Goal: Task Accomplishment & Management: Manage account settings

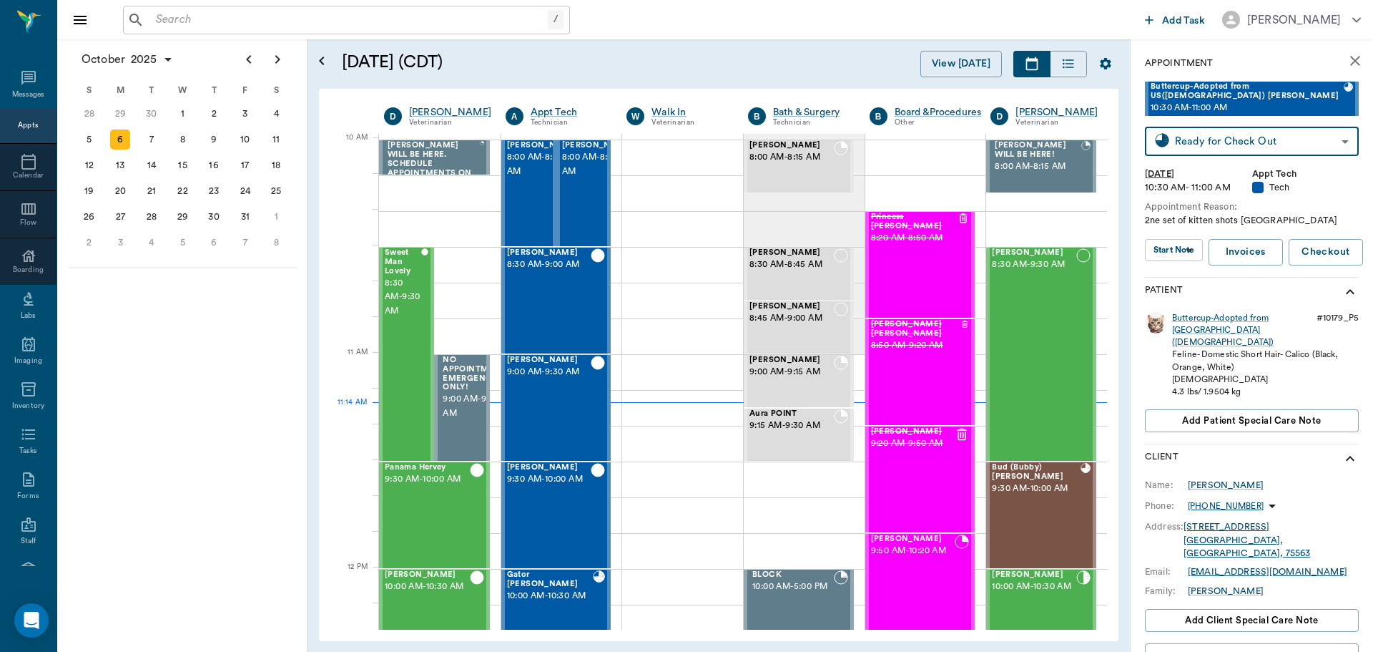
scroll to position [431, 0]
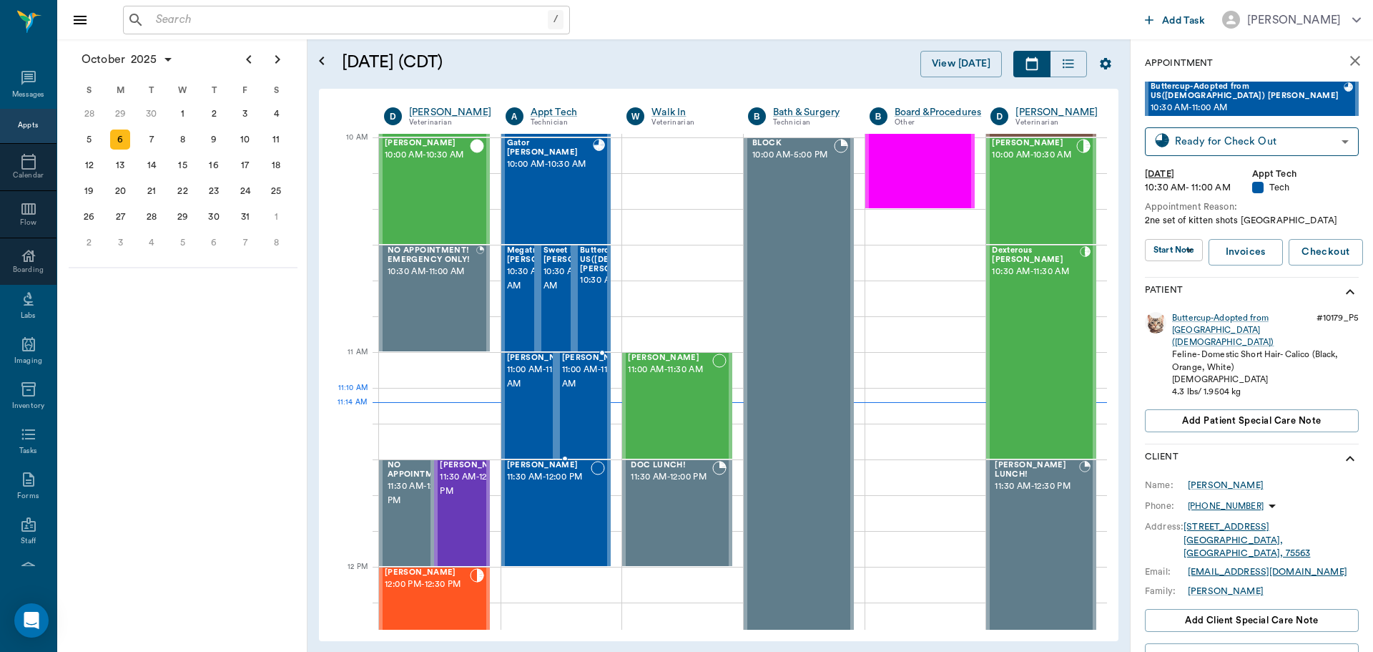
drag, startPoint x: 588, startPoint y: 401, endPoint x: 656, endPoint y: 391, distance: 68.7
click at [588, 391] on span "11:00 AM - 11:30 AM" at bounding box center [598, 377] width 72 height 29
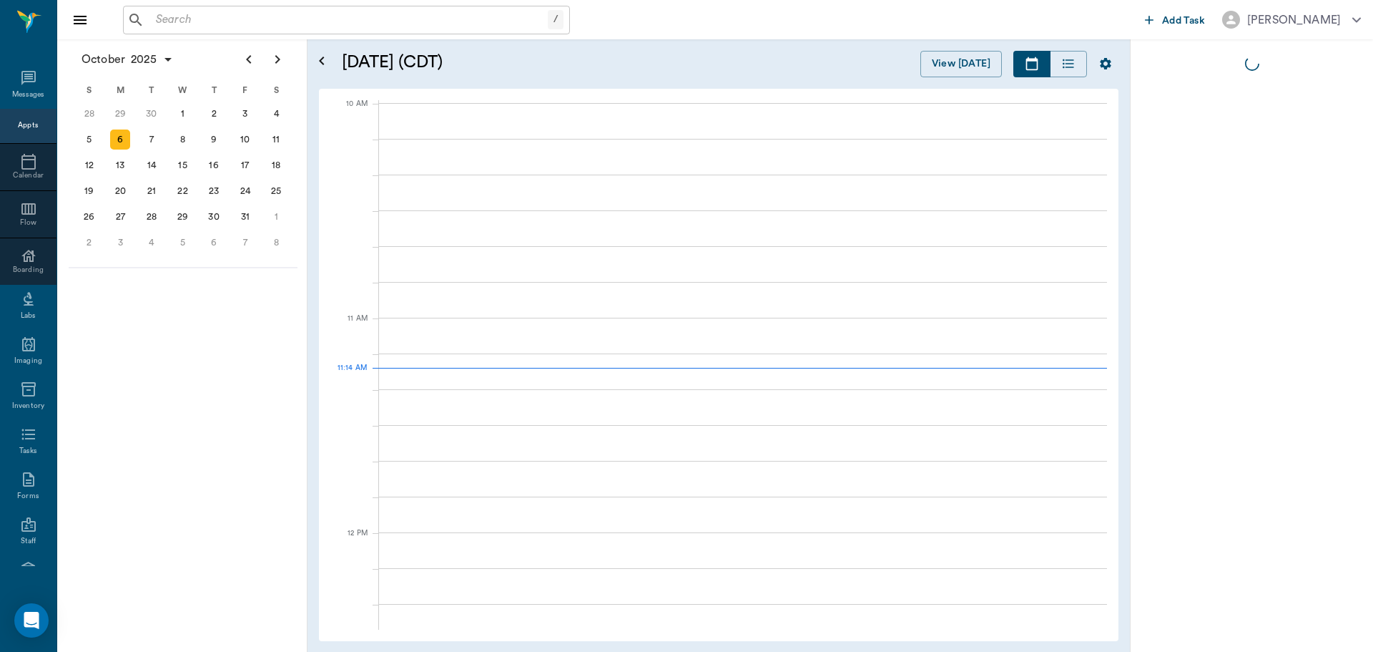
scroll to position [431, 0]
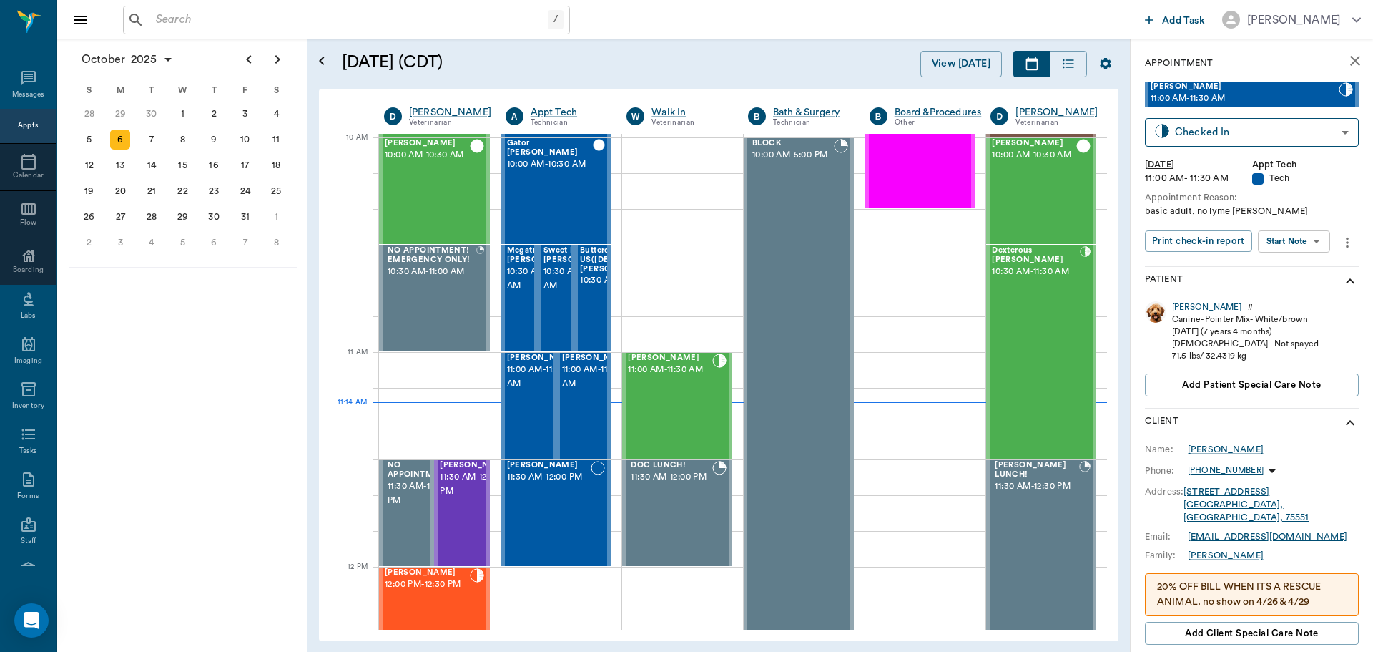
click at [1303, 250] on body "/ ​ Add Task Dr. Bert Ellsworth Nectar Messages Appts Calendar Flow Boarding La…" at bounding box center [686, 326] width 1373 height 652
click at [1299, 274] on button "Start SOAP" at bounding box center [1278, 270] width 49 height 16
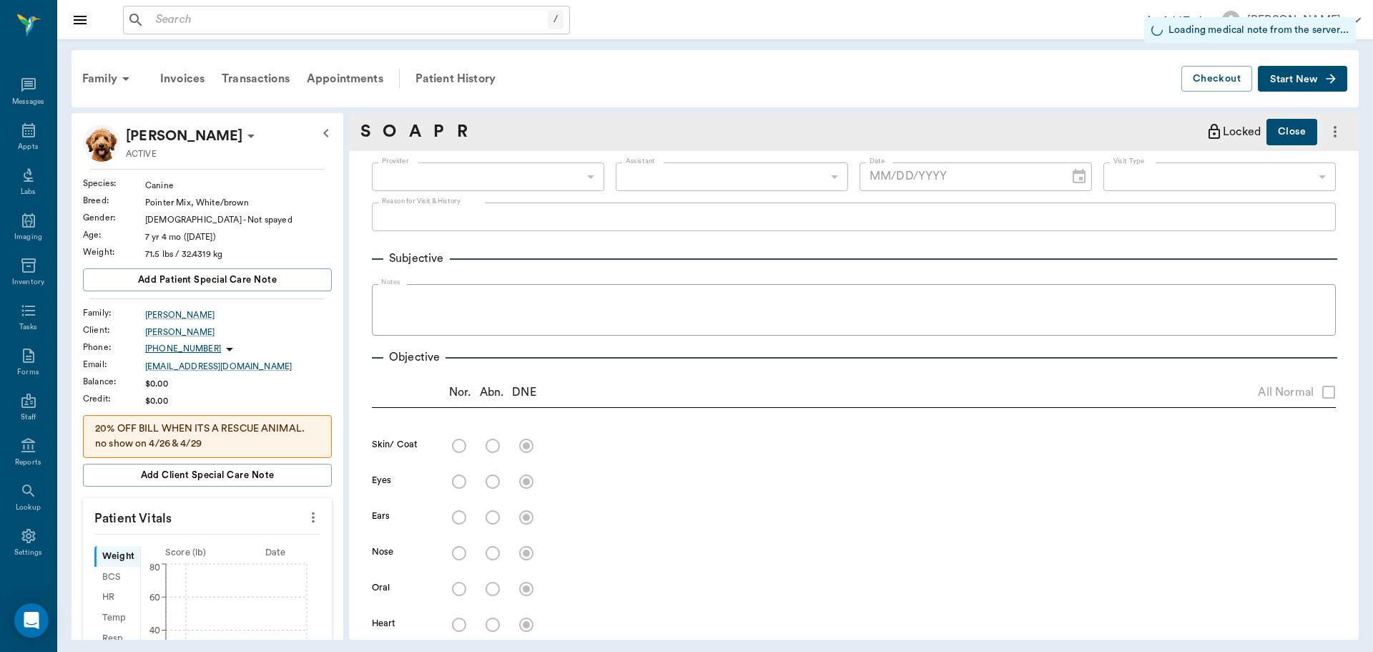
type input "63ec2f075fda476ae8351a4c"
type input "65d2be4f46e3a538d89b8c1a"
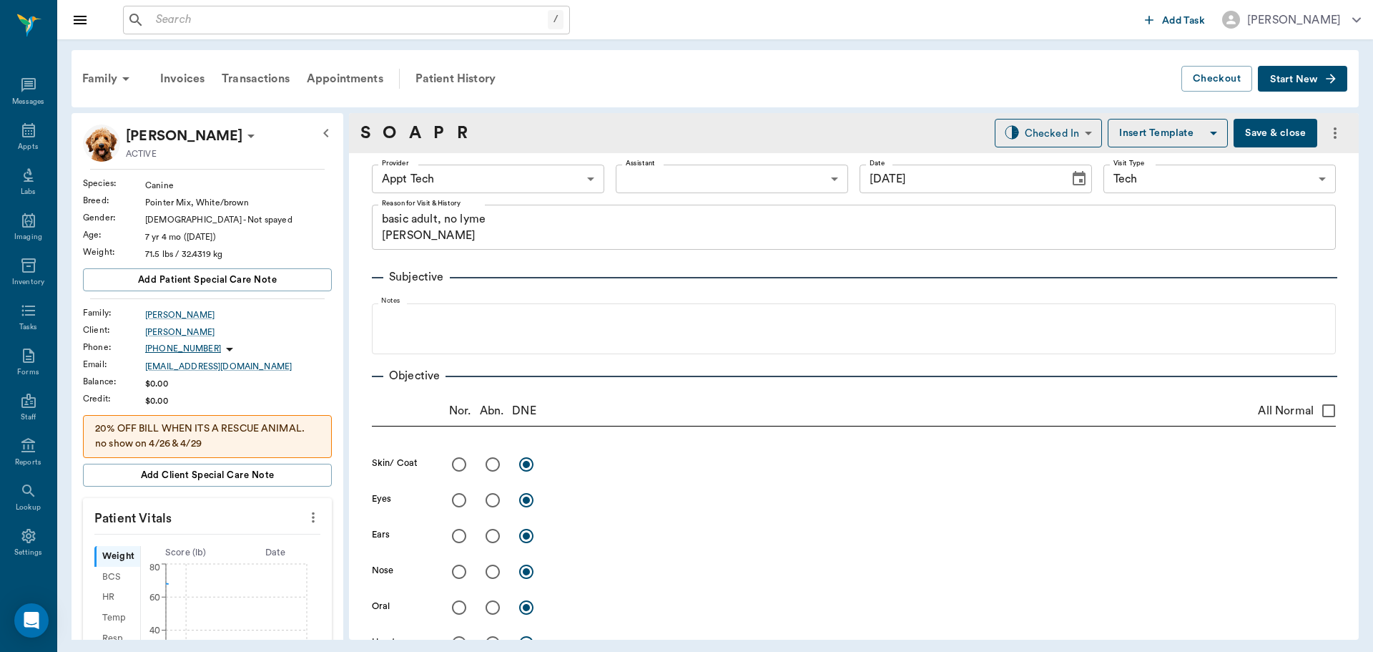
type input "[DATE]"
type textarea "basic adult, no lyme [PERSON_NAME]"
click at [312, 521] on icon "more" at bounding box center [313, 517] width 3 height 11
click at [272, 532] on li "Enter Vitals" at bounding box center [242, 542] width 143 height 26
click at [251, 554] on input "text" at bounding box center [206, 560] width 124 height 29
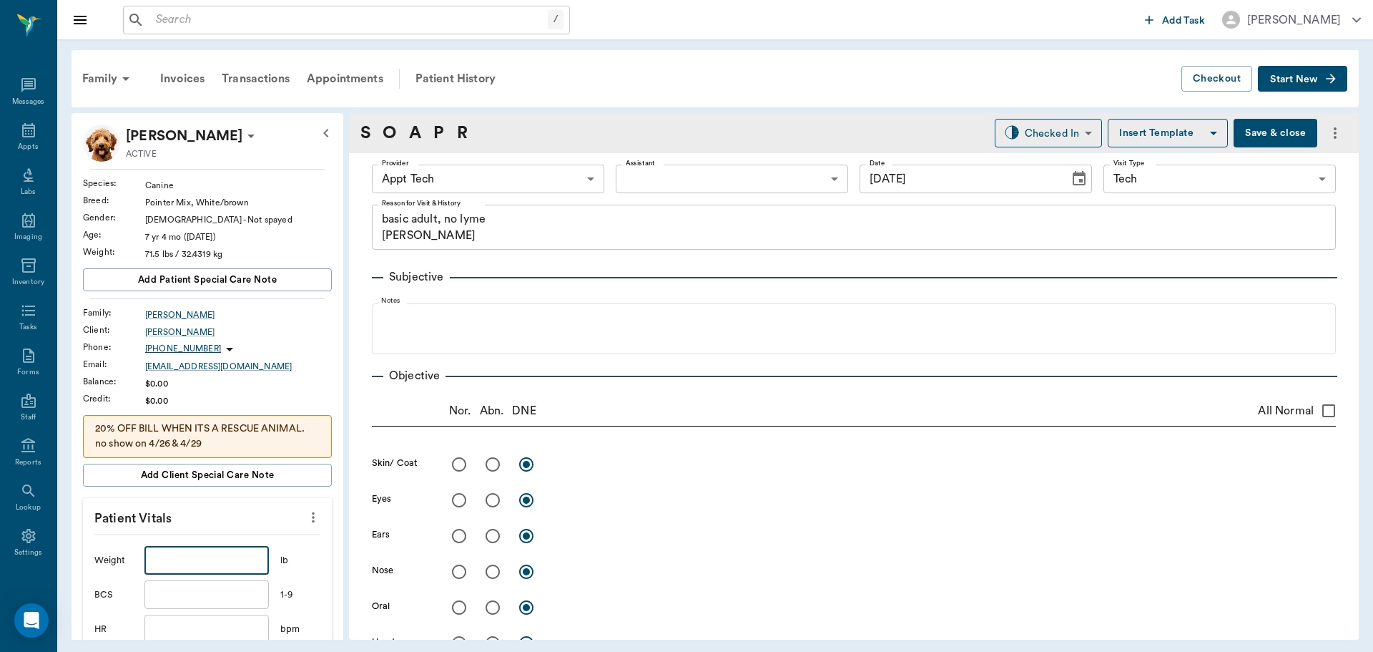
click at [540, 180] on body "/ ​ Add Task Dr. Bert Ellsworth Nectar Messages Appts Labs Imaging Inventory Ta…" at bounding box center [686, 326] width 1373 height 652
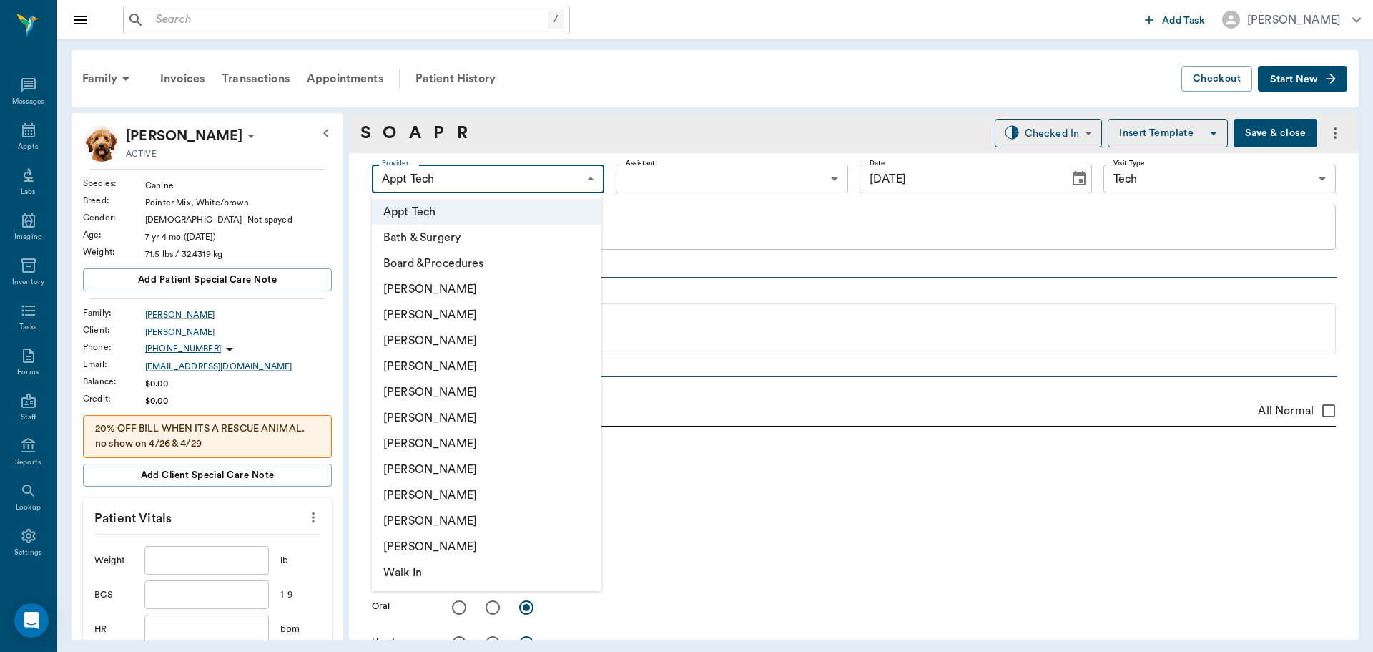
click at [496, 444] on li "[PERSON_NAME]" at bounding box center [487, 444] width 230 height 26
type input "682b670d8bdc6f7f8feef3db"
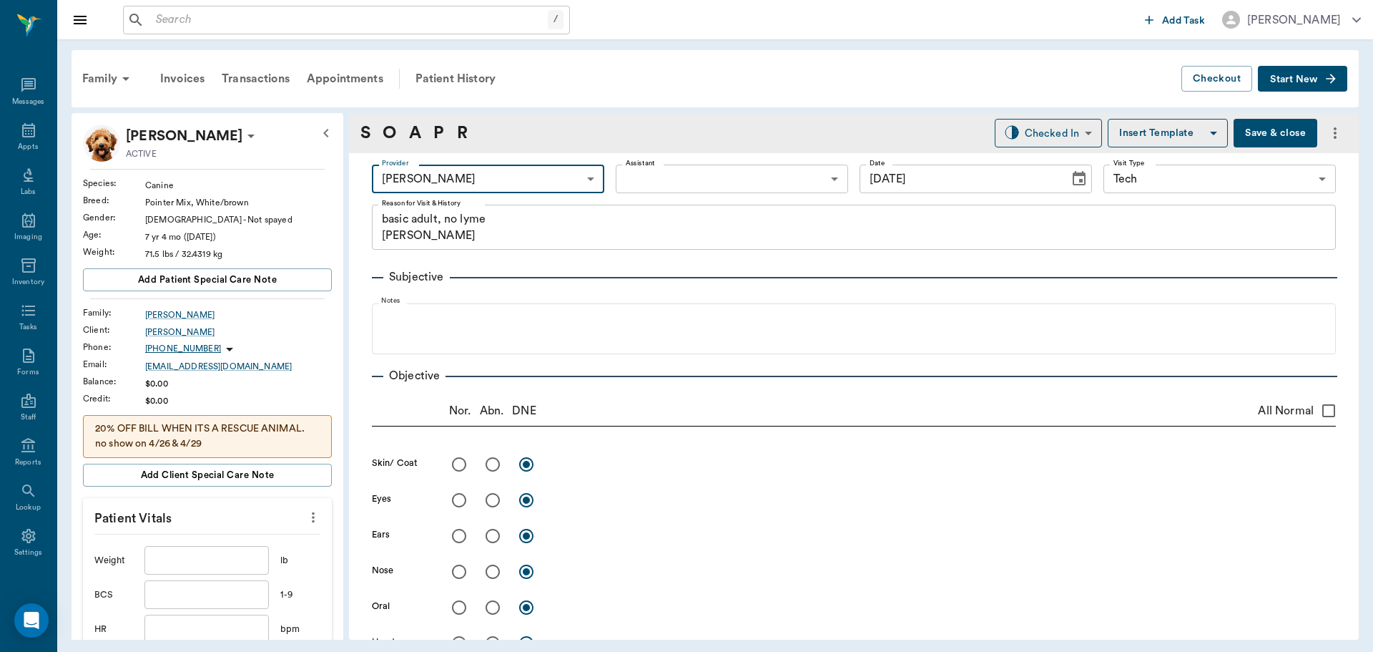
click at [672, 170] on body "/ ​ Add Task Dr. Bert Ellsworth Nectar Messages Appts Labs Imaging Inventory Ta…" at bounding box center [686, 326] width 1373 height 652
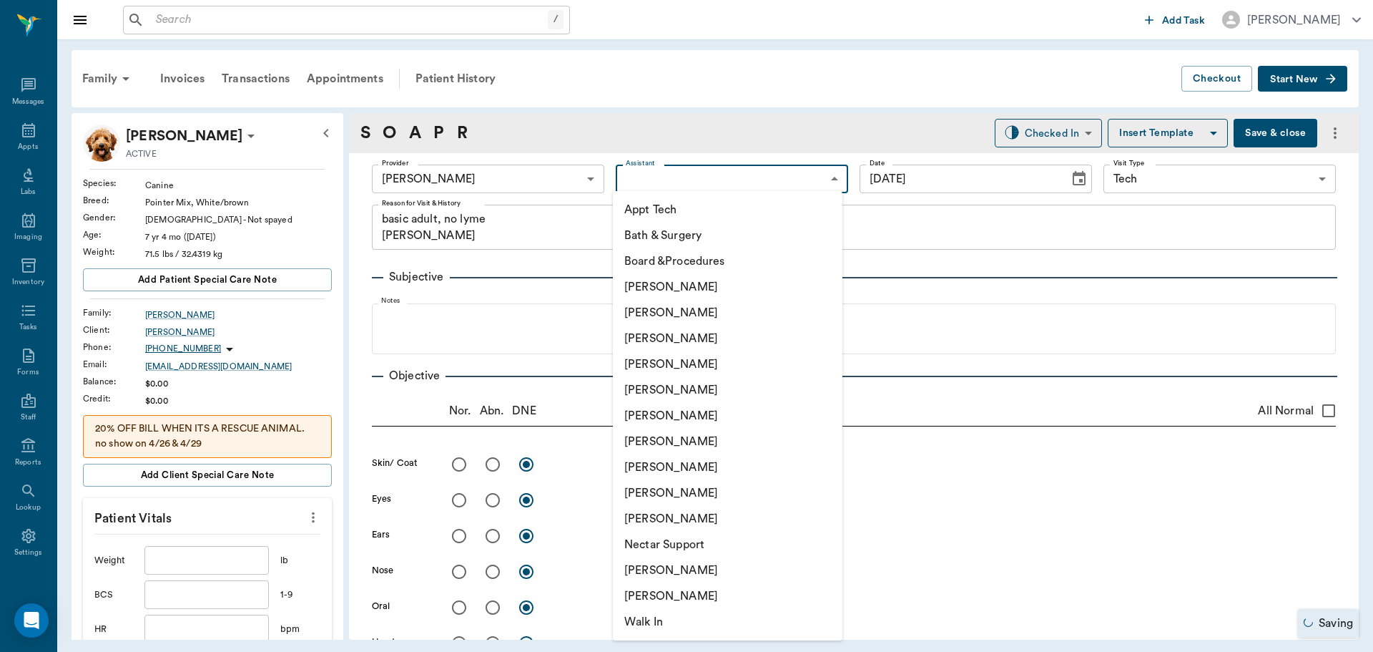
click at [674, 212] on li "Appt Tech" at bounding box center [728, 210] width 230 height 26
type input "63ec2f075fda476ae8351a4c"
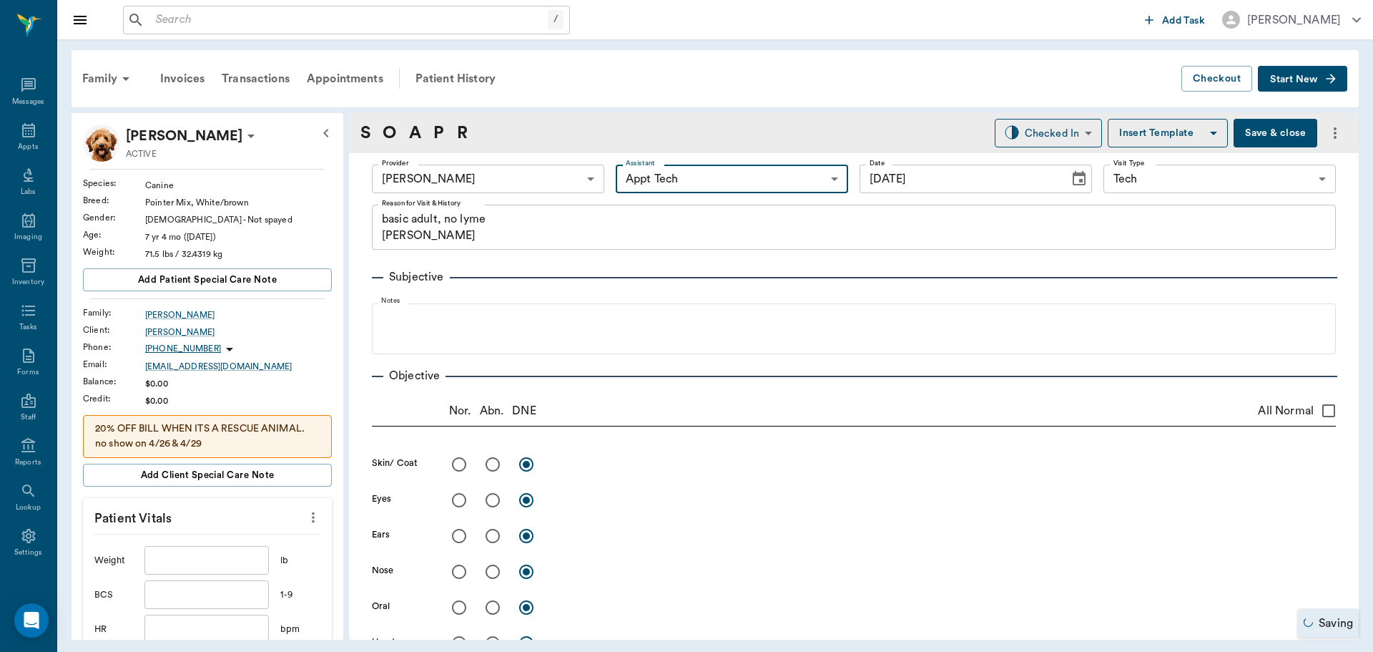
click at [235, 560] on input "text" at bounding box center [206, 560] width 124 height 29
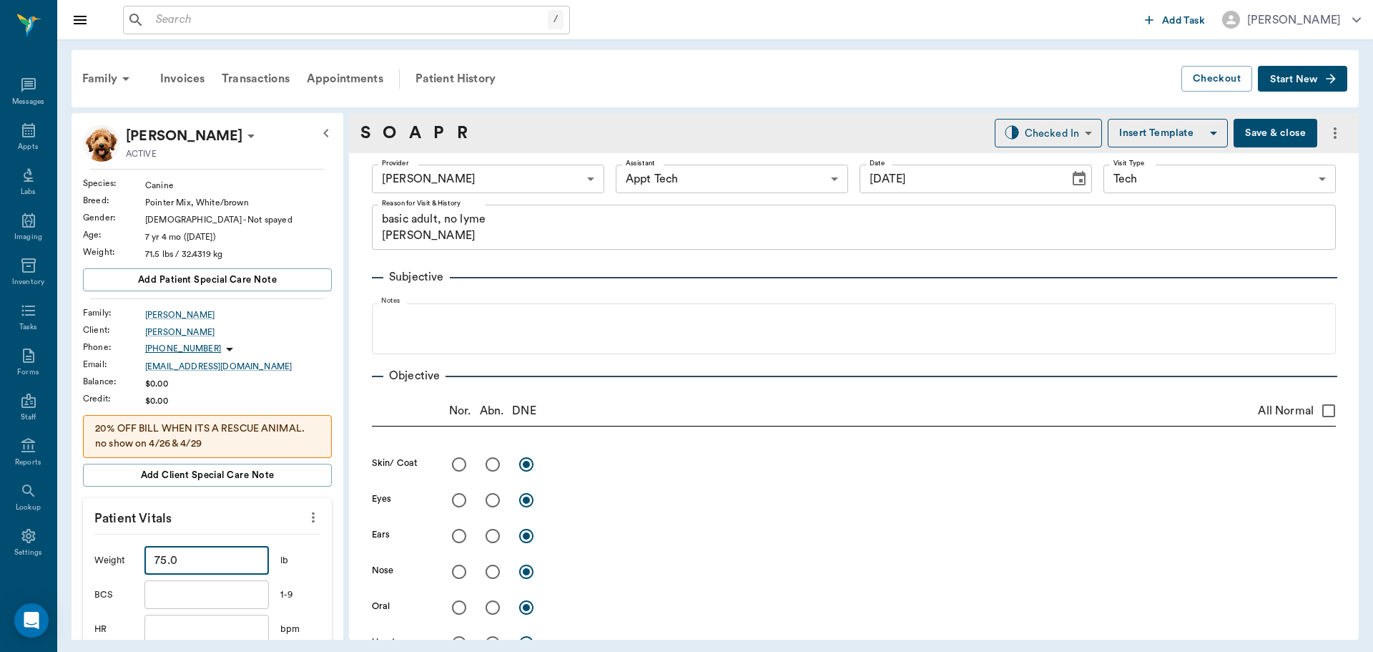
scroll to position [429, 0]
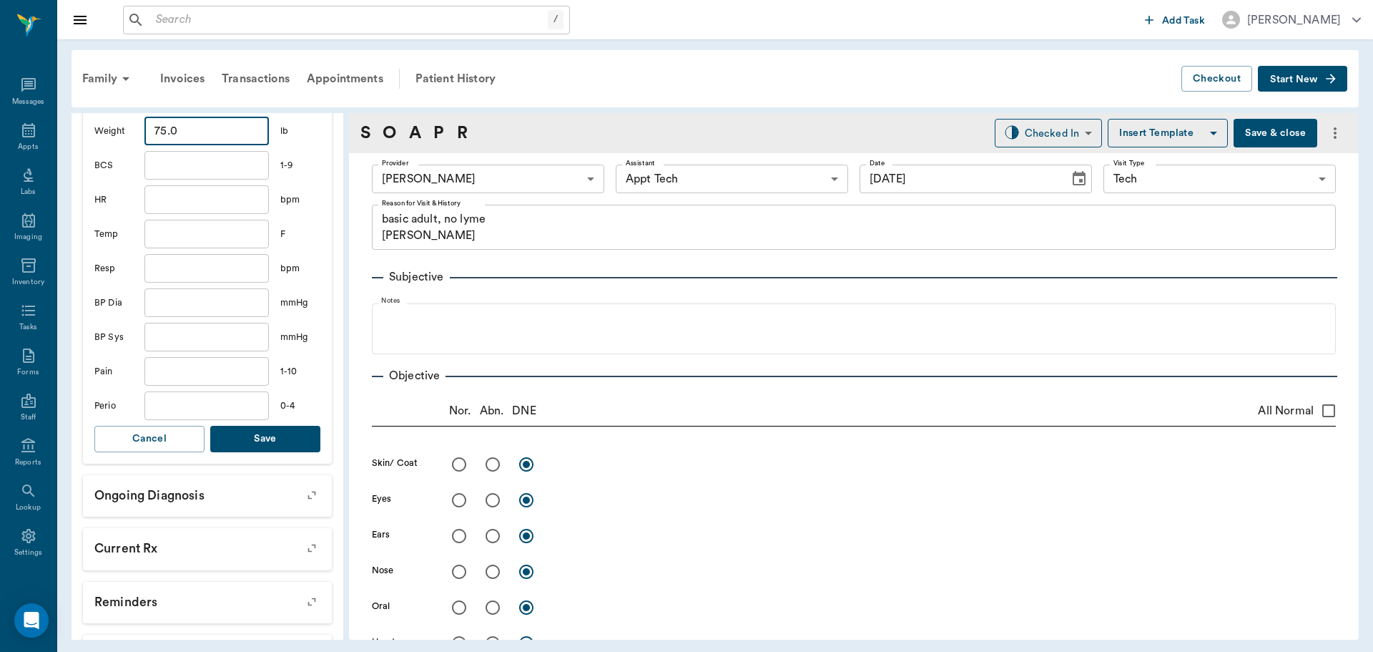
type input "75"
click at [270, 435] on button "Save" at bounding box center [265, 439] width 110 height 26
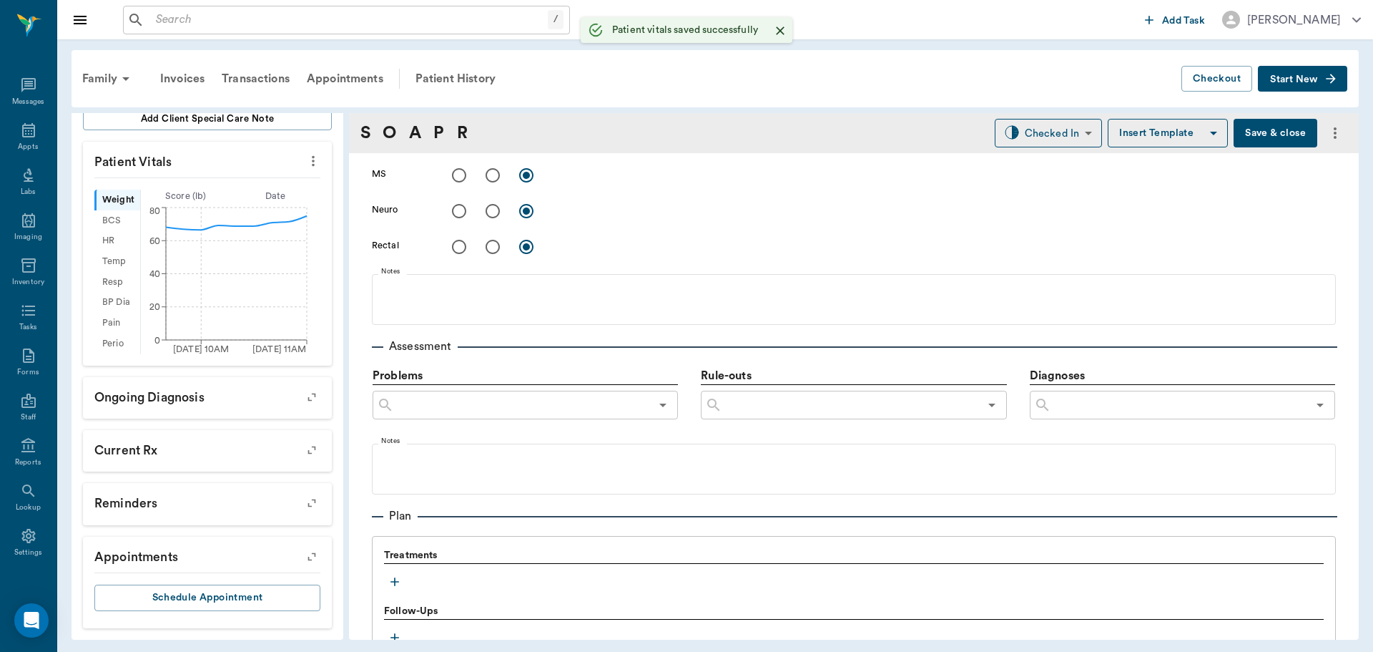
scroll to position [715, 0]
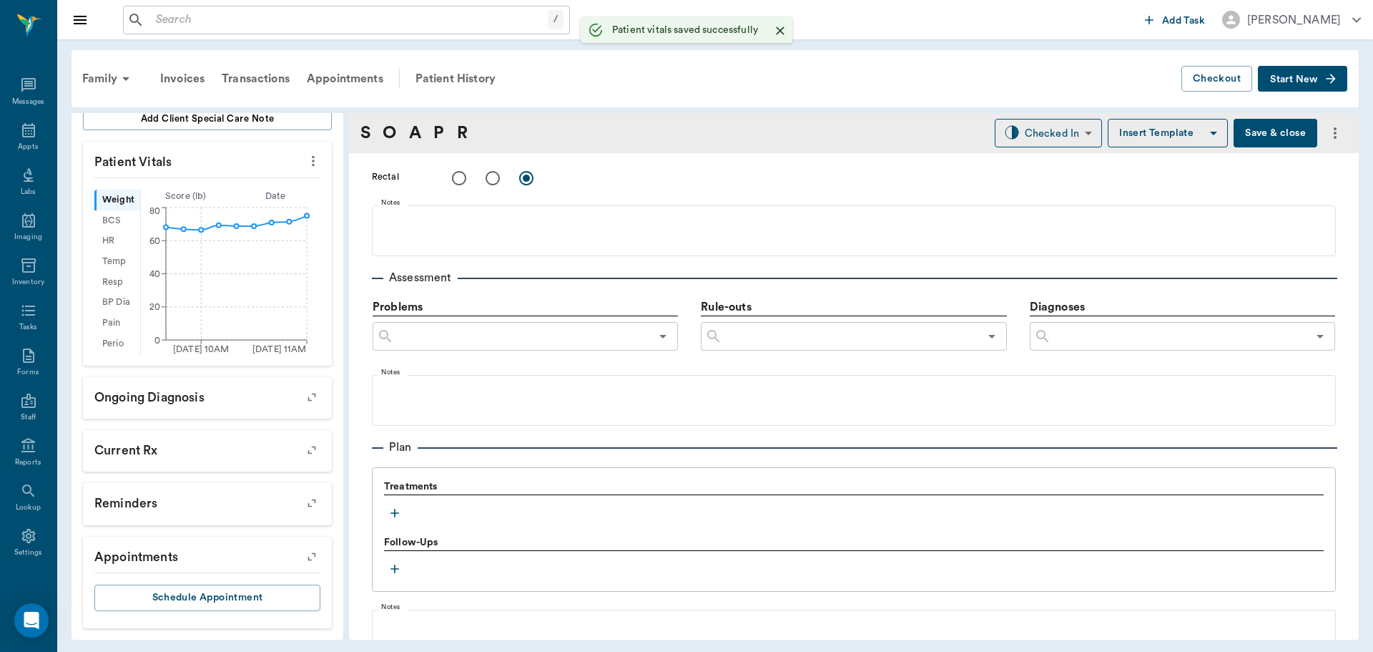
click at [391, 512] on icon "button" at bounding box center [395, 513] width 14 height 14
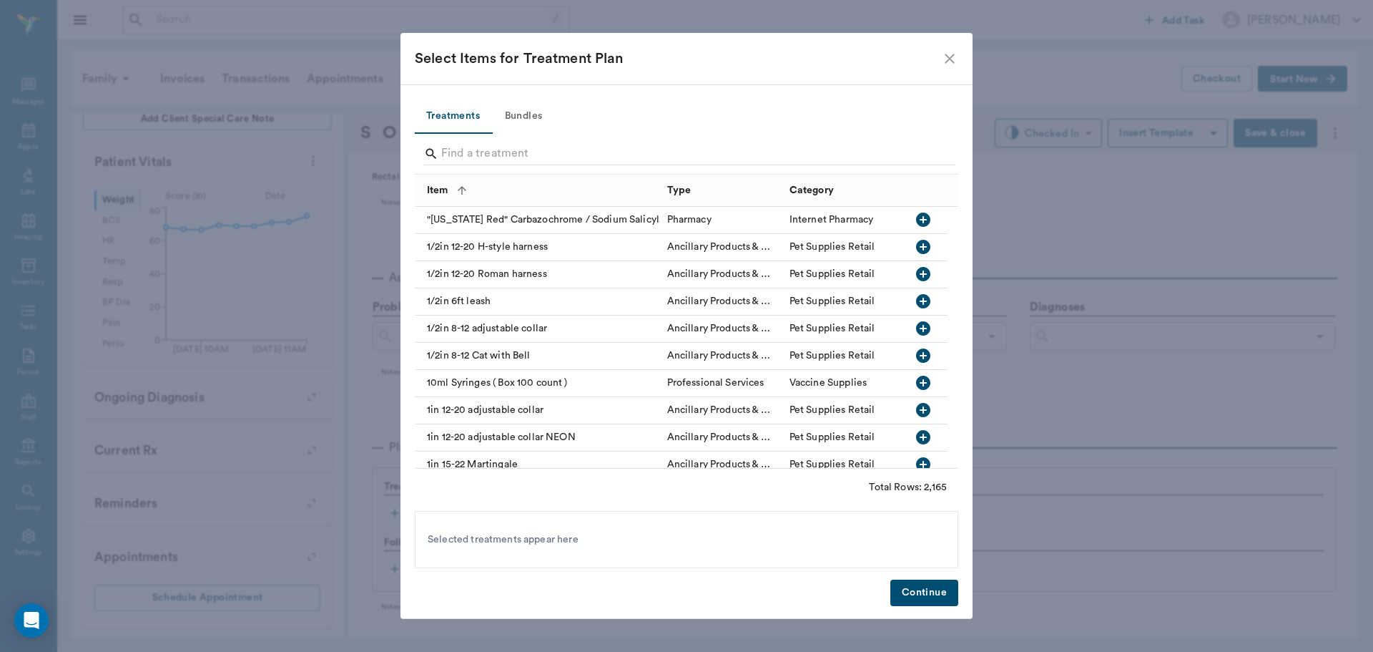
click at [545, 117] on button "Bundles" at bounding box center [523, 116] width 64 height 34
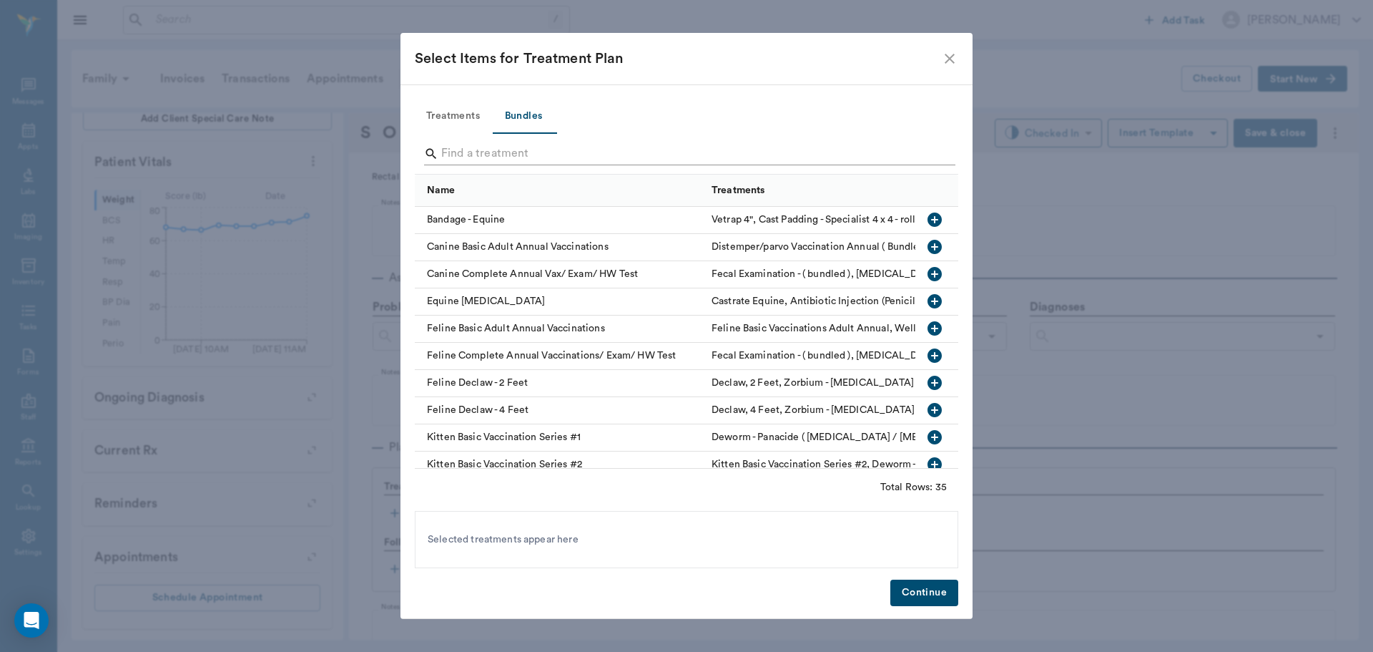
click at [513, 152] on input "Search" at bounding box center [687, 153] width 493 height 23
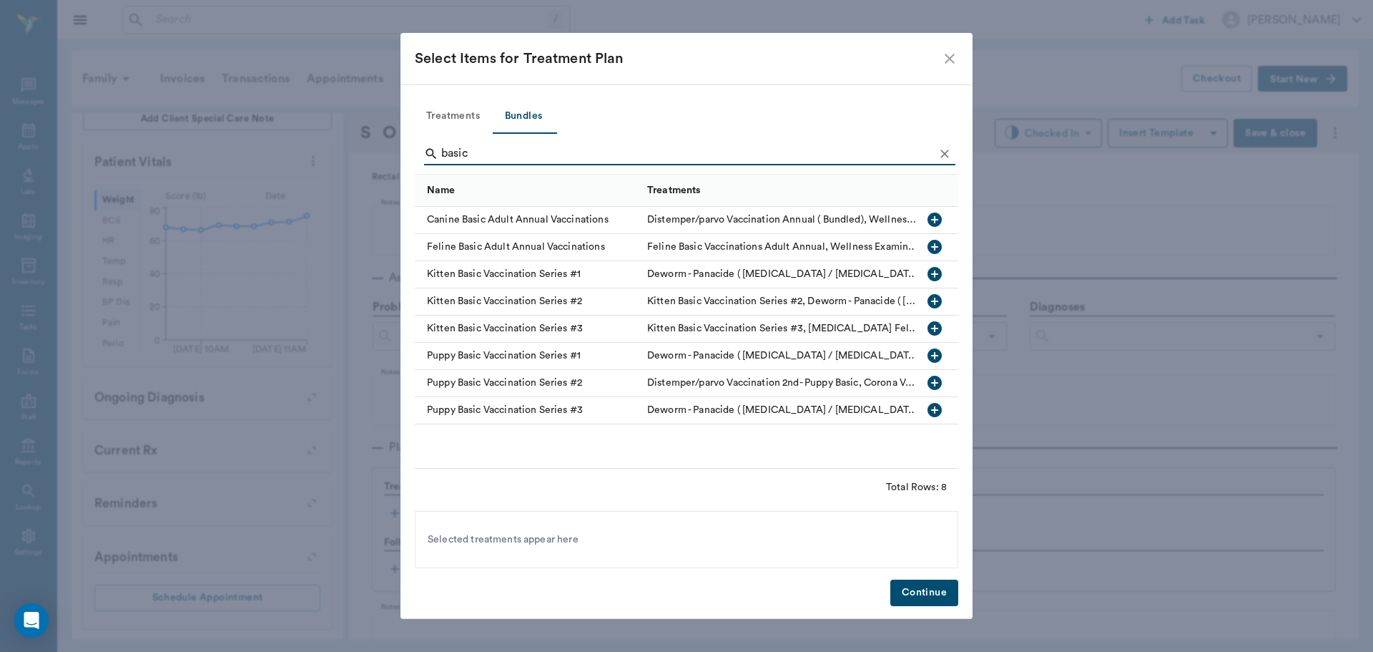
type input "basic"
click at [930, 222] on icon "button" at bounding box center [935, 219] width 14 height 14
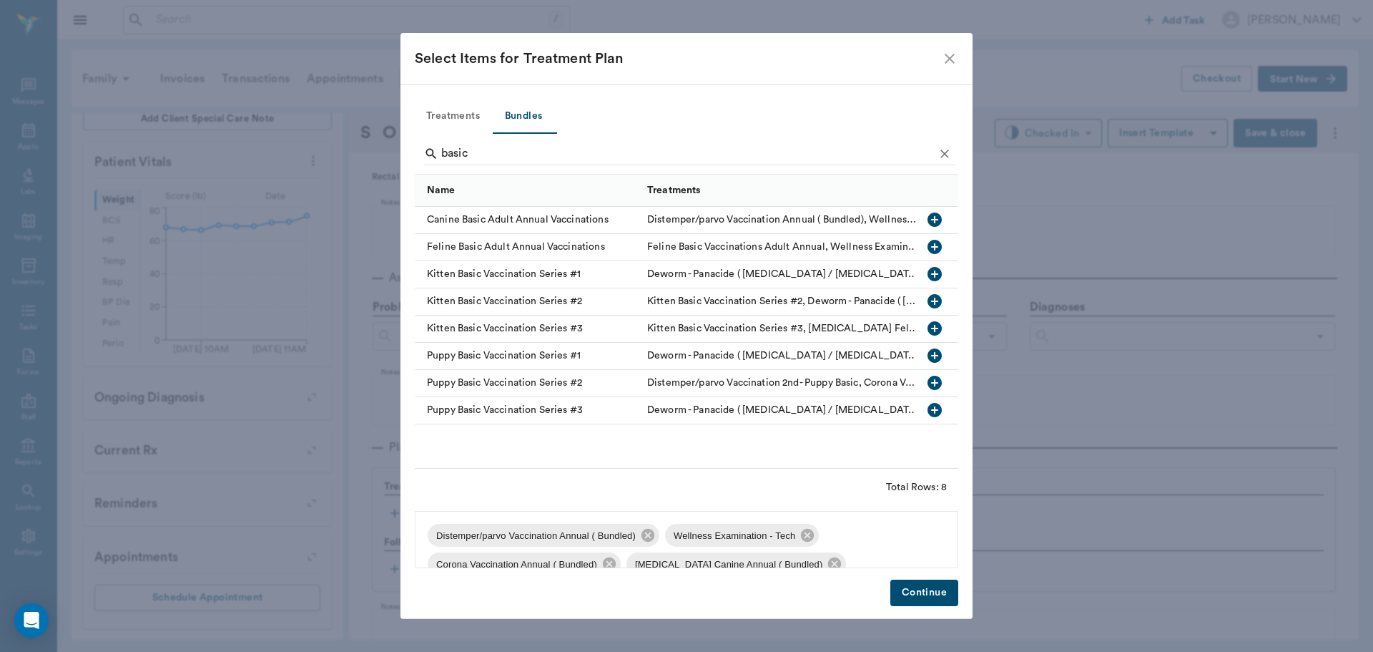
scroll to position [106, 0]
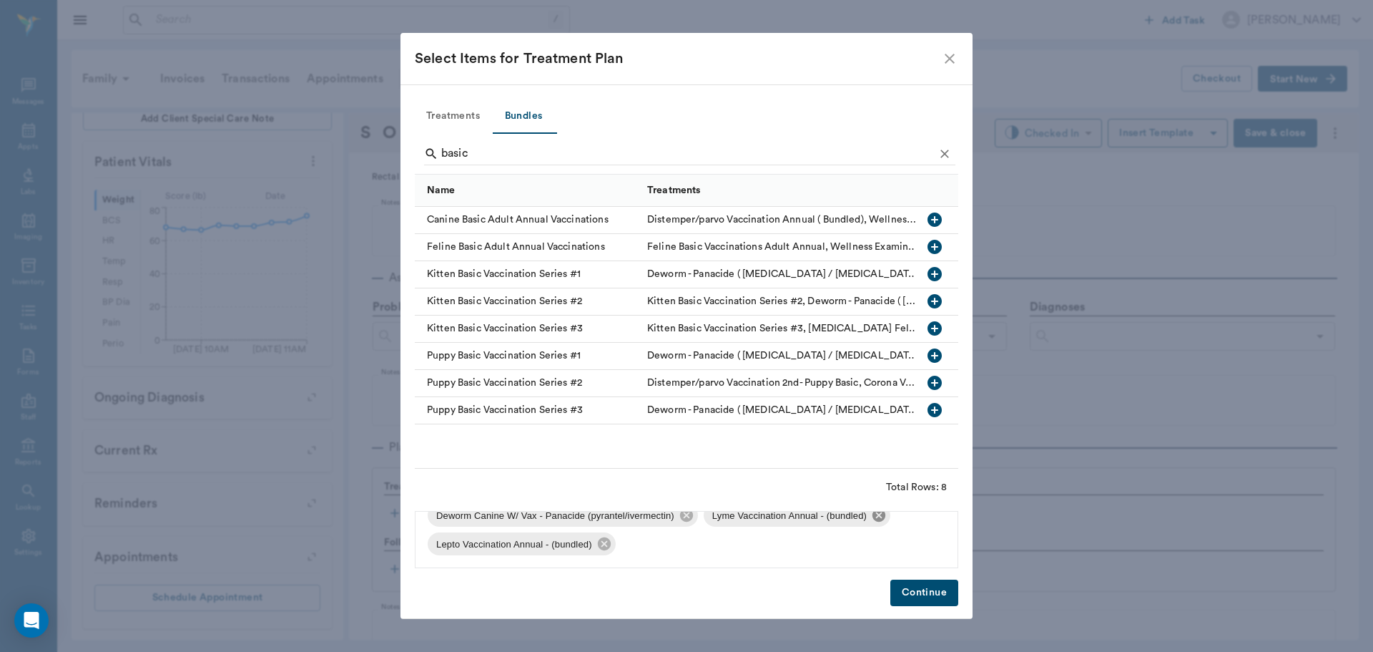
click at [875, 516] on icon at bounding box center [879, 515] width 13 height 13
click at [918, 591] on button "Continue" at bounding box center [924, 592] width 68 height 26
click at [918, 591] on div "Provider Hunter Graves 682b670d8bdc6f7f8feef3db Provider Assistant Appt Tech 63…" at bounding box center [854, 115] width 1010 height 1355
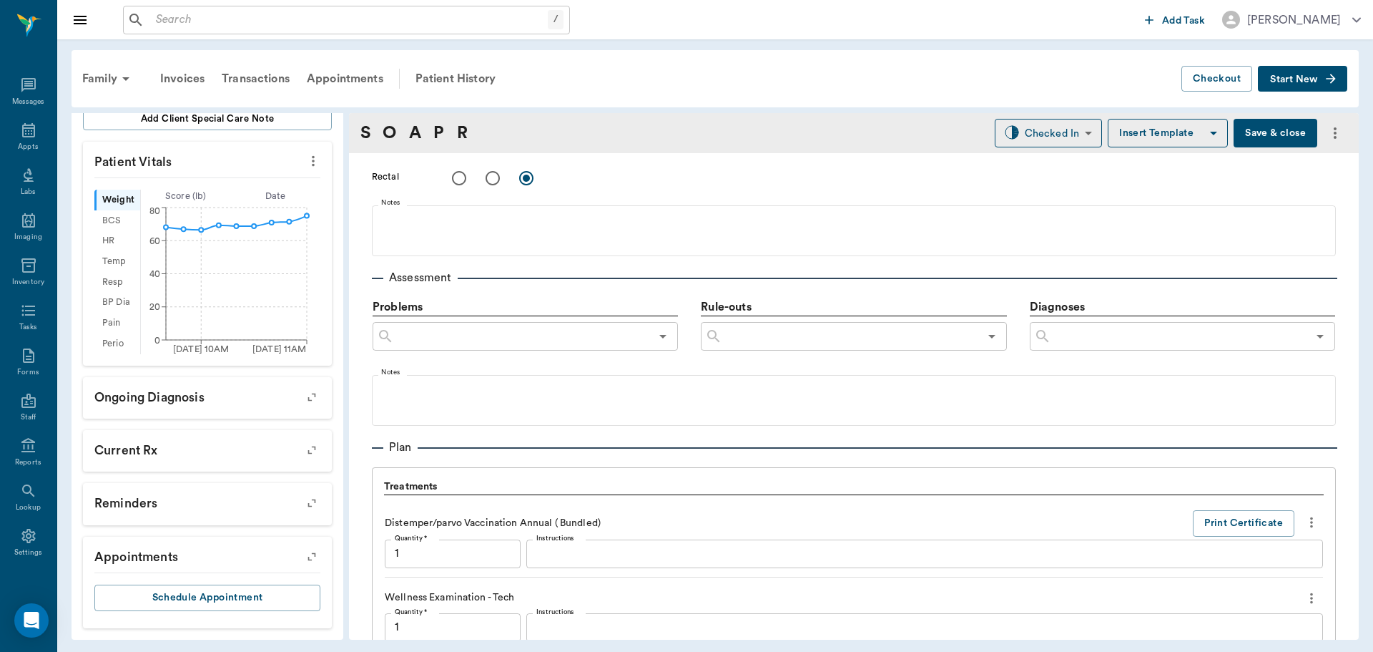
scroll to position [1458, 0]
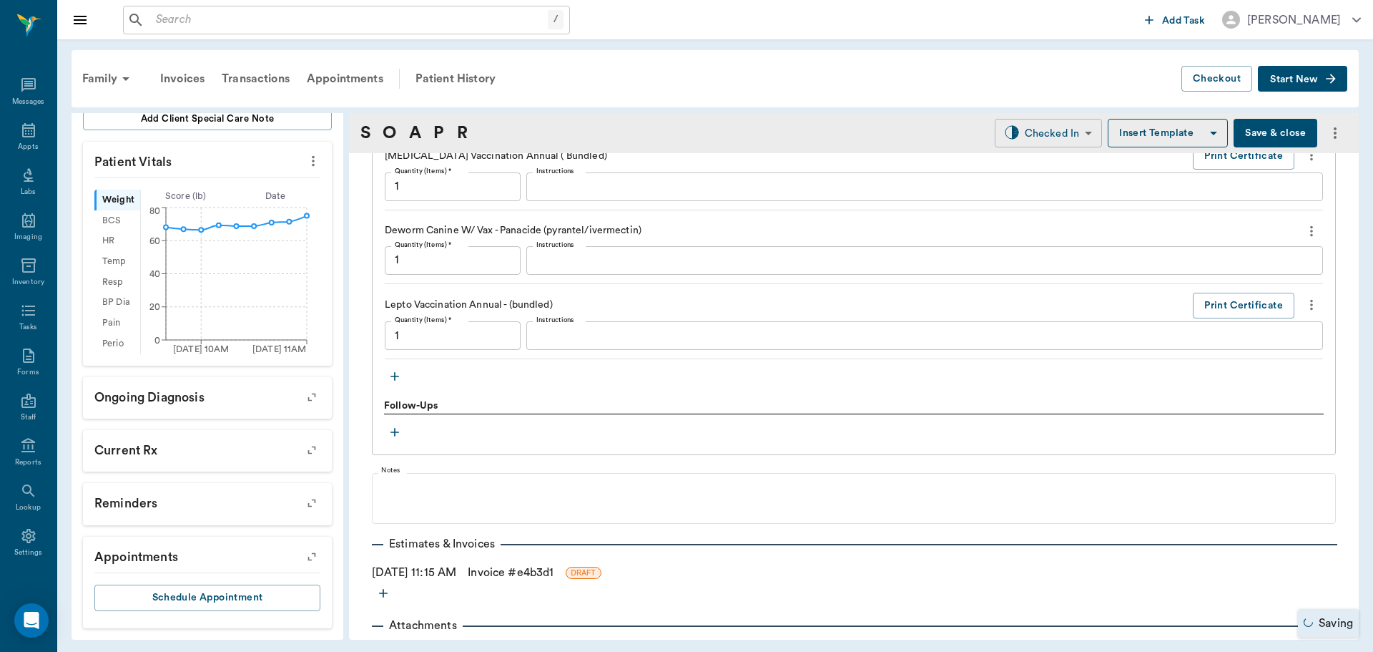
type input "1.00"
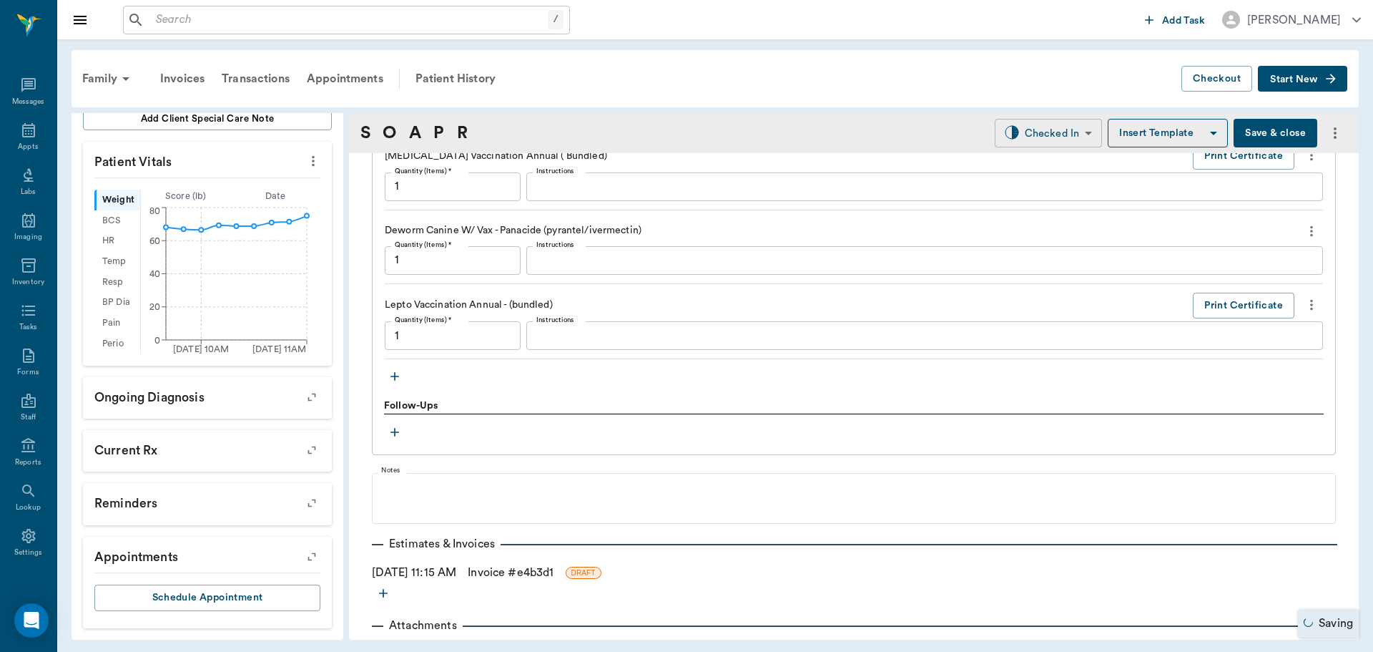
type input "1.00"
click at [1063, 137] on body "/ ​ Add Task Dr. Bert Ellsworth Nectar Messages Appts Labs Imaging Inventory Ta…" at bounding box center [686, 326] width 1373 height 652
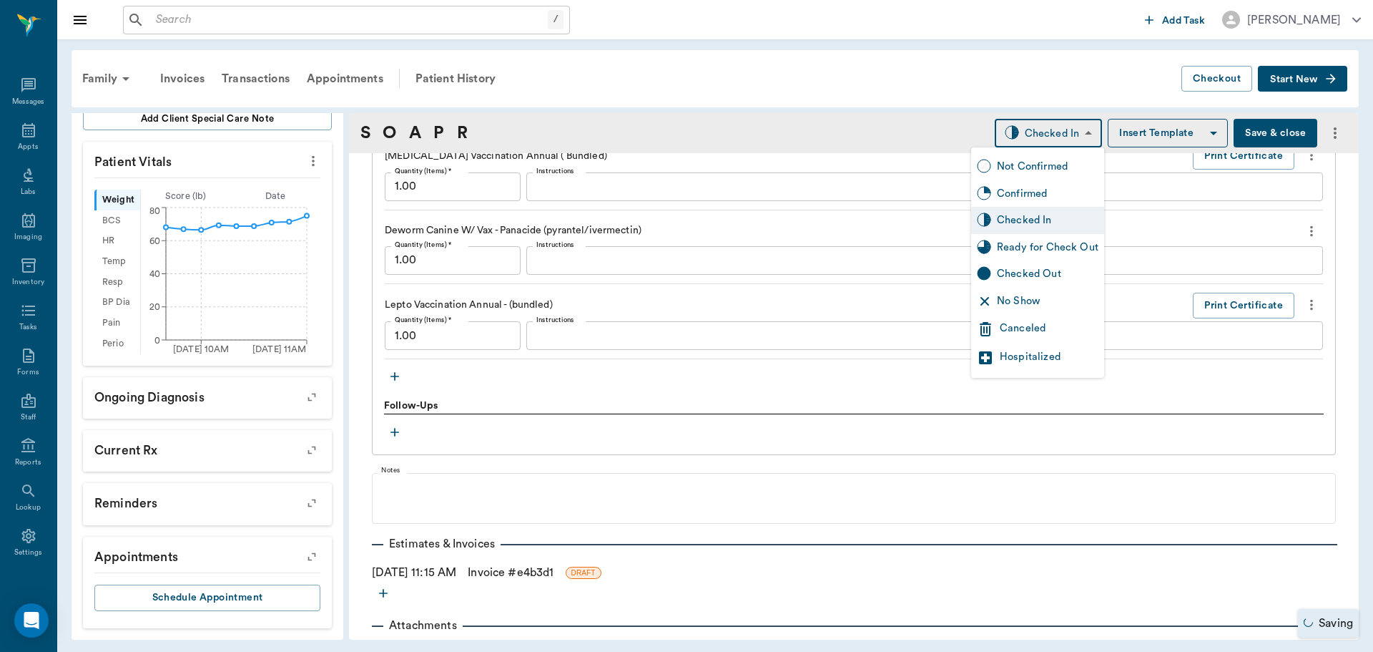
click at [1064, 242] on div "Ready for Check Out" at bounding box center [1048, 248] width 102 height 16
type input "READY_TO_CHECKOUT"
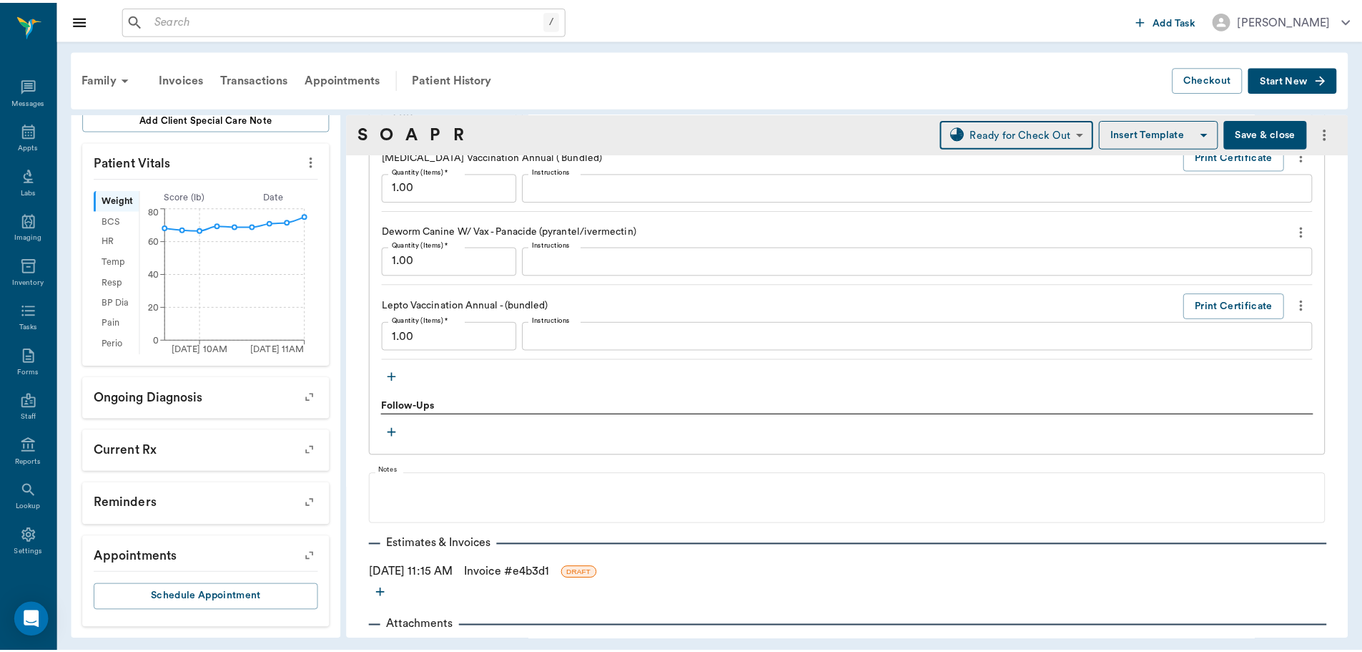
scroll to position [1492, 0]
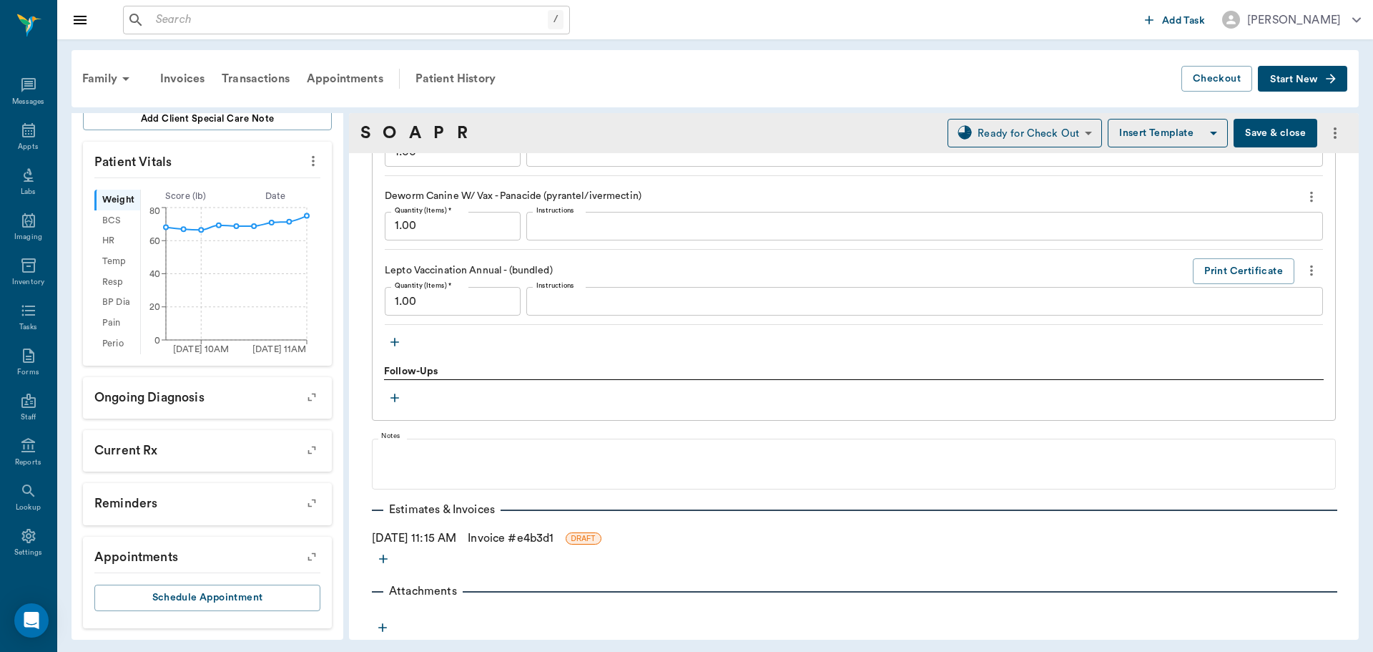
click at [512, 536] on link "Invoice # e4b3d1" at bounding box center [511, 537] width 86 height 17
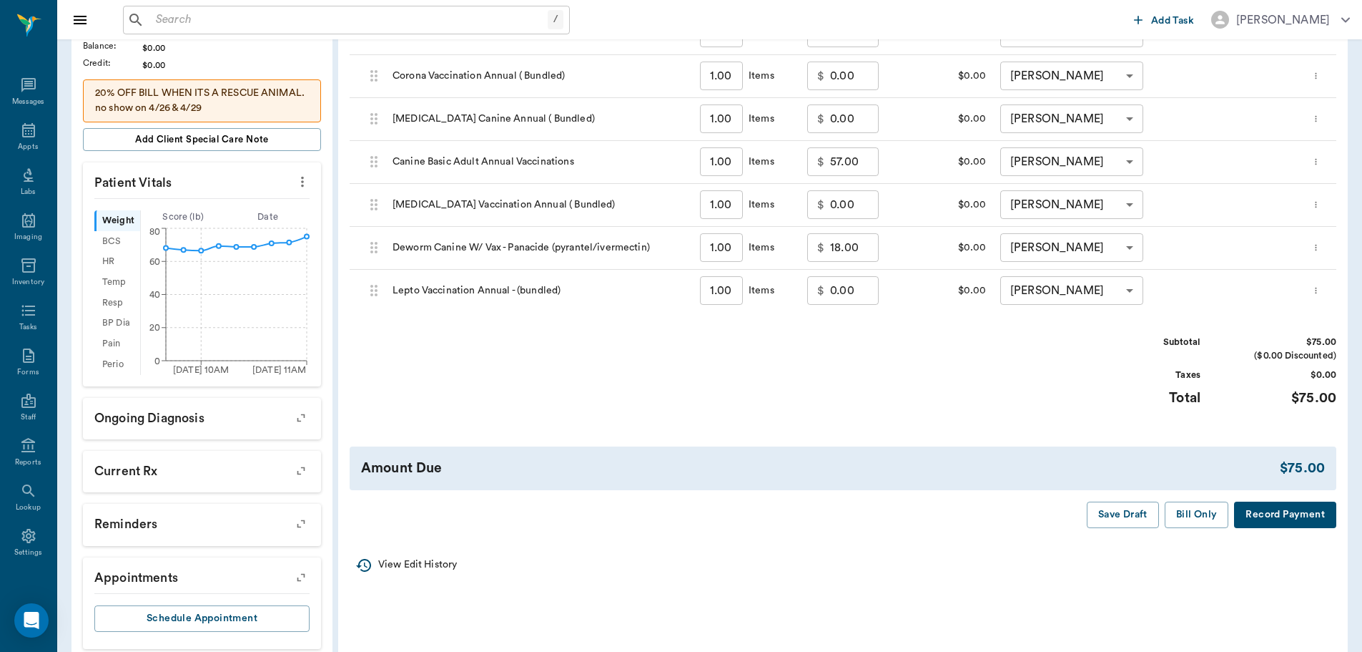
scroll to position [358, 0]
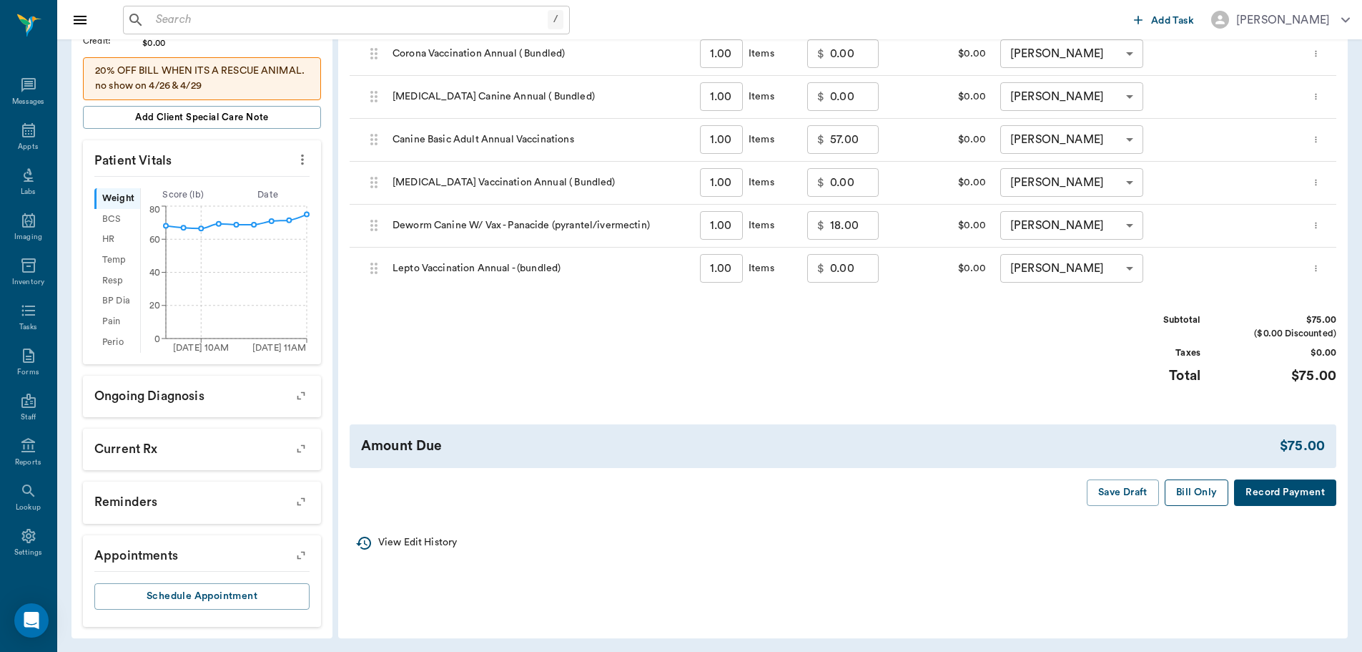
click at [1178, 493] on button "Bill Only" at bounding box center [1197, 492] width 64 height 26
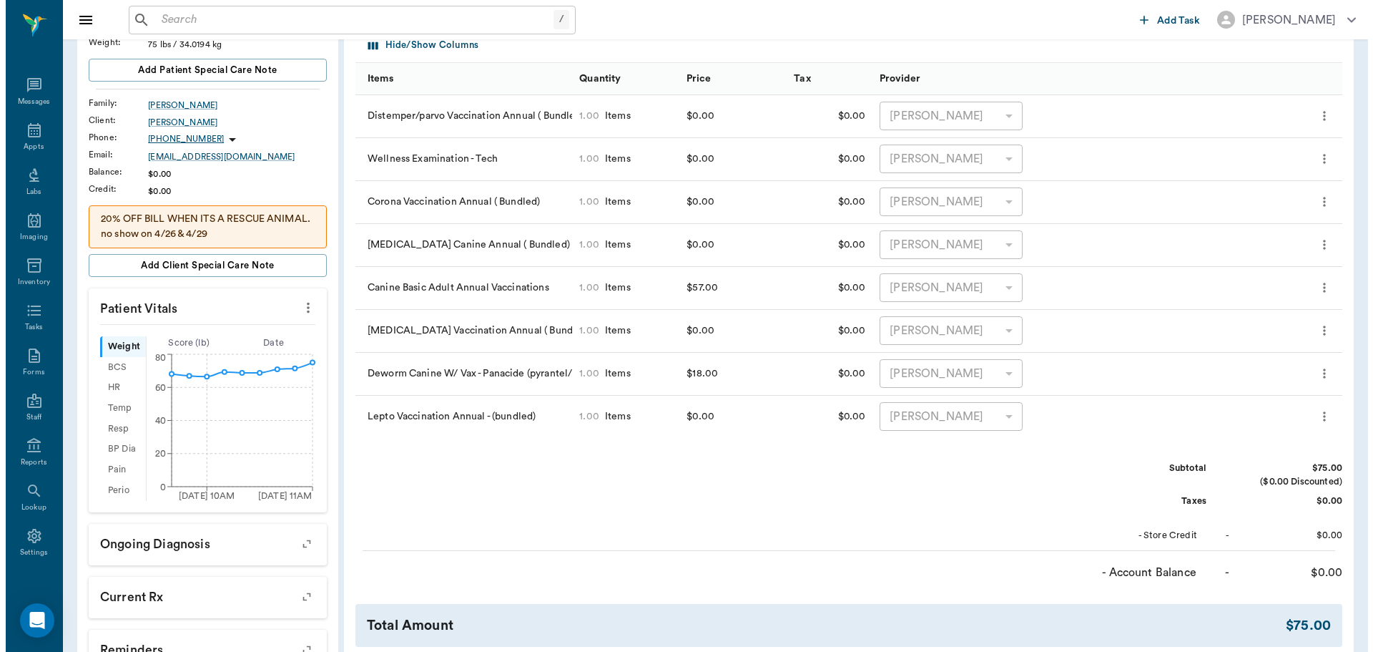
scroll to position [0, 0]
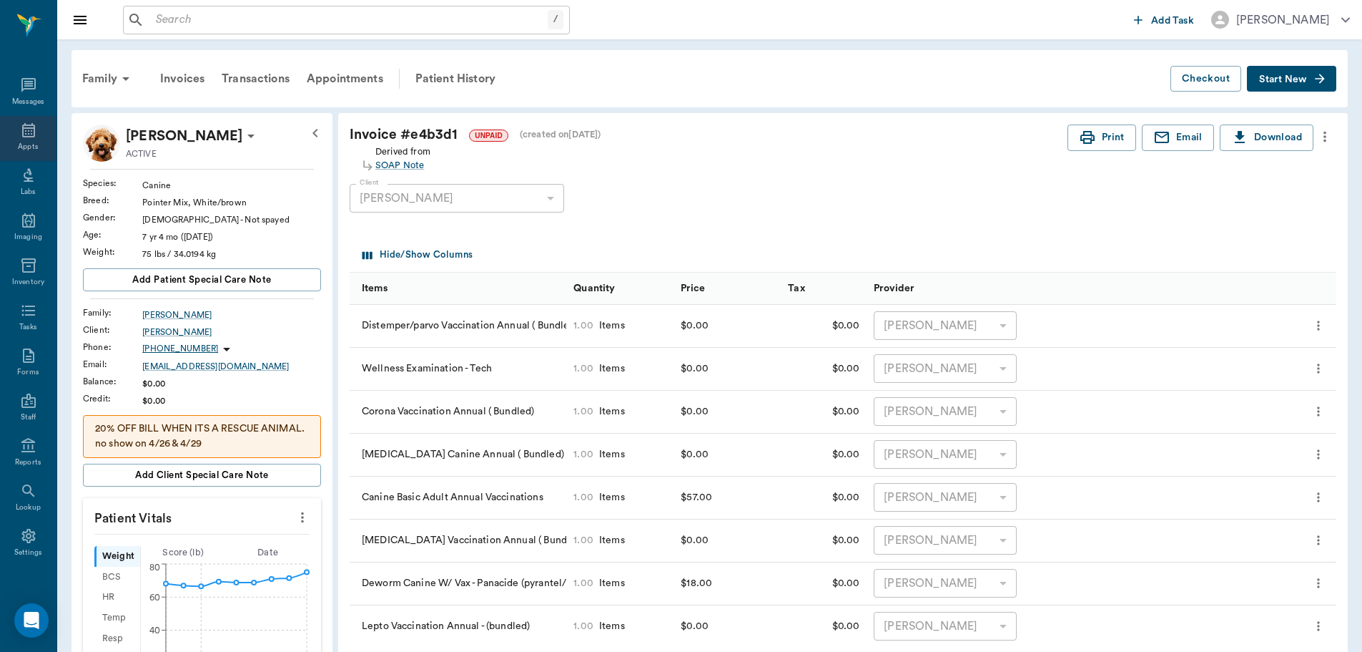
click at [18, 144] on div "Appts" at bounding box center [28, 147] width 20 height 11
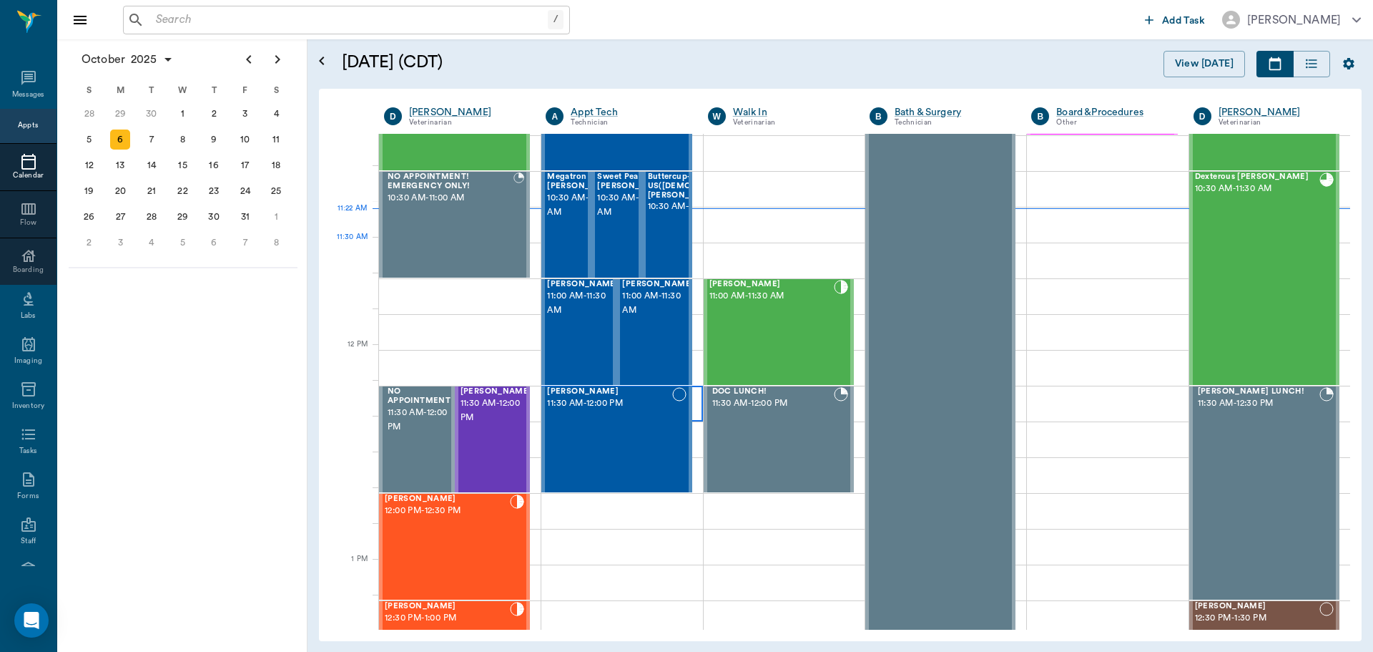
scroll to position [501, 0]
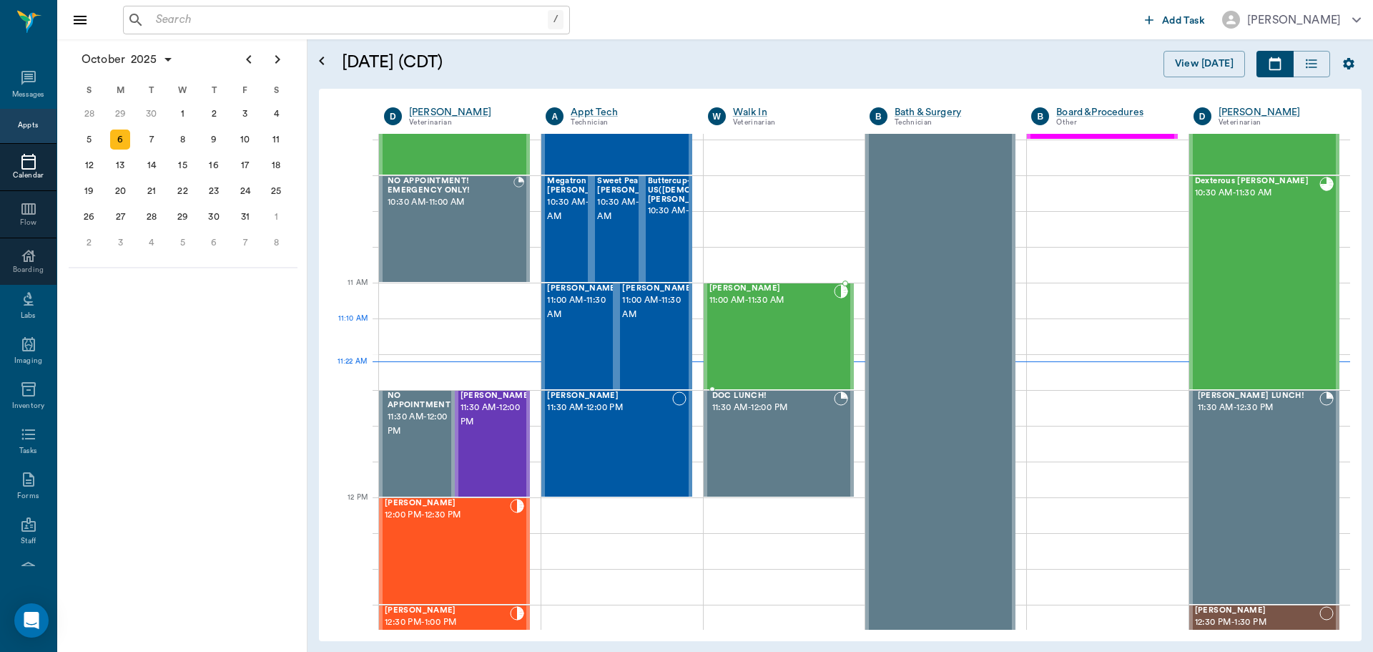
click at [767, 328] on div "Maria Davault 11:00 AM - 11:30 AM" at bounding box center [771, 336] width 124 height 104
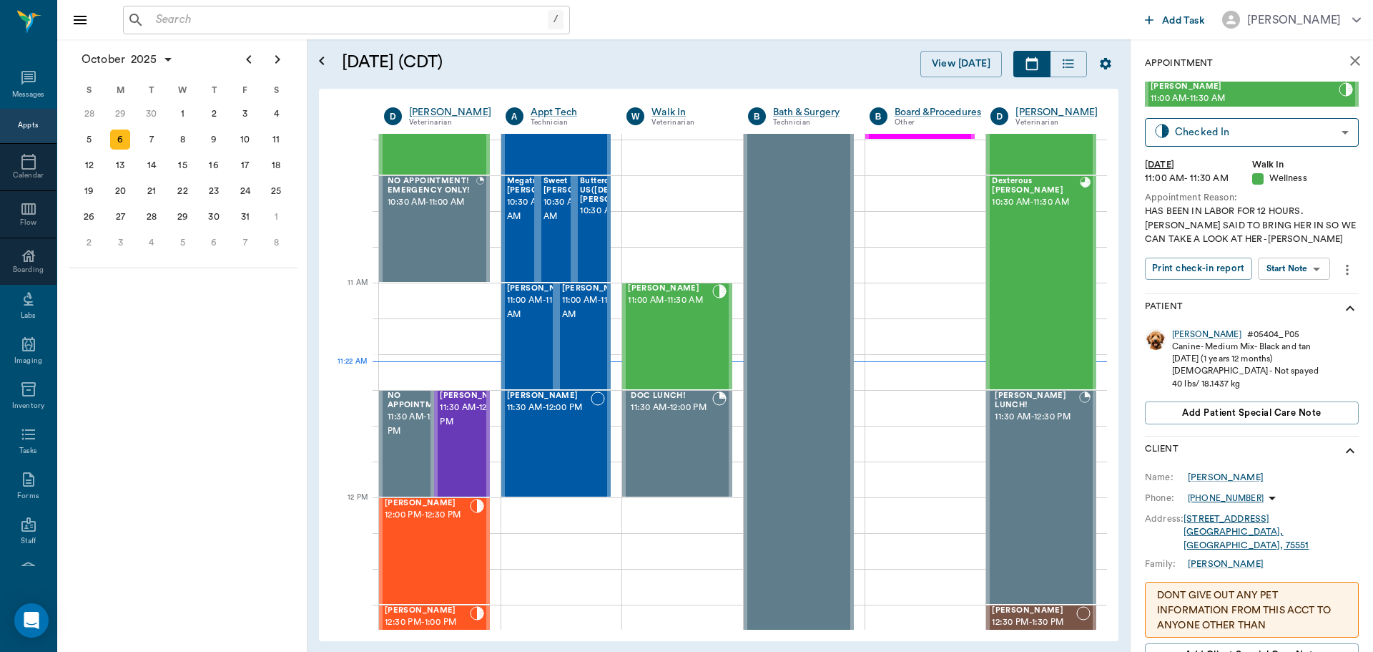
click at [1301, 270] on body "/ ​ Add Task Dr. Bert Ellsworth Nectar Messages Appts Calendar Flow Boarding La…" at bounding box center [686, 326] width 1373 height 652
click at [1290, 293] on button "Start SOAP" at bounding box center [1278, 298] width 49 height 16
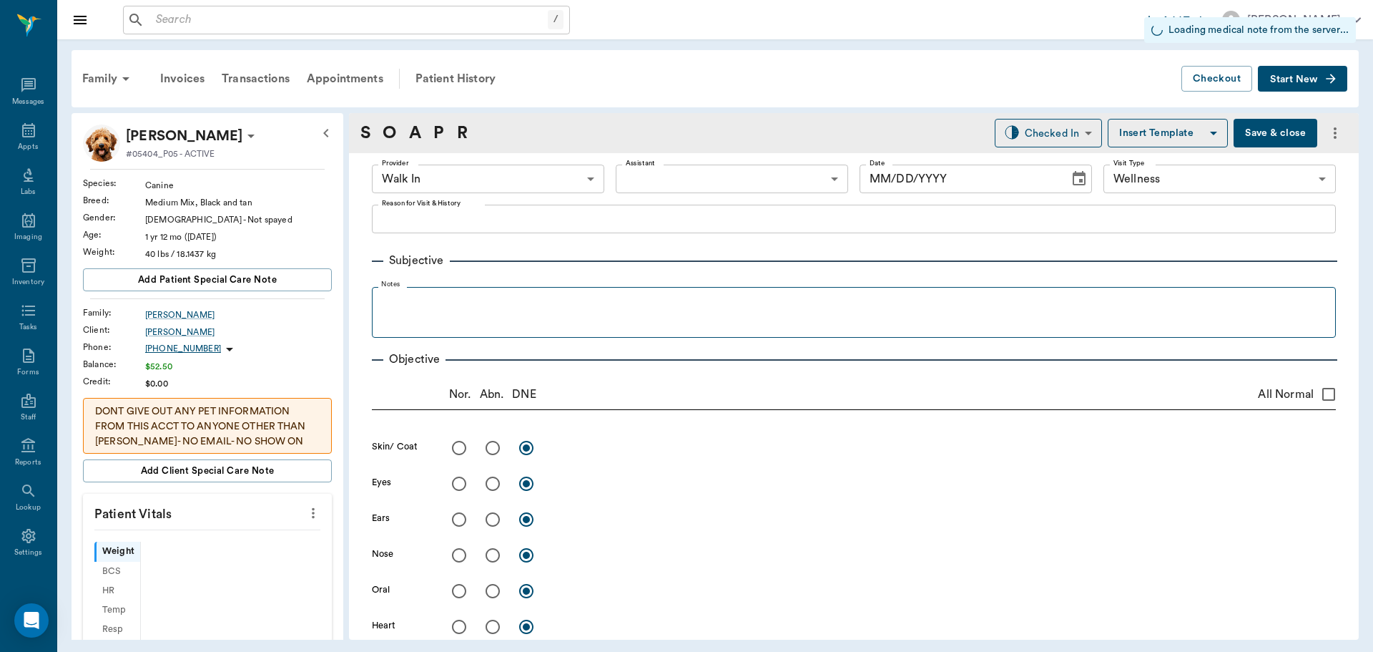
type input "63ee68728bdb516679580557"
type input "65d2be4f46e3a538d89b8c14"
type input "[DATE]"
type textarea "HAS BEEN IN LABOR FOR 12 HOURS. DOC SAID TO BRING HER IN SO WE CAN TAKE A LOOK …"
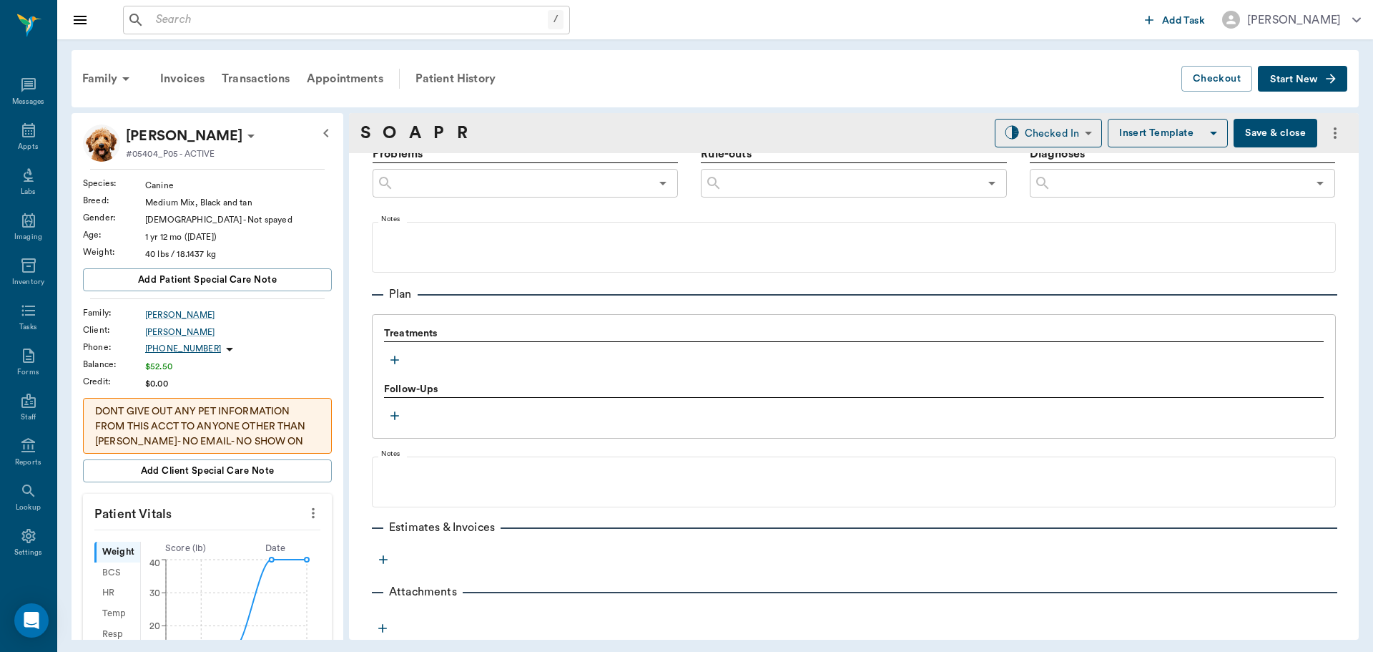
scroll to position [869, 0]
click at [394, 354] on icon "button" at bounding box center [395, 359] width 14 height 14
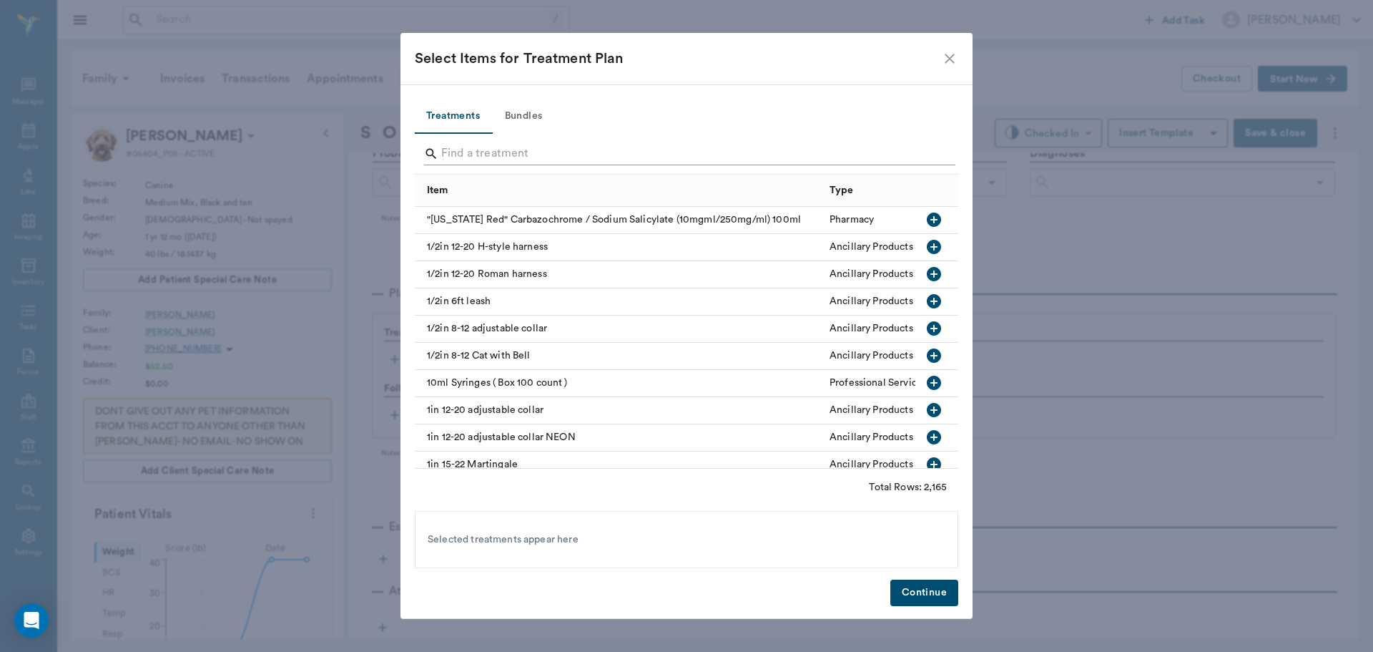
click at [490, 154] on input "Search" at bounding box center [687, 153] width 493 height 23
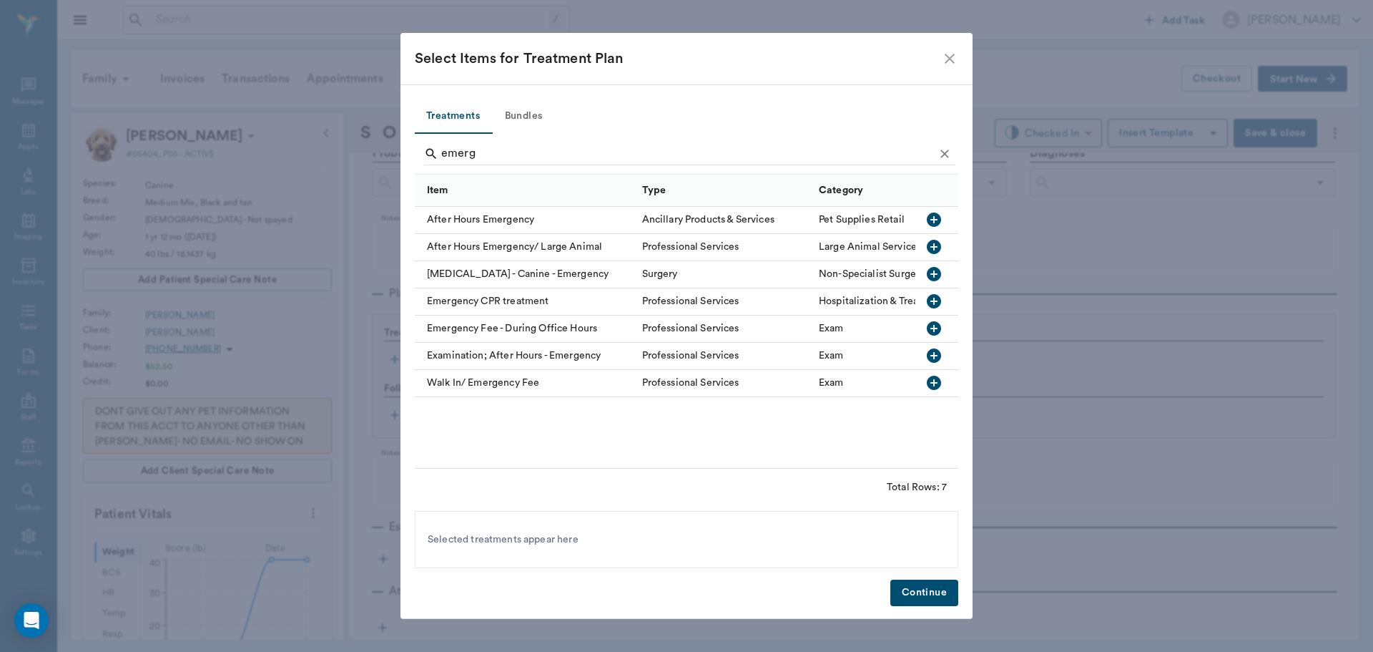
click at [935, 330] on icon "button" at bounding box center [934, 328] width 14 height 14
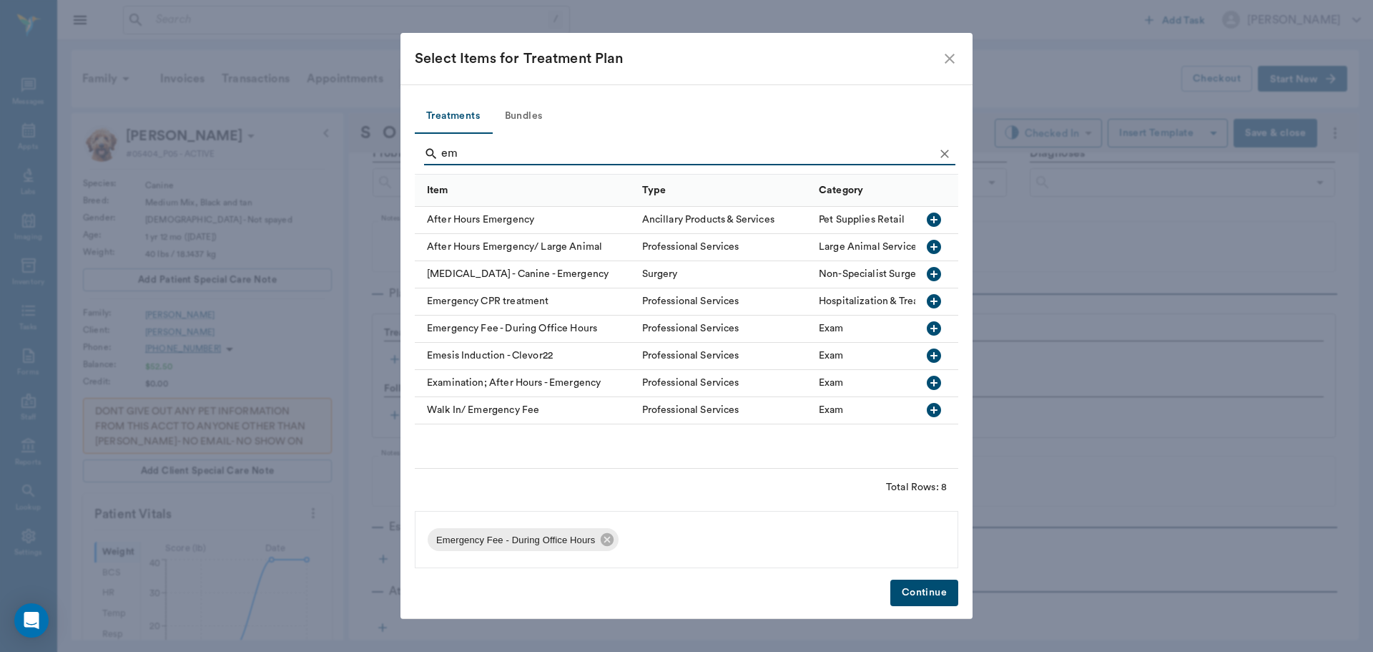
type input "e"
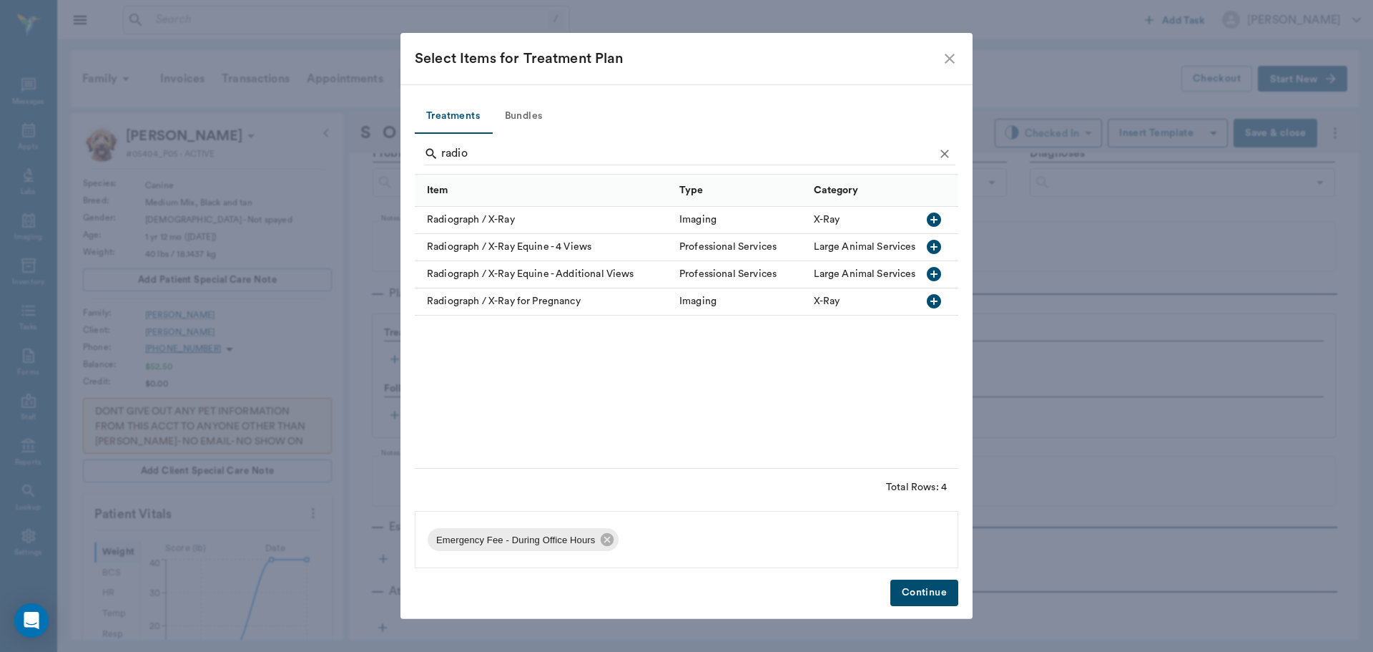
click at [930, 298] on icon "button" at bounding box center [934, 301] width 14 height 14
type input "r"
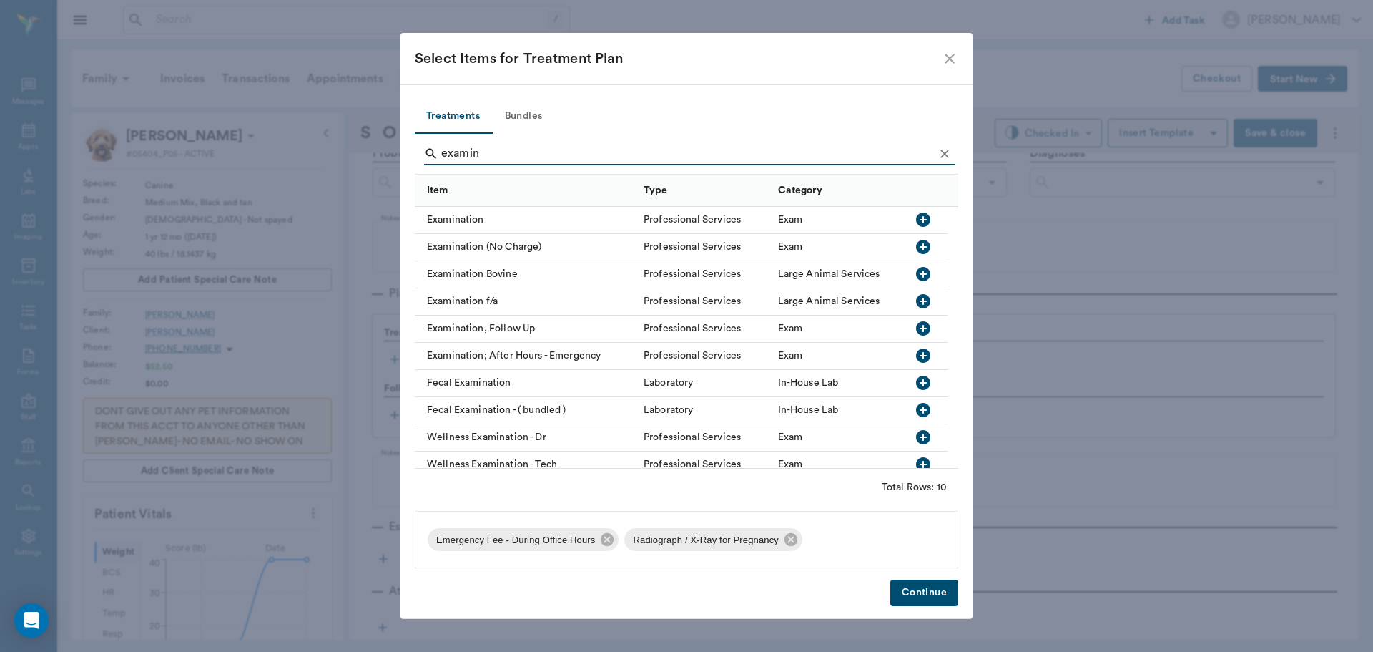
click at [924, 219] on icon "button" at bounding box center [923, 219] width 14 height 14
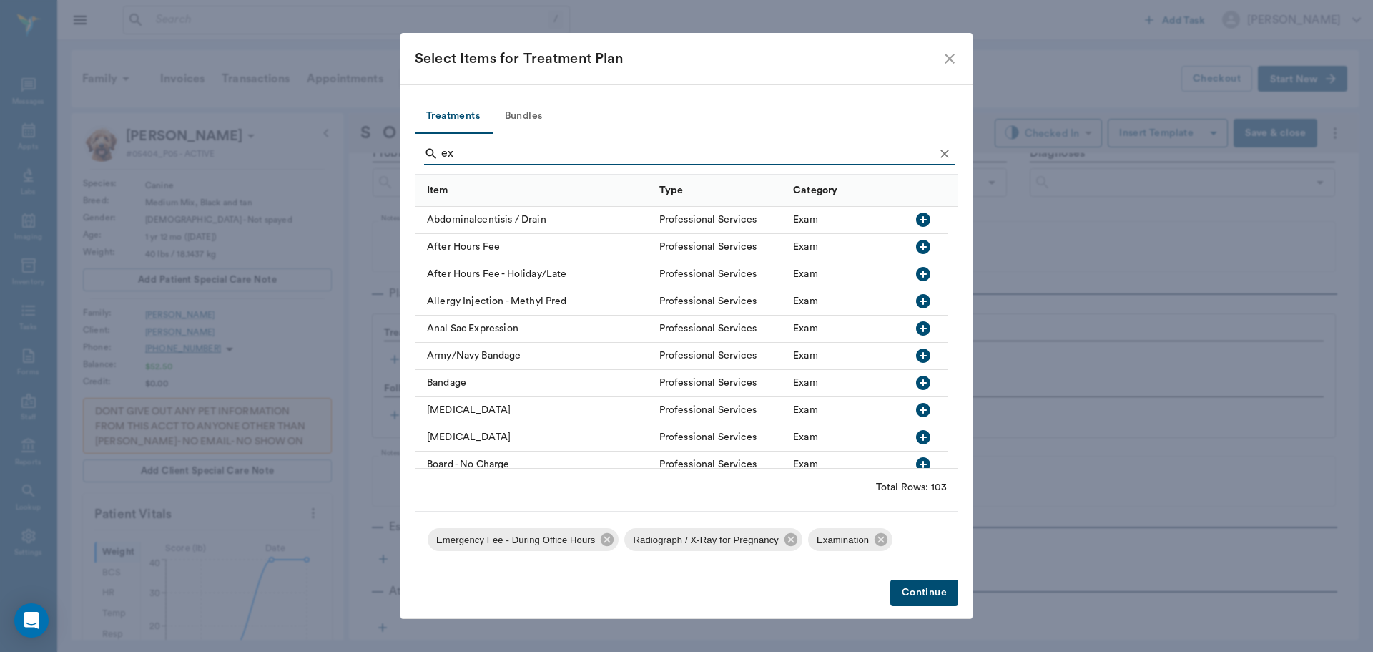
type input "e"
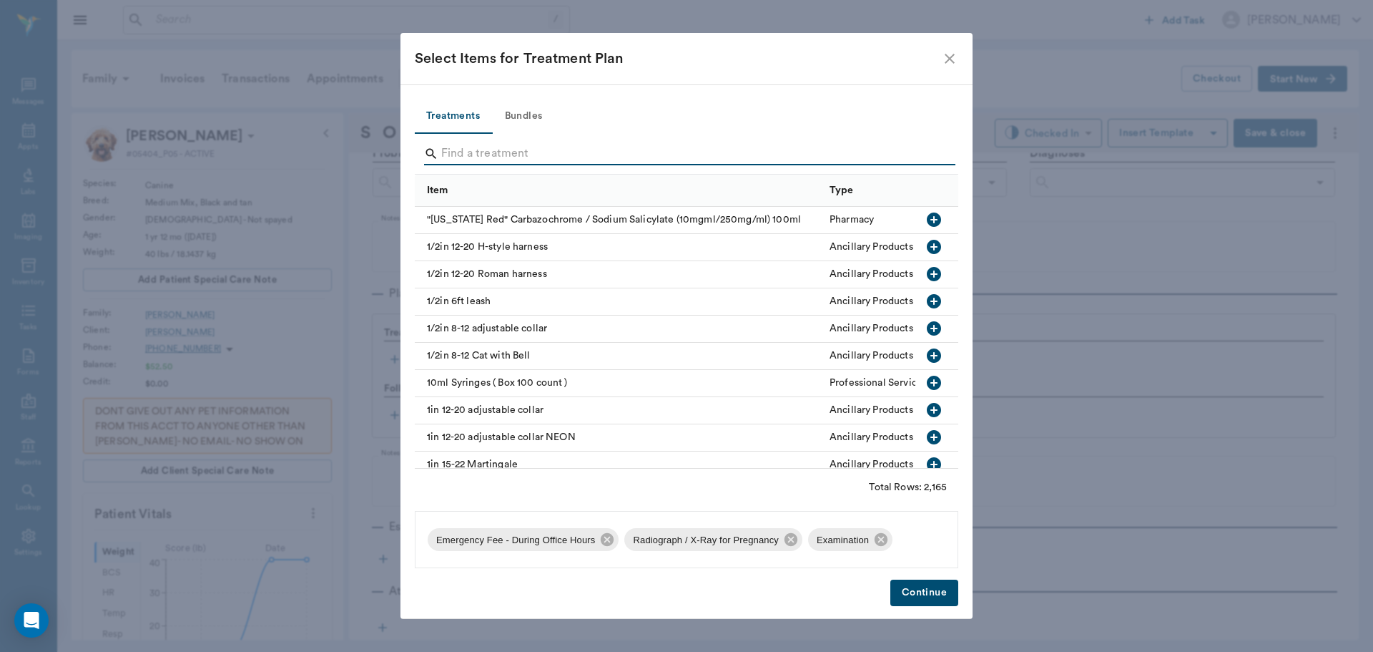
type input "x"
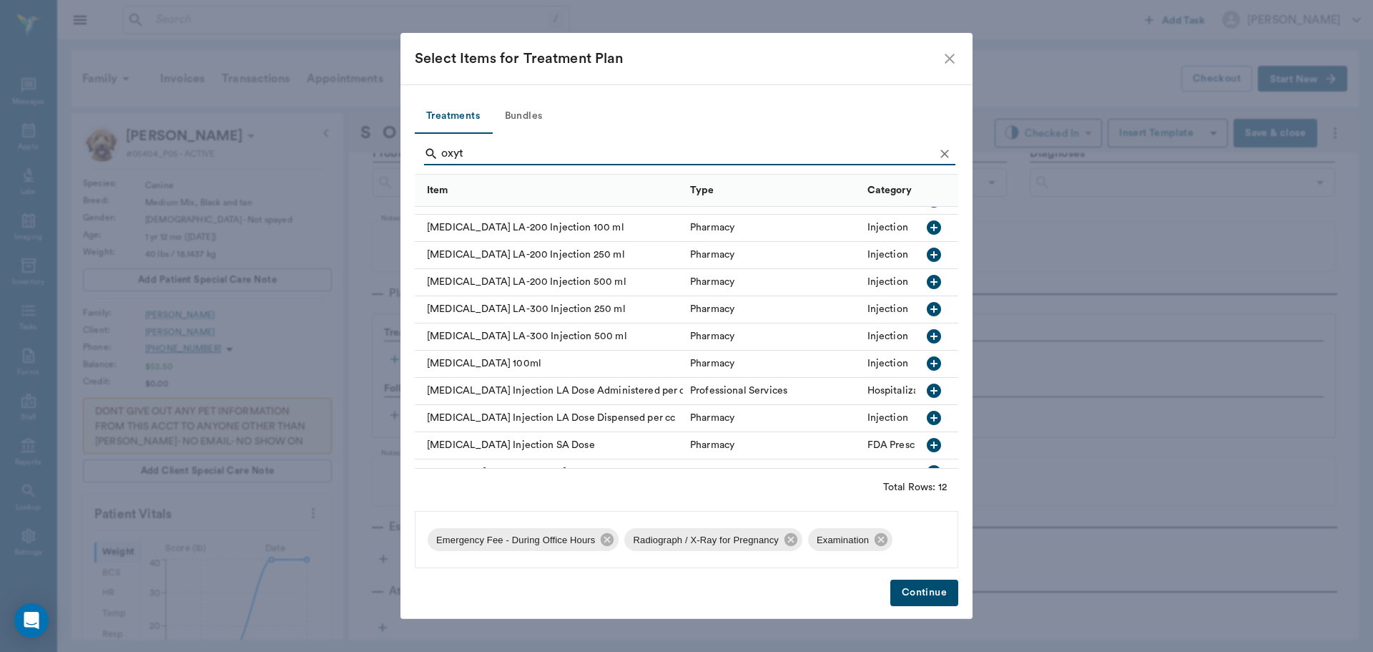
scroll to position [75, 0]
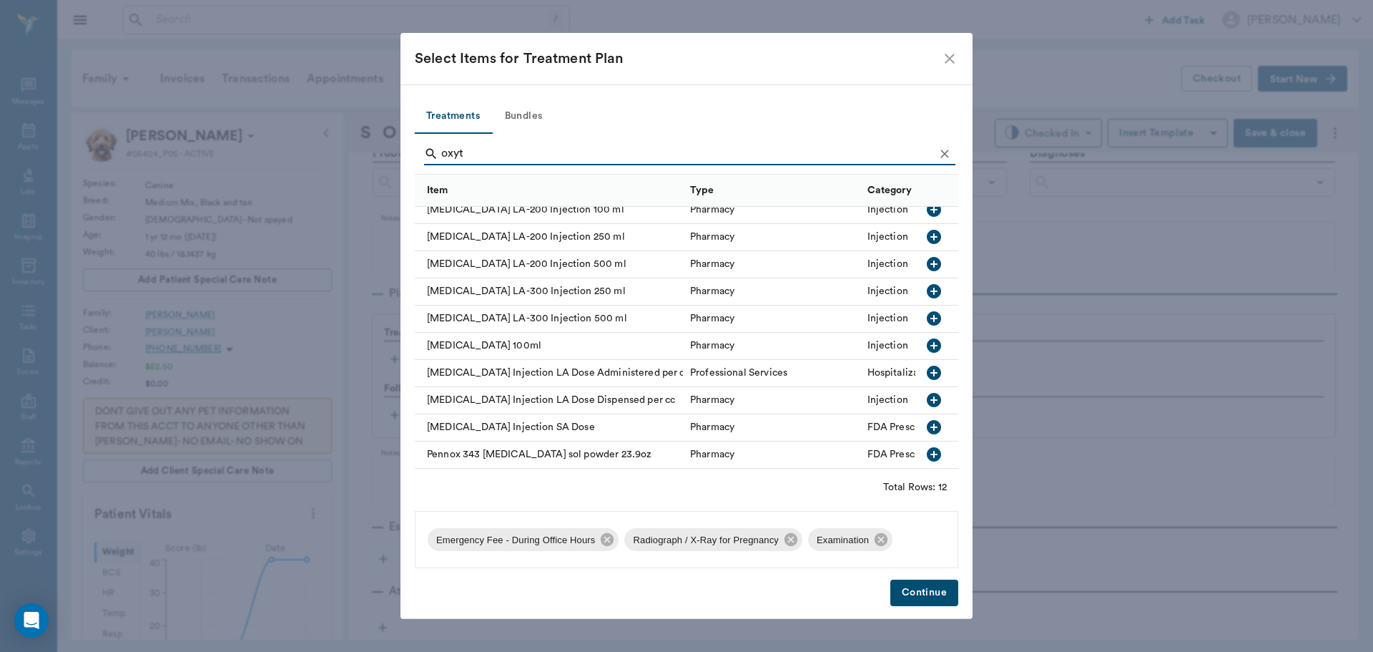
type input "oxyt"
click at [925, 418] on icon "button" at bounding box center [933, 426] width 17 height 17
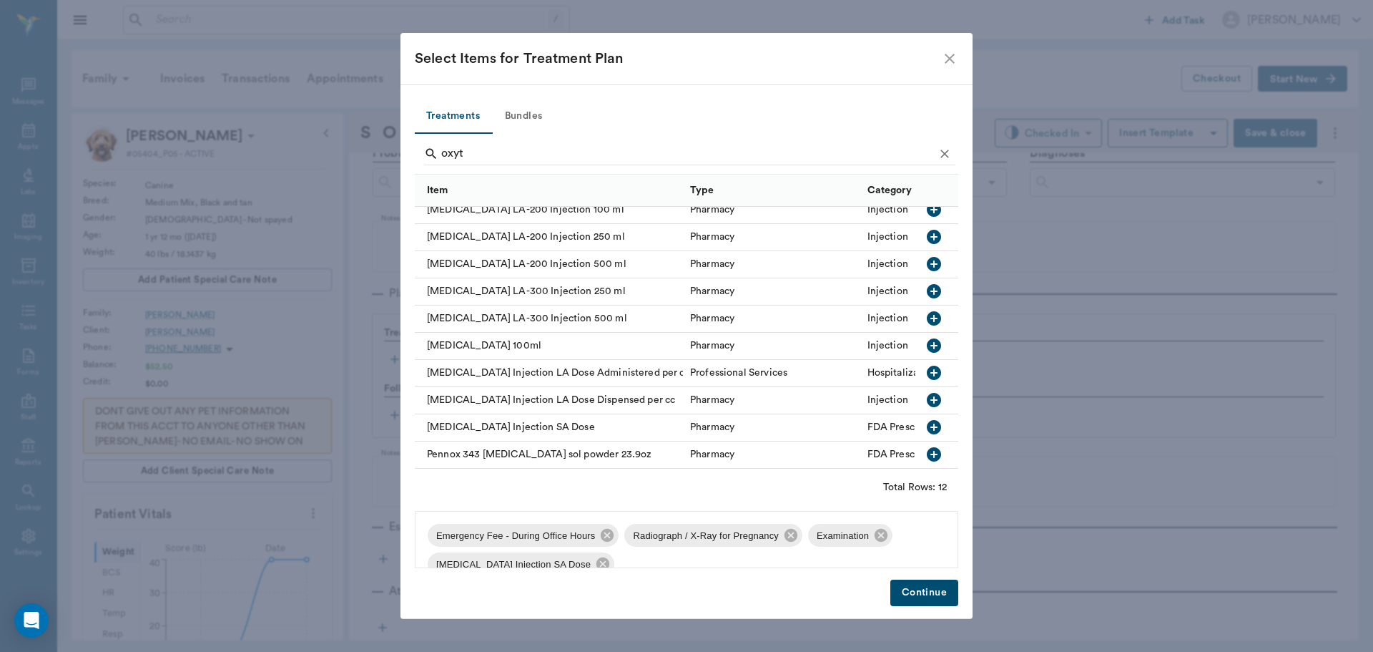
click at [908, 586] on button "Continue" at bounding box center [924, 592] width 68 height 26
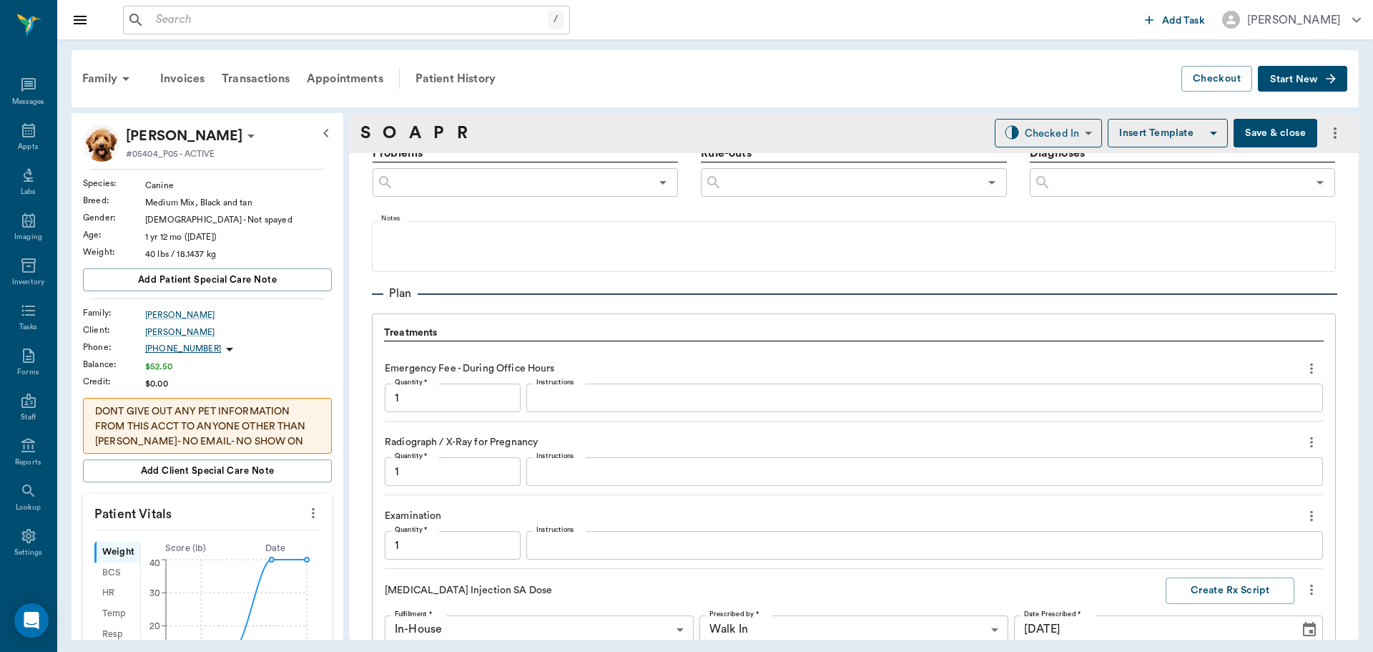
scroll to position [1243, 0]
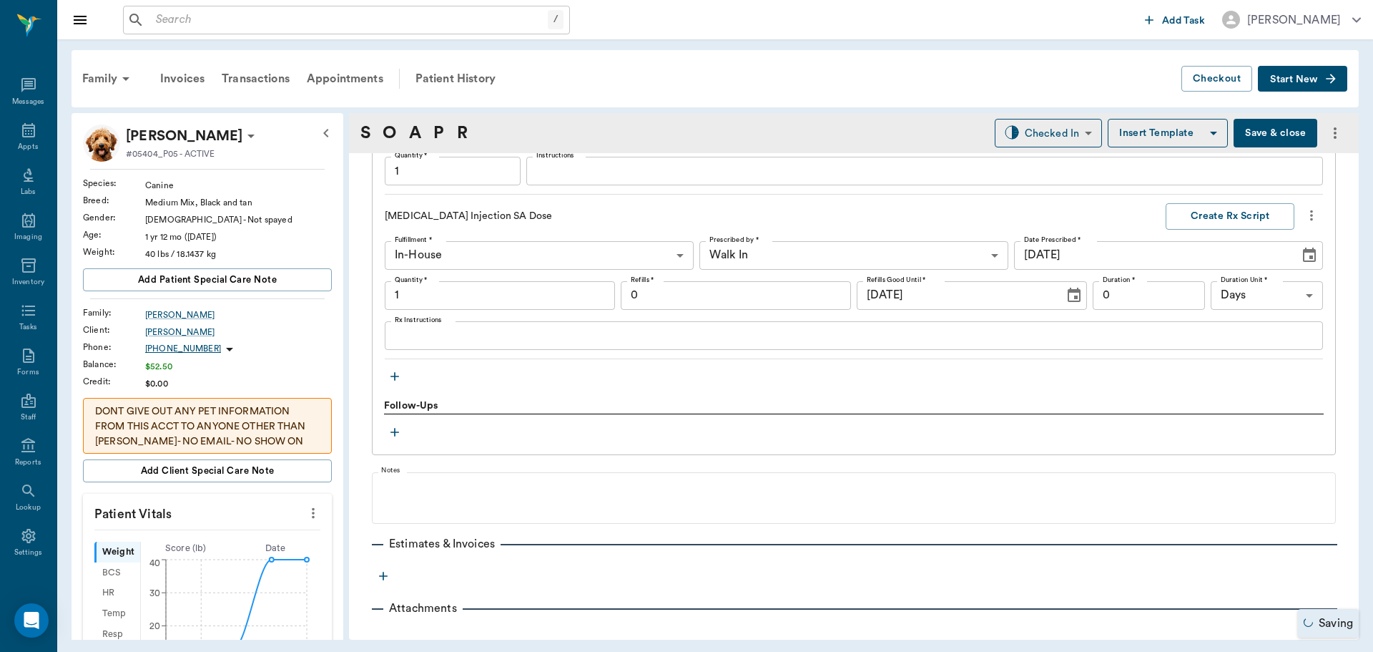
type input "1.00"
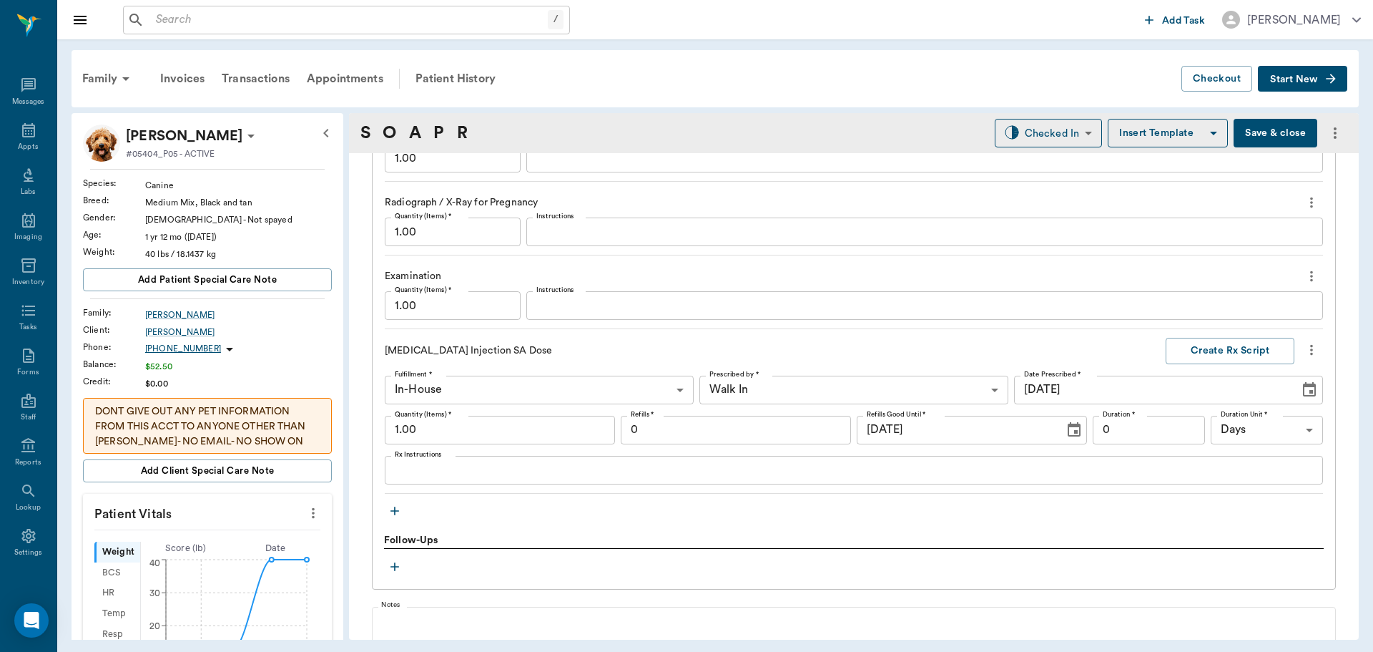
scroll to position [1277, 0]
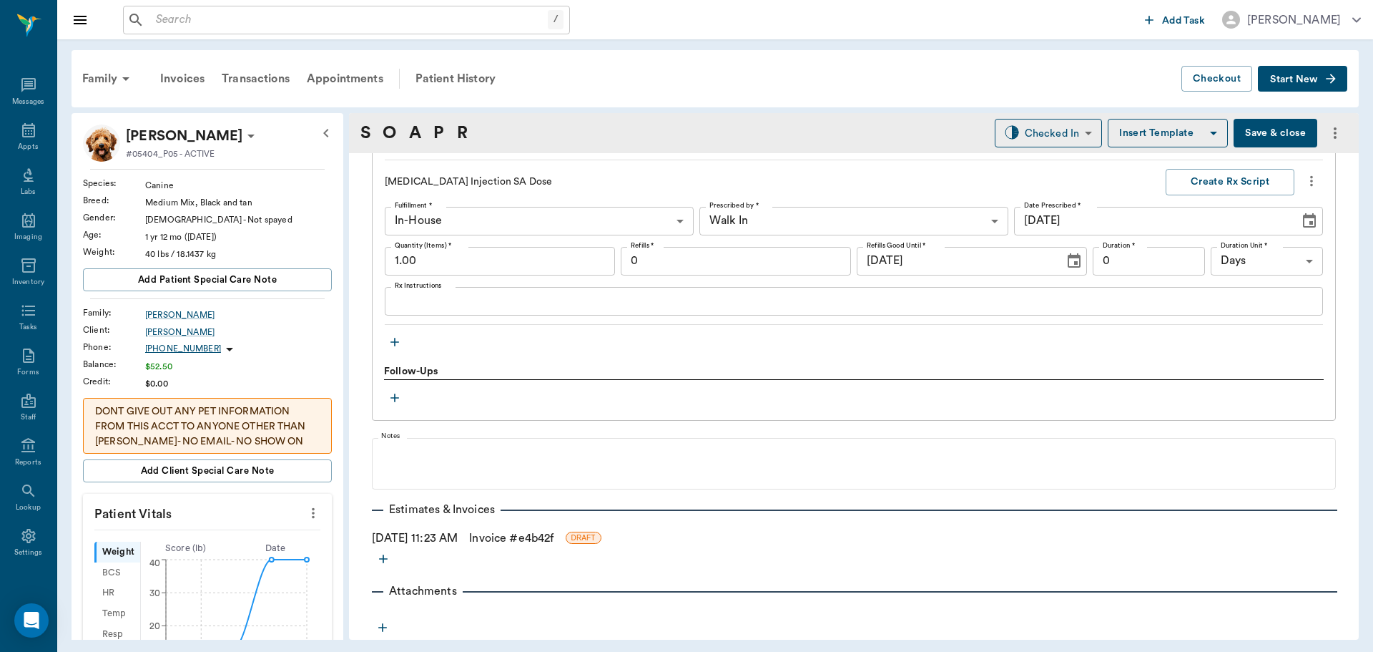
click at [977, 222] on body "/ ​ Add Task Dr. Bert Ellsworth Nectar Messages Appts Labs Imaging Inventory Ta…" at bounding box center [686, 326] width 1373 height 652
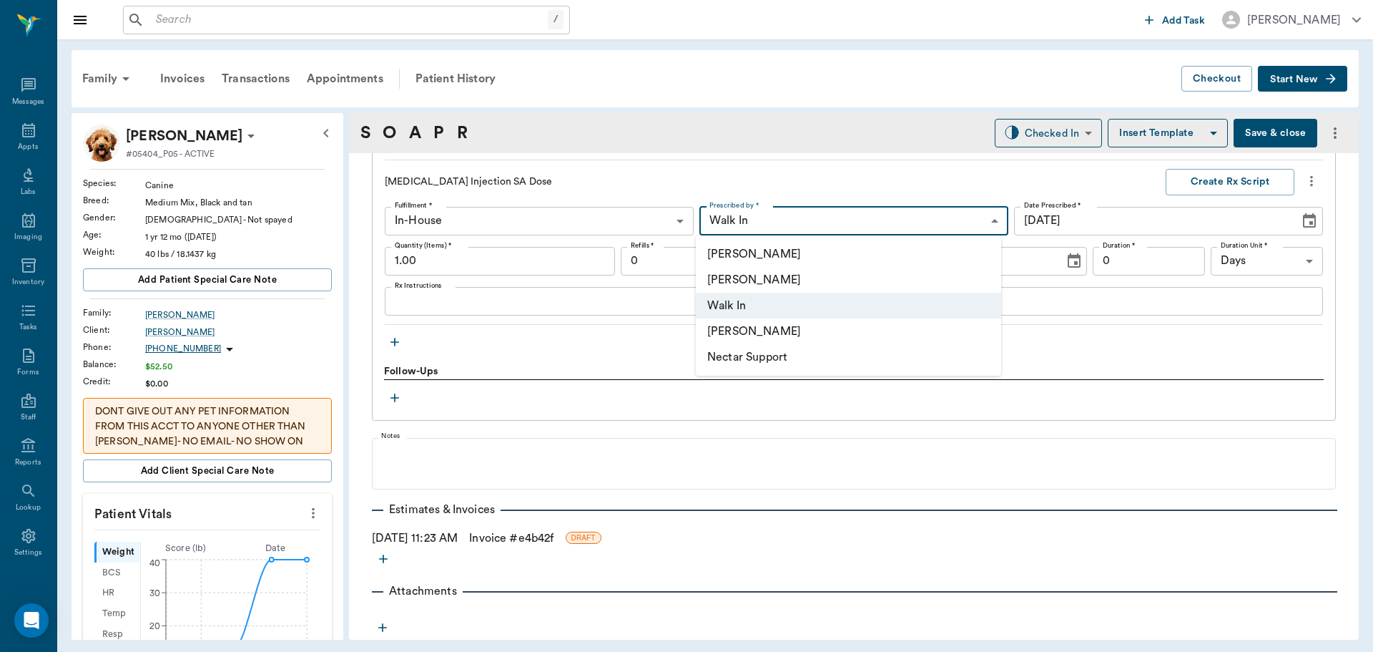
click at [788, 275] on li "[PERSON_NAME]" at bounding box center [848, 280] width 305 height 26
type input "63ec2f075fda476ae8351a4d"
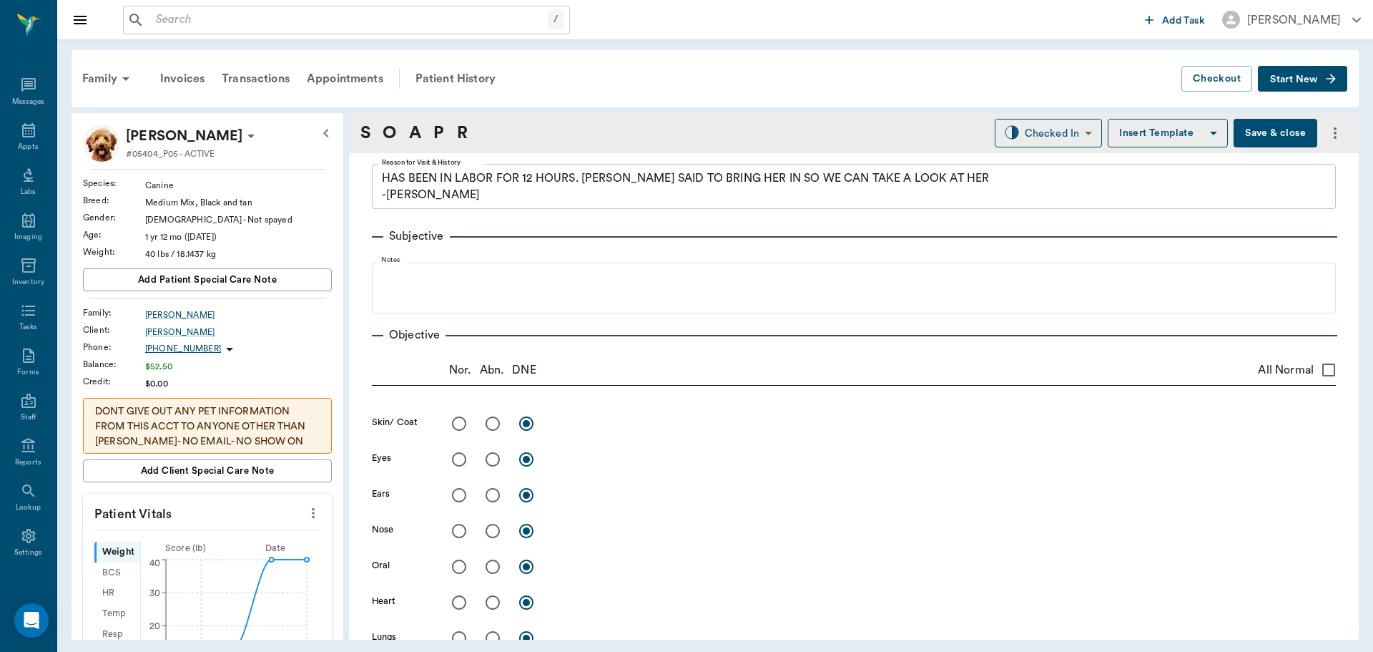
scroll to position [0, 0]
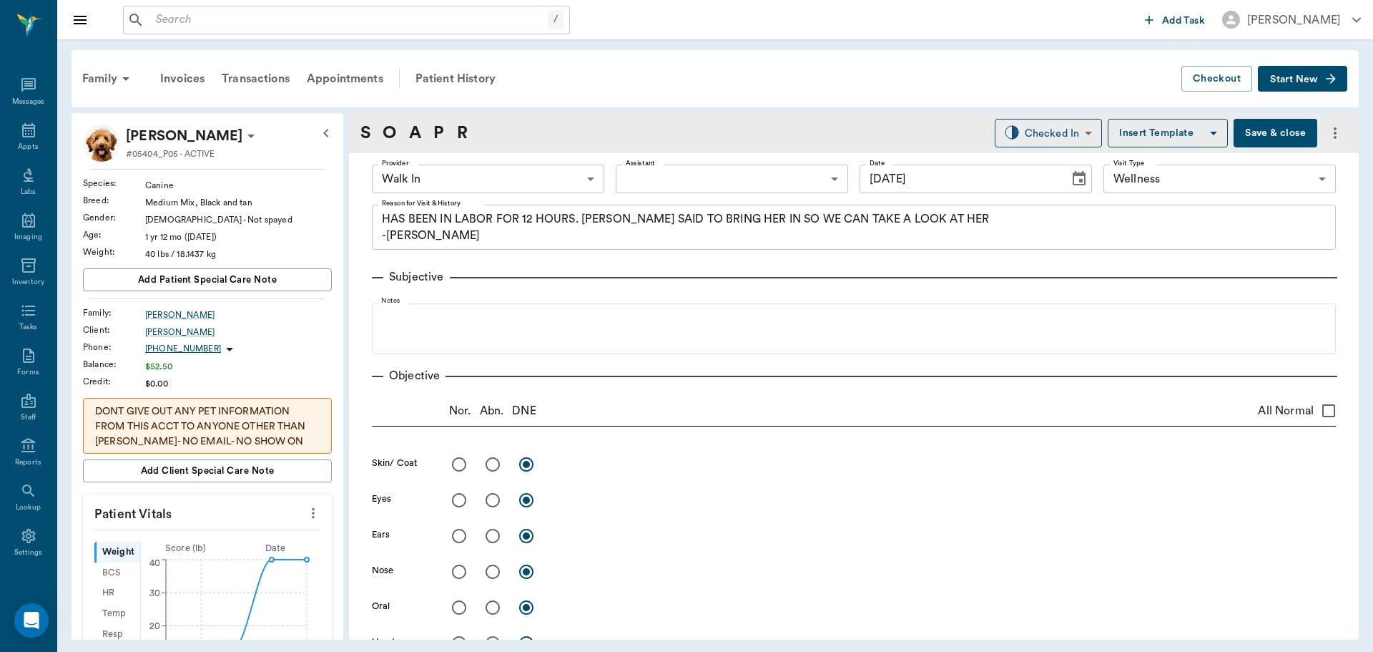
click at [587, 181] on body "/ ​ Add Task Dr. Bert Ellsworth Nectar Messages Appts Labs Imaging Inventory Ta…" at bounding box center [686, 326] width 1373 height 652
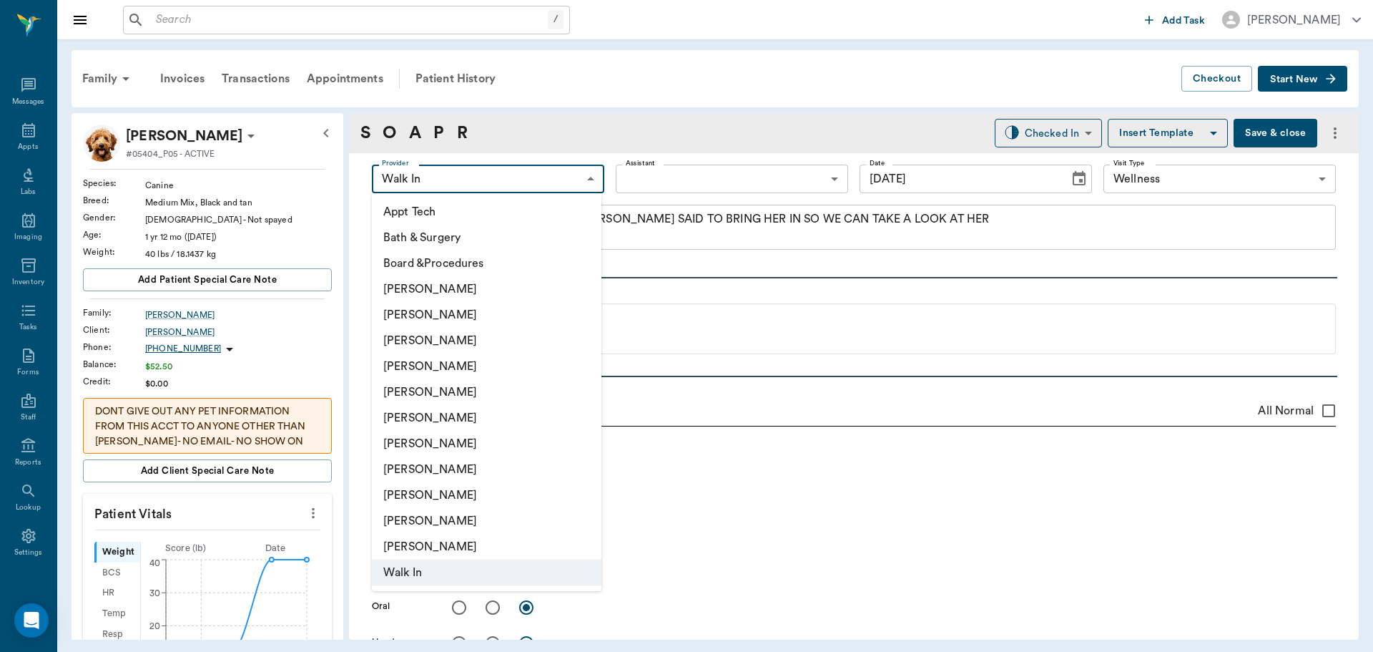
click at [473, 365] on li "[PERSON_NAME]" at bounding box center [487, 366] width 230 height 26
type input "63ec2f075fda476ae8351a4d"
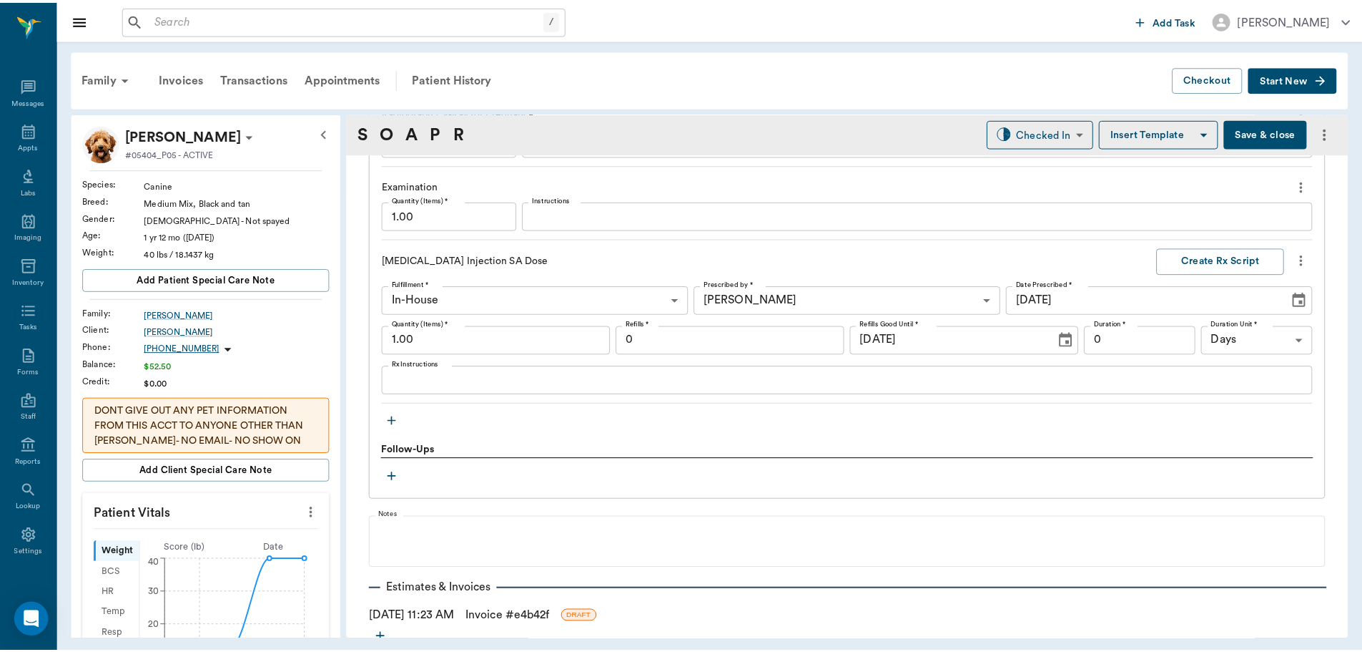
scroll to position [1277, 0]
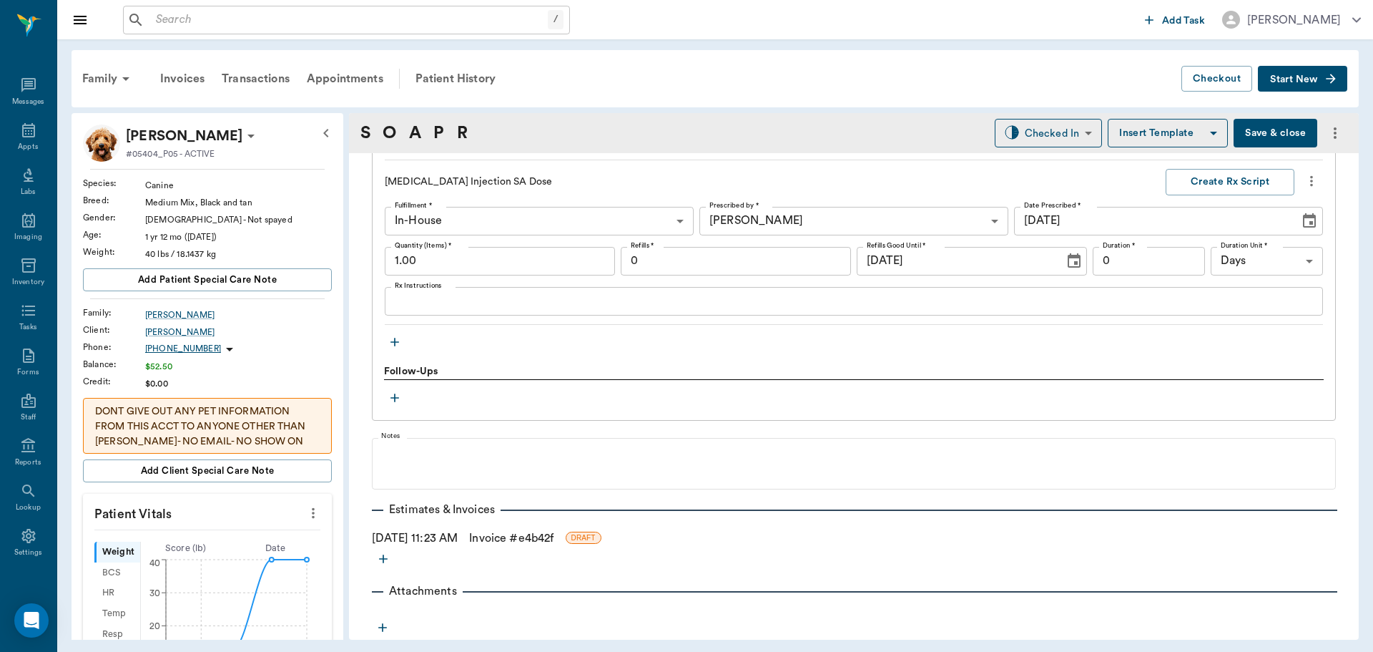
click at [512, 536] on link "Invoice # e4b42f" at bounding box center [511, 537] width 84 height 17
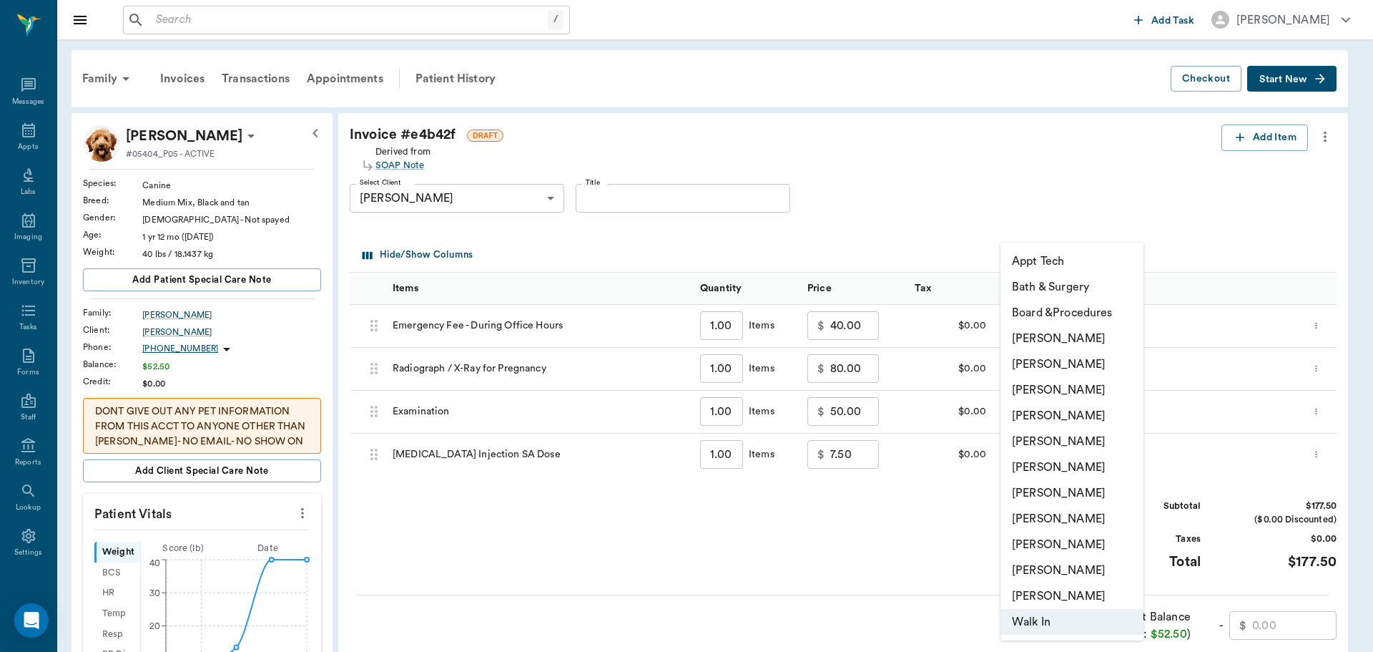
click at [1116, 327] on body "/ ​ Add Task [PERSON_NAME] Nectar Messages Appts Labs Imaging Inventory Tasks F…" at bounding box center [686, 555] width 1373 height 1111
click at [1084, 411] on li "[PERSON_NAME]" at bounding box center [1072, 416] width 143 height 26
type input "none-63ec2f075fda476ae8351a4d"
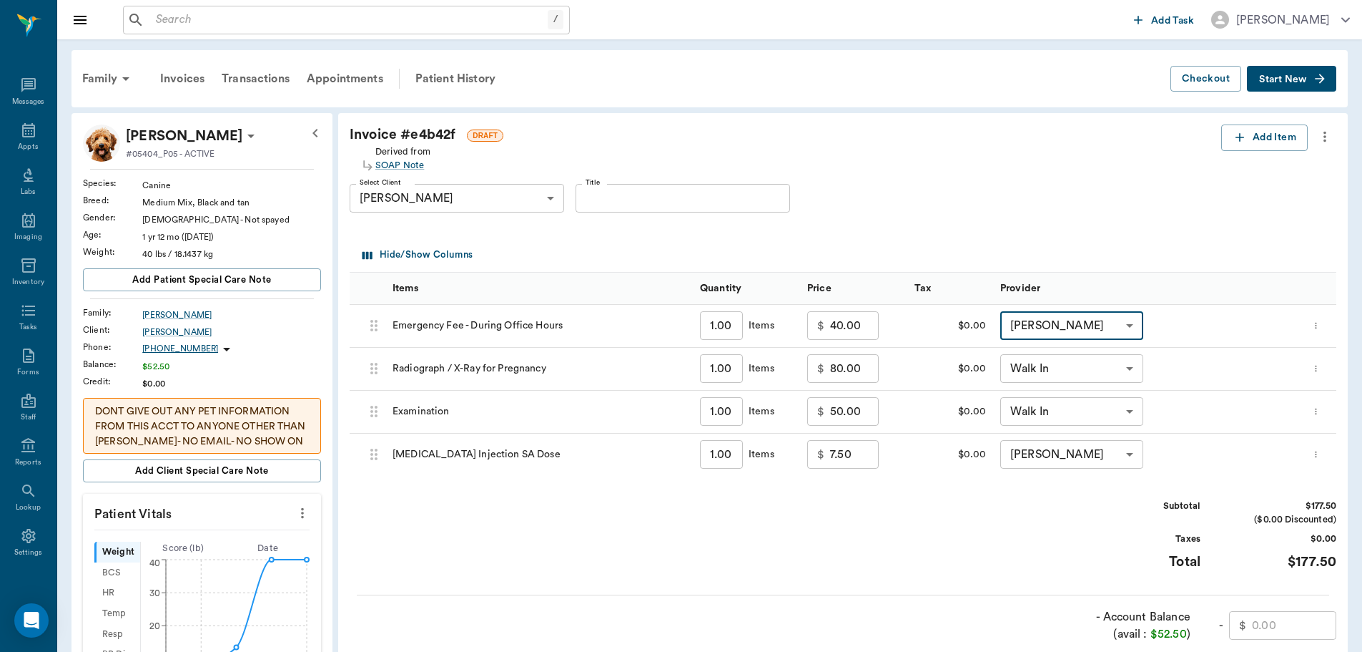
click at [1091, 367] on body "/ ​ Add Task [PERSON_NAME] Nectar Messages Appts Labs Imaging Inventory Tasks F…" at bounding box center [681, 555] width 1362 height 1111
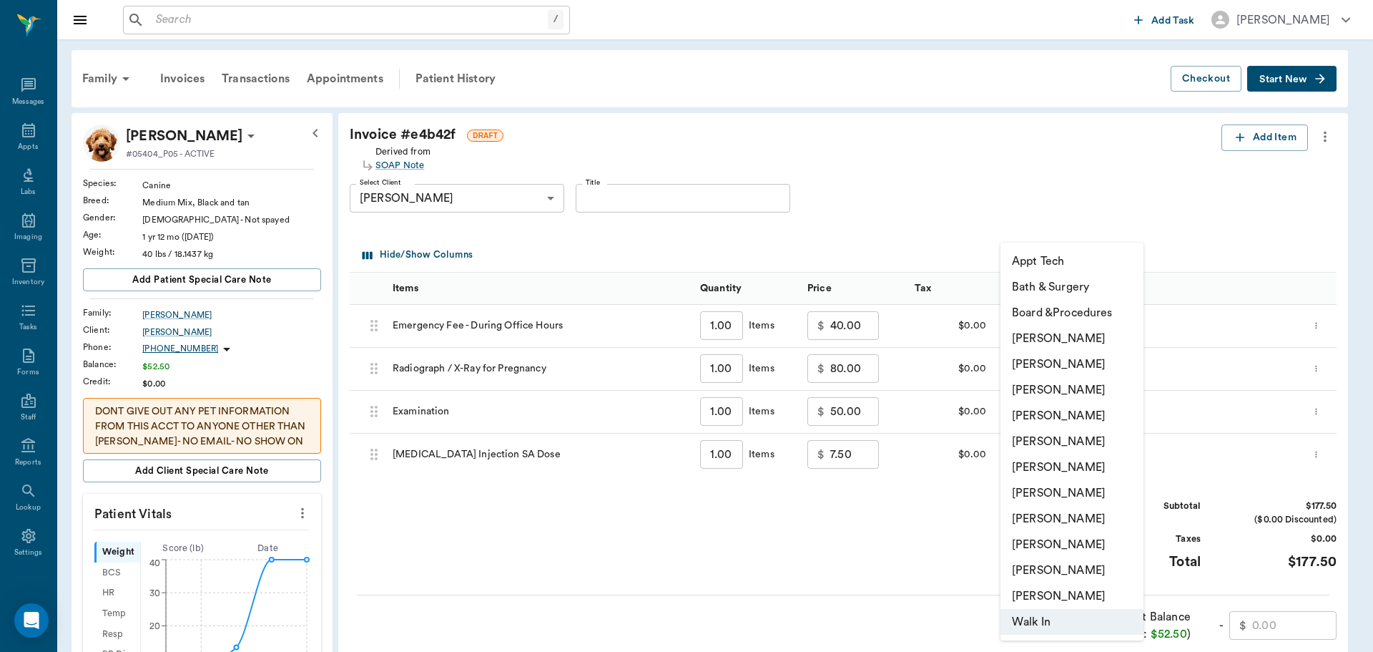
click at [1083, 406] on li "[PERSON_NAME]" at bounding box center [1072, 416] width 143 height 26
type input "none-63ec2f075fda476ae8351a4d"
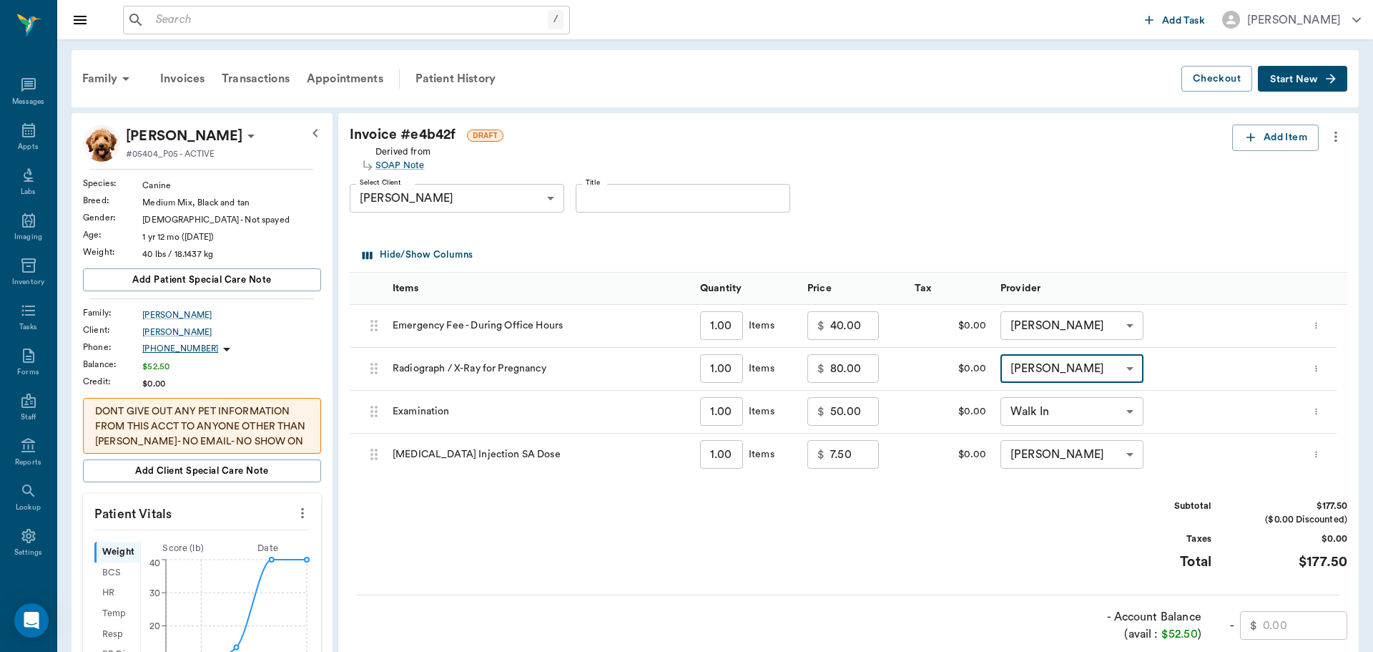
click at [1092, 421] on body "/ ​ Add Task [PERSON_NAME] Nectar Messages Appts Labs Imaging Inventory Tasks F…" at bounding box center [686, 555] width 1373 height 1111
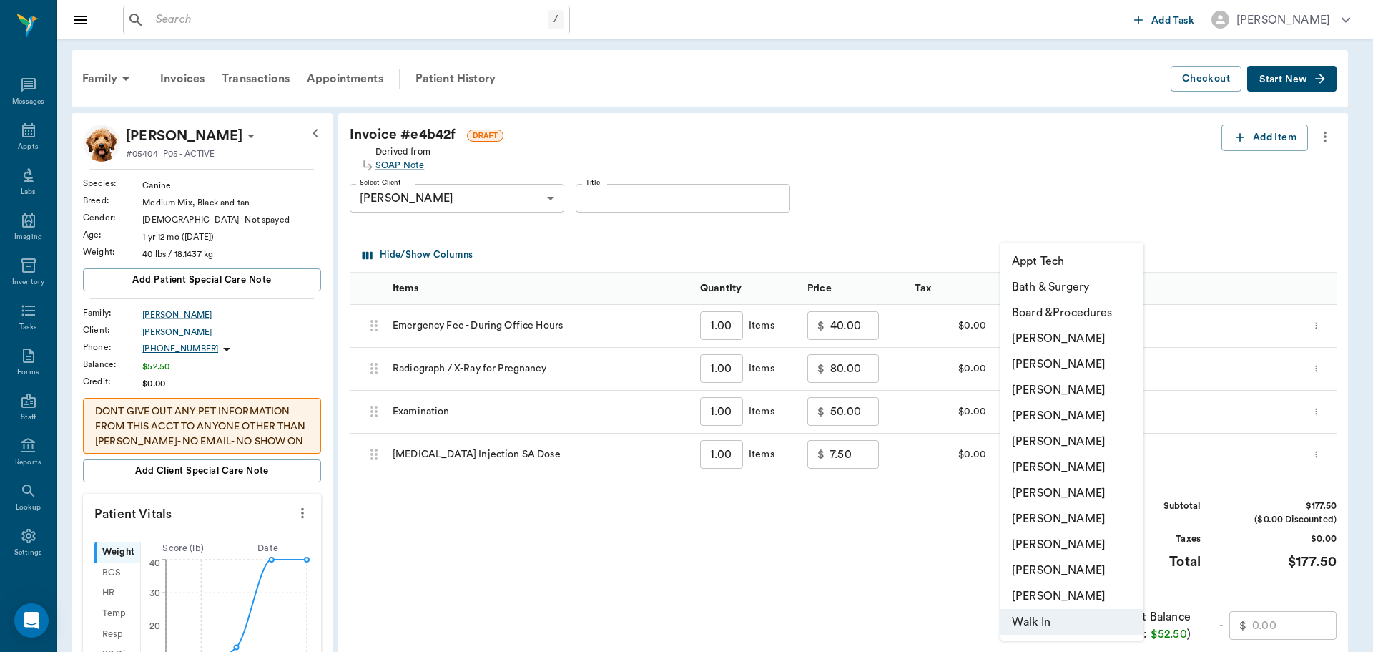
click at [1084, 419] on li "[PERSON_NAME]" at bounding box center [1072, 416] width 143 height 26
type input "none-63ec2f075fda476ae8351a4d"
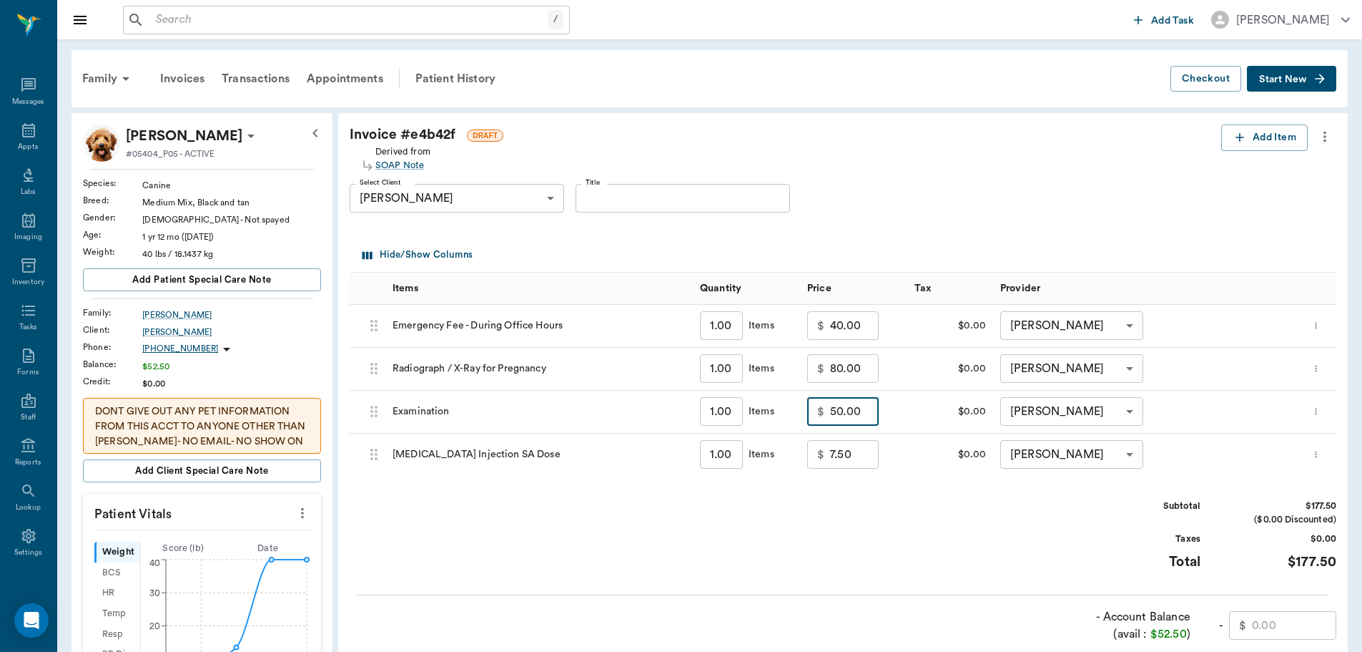
click at [863, 412] on input "50.00" at bounding box center [854, 411] width 49 height 29
type input "25.00"
click at [913, 574] on div "Subtotal $152.50 ($0.00 Discounted) Taxes $0.00 Total $152.50" at bounding box center [843, 543] width 987 height 88
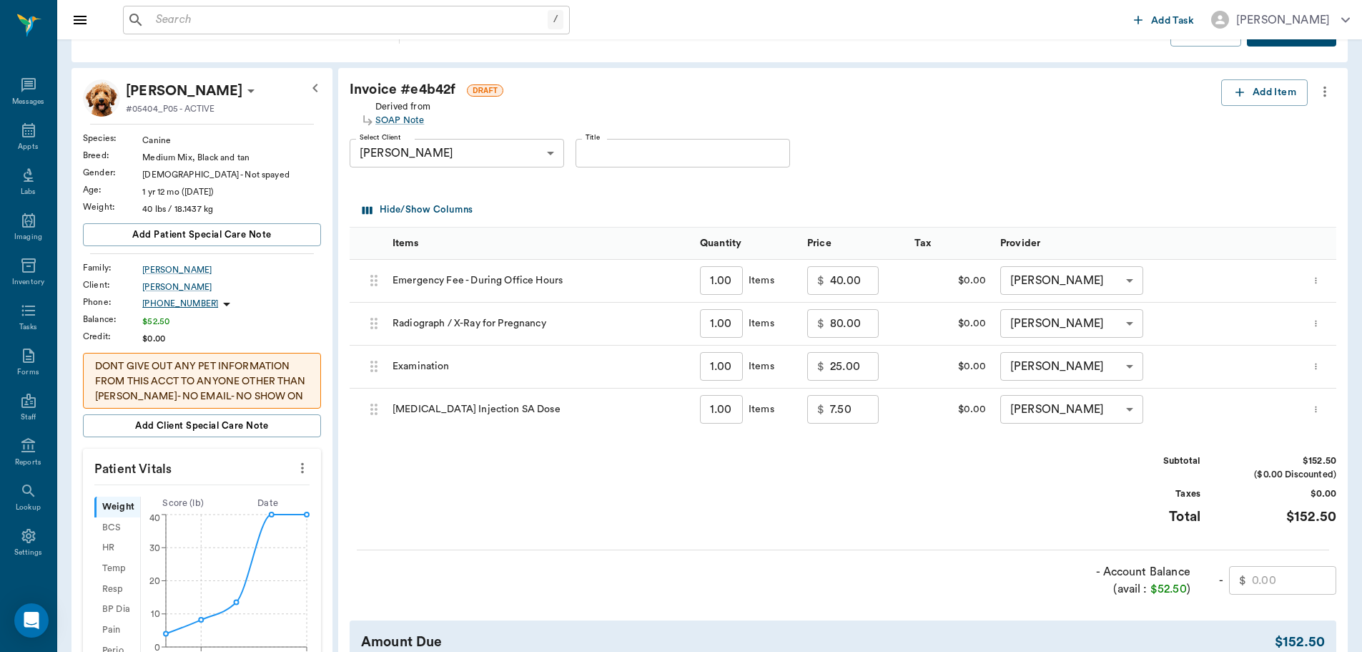
scroll to position [358, 0]
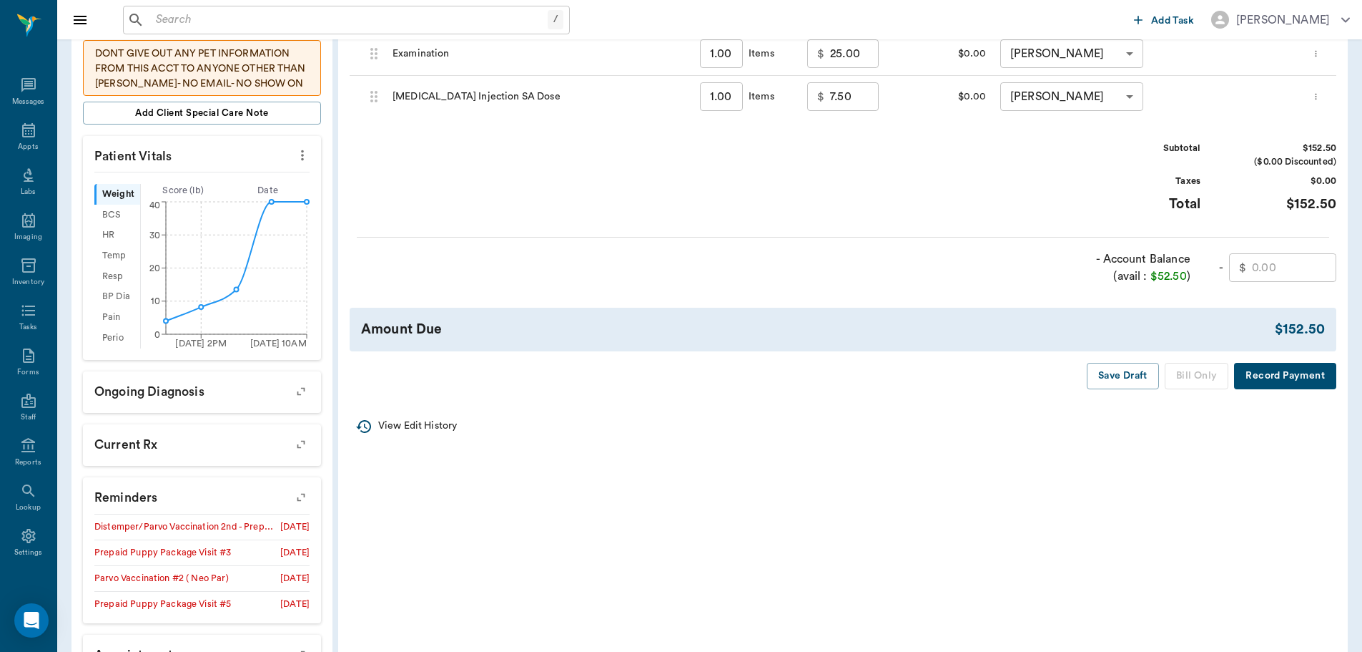
click at [1193, 372] on div "Save Draft Bill Only Record Payment" at bounding box center [1203, 376] width 267 height 26
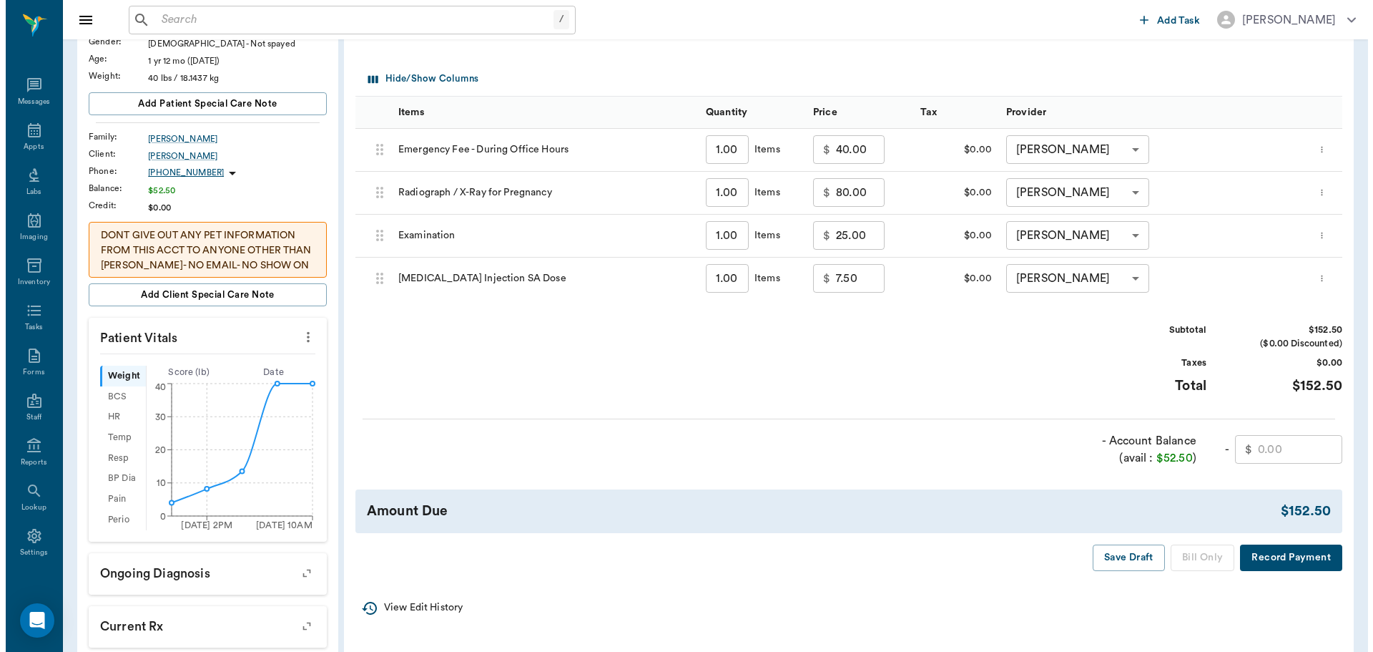
scroll to position [0, 0]
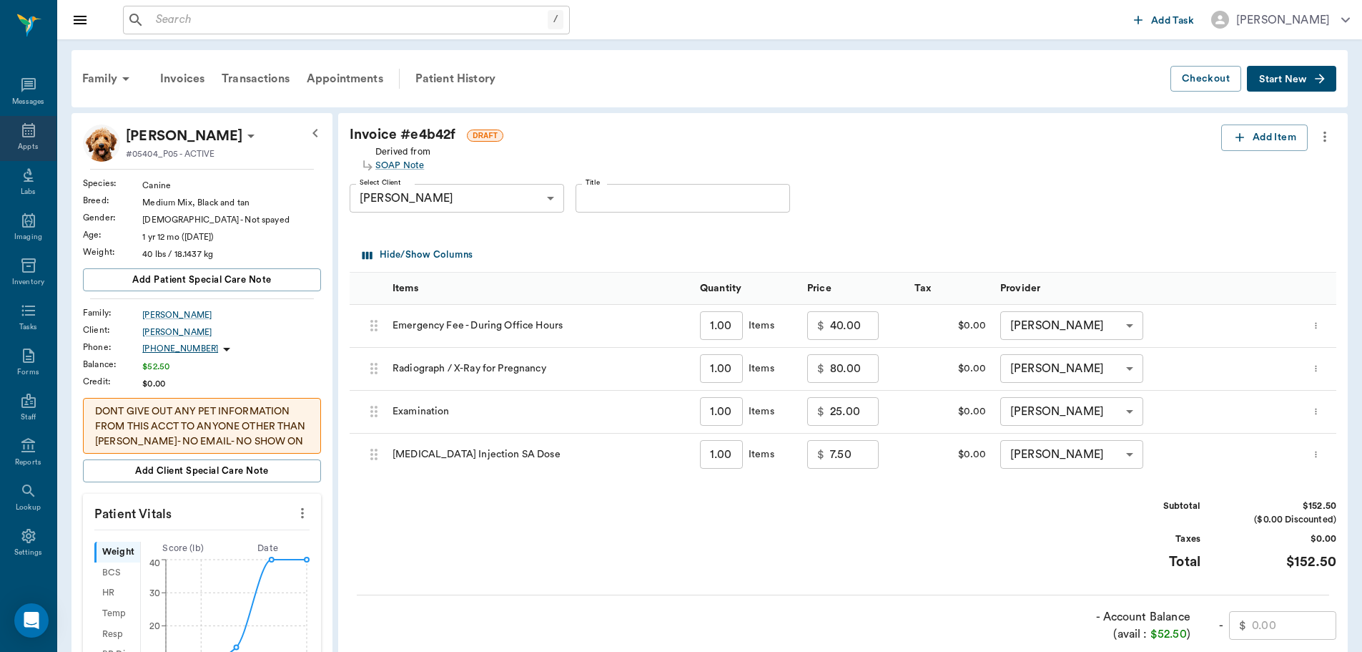
click at [24, 134] on icon at bounding box center [28, 130] width 17 height 17
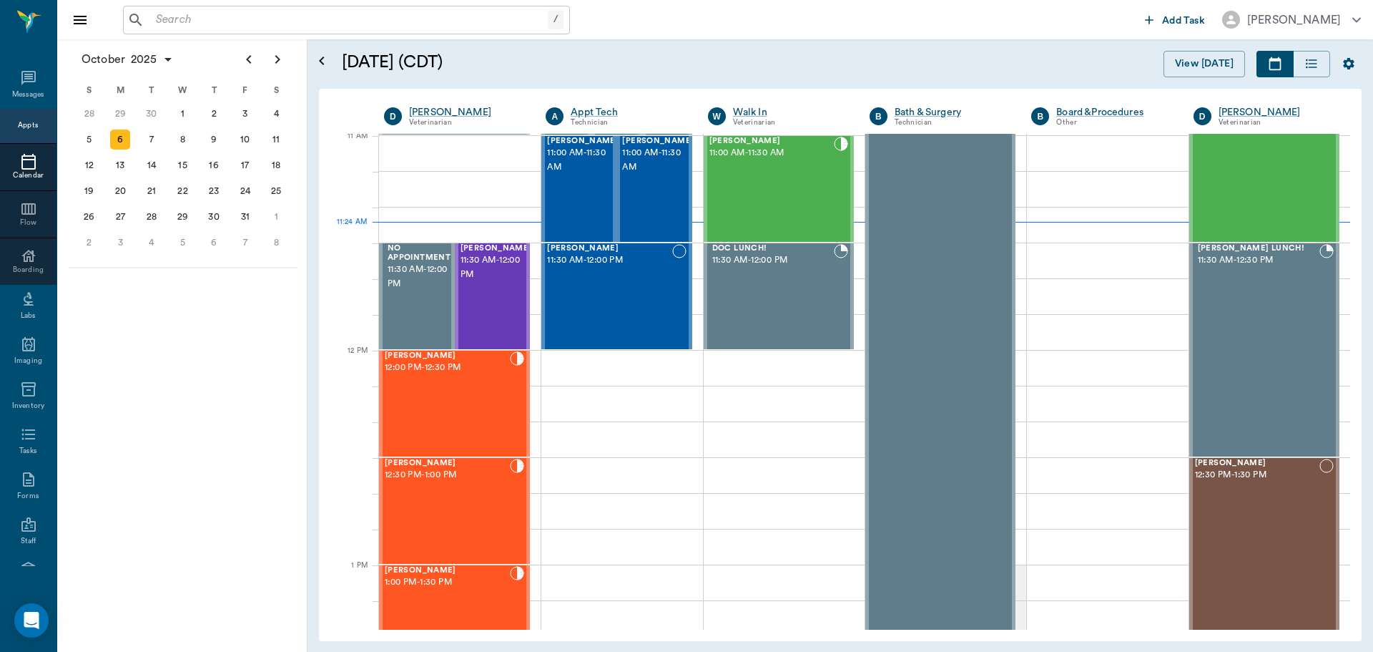
scroll to position [647, 0]
click at [799, 197] on div "Maria Davault 11:00 AM - 11:30 AM" at bounding box center [771, 189] width 124 height 104
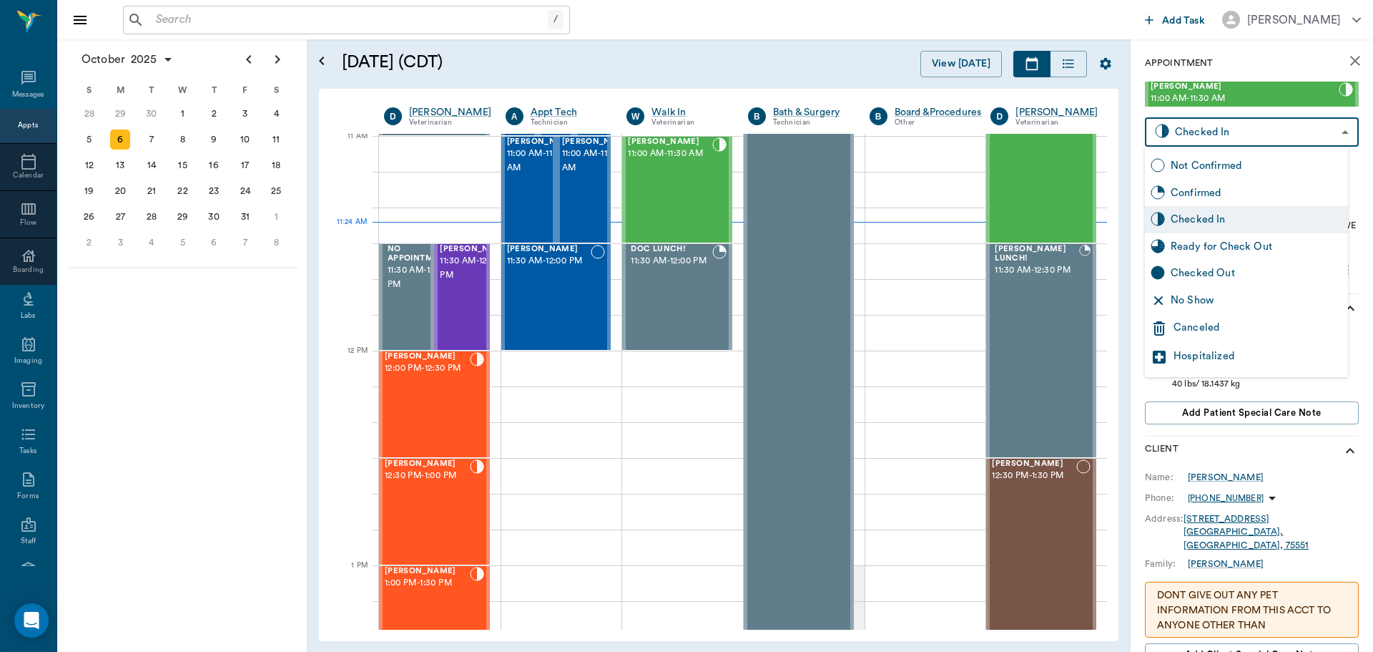
click at [1290, 137] on body "/ ​ Add Task Dr. Bert Ellsworth Nectar Messages Appts Calendar Flow Boarding La…" at bounding box center [686, 326] width 1373 height 652
click at [1252, 241] on div "Ready for Check Out" at bounding box center [1257, 247] width 172 height 16
type input "READY_TO_CHECKOUT"
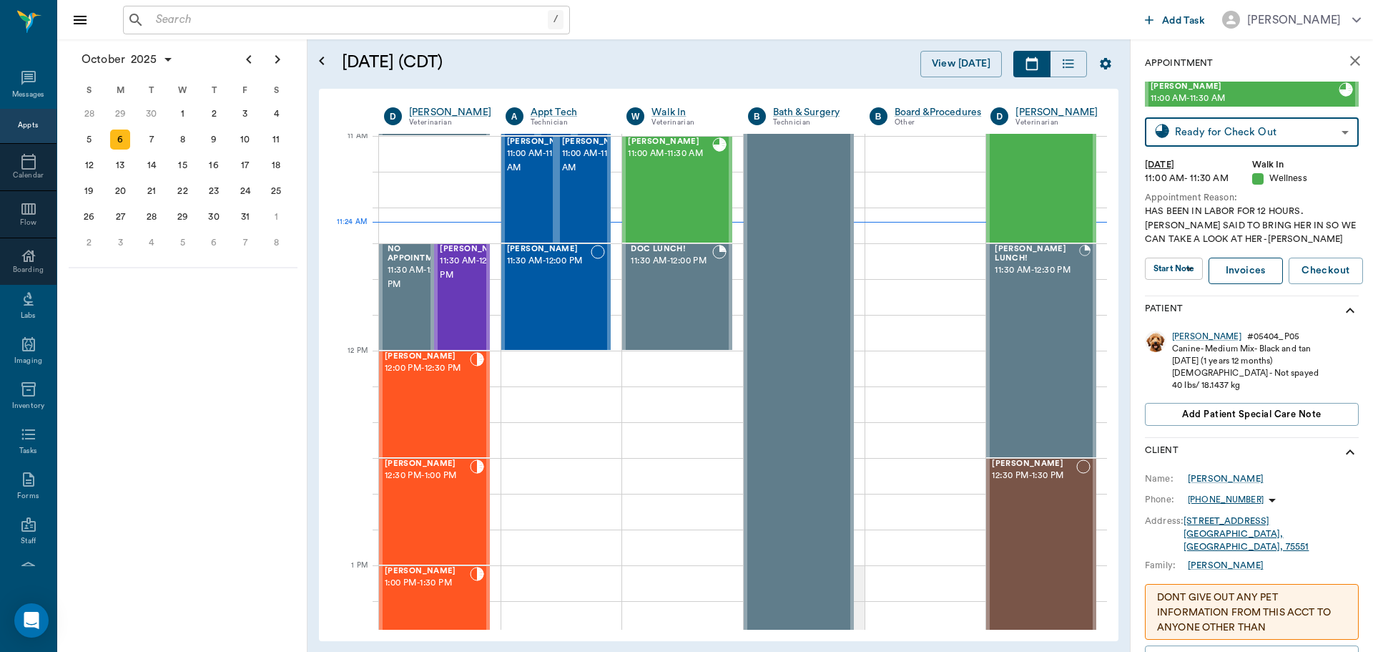
click at [1259, 269] on link "Invoices" at bounding box center [1246, 270] width 74 height 26
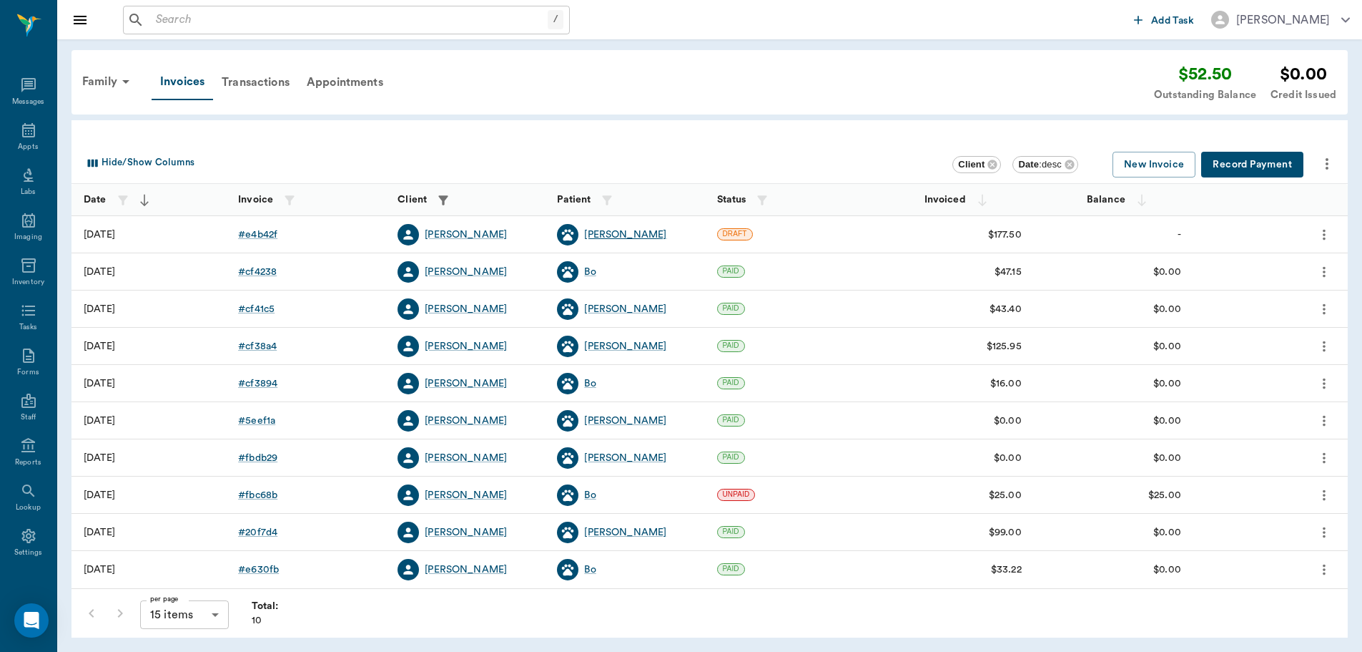
click at [598, 237] on div "[PERSON_NAME]" at bounding box center [625, 234] width 82 height 14
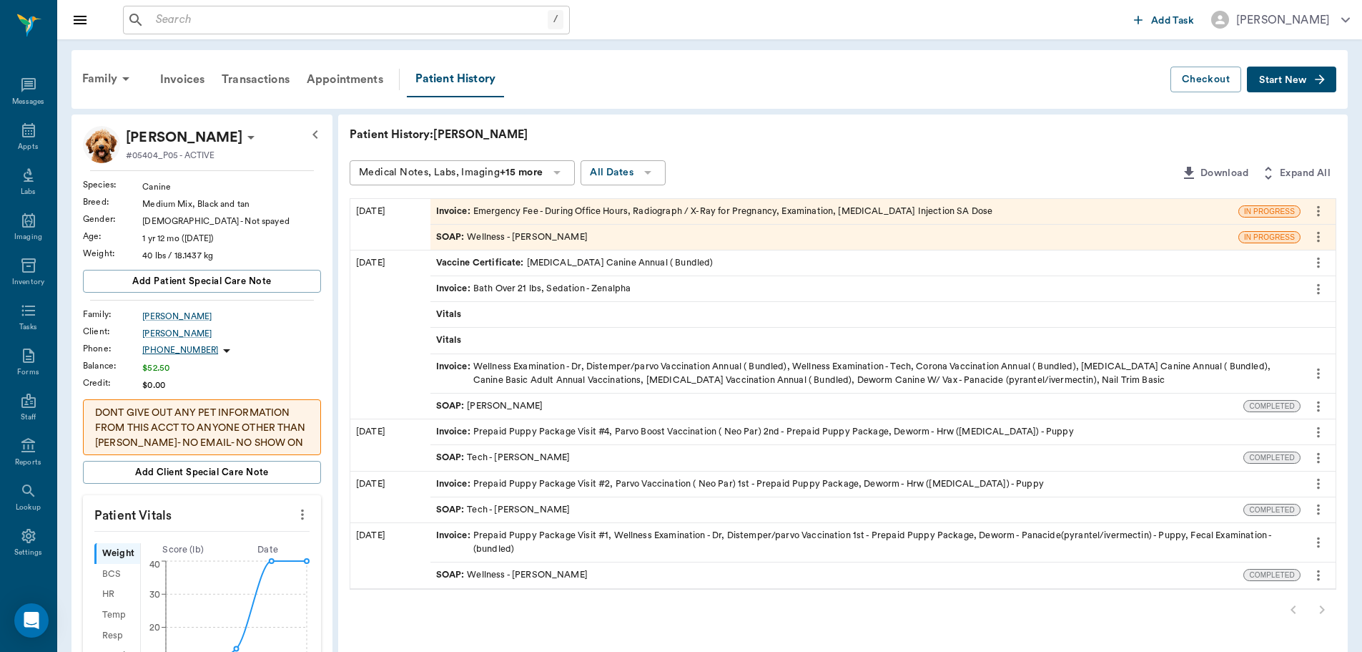
click at [581, 210] on div "Invoice : Emergency Fee - During Office Hours, Radiograph / X-Ray for Pregnancy…" at bounding box center [714, 212] width 557 height 14
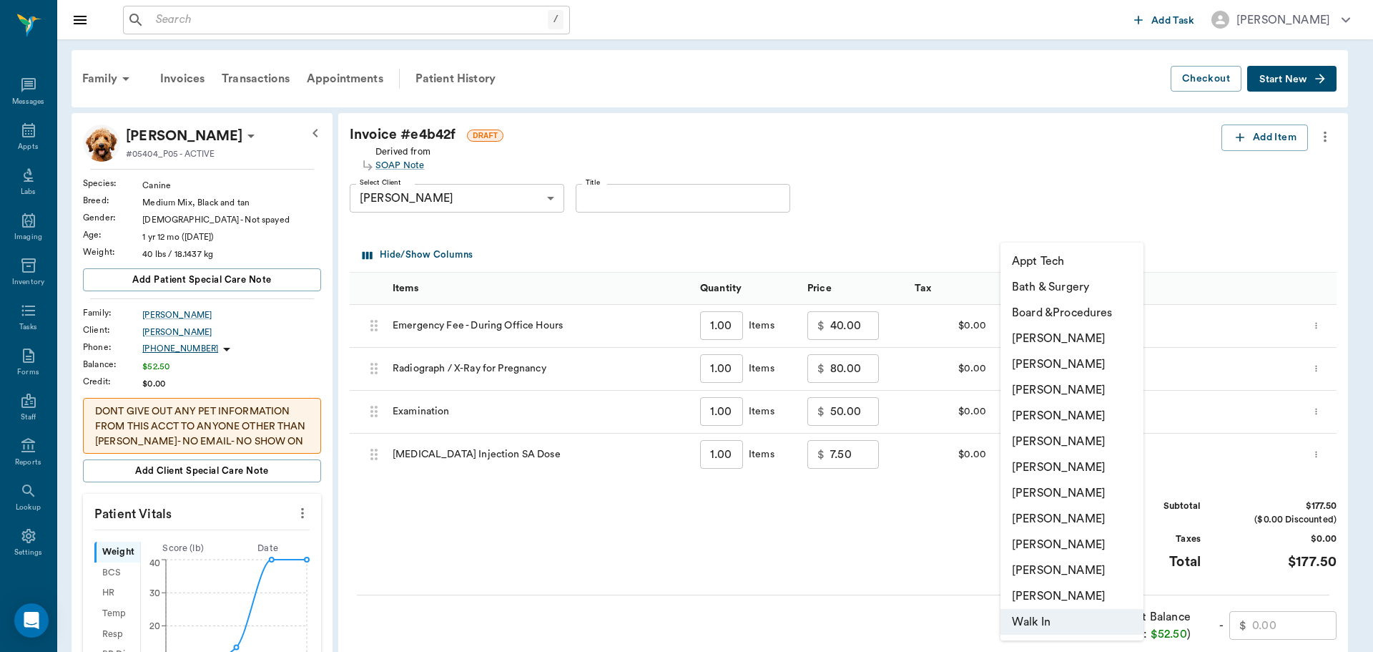
click at [1105, 329] on body "/ ​ Add Task [PERSON_NAME] Nectar Messages Appts Labs Imaging Inventory Tasks F…" at bounding box center [686, 555] width 1373 height 1111
click at [1083, 411] on li "[PERSON_NAME]" at bounding box center [1072, 416] width 143 height 26
type input "none-63ec2f075fda476ae8351a4d"
click at [1114, 368] on body "/ ​ Add Task [PERSON_NAME] Nectar Messages Appts Labs Imaging Inventory Tasks F…" at bounding box center [686, 555] width 1373 height 1111
click at [1096, 416] on li "[PERSON_NAME]" at bounding box center [1072, 416] width 143 height 26
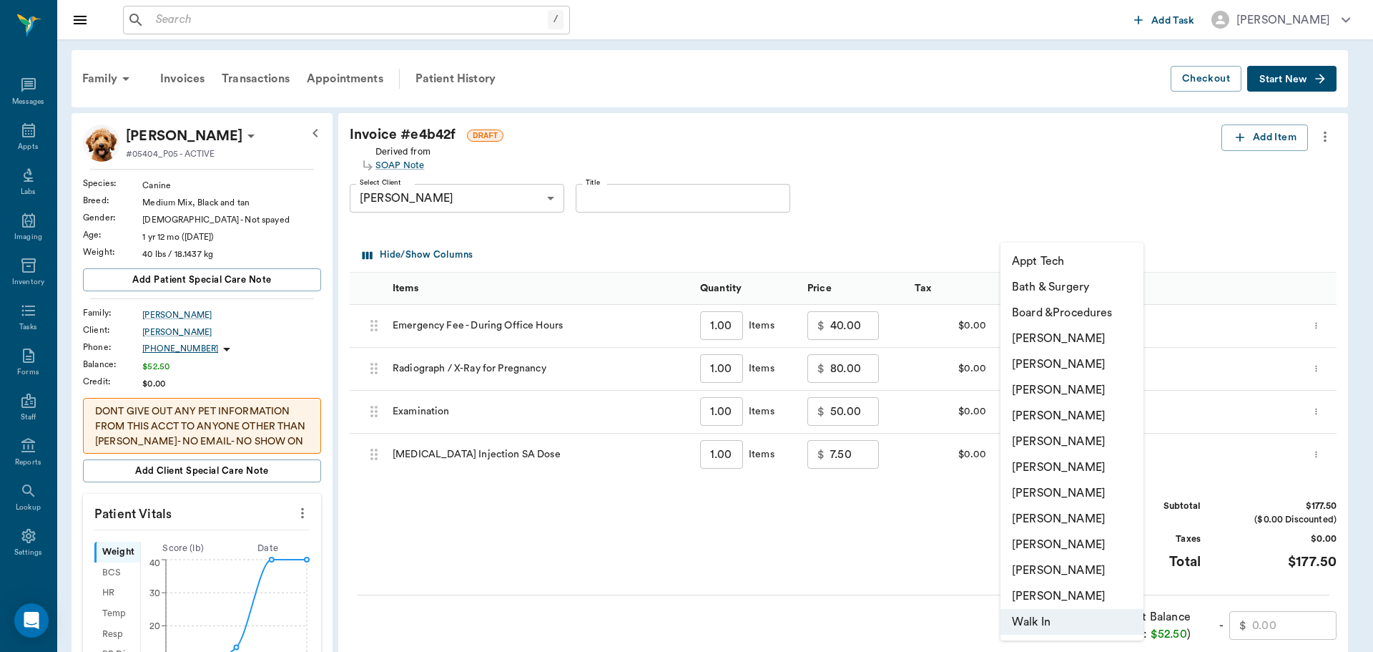
type input "none-63ec2f075fda476ae8351a4d"
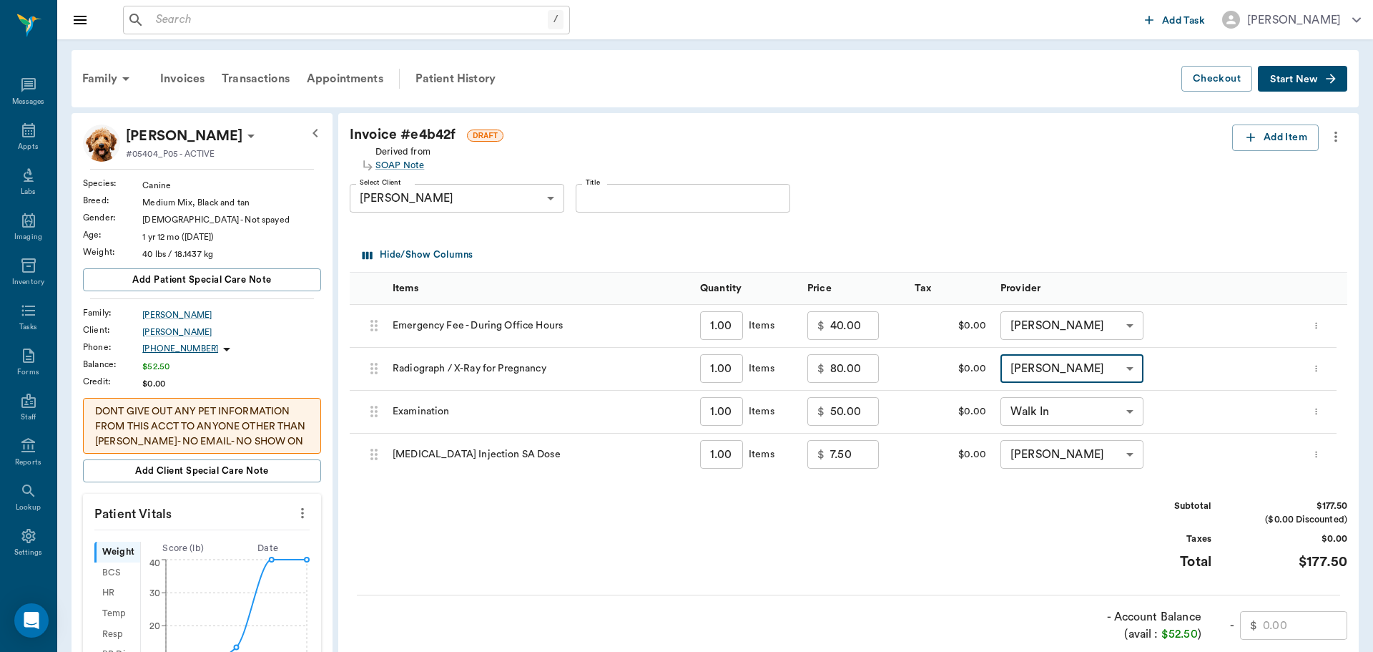
click at [1083, 413] on body "/ ​ Add Task [PERSON_NAME] Nectar Messages Appts Labs Imaging Inventory Tasks F…" at bounding box center [686, 555] width 1373 height 1111
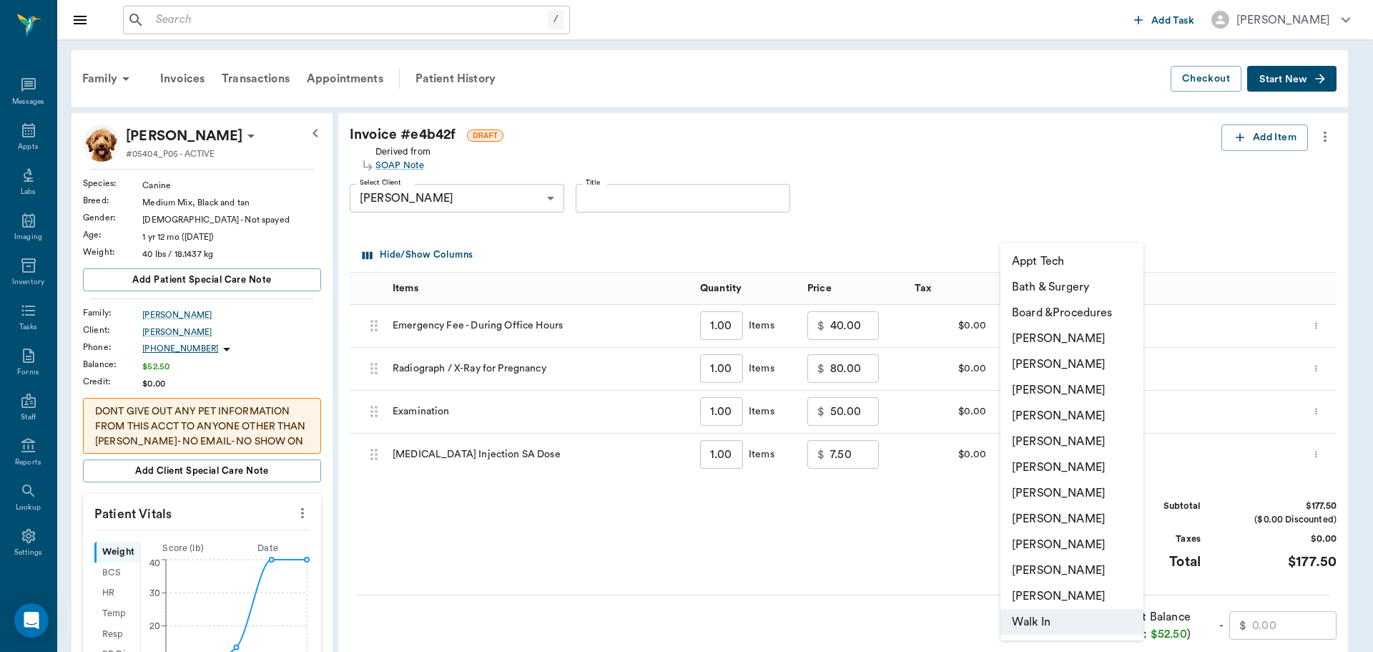
click at [1070, 408] on li "[PERSON_NAME]" at bounding box center [1072, 416] width 143 height 26
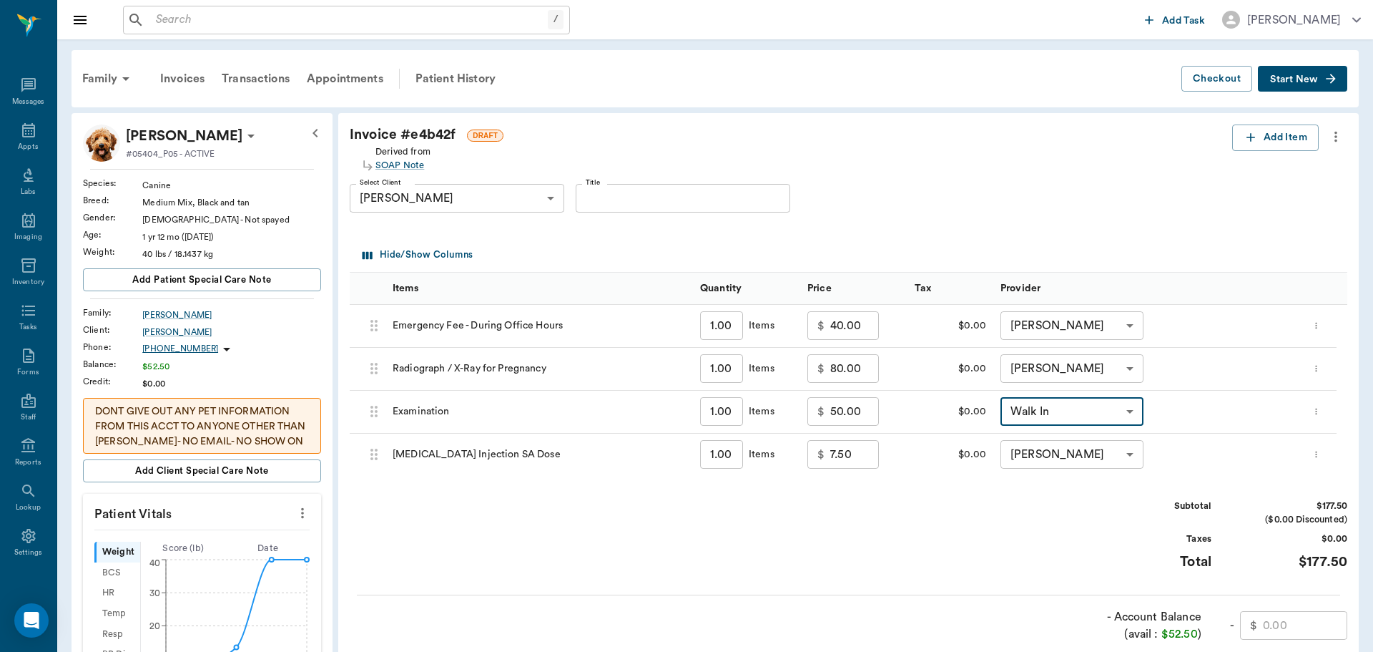
type input "none-63ec2f075fda476ae8351a4d"
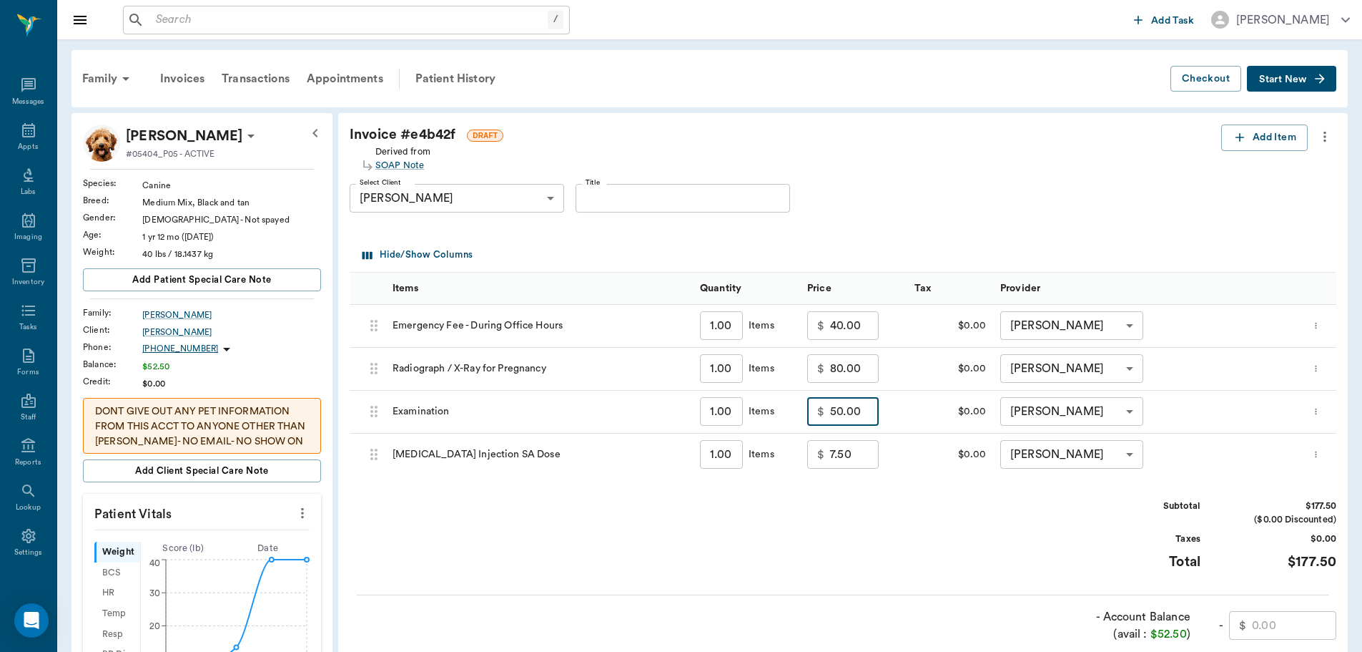
click at [863, 414] on input "50.00" at bounding box center [854, 411] width 49 height 29
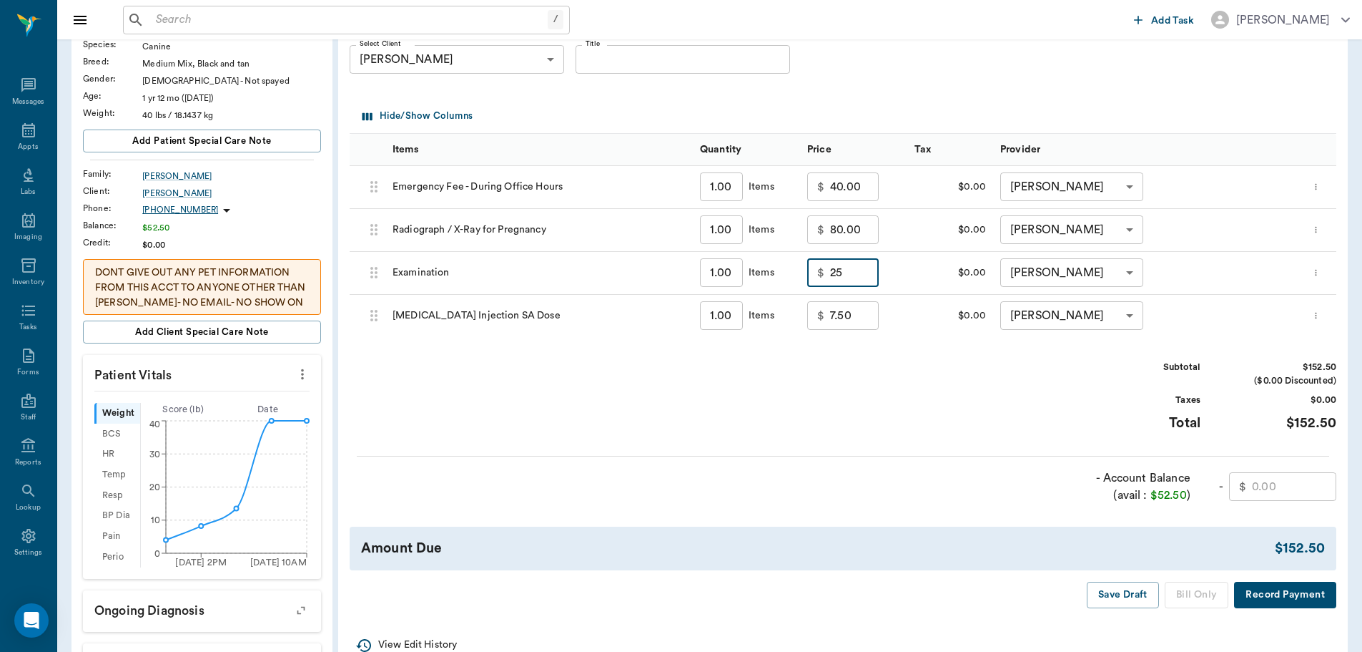
scroll to position [215, 0]
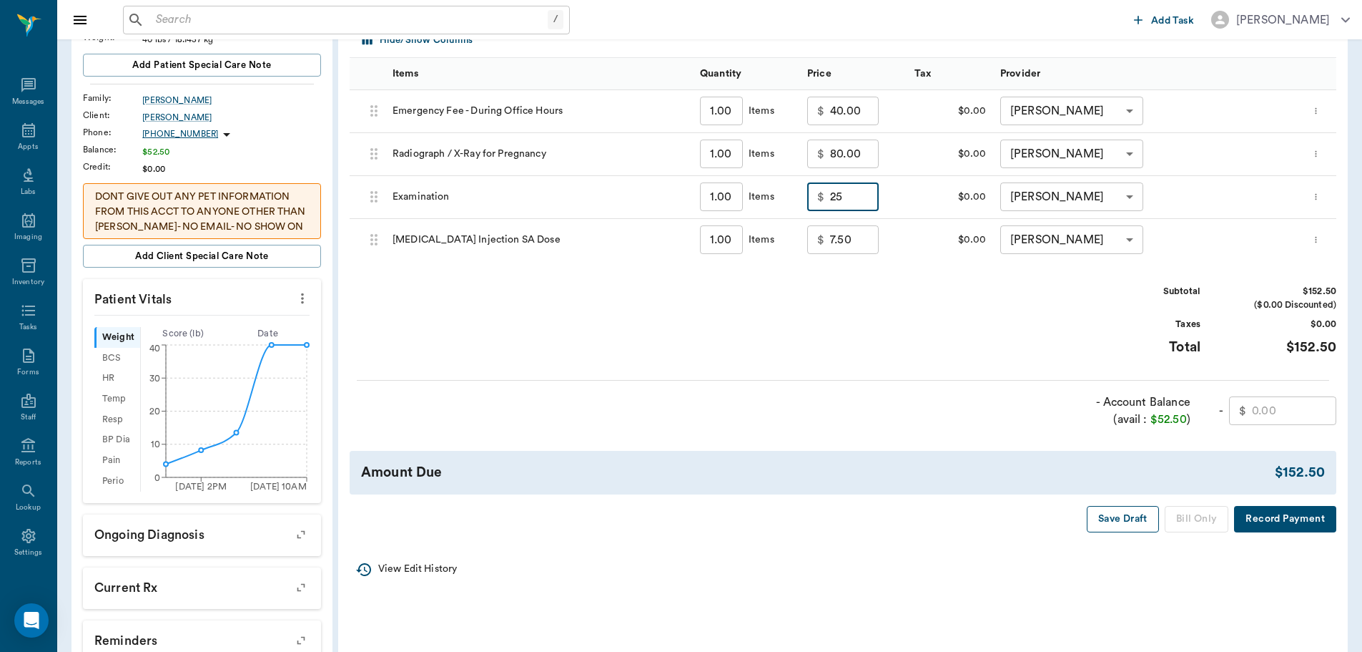
type input "25.00"
click at [1121, 520] on button "Save Draft" at bounding box center [1123, 519] width 72 height 26
click at [1117, 519] on button "Save Draft" at bounding box center [1123, 519] width 72 height 26
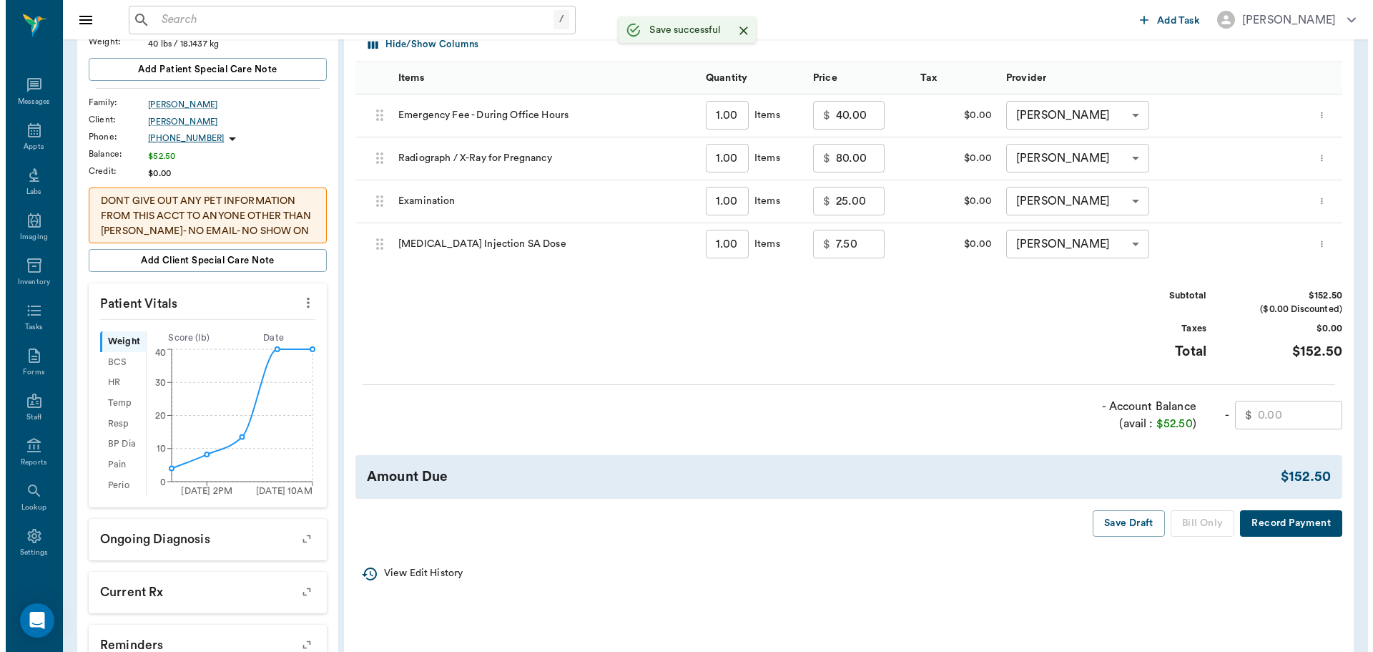
scroll to position [0, 0]
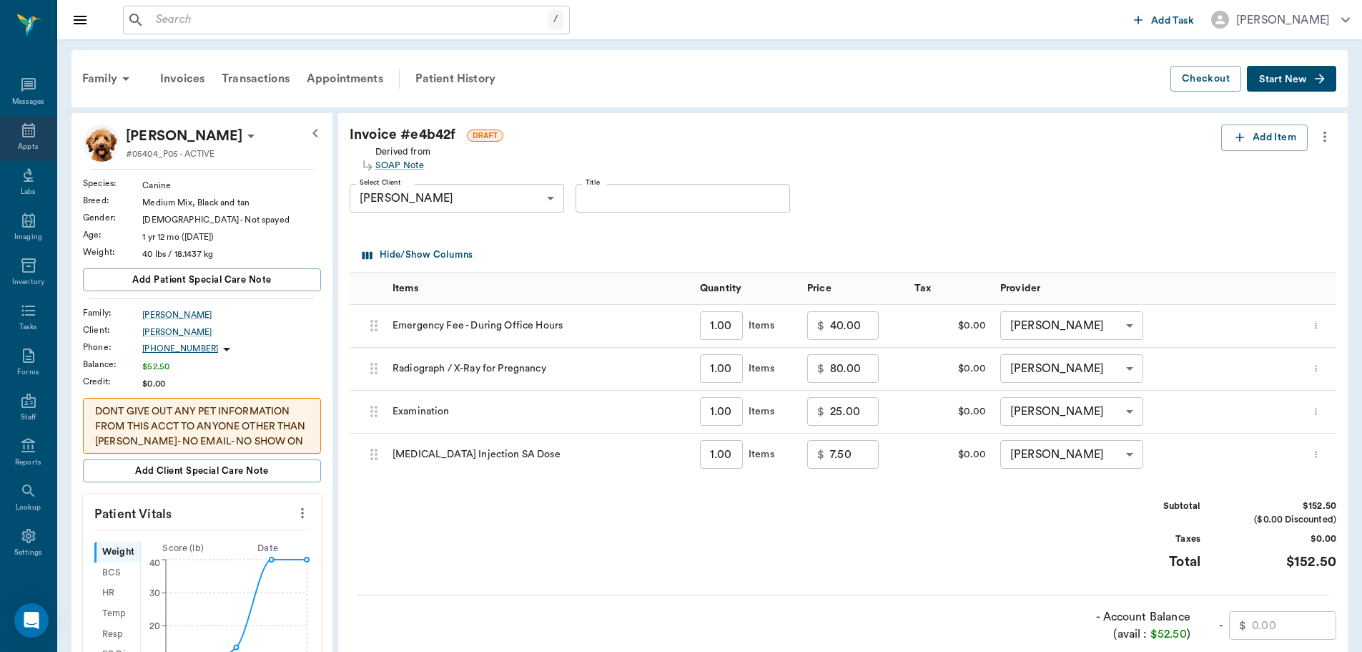
click at [30, 138] on icon at bounding box center [28, 130] width 17 height 17
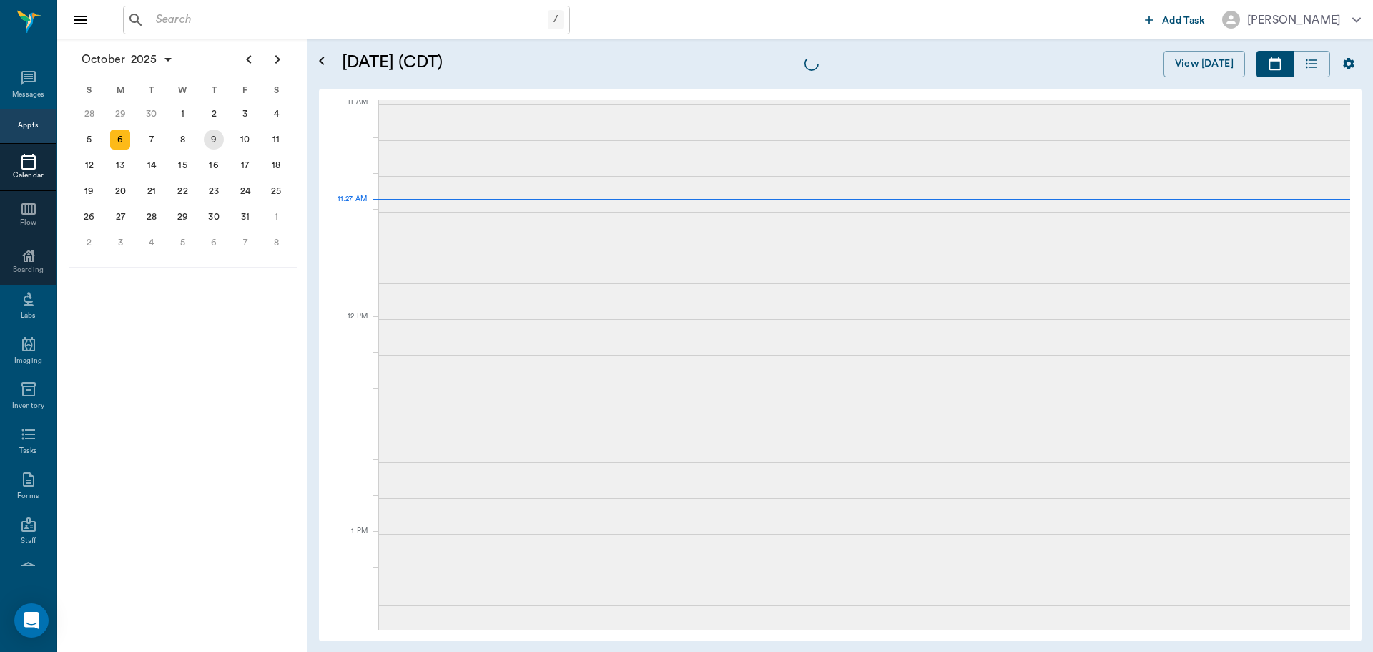
scroll to position [647, 0]
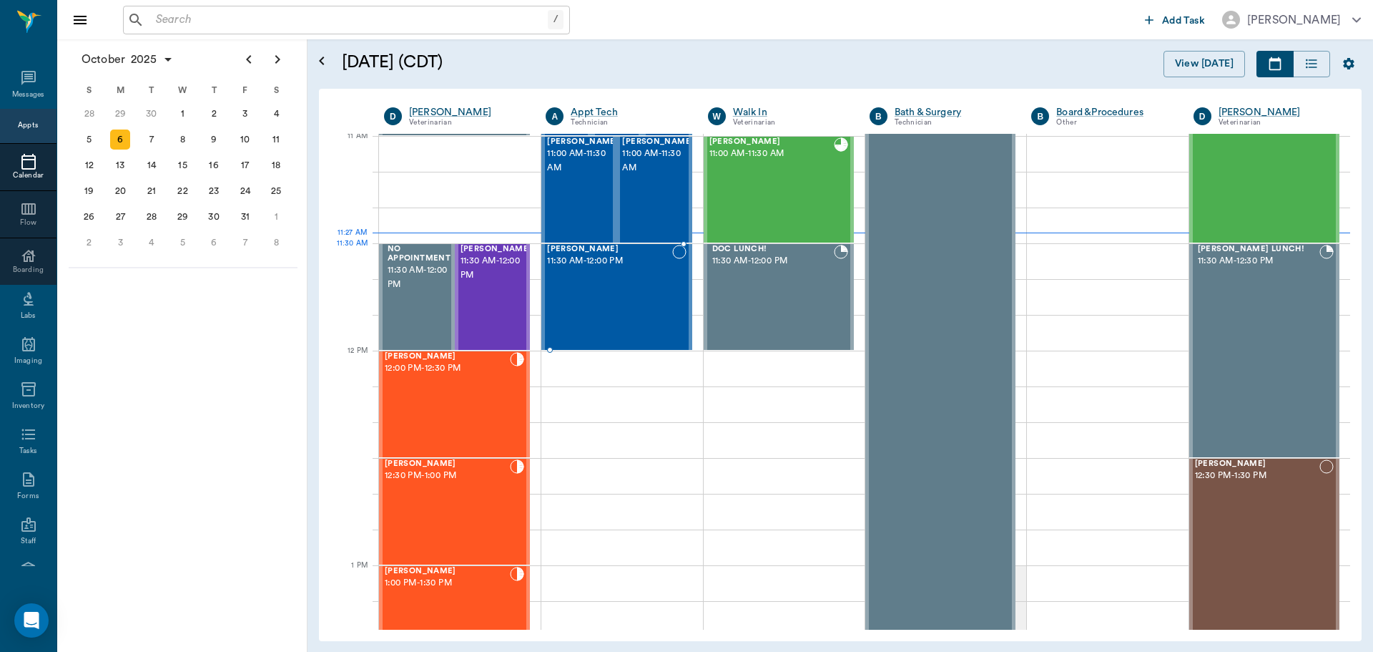
click at [646, 203] on div "[PERSON_NAME] 11:00 AM - 11:30 AM" at bounding box center [658, 189] width 72 height 104
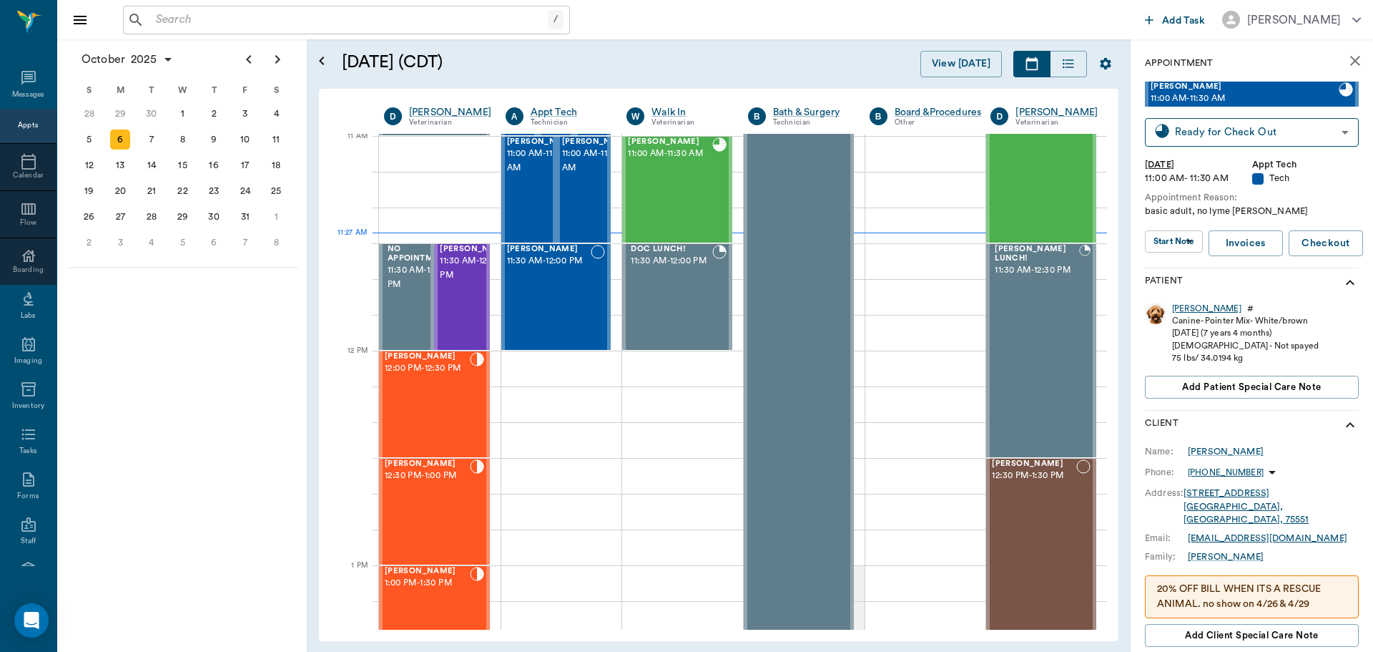
click at [1179, 308] on div "[PERSON_NAME]" at bounding box center [1206, 309] width 69 height 12
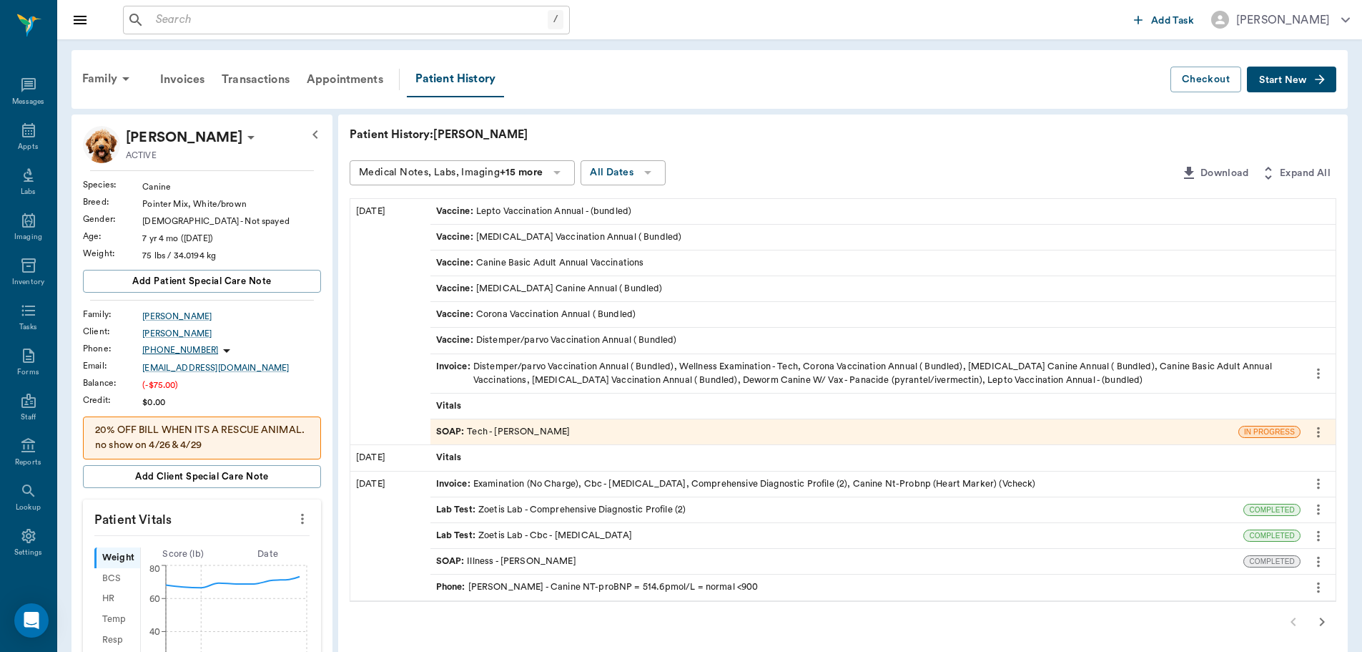
click at [592, 425] on div "SOAP : Tech - [PERSON_NAME]" at bounding box center [835, 431] width 808 height 25
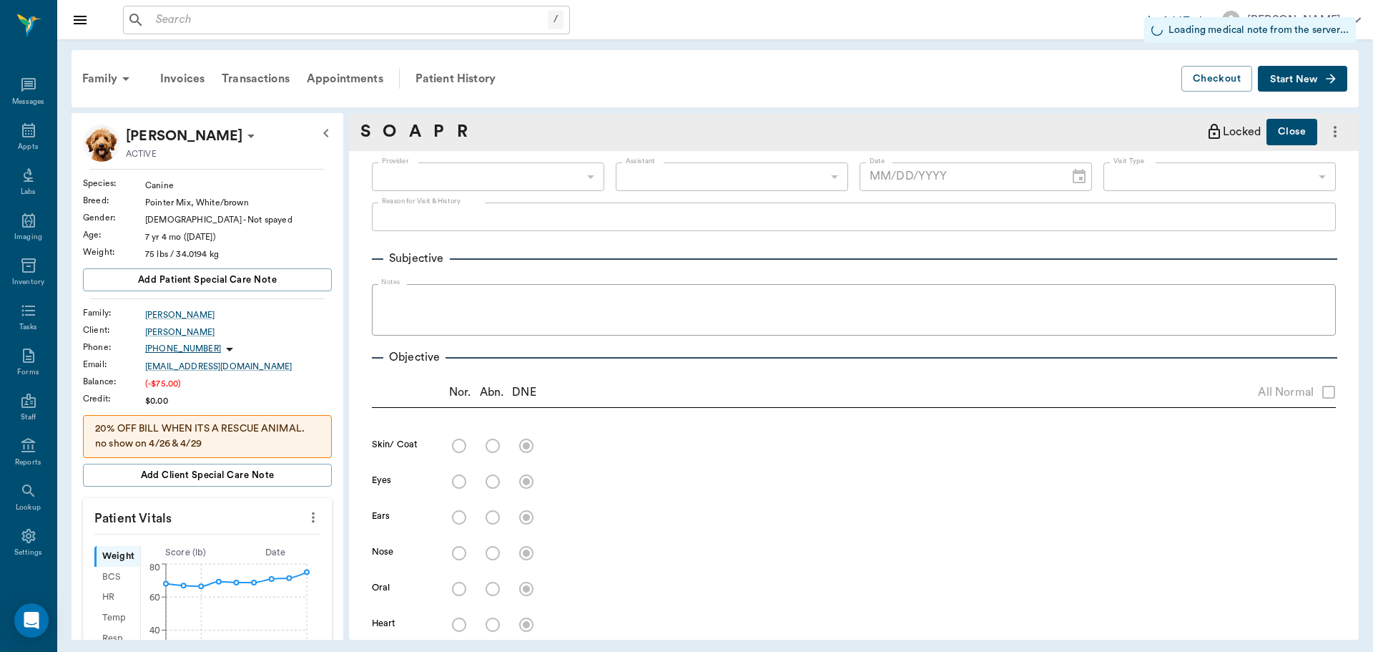
type input "682b670d8bdc6f7f8feef3db"
type input "63ec2f075fda476ae8351a4c"
type input "65d2be4f46e3a538d89b8c1a"
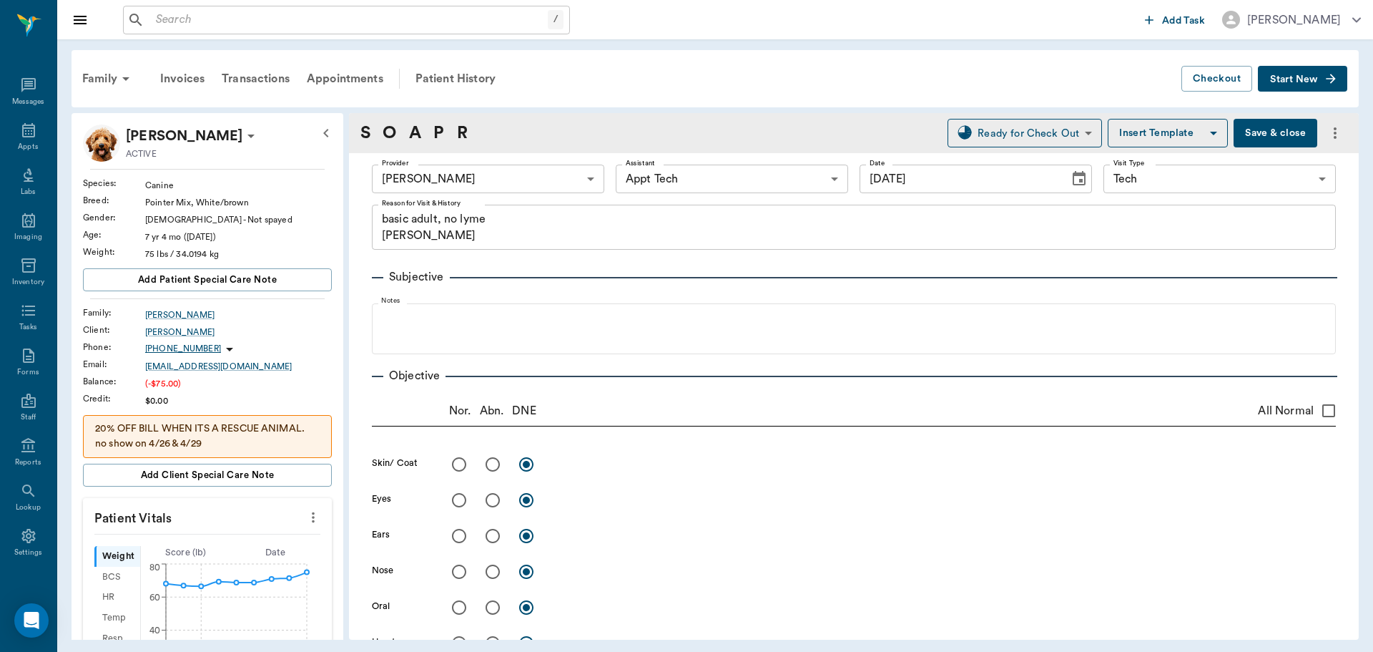
type input "[DATE]"
type textarea "basic adult, no lyme [PERSON_NAME]"
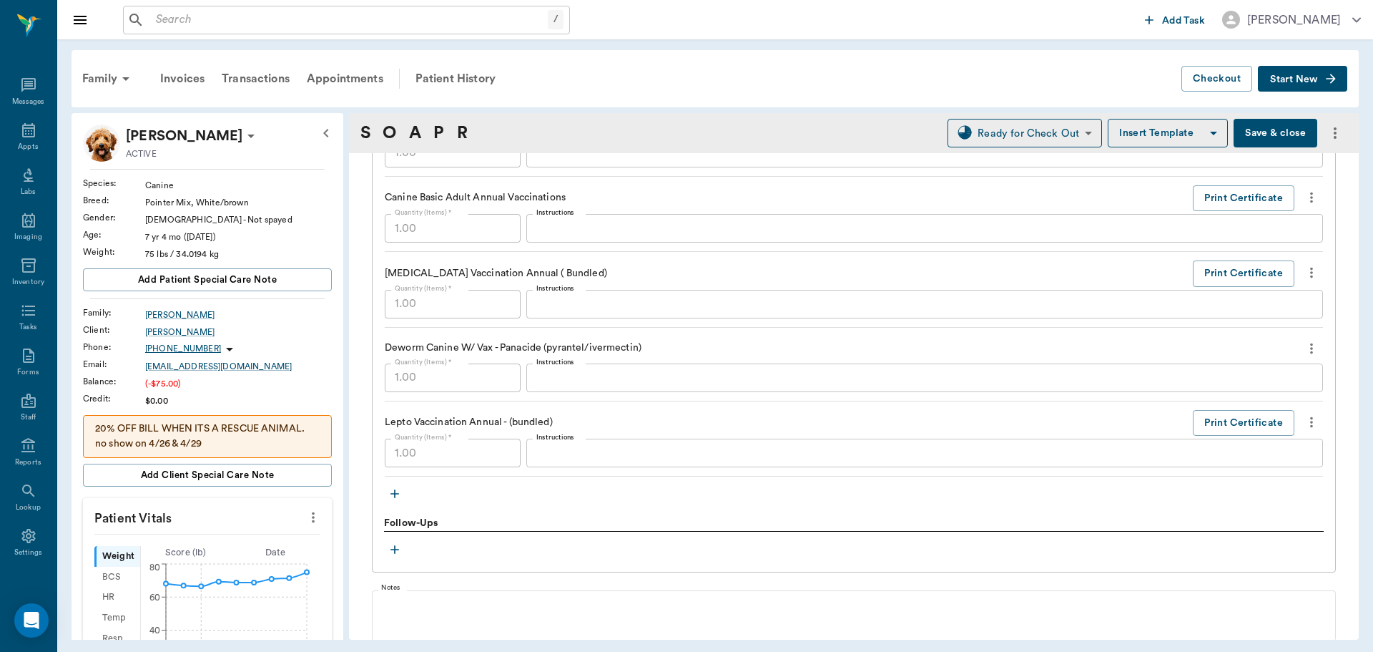
scroll to position [1492, 0]
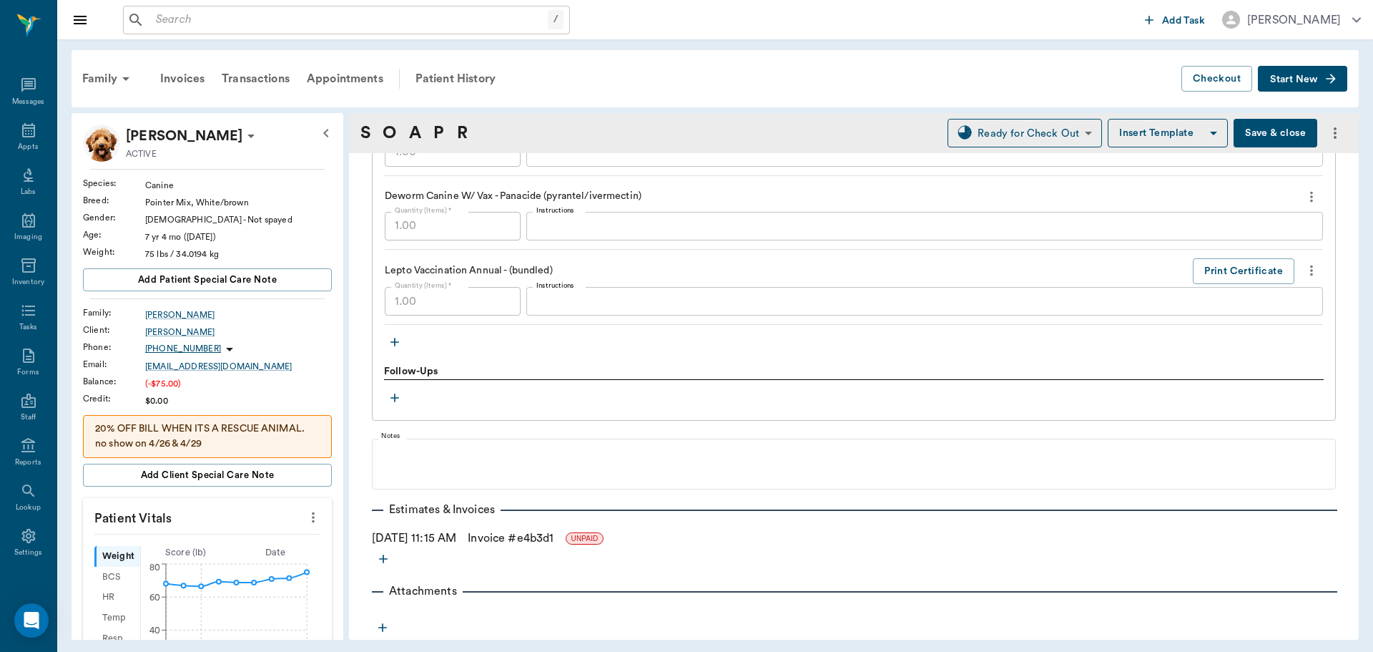
click at [394, 343] on icon "button" at bounding box center [395, 342] width 14 height 14
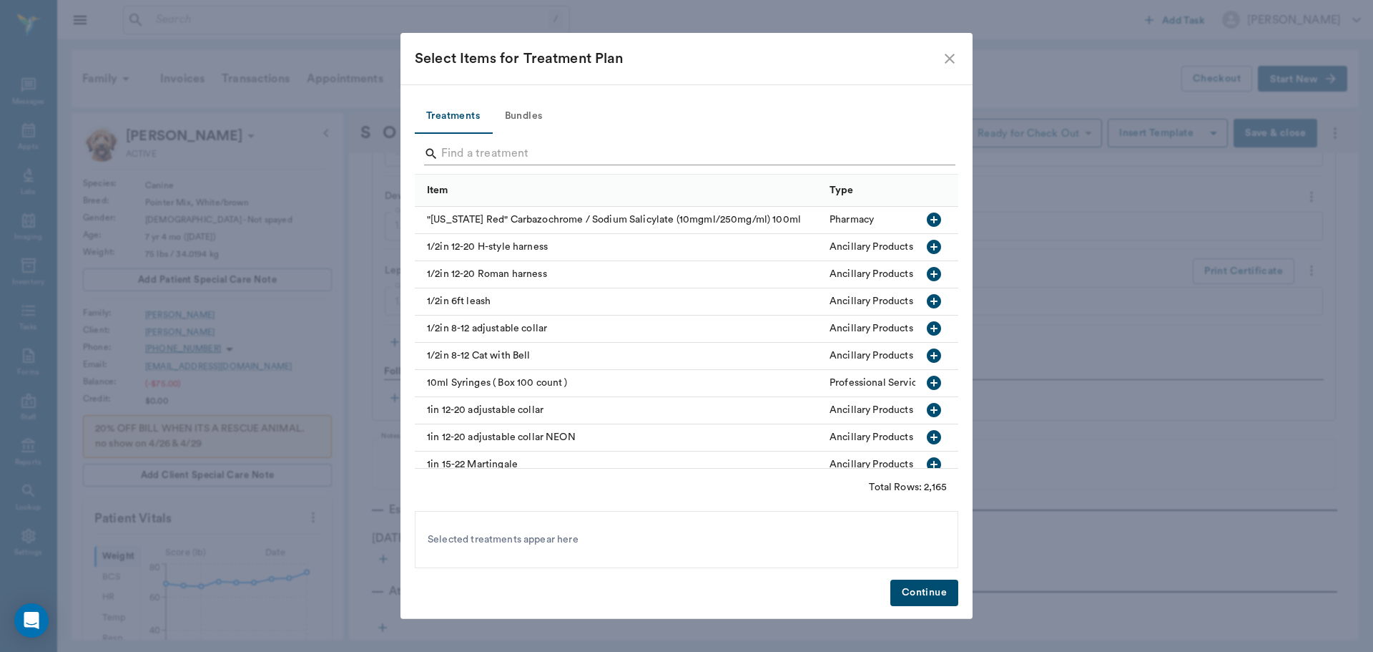
click at [531, 146] on input "Search" at bounding box center [687, 153] width 493 height 23
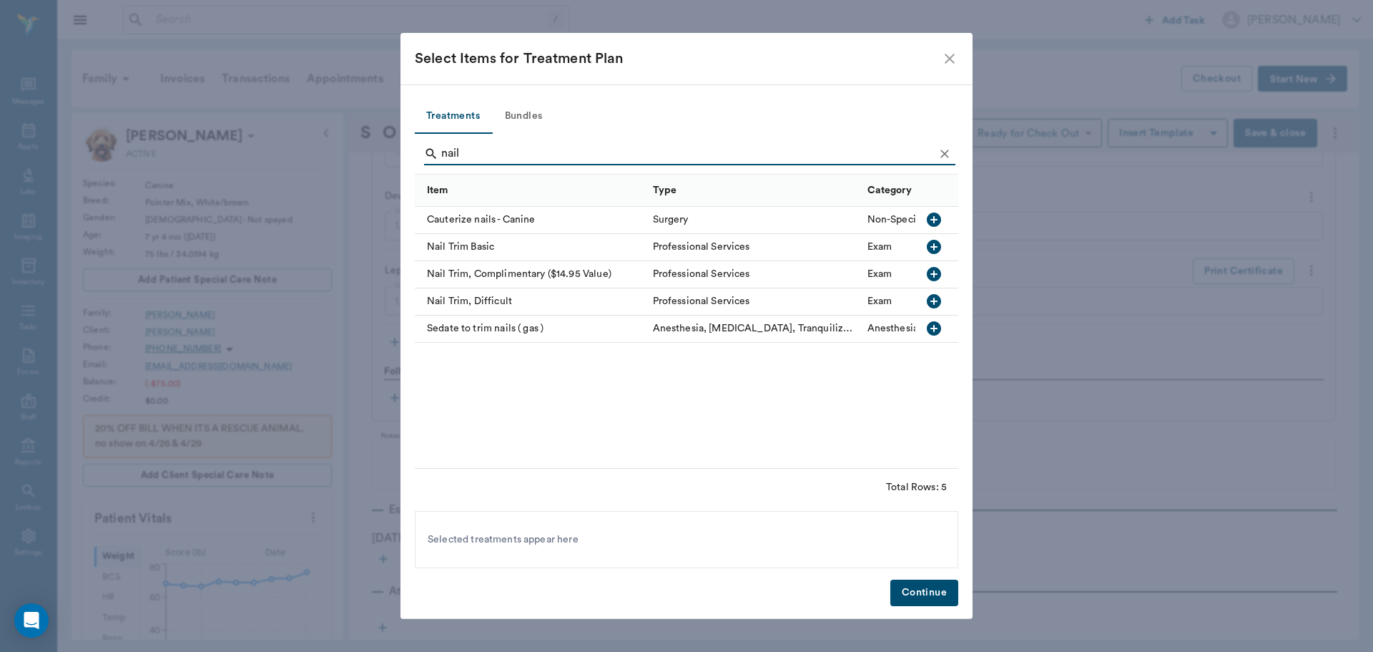
type input "nail"
click at [940, 252] on icon "button" at bounding box center [933, 246] width 17 height 17
click at [935, 584] on button "Continue" at bounding box center [924, 592] width 68 height 26
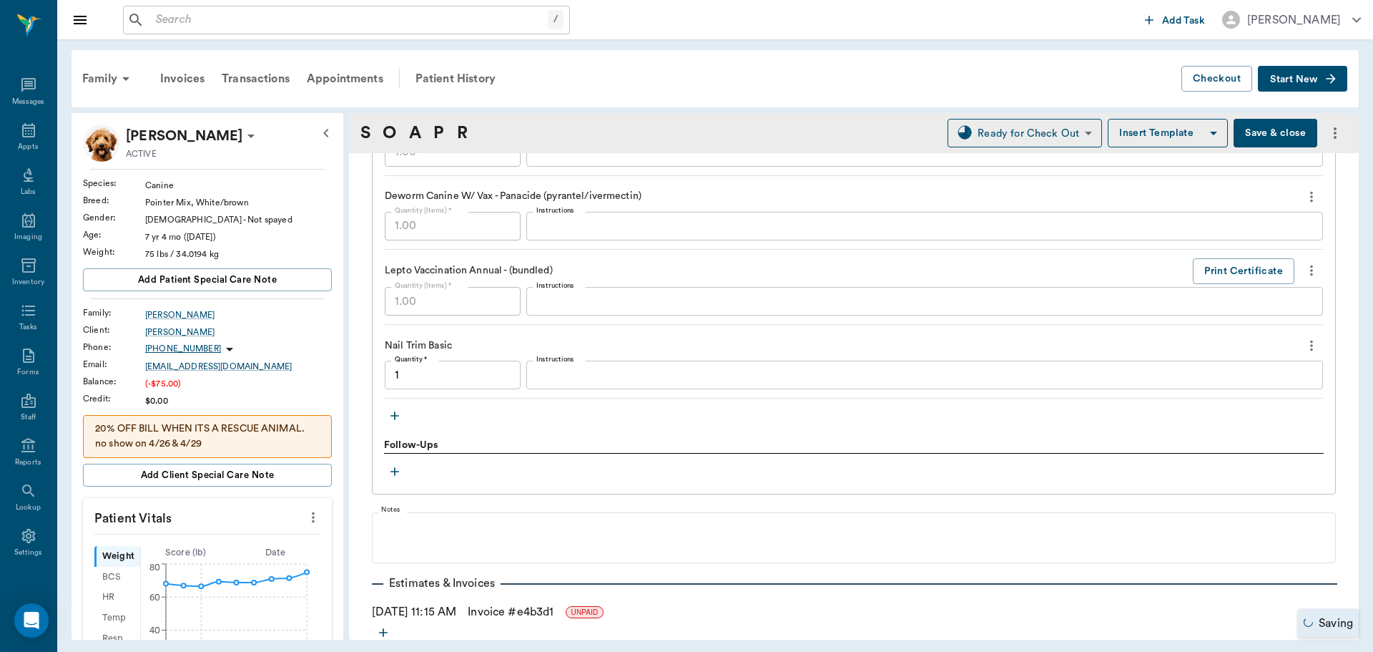
type input "1.00"
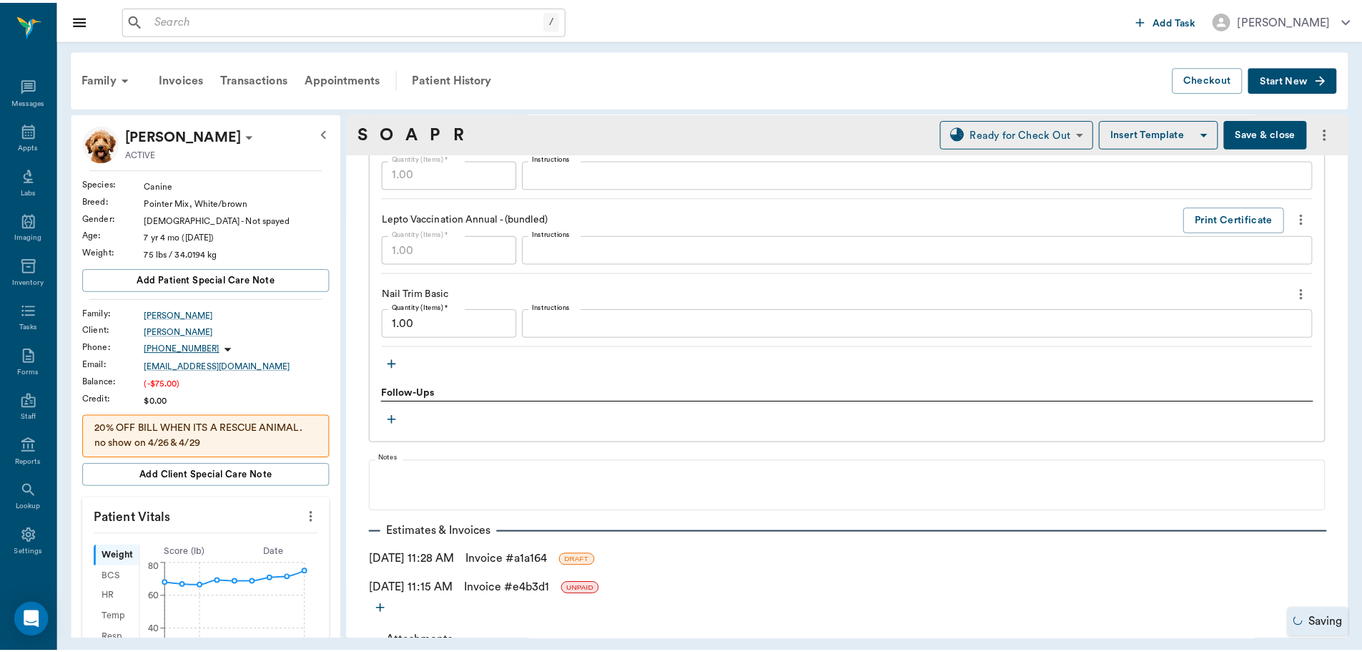
scroll to position [1594, 0]
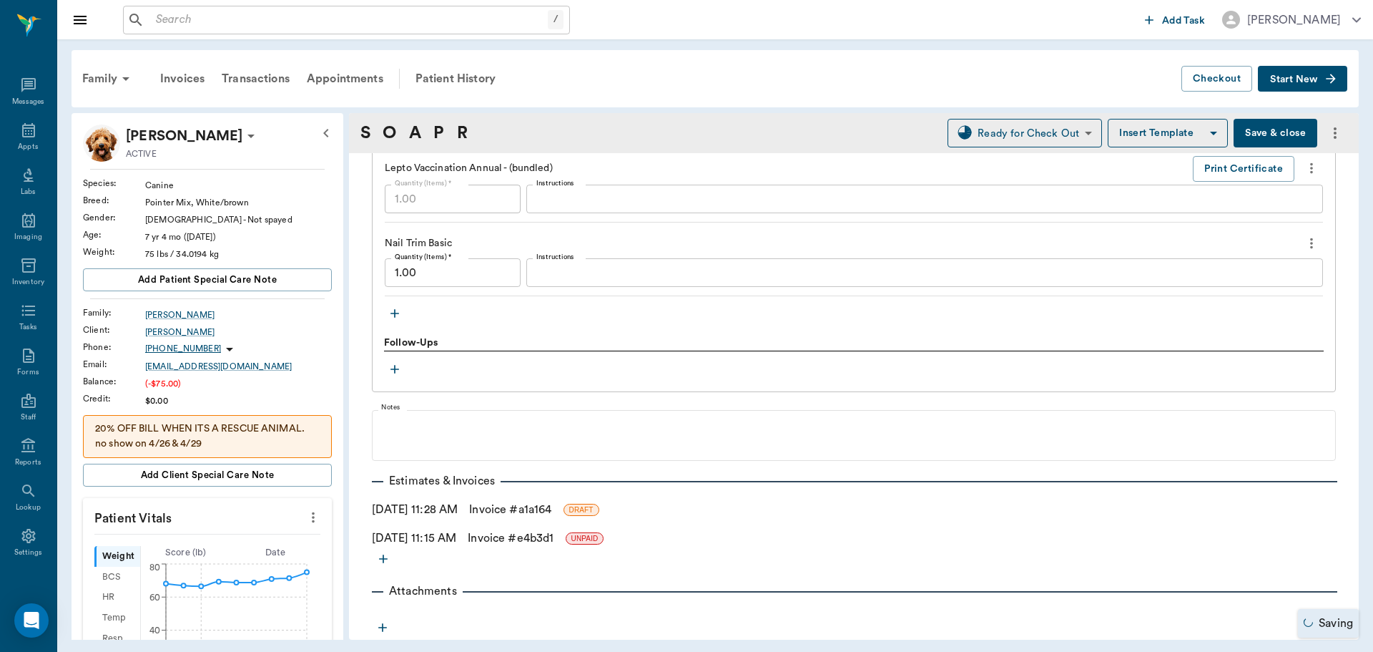
click at [523, 510] on link "Invoice # a1a164" at bounding box center [510, 509] width 82 height 17
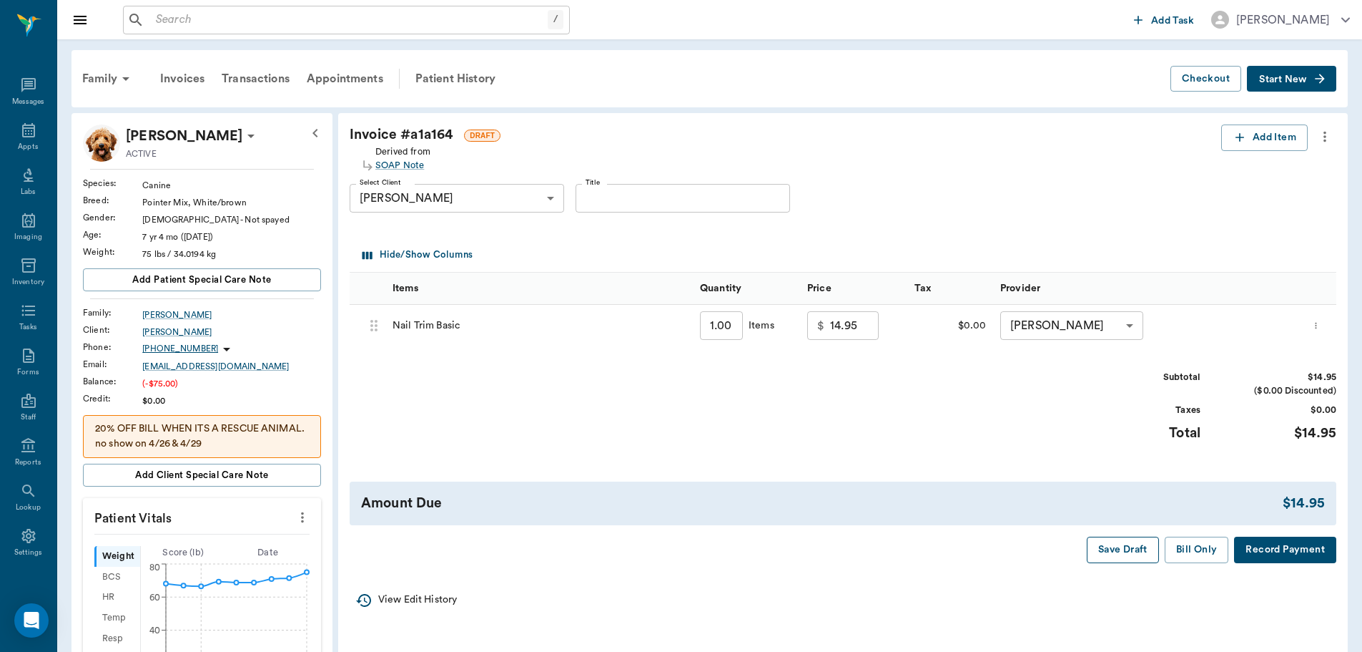
scroll to position [72, 0]
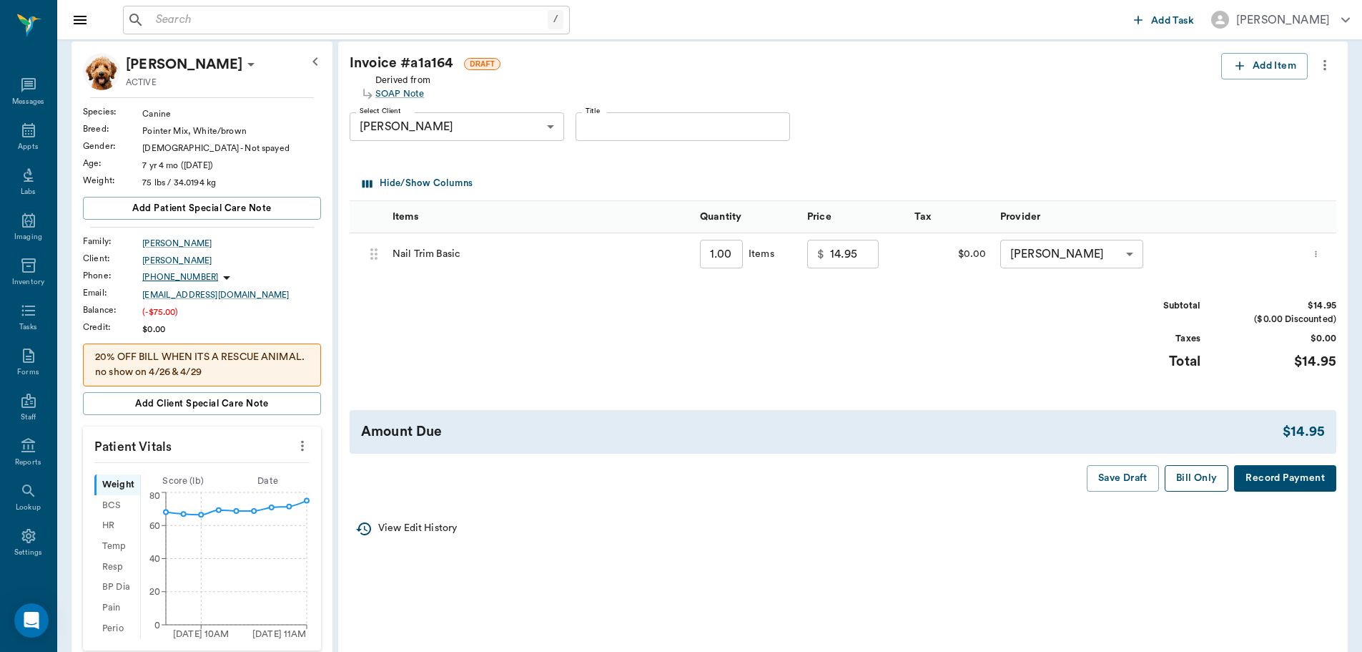
click at [1188, 480] on button "Bill Only" at bounding box center [1197, 478] width 64 height 26
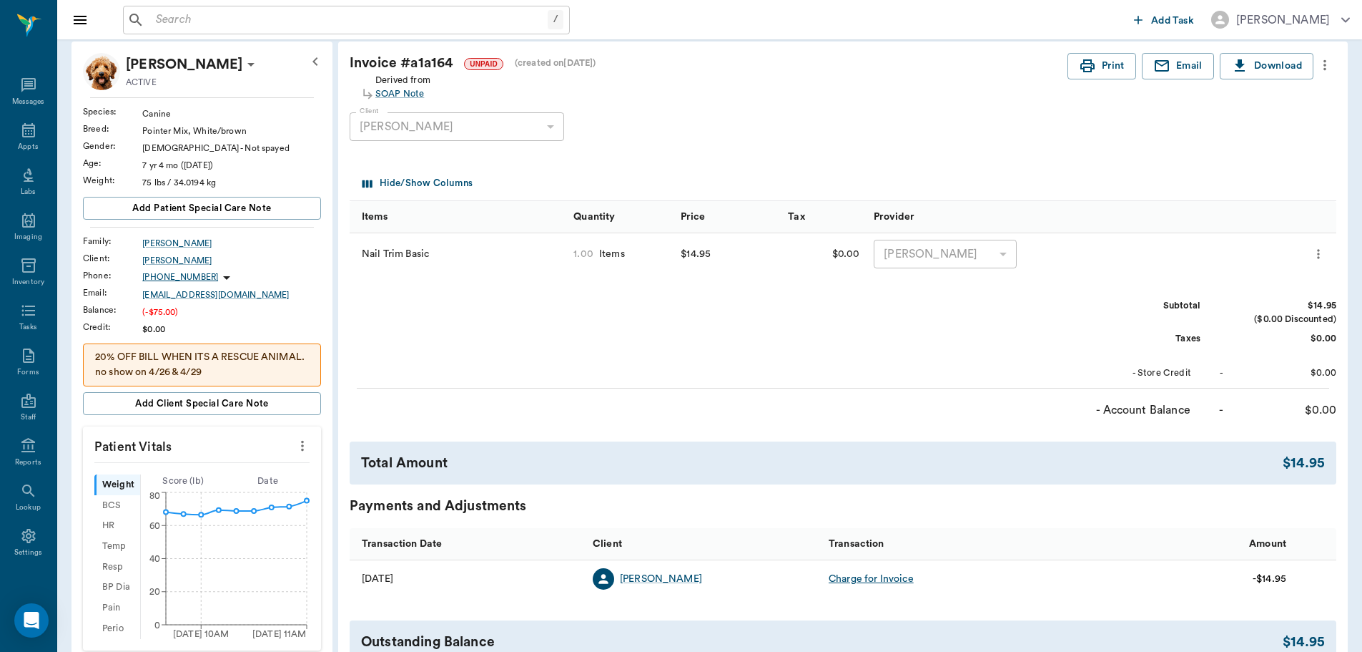
click at [1332, 69] on icon "more" at bounding box center [1325, 65] width 16 height 17
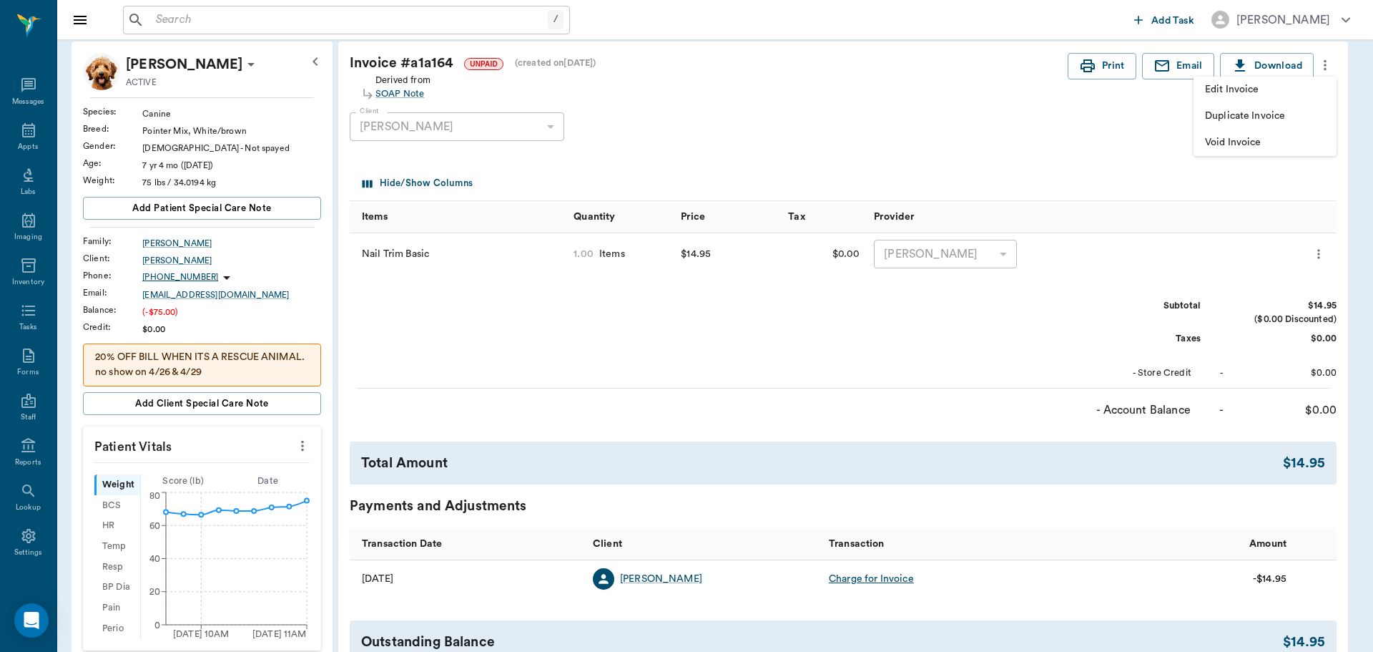
click at [1317, 89] on span "Edit Invoice" at bounding box center [1265, 89] width 120 height 15
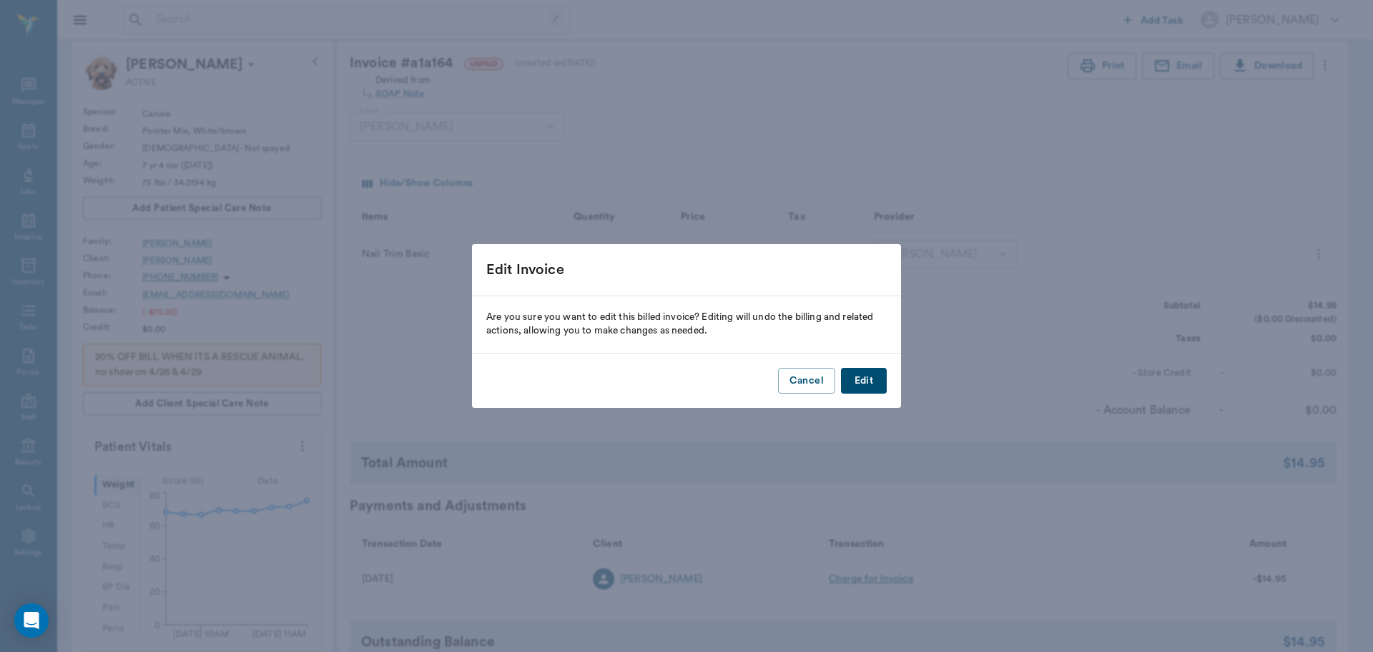
click at [864, 370] on button "Edit" at bounding box center [864, 381] width 46 height 26
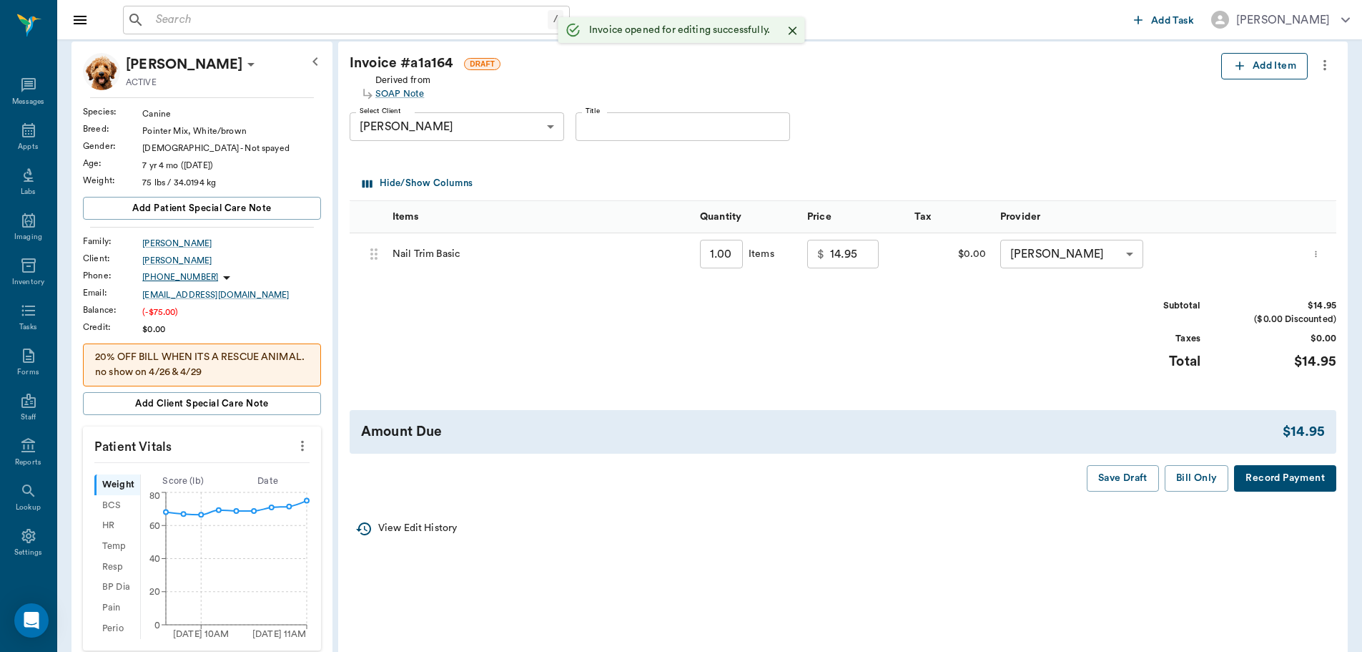
click at [1242, 62] on icon "button" at bounding box center [1240, 66] width 14 height 14
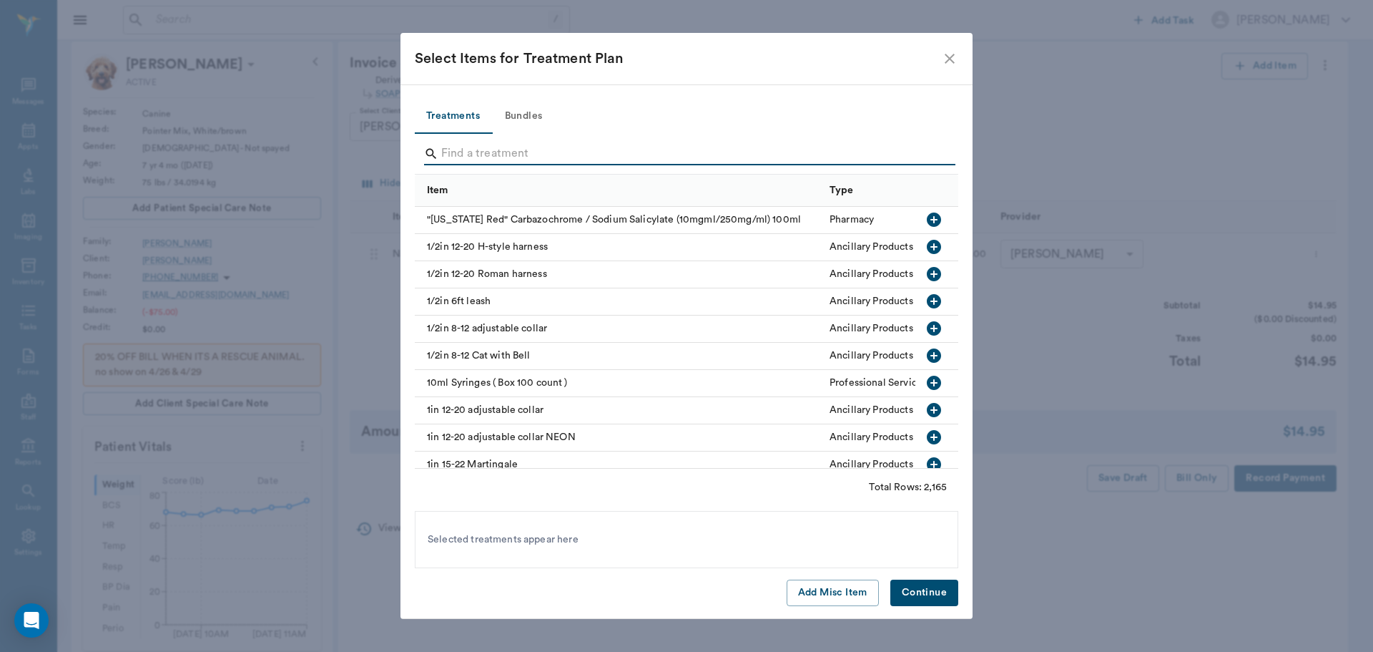
click at [601, 157] on input "Search" at bounding box center [687, 153] width 493 height 23
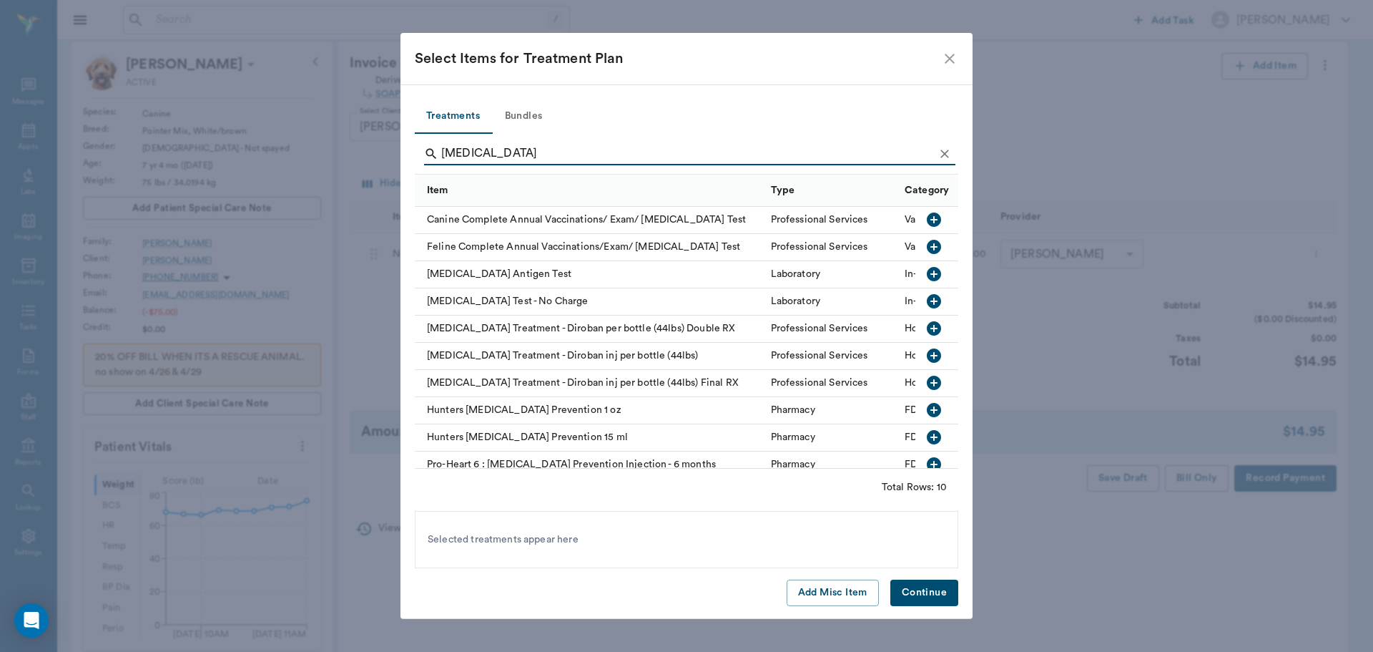
type input "[MEDICAL_DATA]"
click at [925, 274] on icon "button" at bounding box center [933, 273] width 17 height 17
click at [920, 592] on button "Continue" at bounding box center [924, 592] width 68 height 26
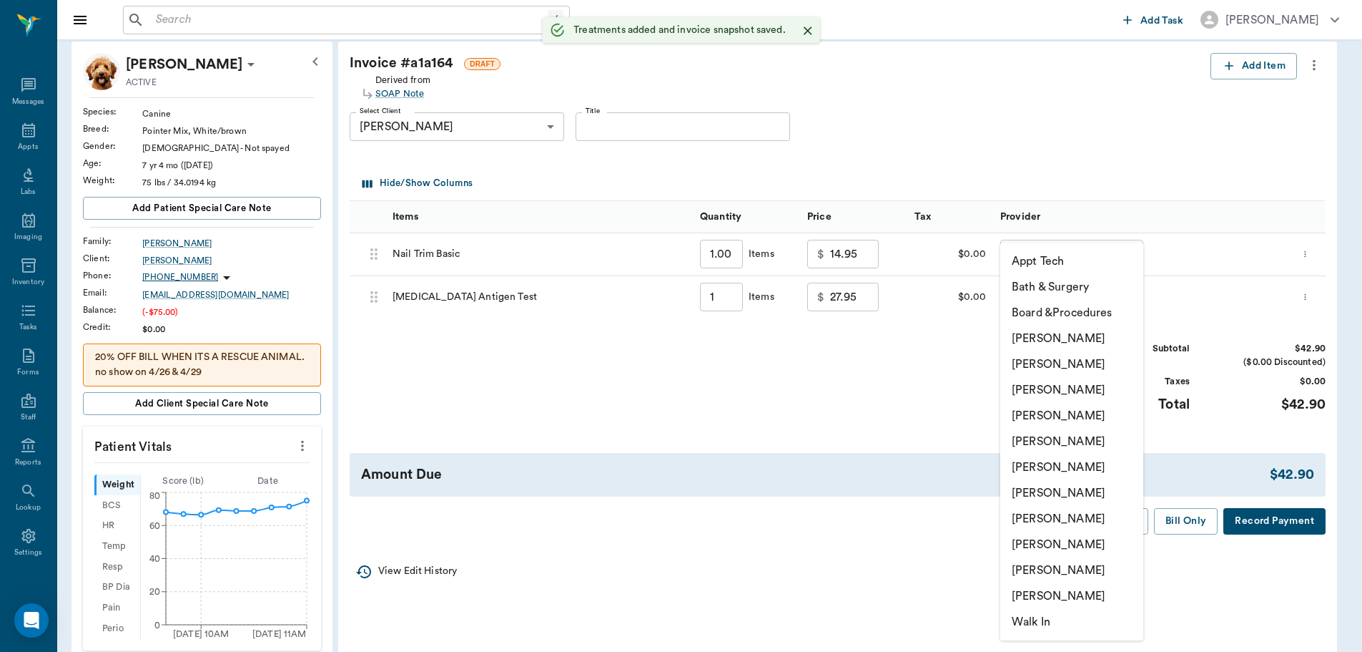
type input "1.00"
click at [1046, 298] on body "/ ​ Add Task [PERSON_NAME] Nectar Messages Appts Labs Imaging Inventory Tasks F…" at bounding box center [681, 485] width 1362 height 1115
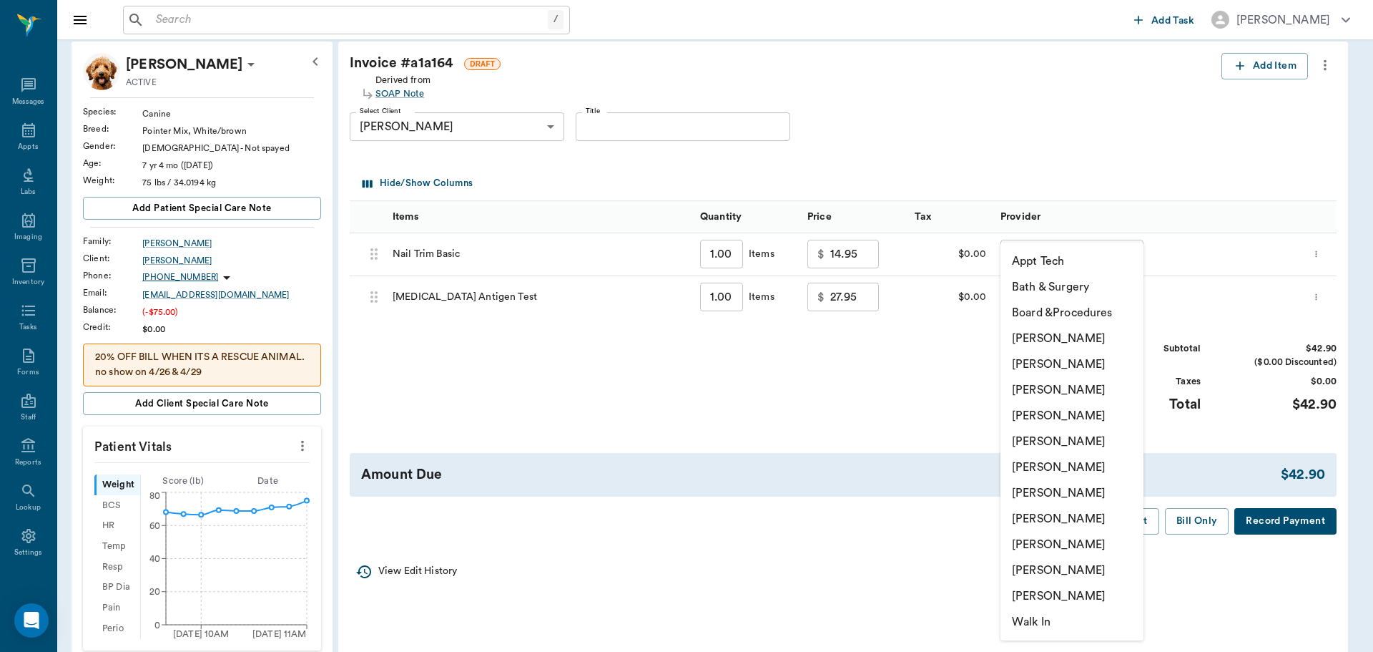
click at [1065, 492] on li "[PERSON_NAME]" at bounding box center [1072, 493] width 143 height 26
type input "none-682b670d8bdc6f7f8feef3db"
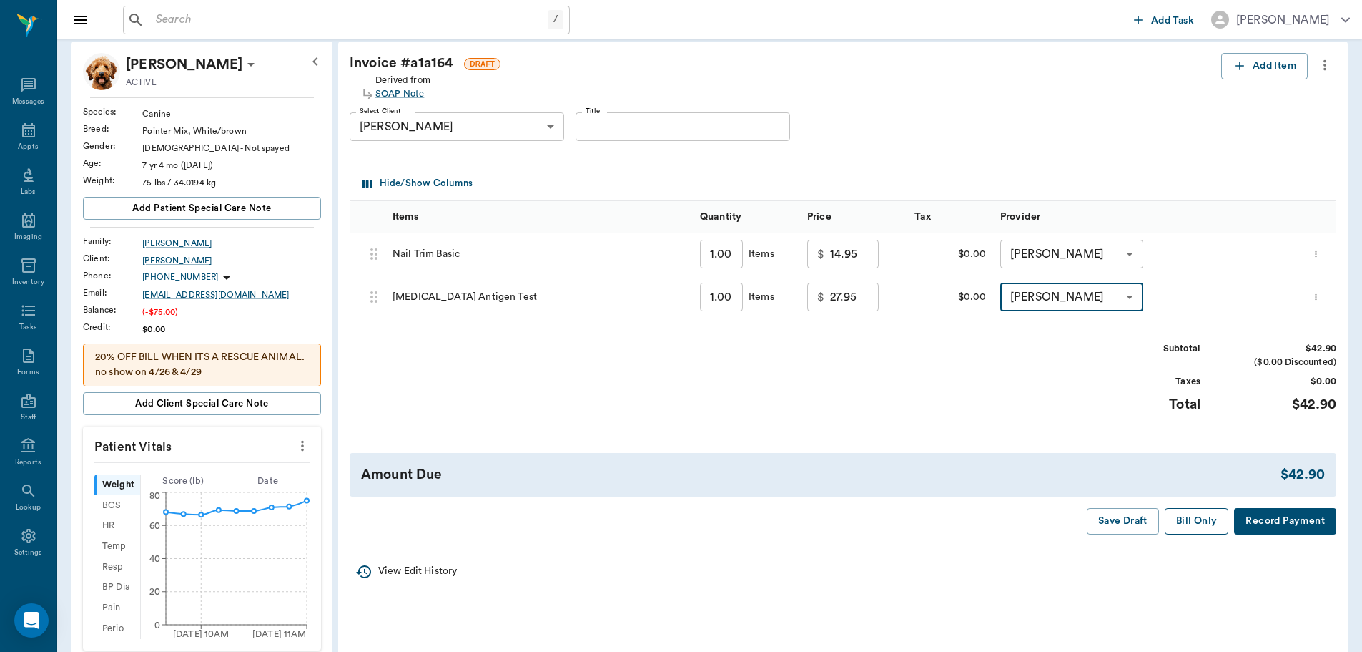
click at [1202, 517] on button "Bill Only" at bounding box center [1197, 521] width 64 height 26
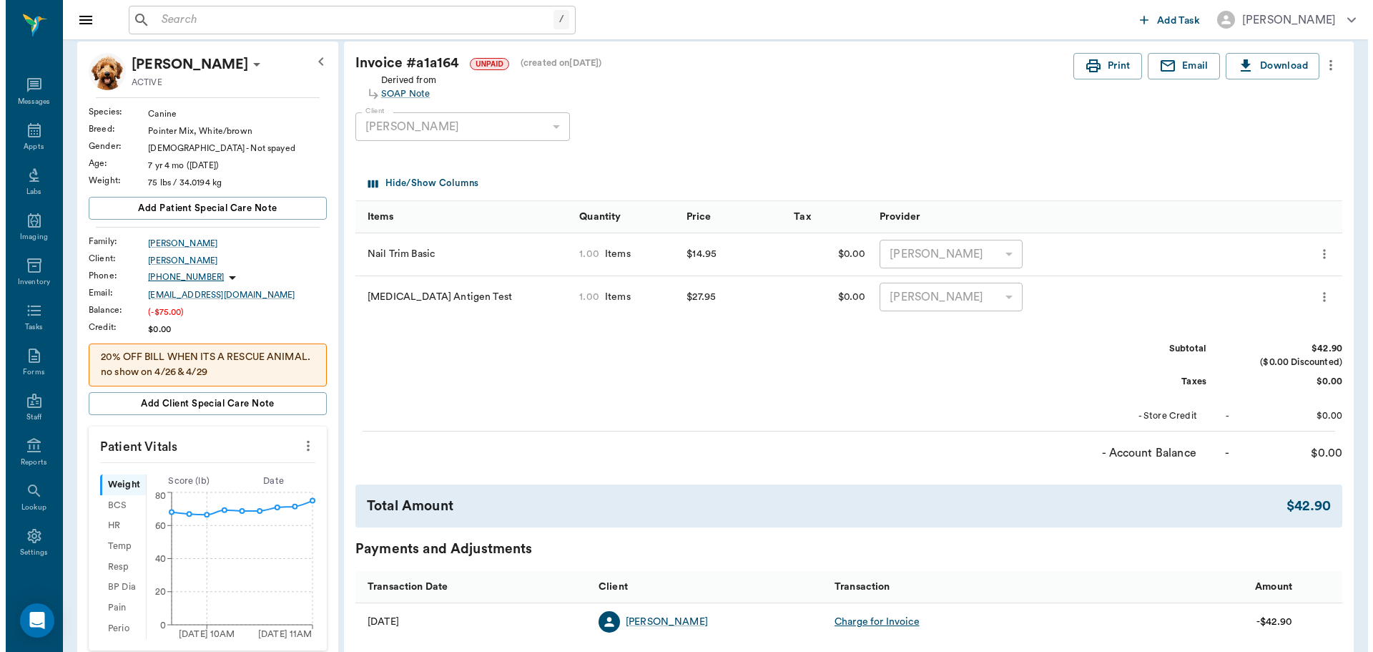
scroll to position [0, 0]
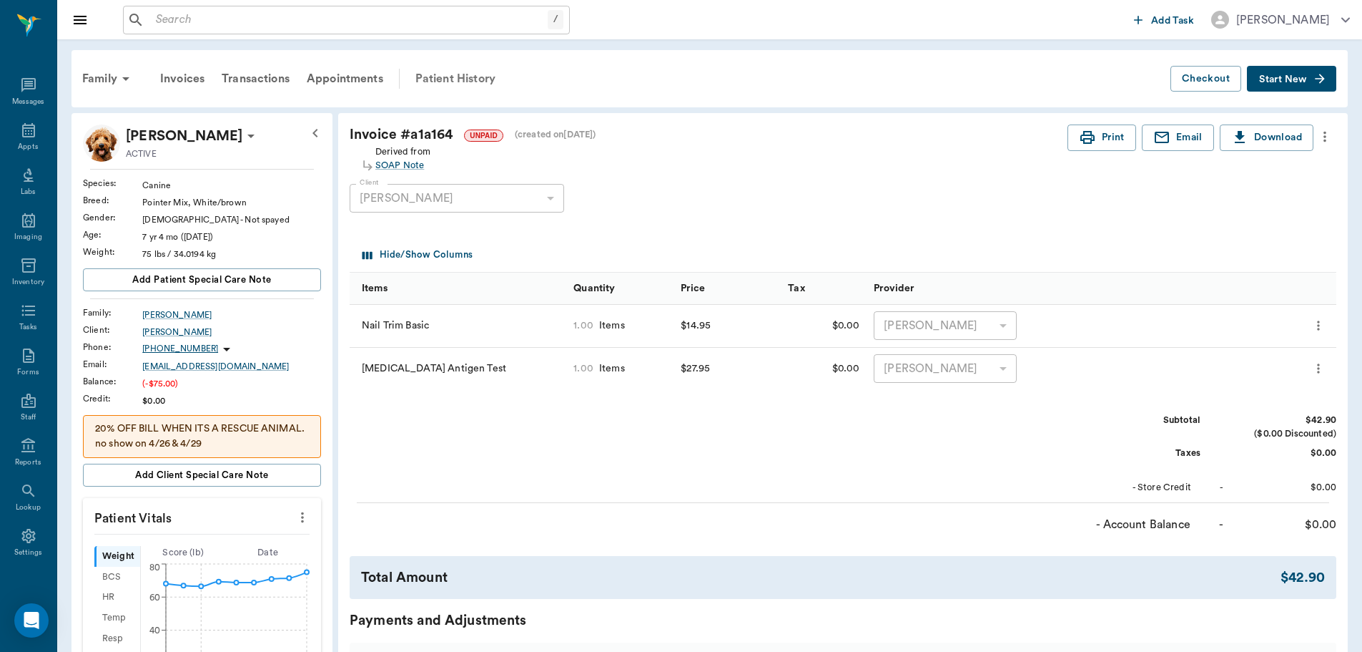
click at [442, 66] on div "Patient History" at bounding box center [455, 79] width 97 height 34
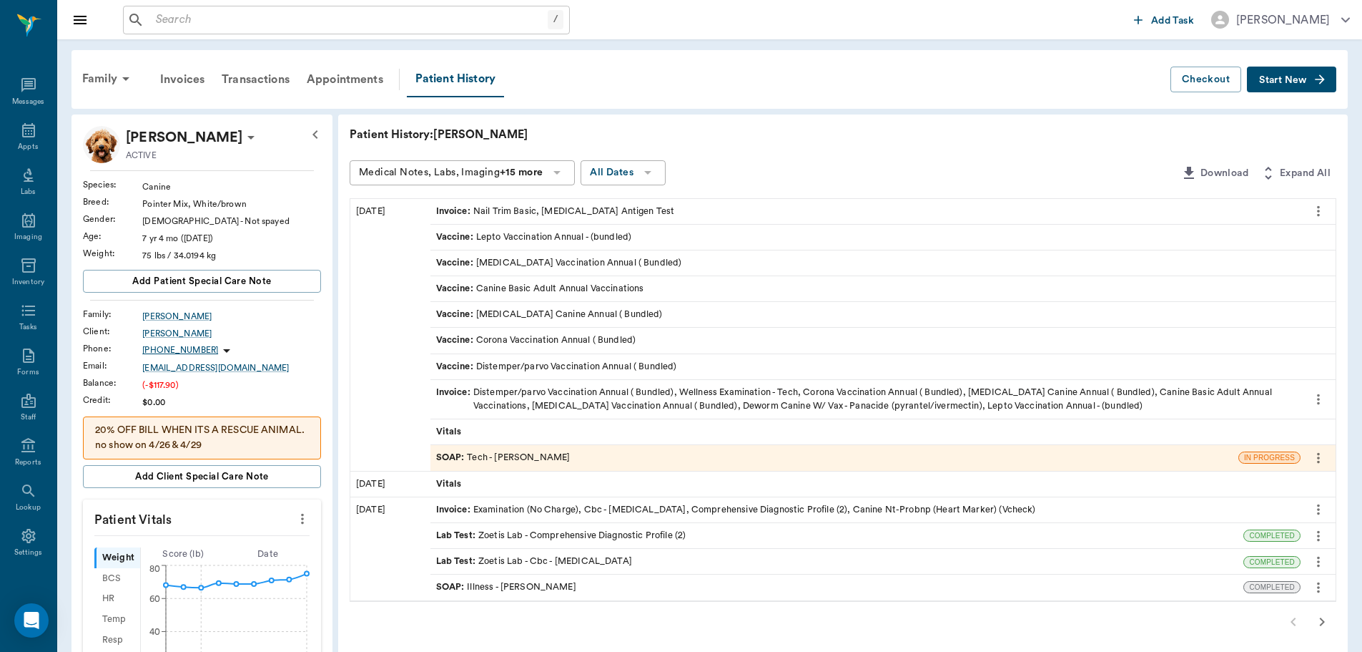
click at [562, 451] on div "SOAP : Tech - [PERSON_NAME]" at bounding box center [835, 457] width 808 height 25
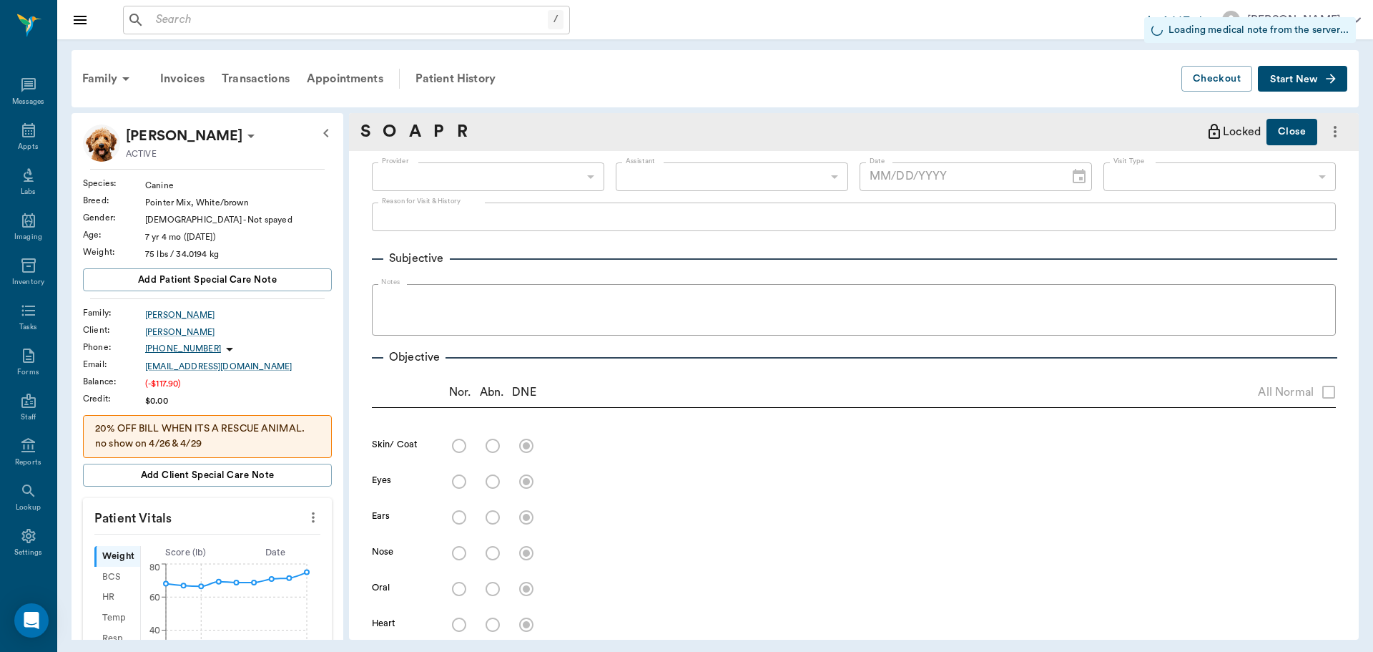
type input "682b670d8bdc6f7f8feef3db"
type input "63ec2f075fda476ae8351a4c"
type input "65d2be4f46e3a538d89b8c1a"
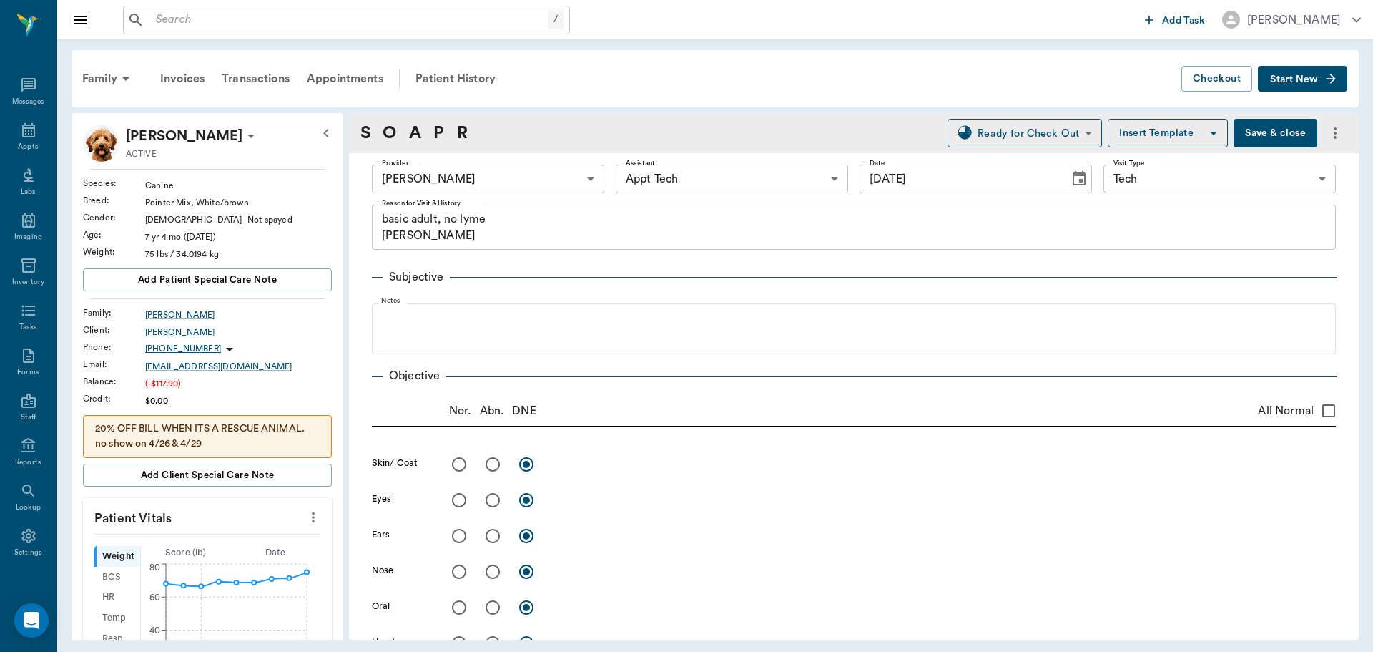
type input "[DATE]"
type textarea "basic adult, no lyme [PERSON_NAME]"
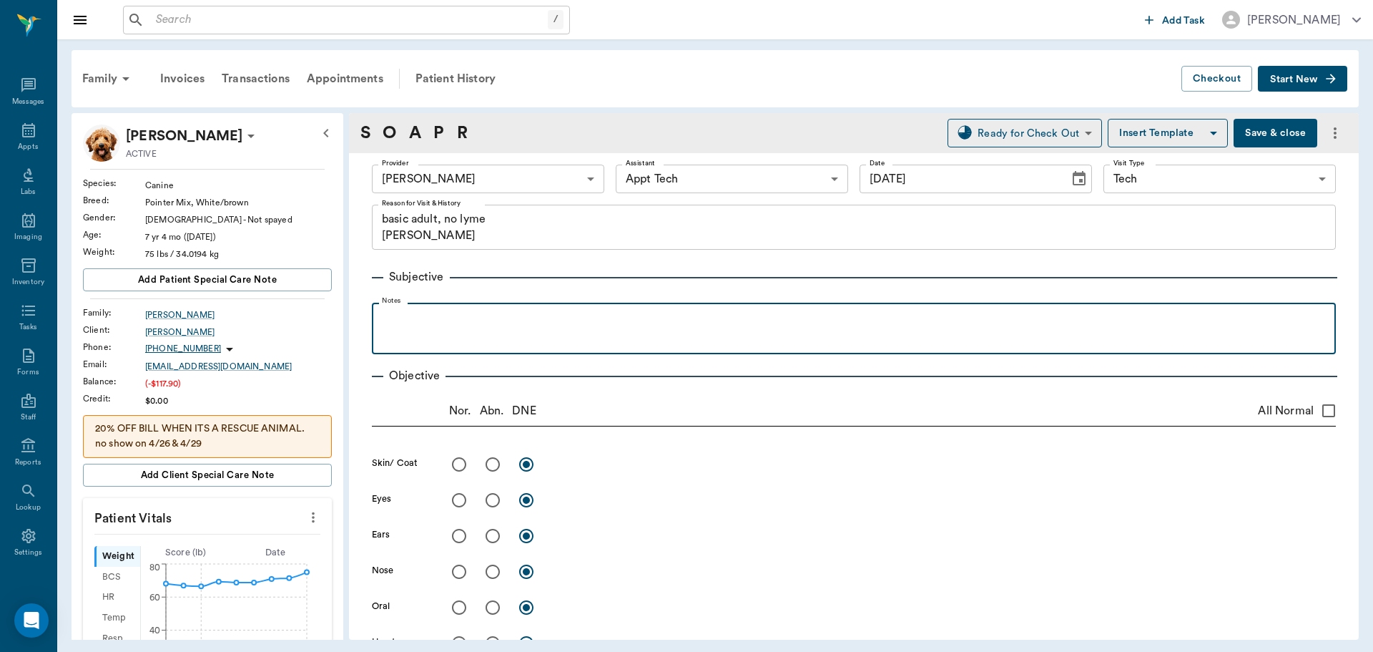
click at [497, 315] on p at bounding box center [854, 318] width 950 height 17
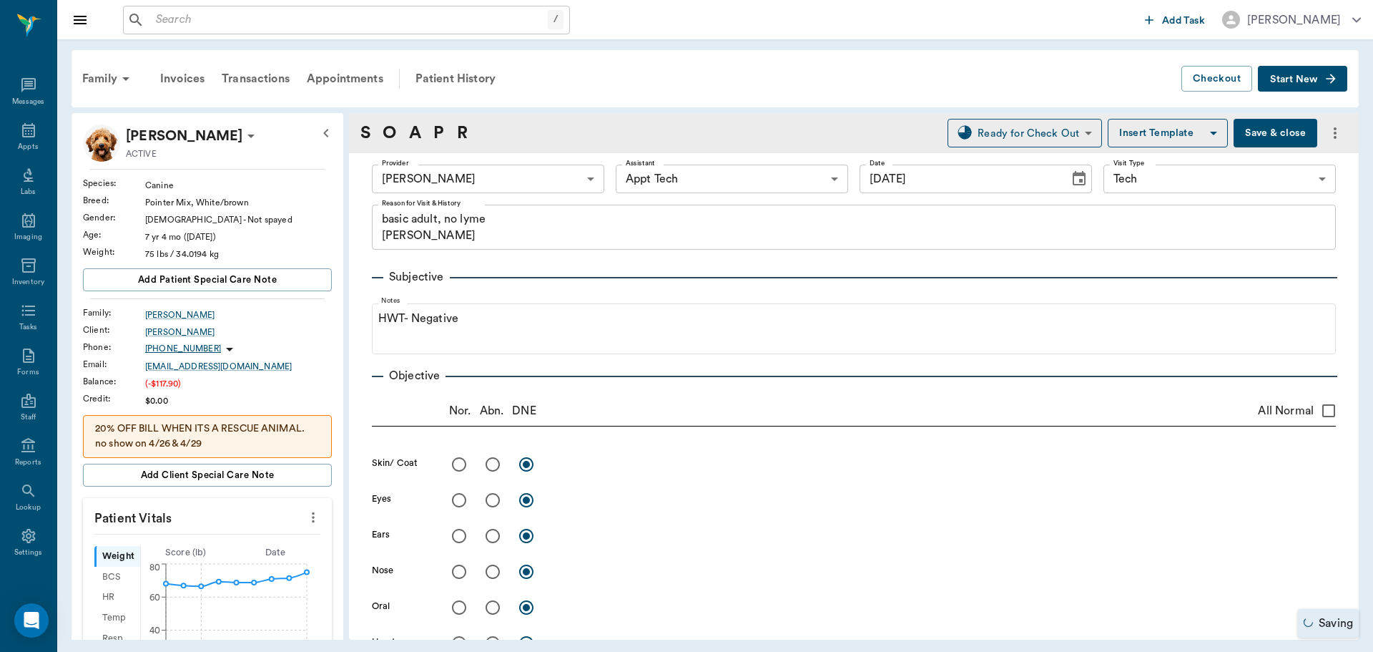
drag, startPoint x: 1234, startPoint y: 134, endPoint x: 1068, endPoint y: 171, distance: 169.9
click at [1234, 137] on button "Save & close" at bounding box center [1276, 133] width 84 height 29
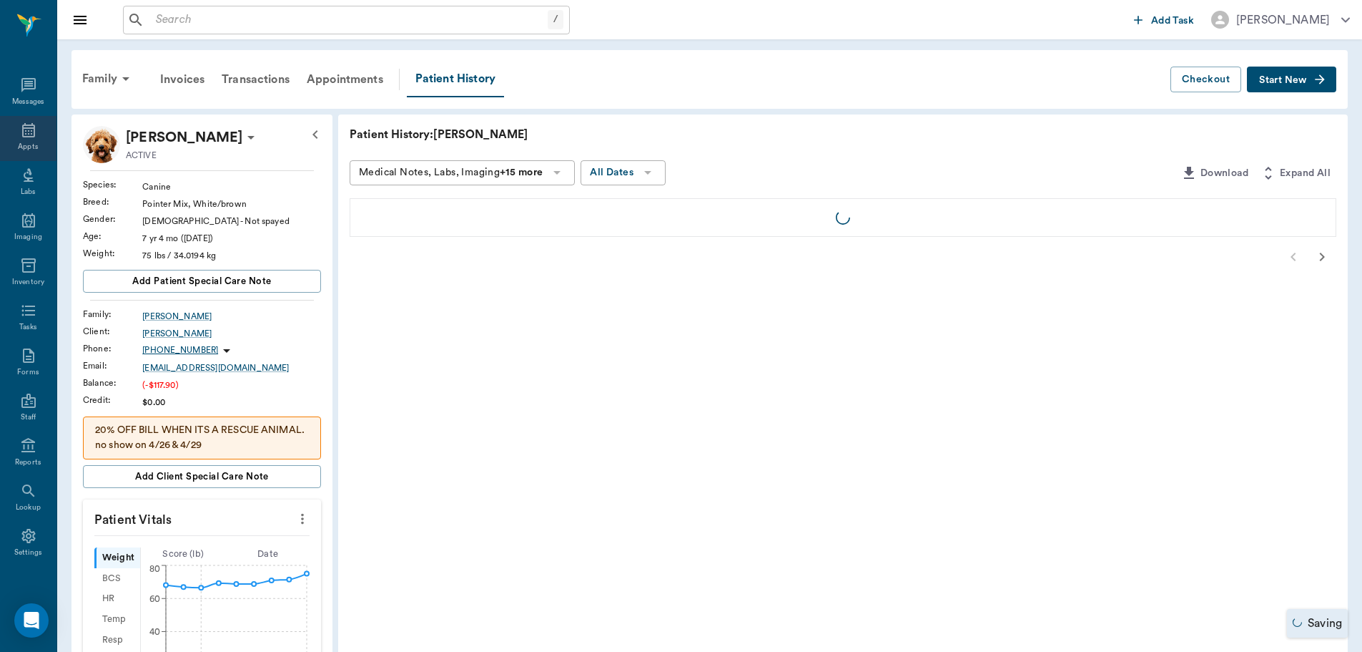
click at [29, 142] on div "Appts" at bounding box center [28, 147] width 20 height 11
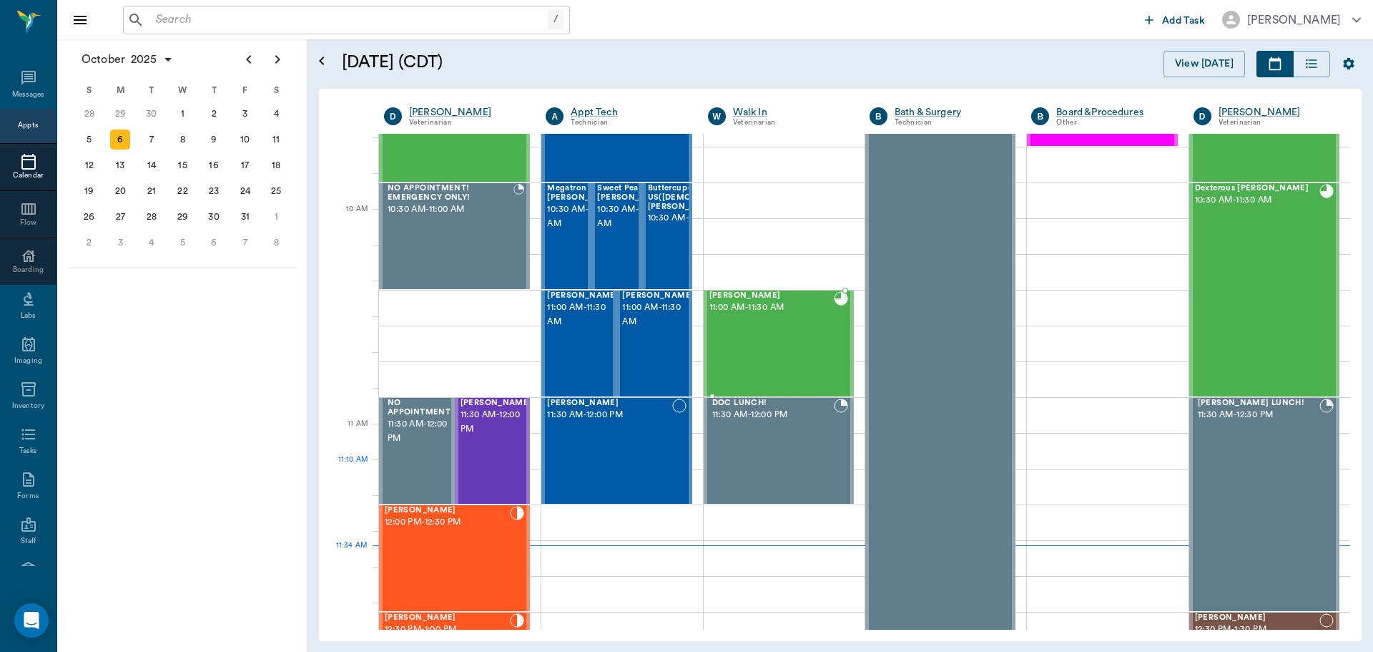
scroll to position [360, 0]
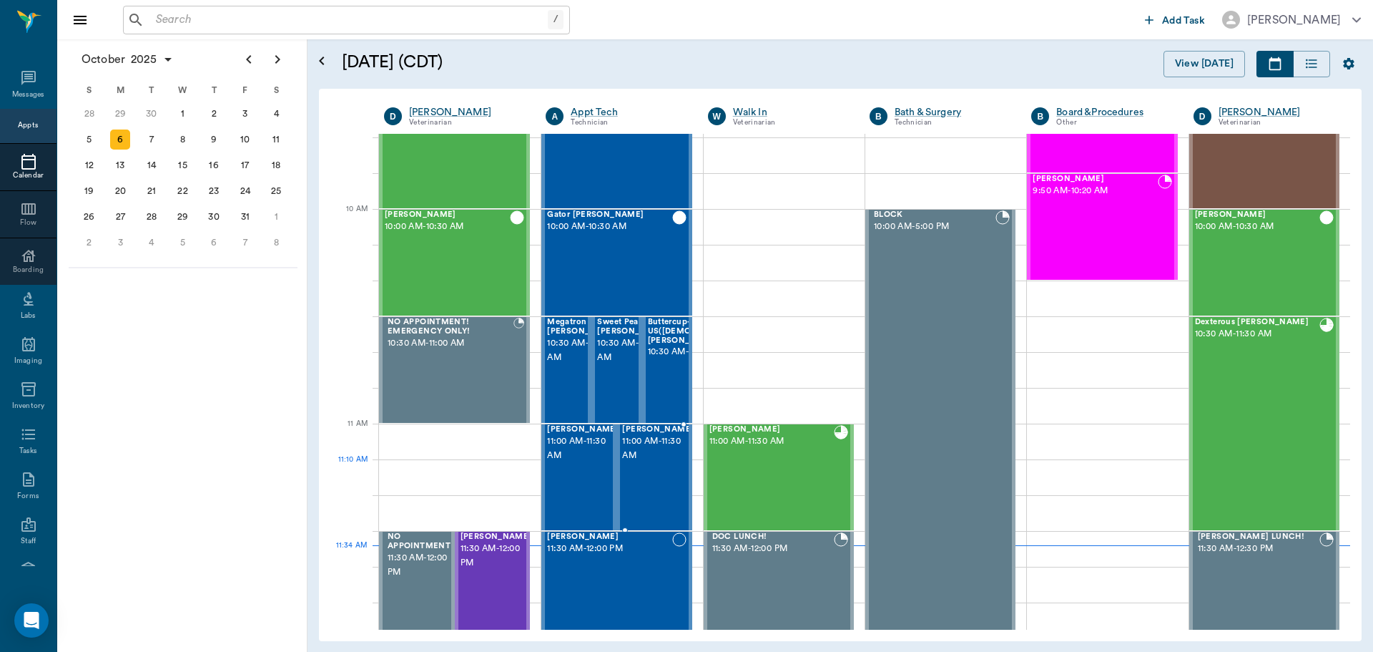
click at [641, 481] on div "[PERSON_NAME] 11:00 AM - 11:30 AM" at bounding box center [658, 477] width 72 height 104
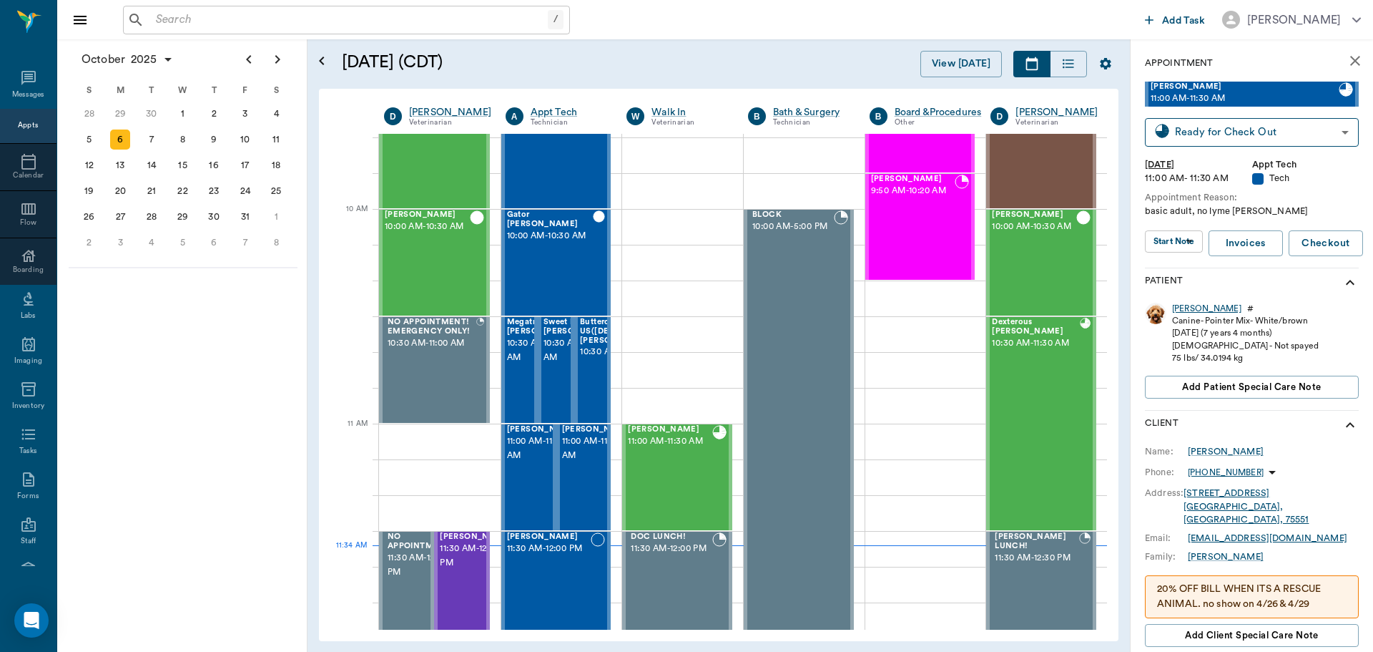
click at [1179, 305] on div "[PERSON_NAME]" at bounding box center [1206, 309] width 69 height 12
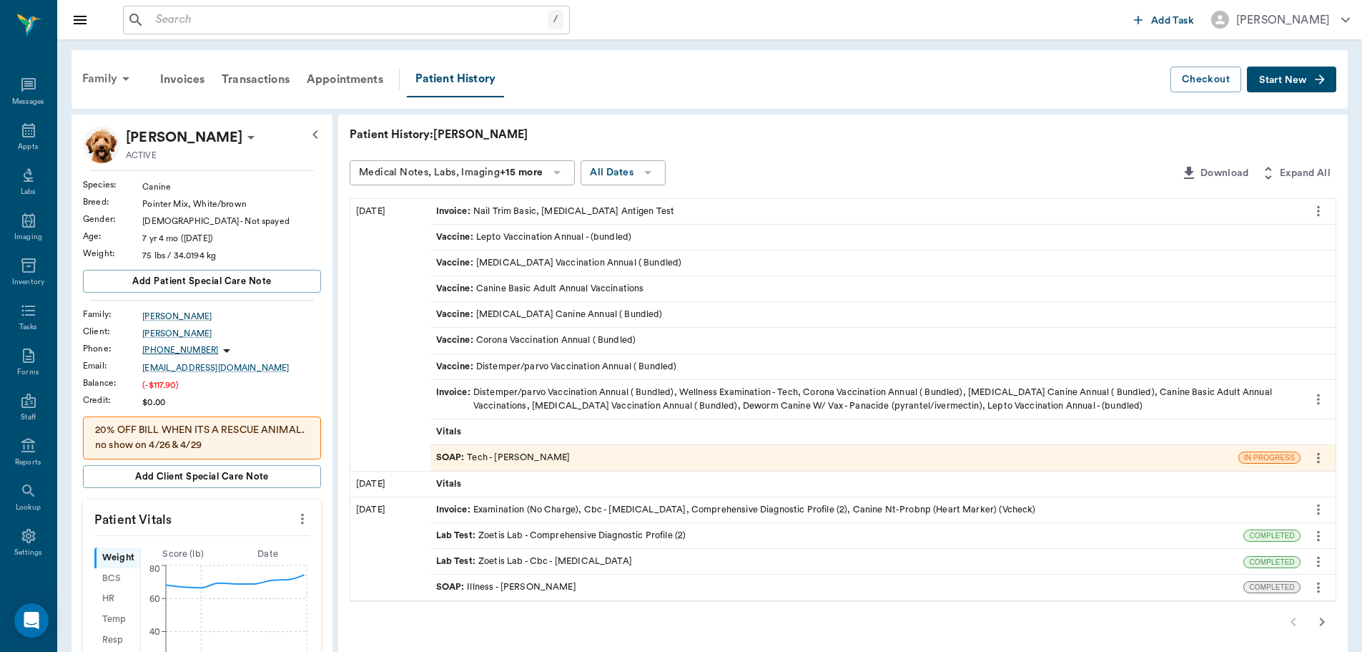
click at [118, 86] on icon at bounding box center [125, 78] width 17 height 17
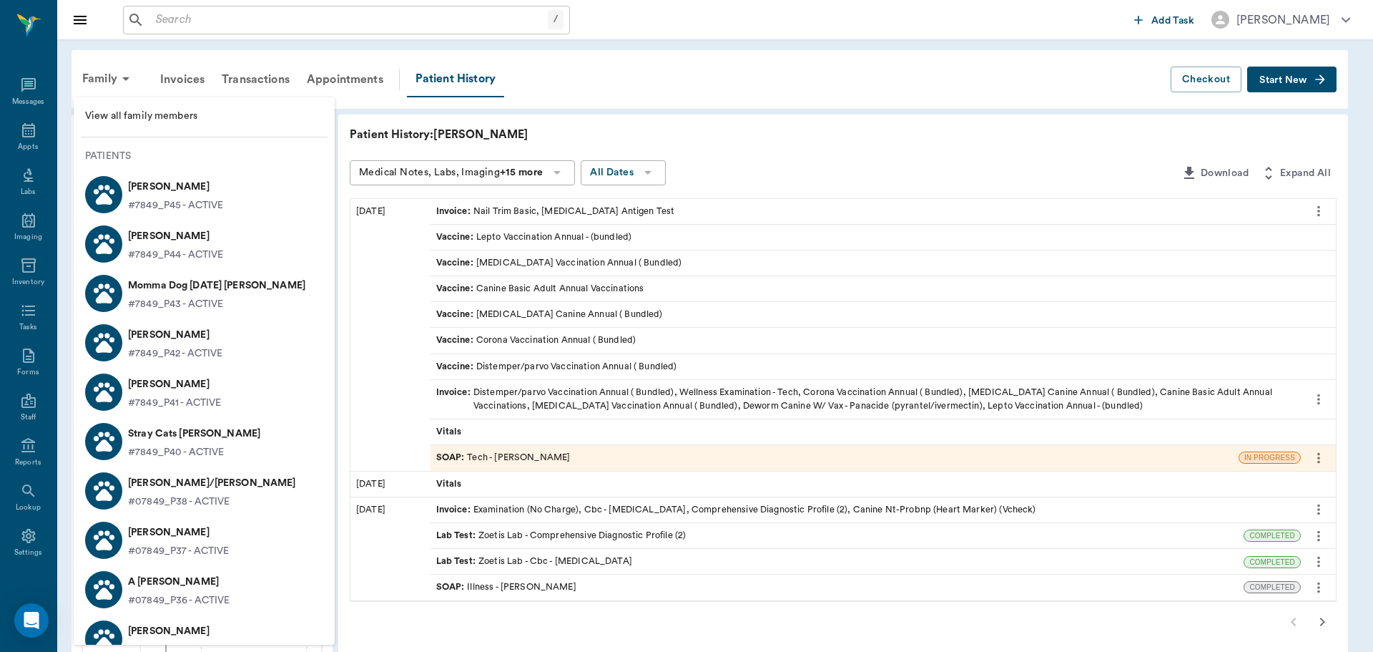
click at [211, 263] on li "[PERSON_NAME] #7849_P44 - ACTIVE" at bounding box center [204, 243] width 261 height 49
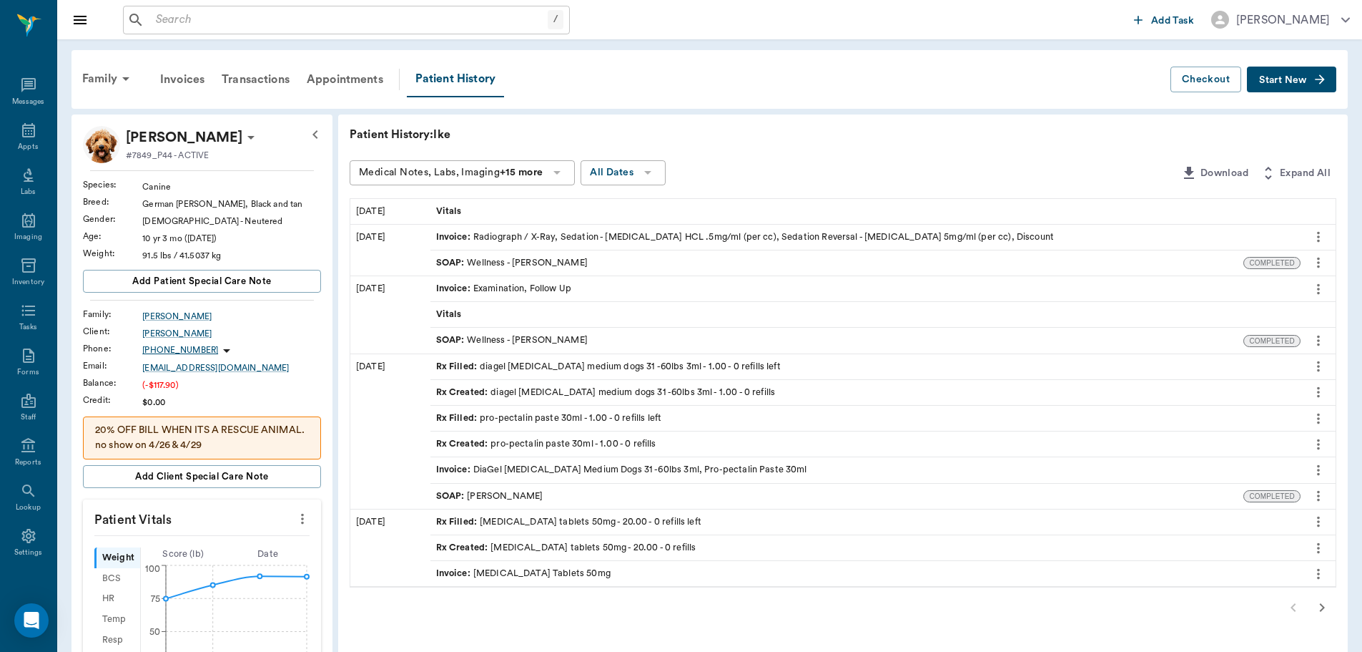
click at [1325, 607] on icon "button" at bounding box center [1322, 607] width 5 height 9
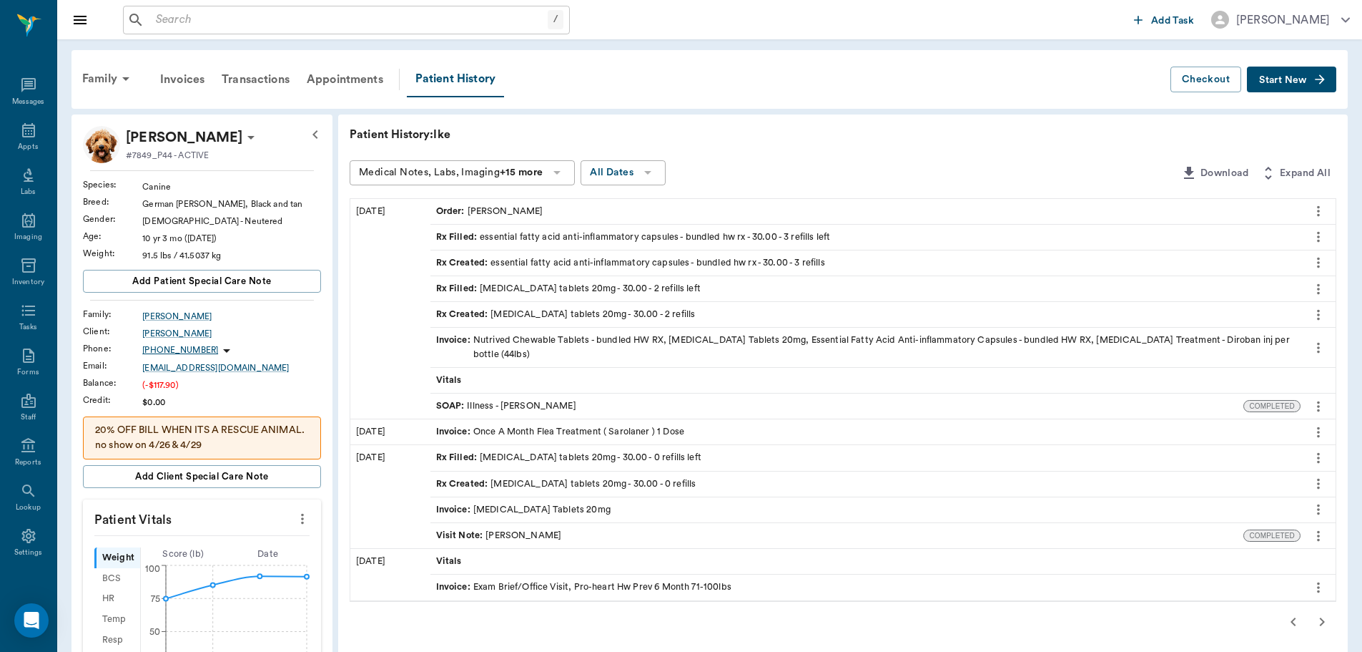
click at [696, 288] on div "Rx Filled : [MEDICAL_DATA] tablets 20mg - 30.00 - 2 refills left" at bounding box center [866, 288] width 870 height 25
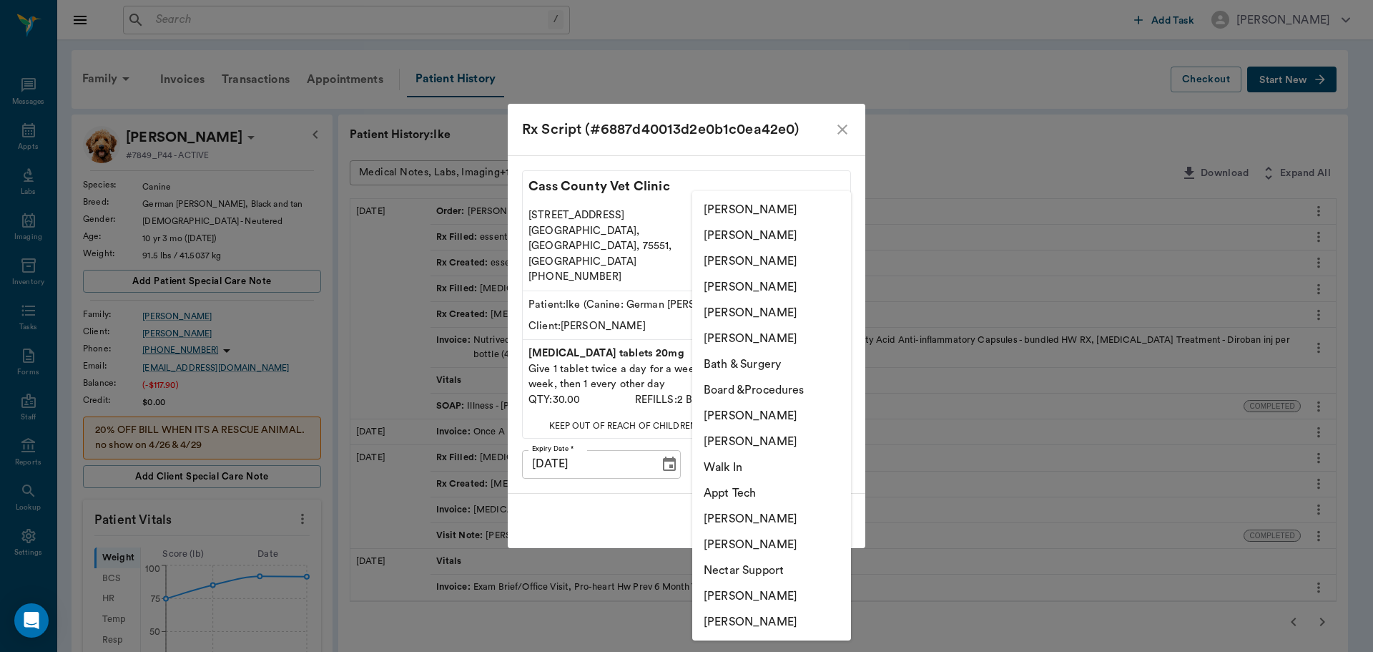
click at [814, 456] on body "/ ​ Add Task [PERSON_NAME] Nectar Messages Appts Labs Imaging Inventory Tasks F…" at bounding box center [686, 623] width 1373 height 1246
click at [805, 435] on li "[PERSON_NAME]" at bounding box center [771, 441] width 159 height 26
type input "642ef10e332a41444de2bad1"
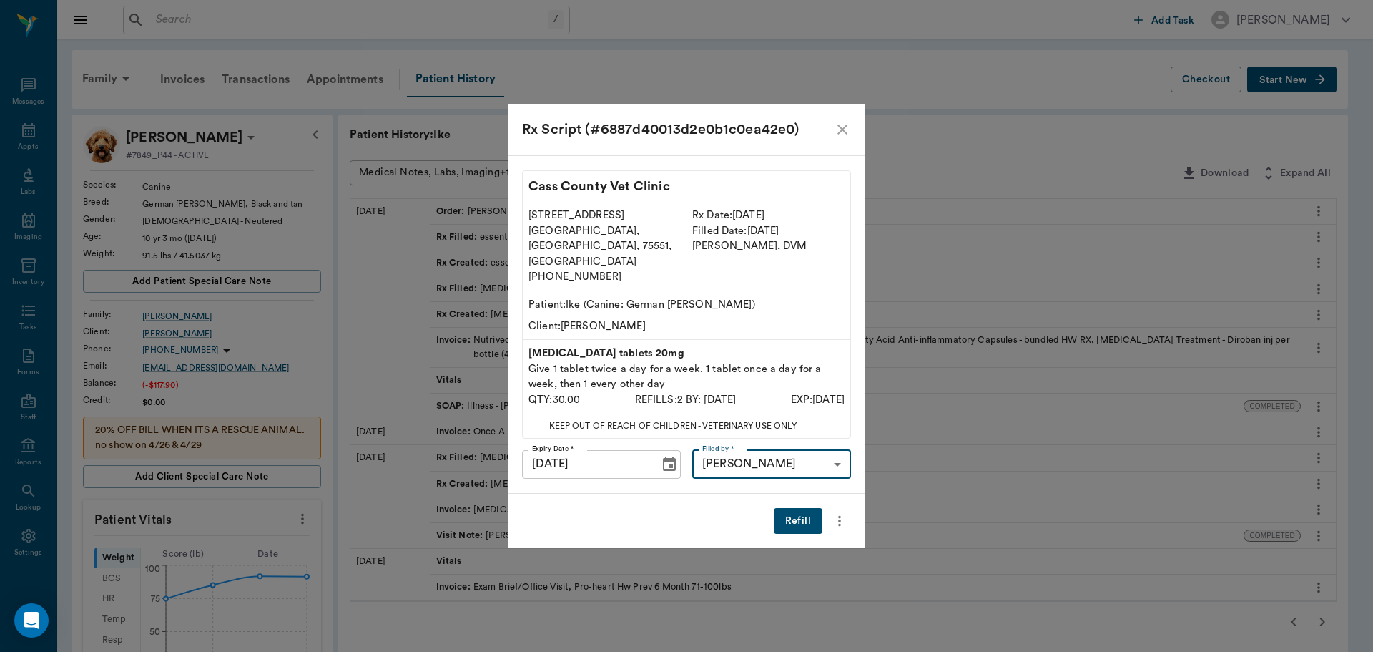
click at [795, 509] on button "Refill" at bounding box center [798, 521] width 49 height 26
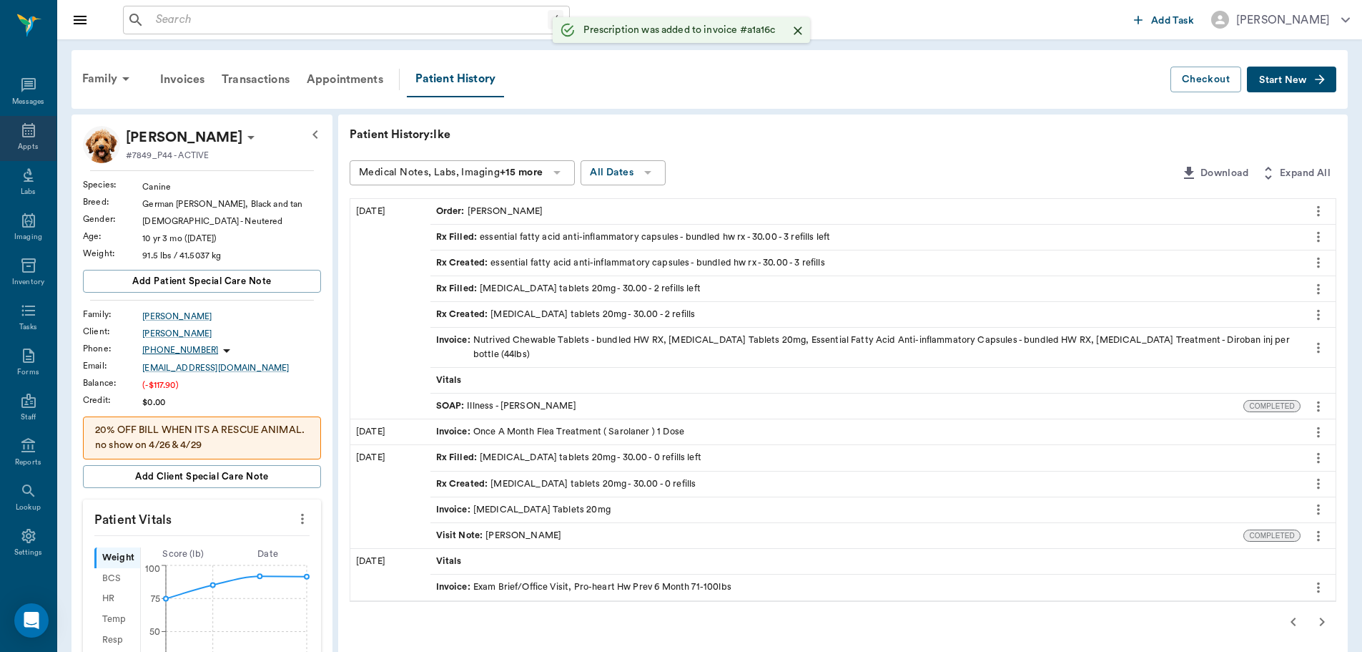
drag, startPoint x: 37, startPoint y: 139, endPoint x: 45, endPoint y: 140, distance: 7.9
click at [37, 139] on div "Appts" at bounding box center [28, 138] width 57 height 45
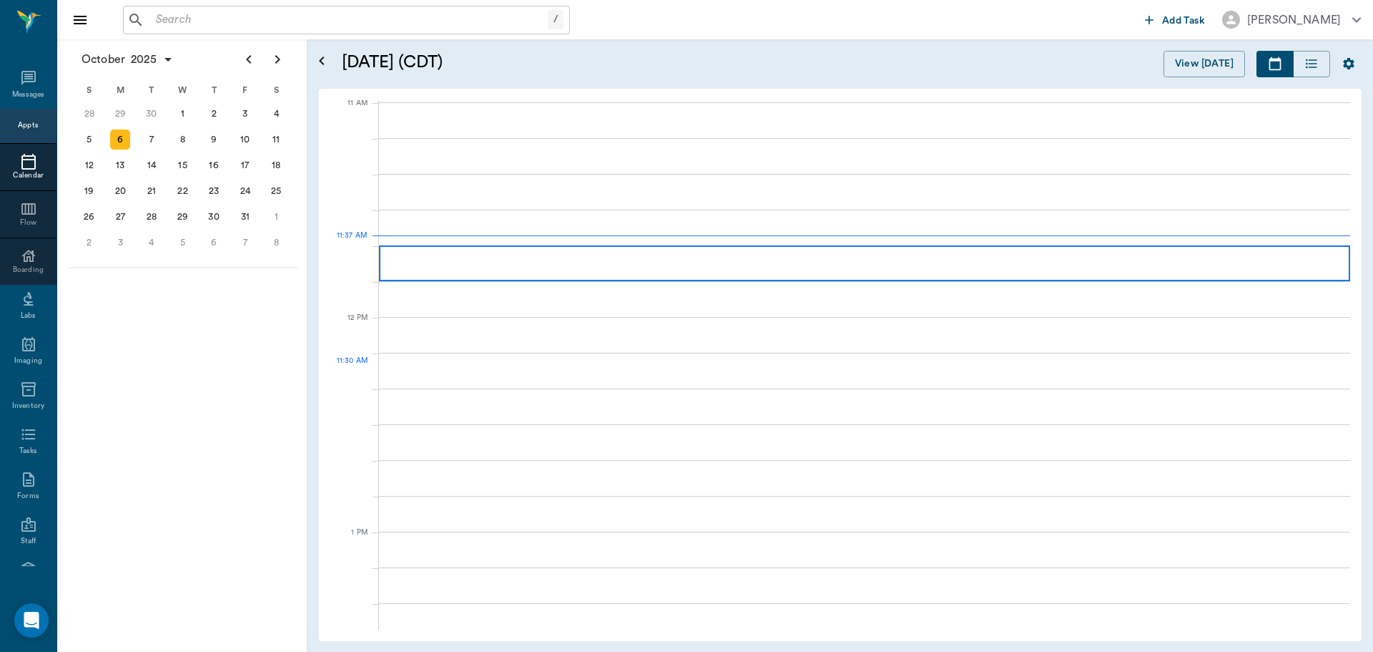
scroll to position [647, 0]
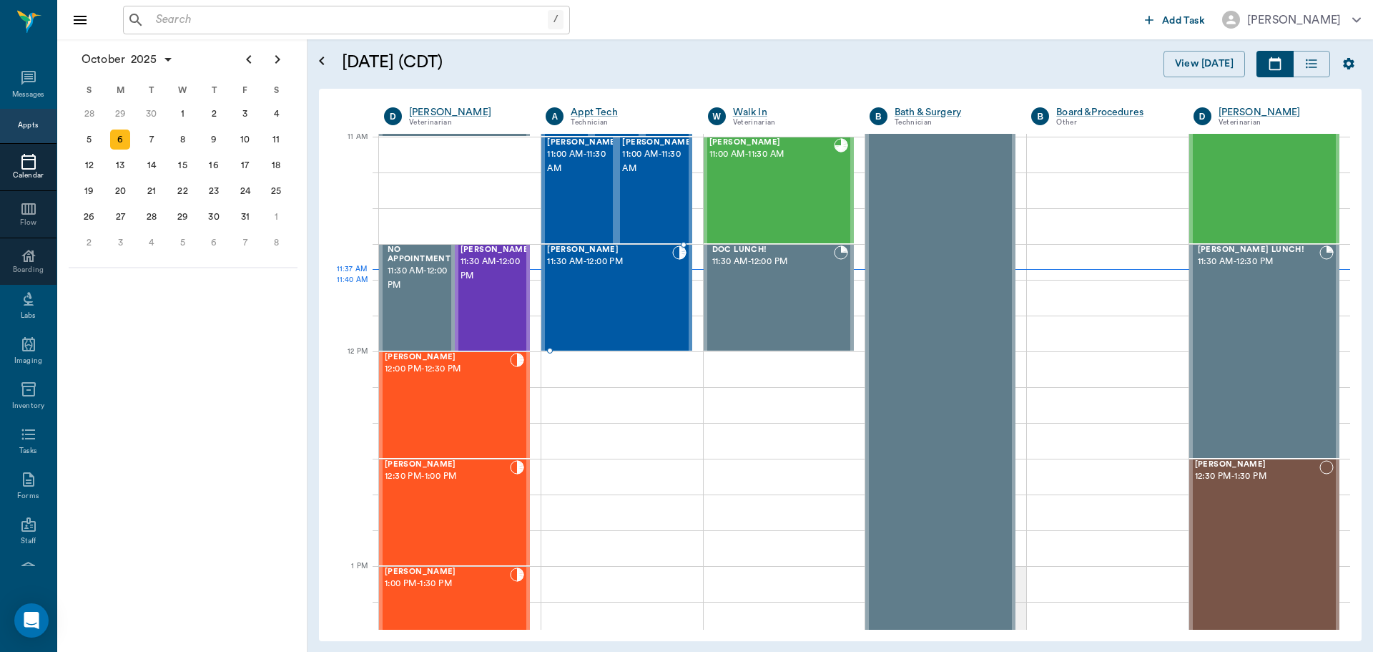
click at [631, 309] on div "[PERSON_NAME] 11:30 AM - 12:00 PM" at bounding box center [609, 297] width 124 height 104
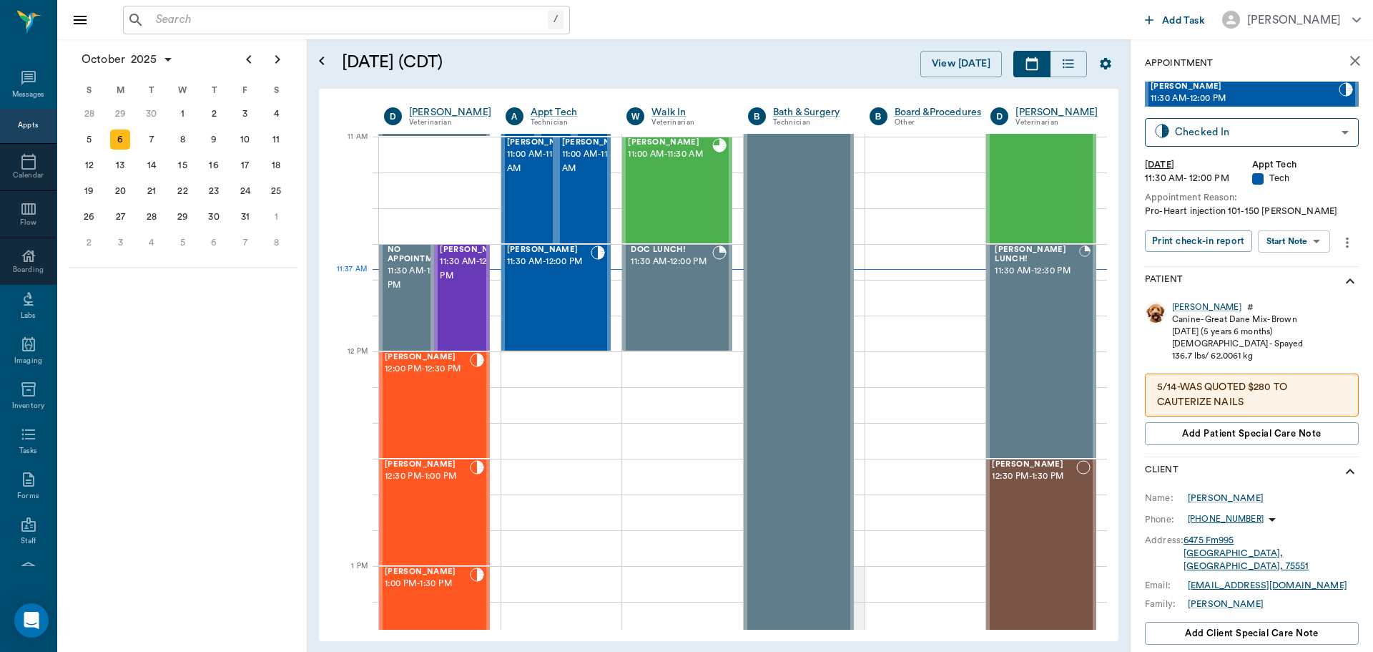
click at [1302, 245] on body "/ ​ Add Task [PERSON_NAME] Nectar Messages Appts Calendar Flow Boarding Labs Im…" at bounding box center [686, 326] width 1373 height 652
click at [1300, 272] on button "Start SOAP" at bounding box center [1278, 270] width 49 height 16
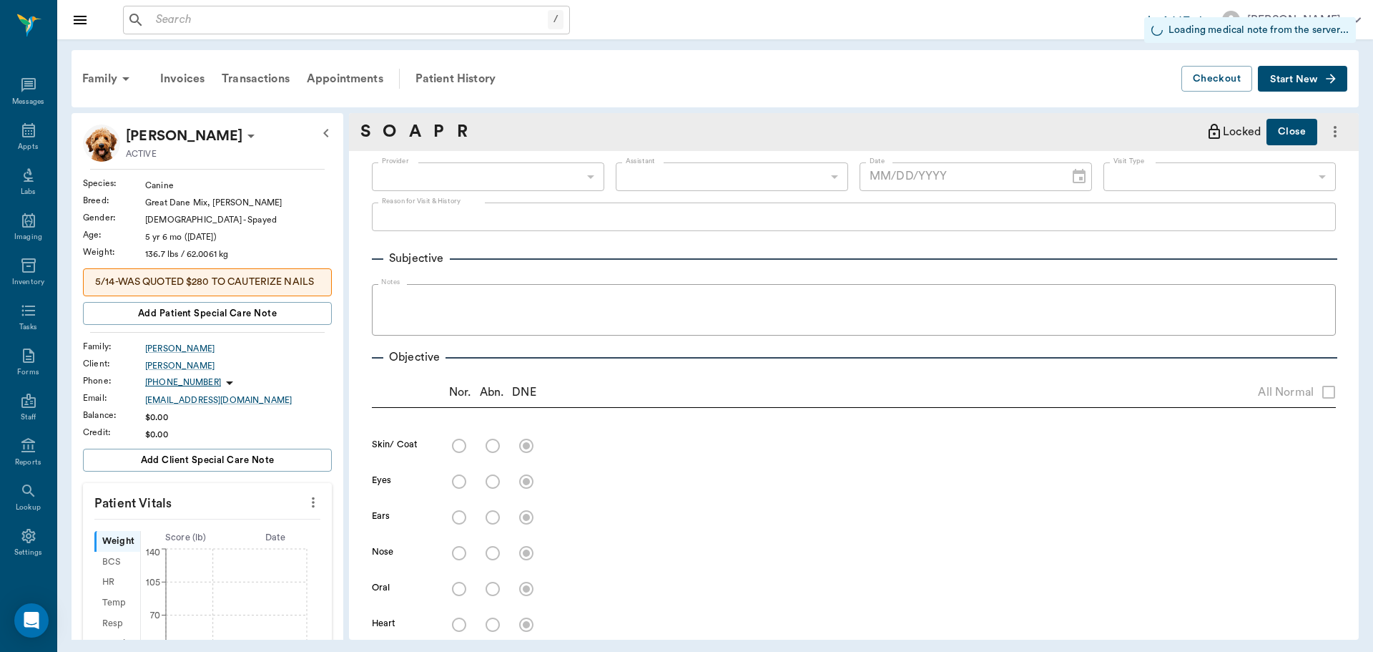
type input "63ec2f075fda476ae8351a4c"
type input "65d2be4f46e3a538d89b8c1a"
type input "[DATE]"
type textarea "Pro-Heart injection 101-150 [PERSON_NAME]"
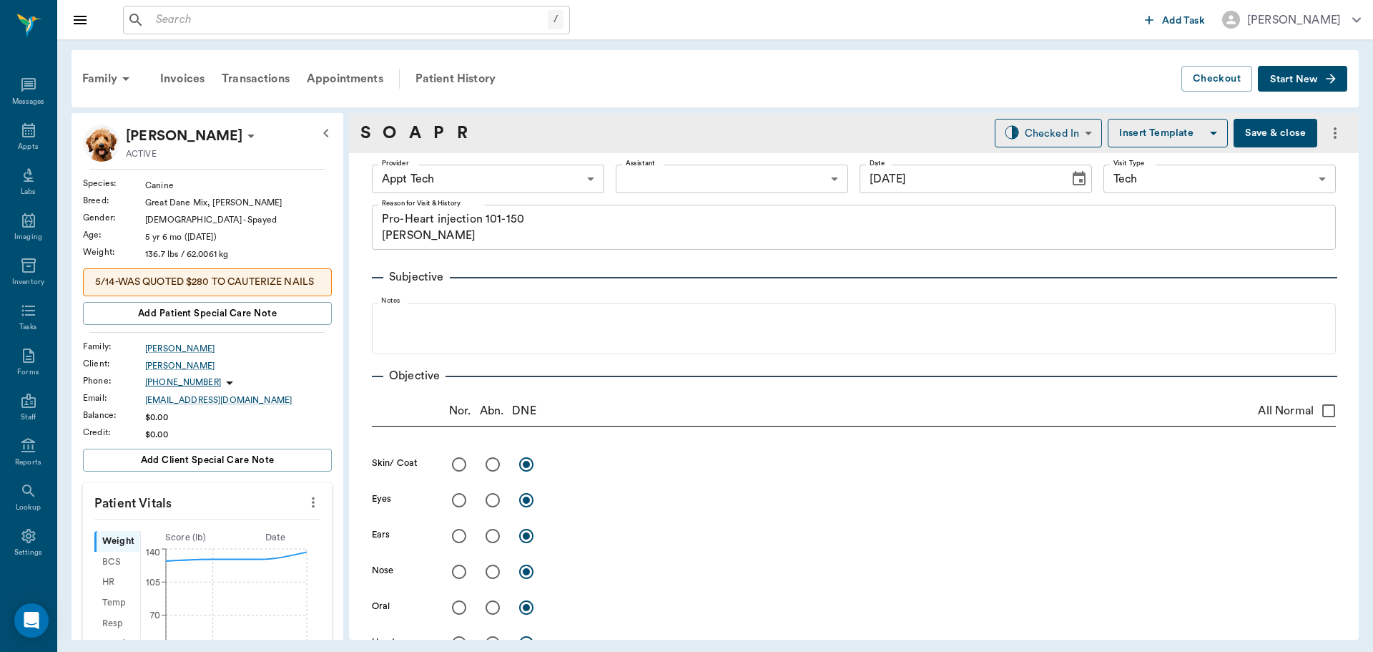
click at [305, 511] on icon "more" at bounding box center [313, 501] width 16 height 17
click at [270, 540] on span "Enter Vitals" at bounding box center [242, 541] width 120 height 15
click at [215, 551] on input "text" at bounding box center [206, 545] width 124 height 29
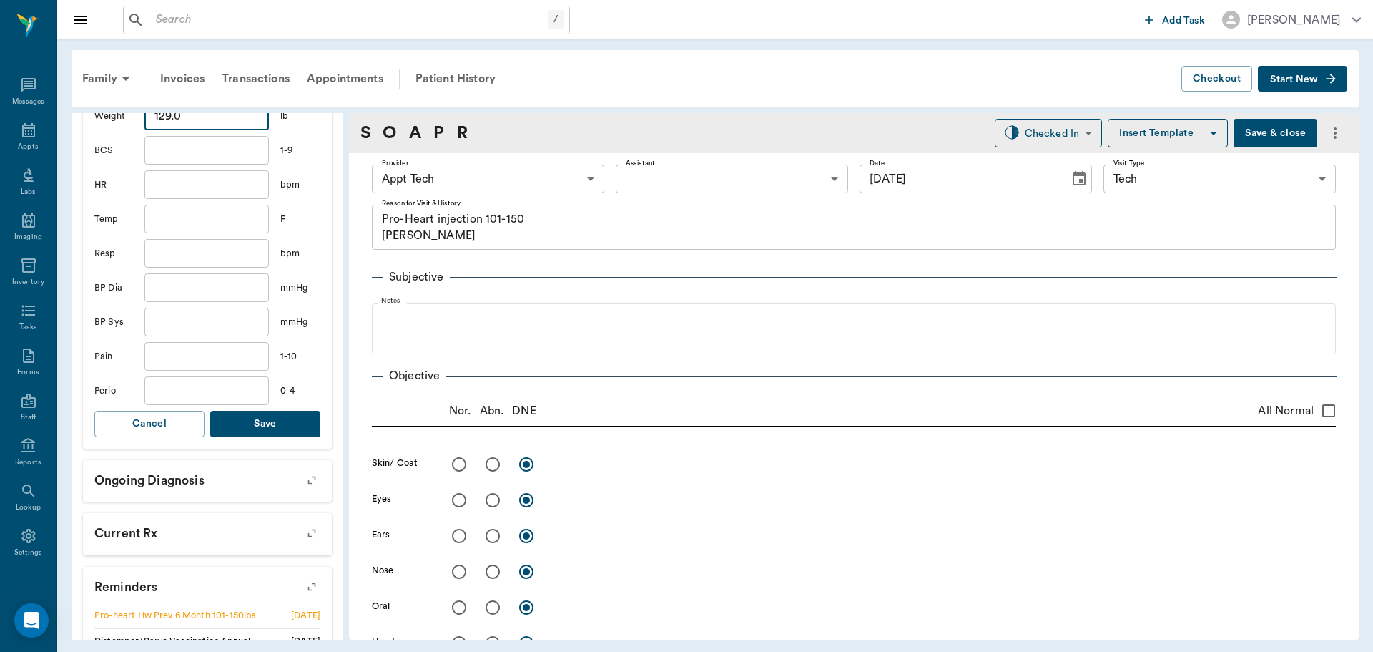
type input "129"
click at [280, 437] on button "Save" at bounding box center [265, 424] width 110 height 26
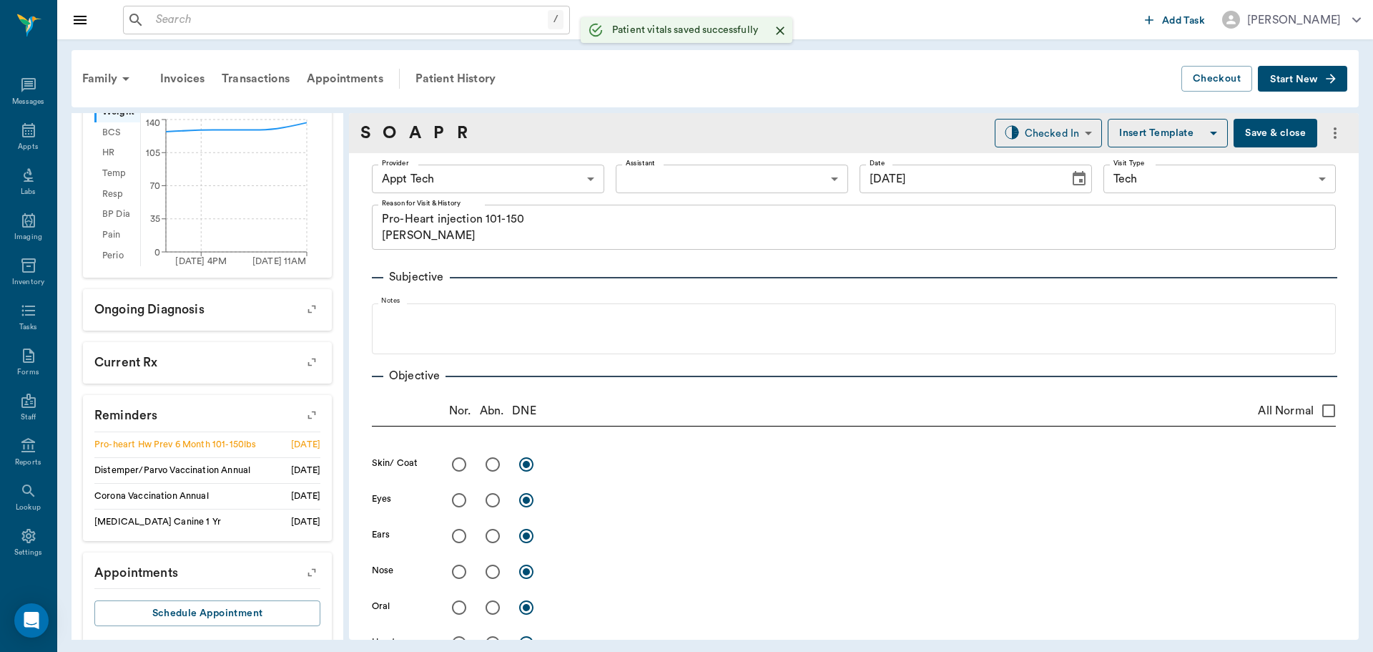
click at [440, 184] on body "/ ​ Add Task [PERSON_NAME] Nectar Messages Appts Labs Imaging Inventory Tasks F…" at bounding box center [686, 326] width 1373 height 652
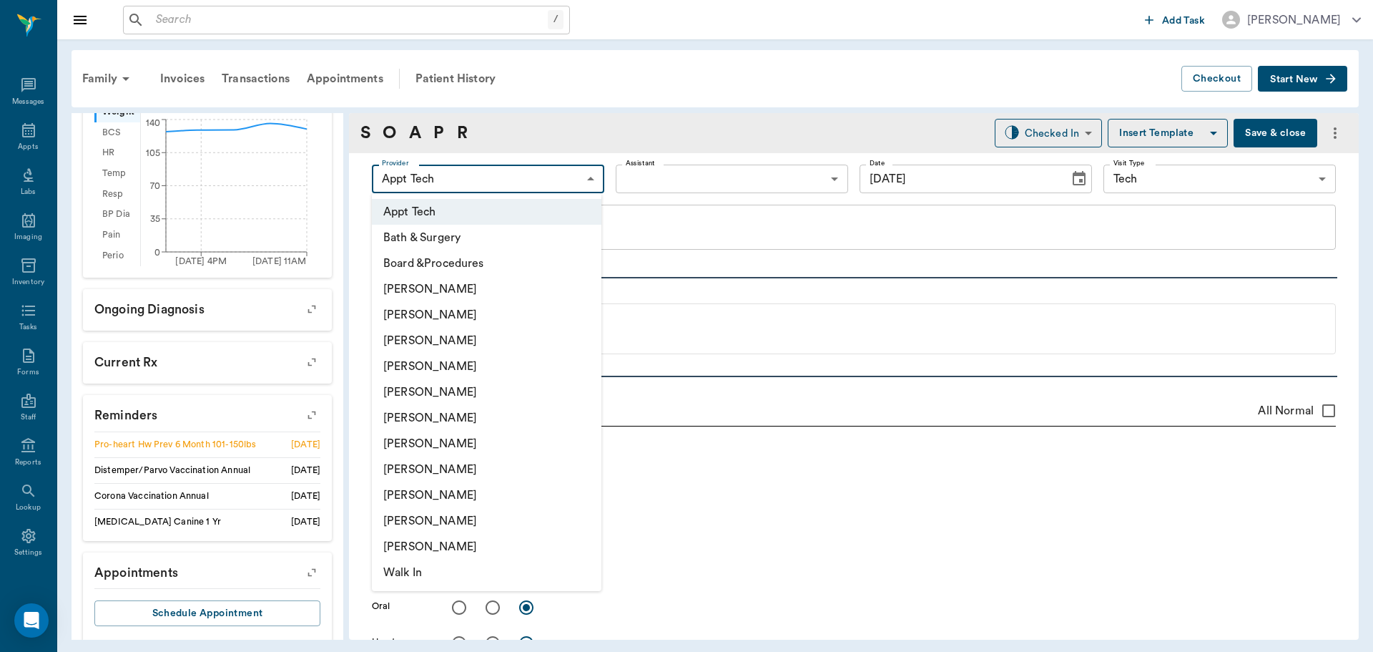
click at [449, 439] on li "[PERSON_NAME]" at bounding box center [487, 444] width 230 height 26
type input "682b670d8bdc6f7f8feef3db"
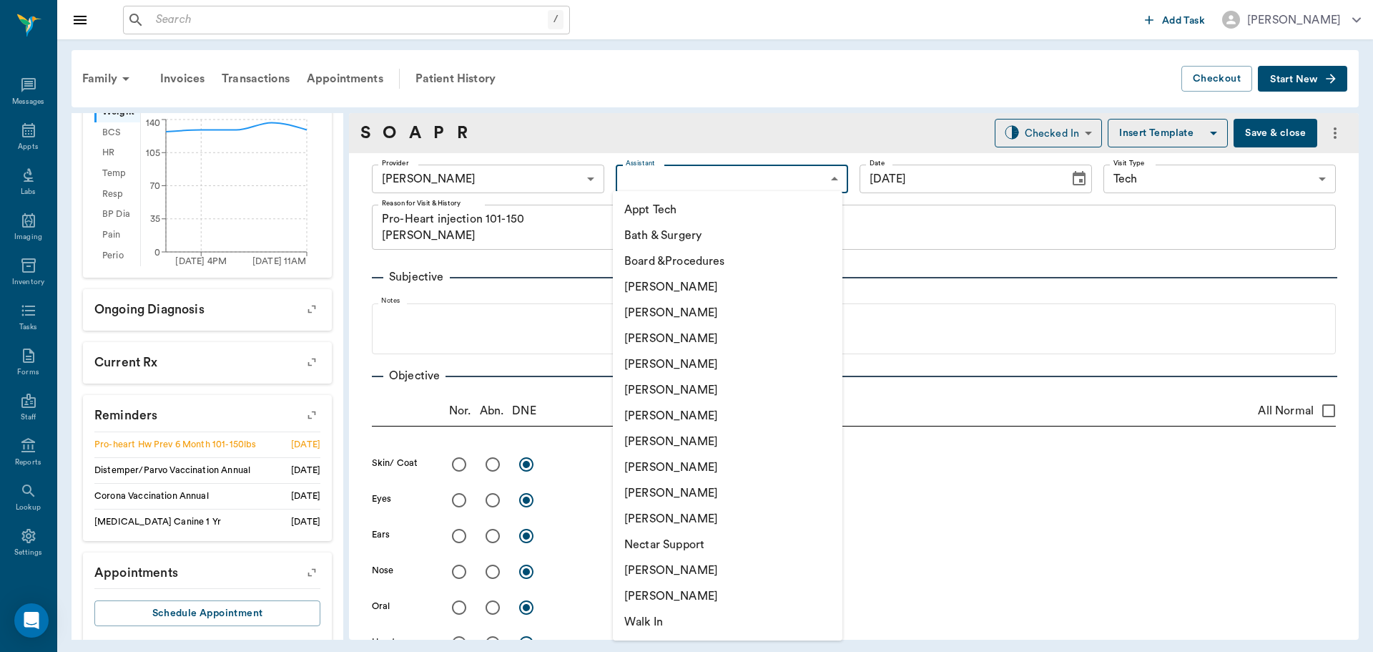
click at [624, 190] on body "/ ​ Add Task [PERSON_NAME] Nectar Messages Appts Labs Imaging Inventory Tasks F…" at bounding box center [686, 326] width 1373 height 652
click at [629, 205] on li "Appt Tech" at bounding box center [728, 210] width 230 height 26
type input "63ec2f075fda476ae8351a4c"
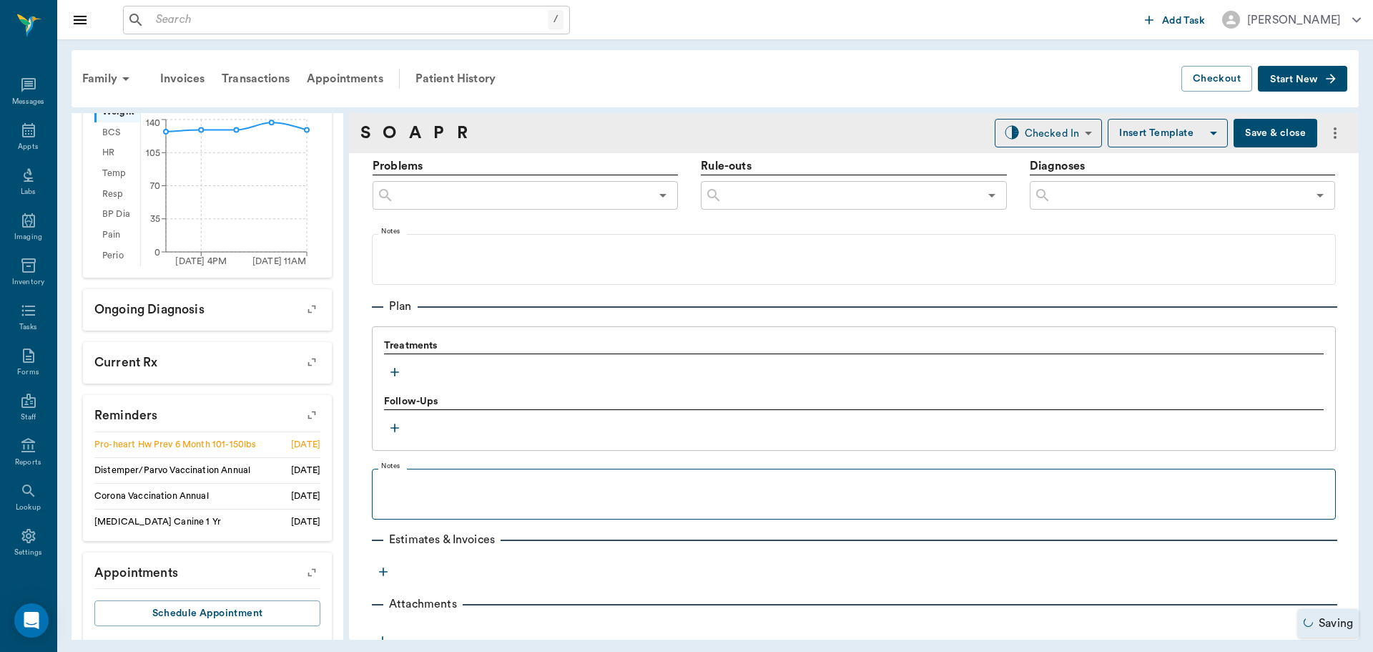
scroll to position [858, 0]
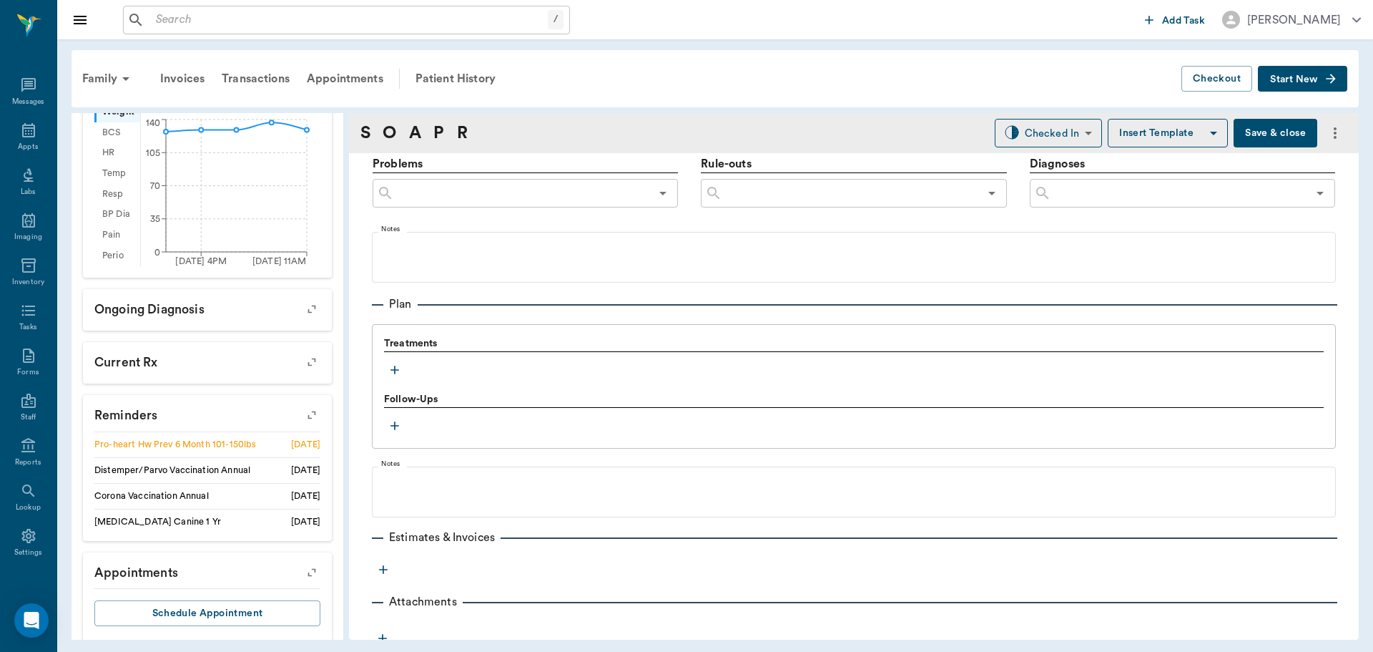
click at [400, 373] on icon "button" at bounding box center [395, 370] width 14 height 14
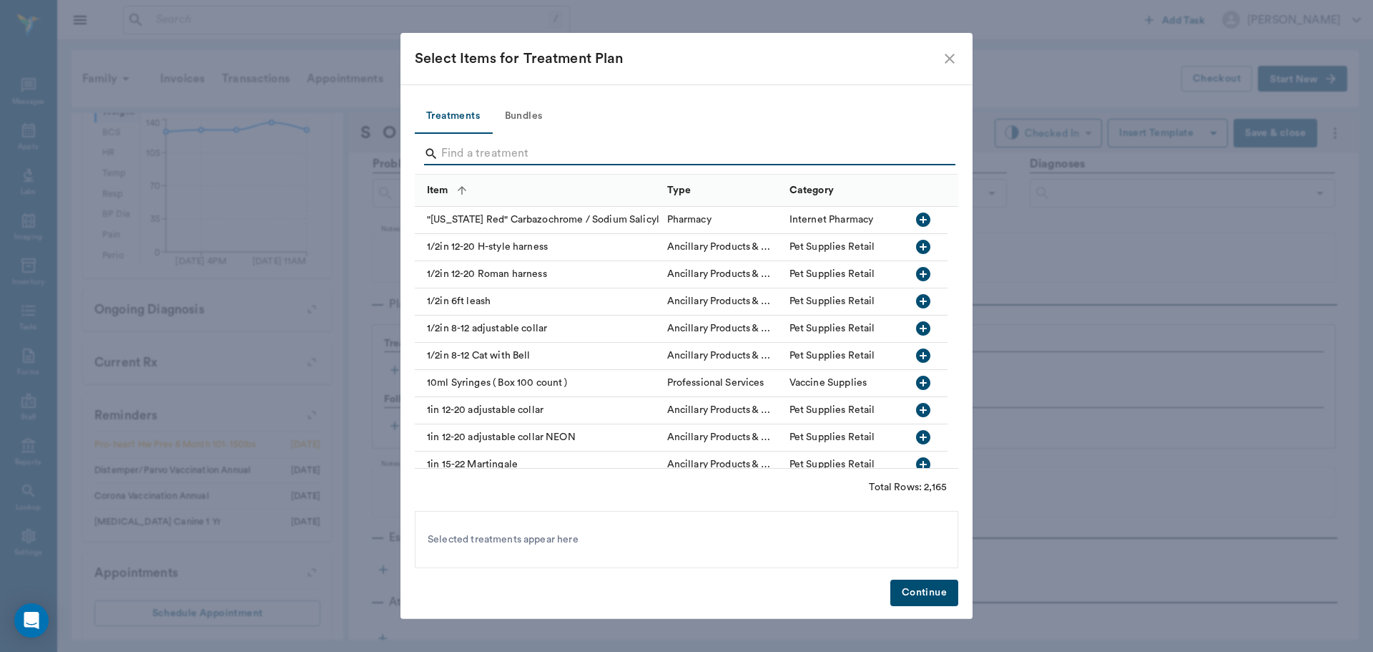
click at [571, 157] on input "Search" at bounding box center [687, 153] width 493 height 23
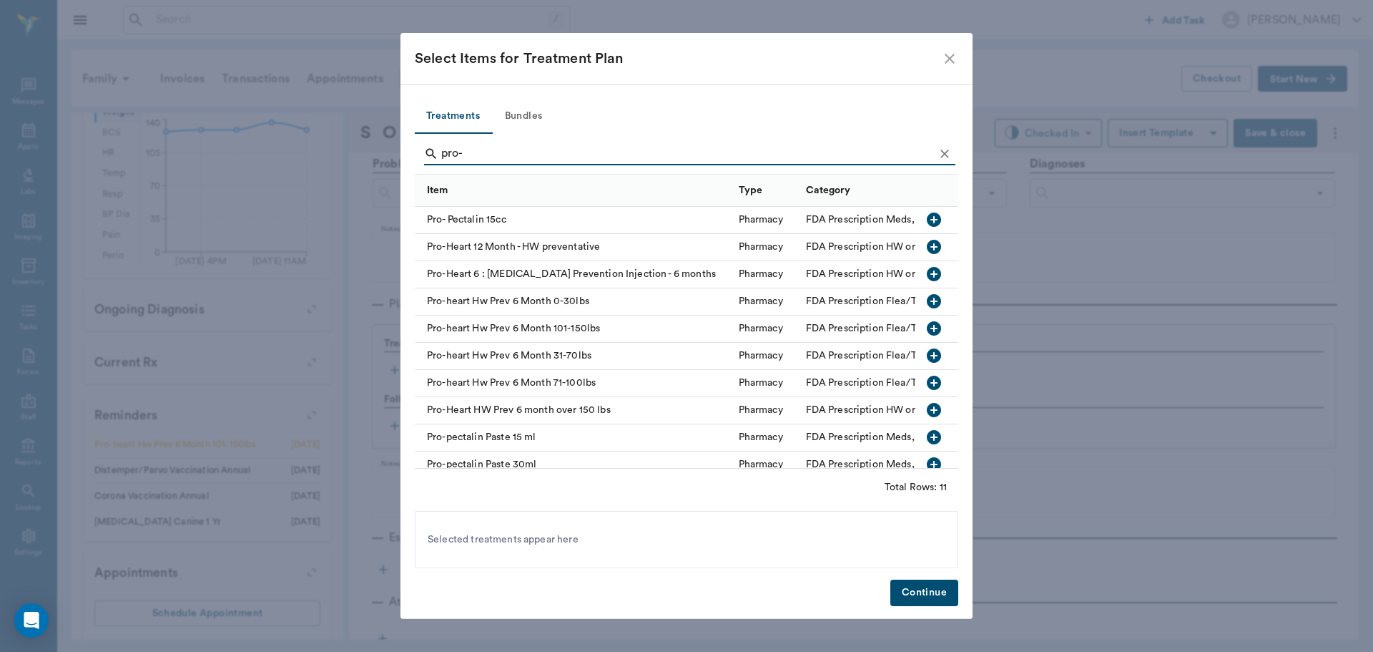
type input "pro-"
click at [927, 325] on icon "button" at bounding box center [934, 328] width 14 height 14
click at [951, 590] on button "Continue" at bounding box center [924, 592] width 68 height 26
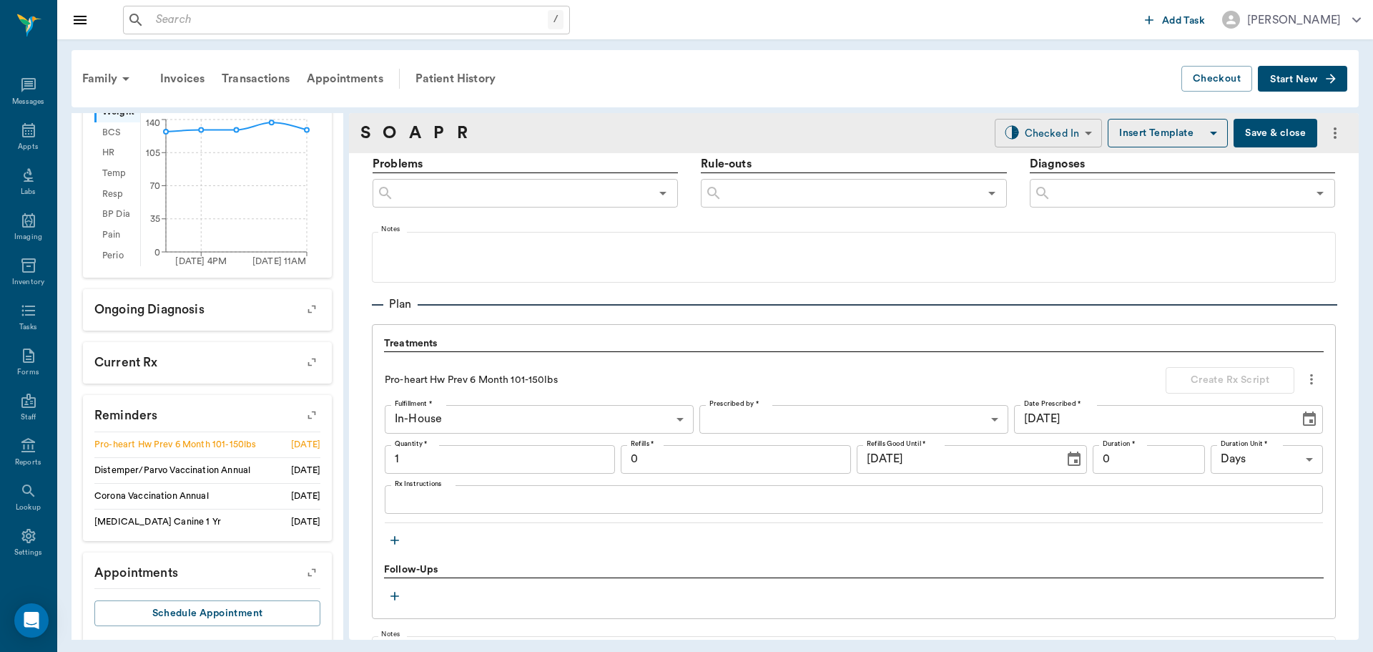
click at [1066, 138] on body "/ ​ Add Task [PERSON_NAME] Nectar Messages Appts Labs Imaging Inventory Tasks F…" at bounding box center [686, 326] width 1373 height 652
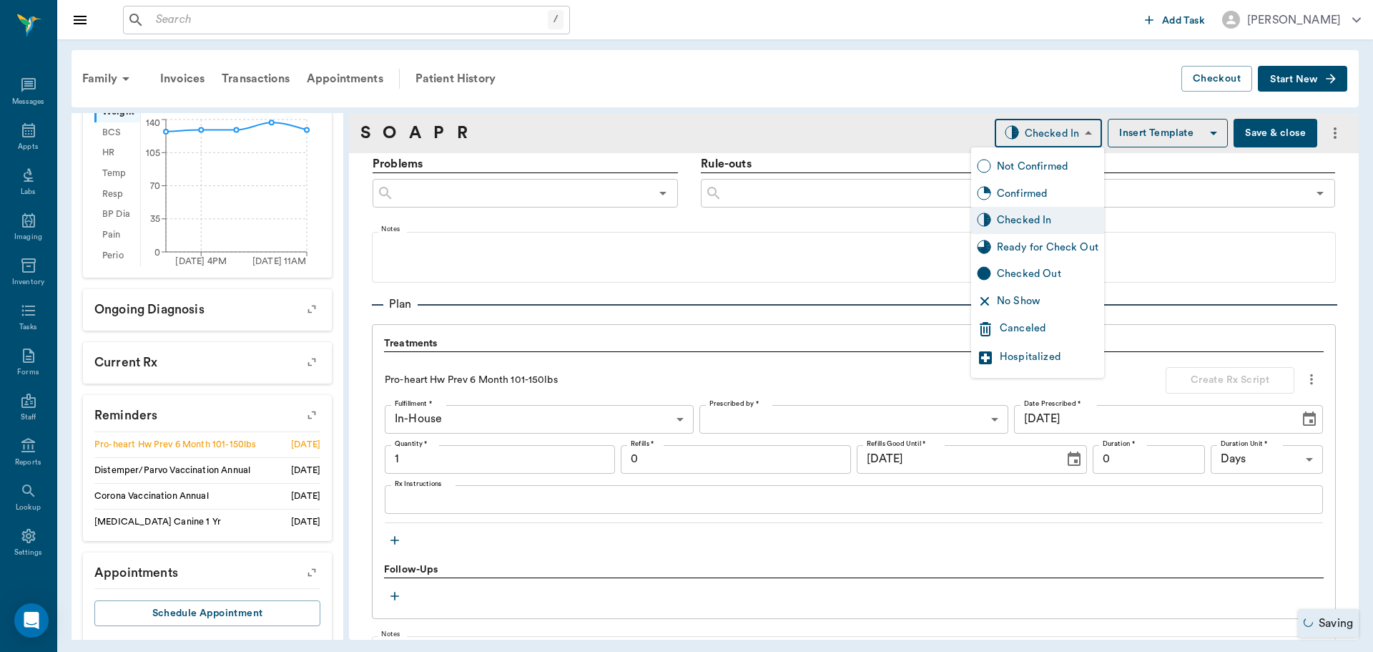
type input "1.00"
click at [1056, 254] on div "Ready for Check Out" at bounding box center [1048, 248] width 102 height 16
type input "READY_TO_CHECKOUT"
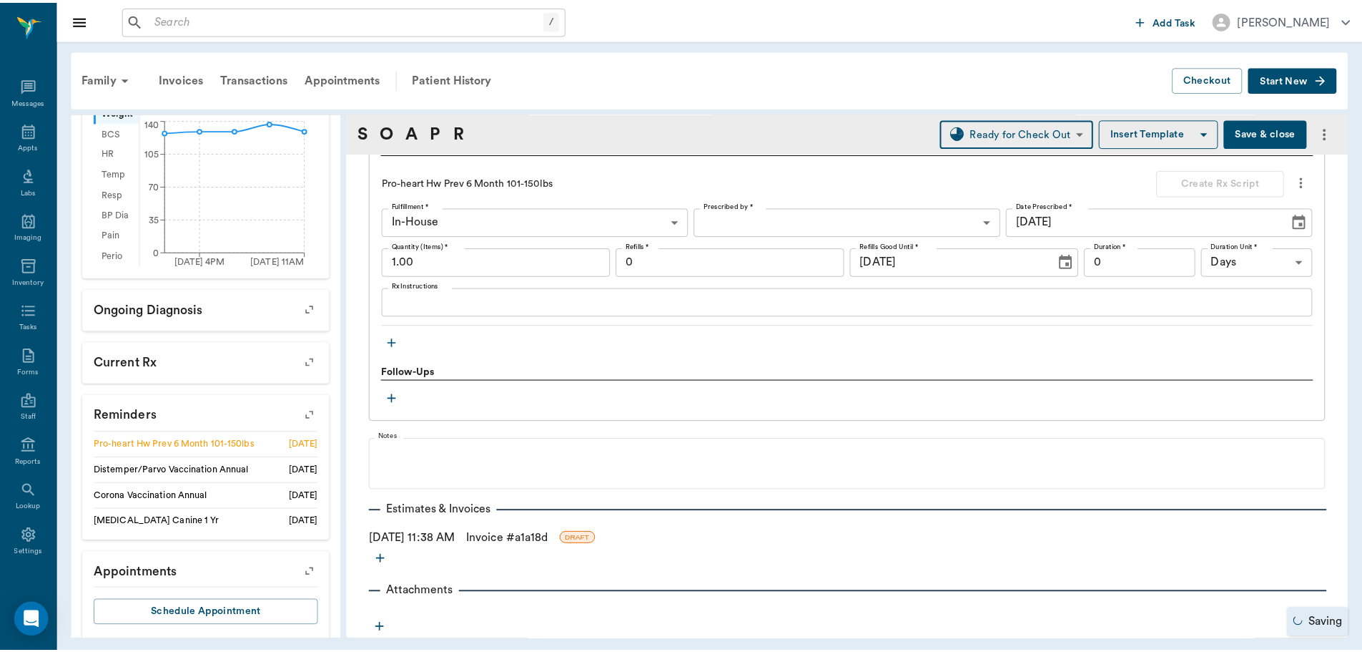
scroll to position [1056, 0]
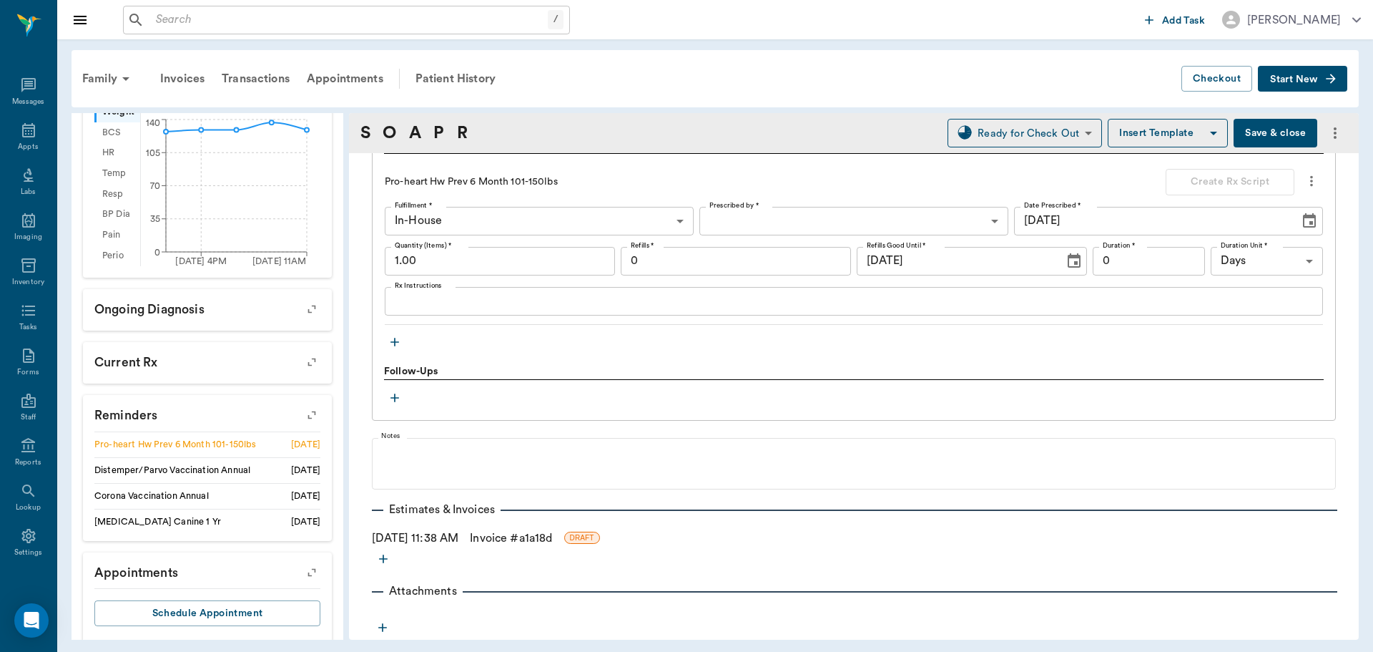
click at [516, 538] on link "Invoice # a1a18d" at bounding box center [511, 537] width 82 height 17
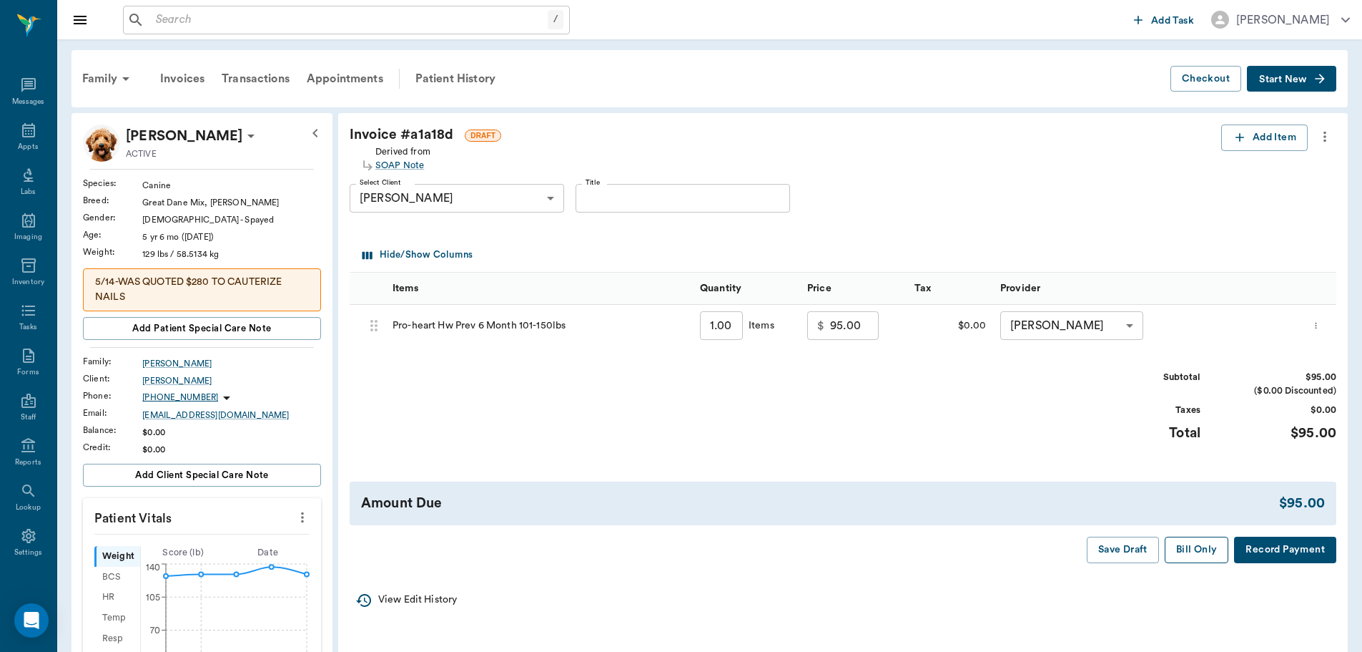
click at [1206, 556] on button "Bill Only" at bounding box center [1197, 549] width 64 height 26
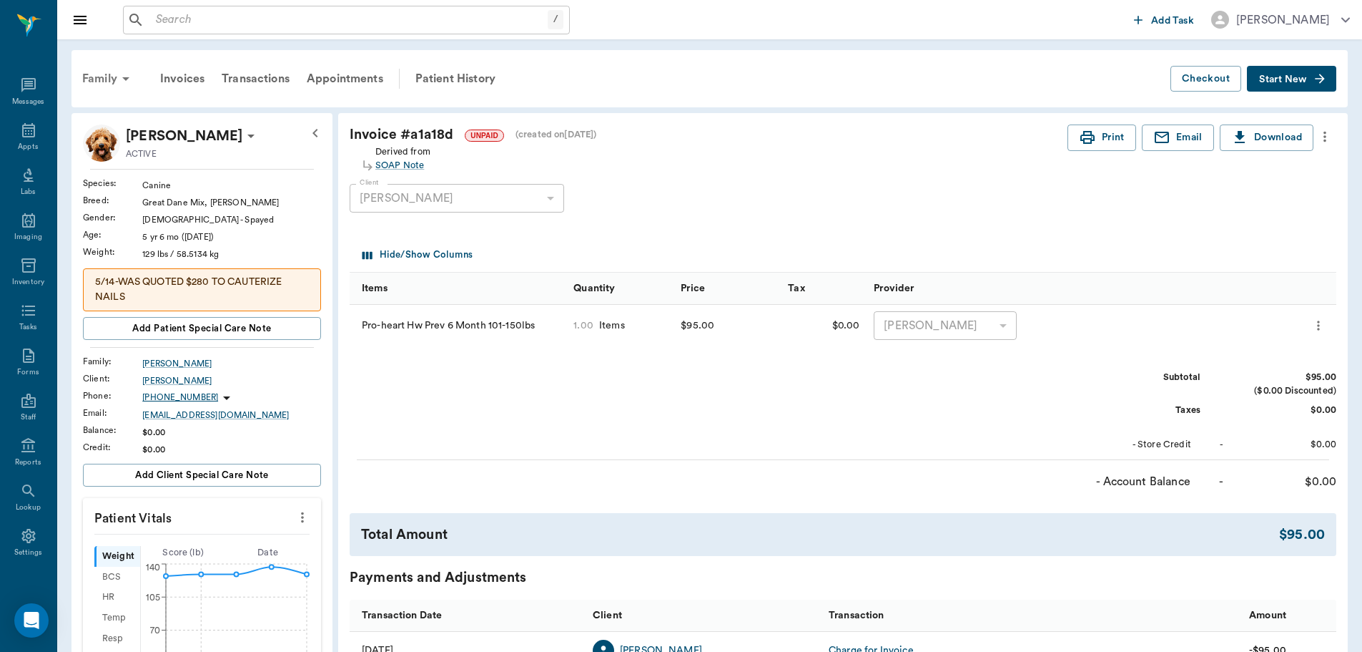
click at [110, 72] on div "Family" at bounding box center [108, 79] width 69 height 34
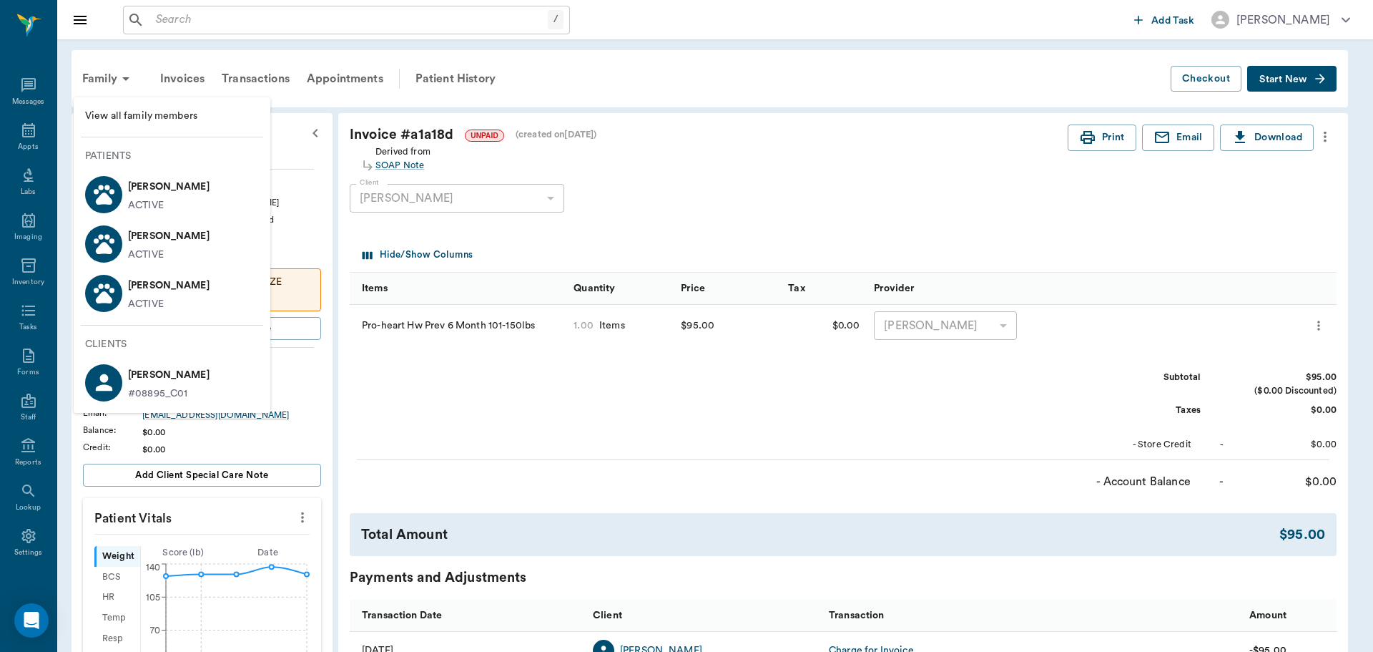
click at [599, 87] on div at bounding box center [686, 326] width 1373 height 652
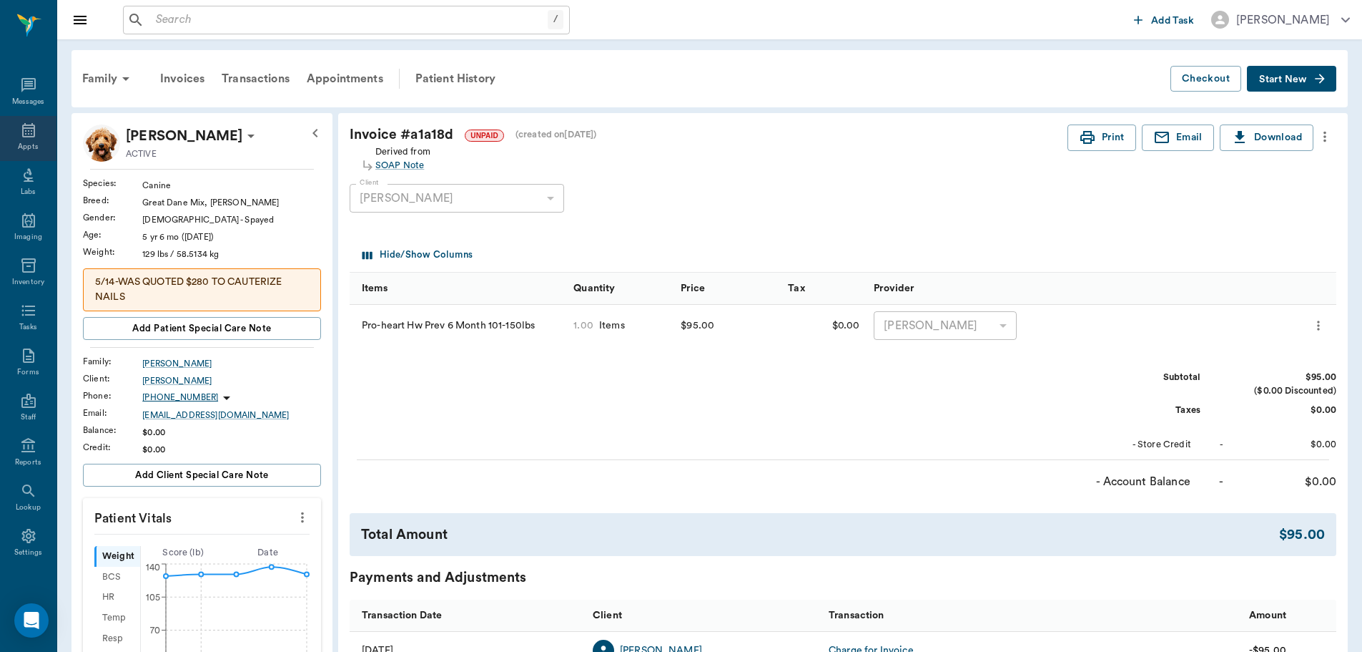
click at [11, 131] on div "Appts" at bounding box center [28, 138] width 57 height 45
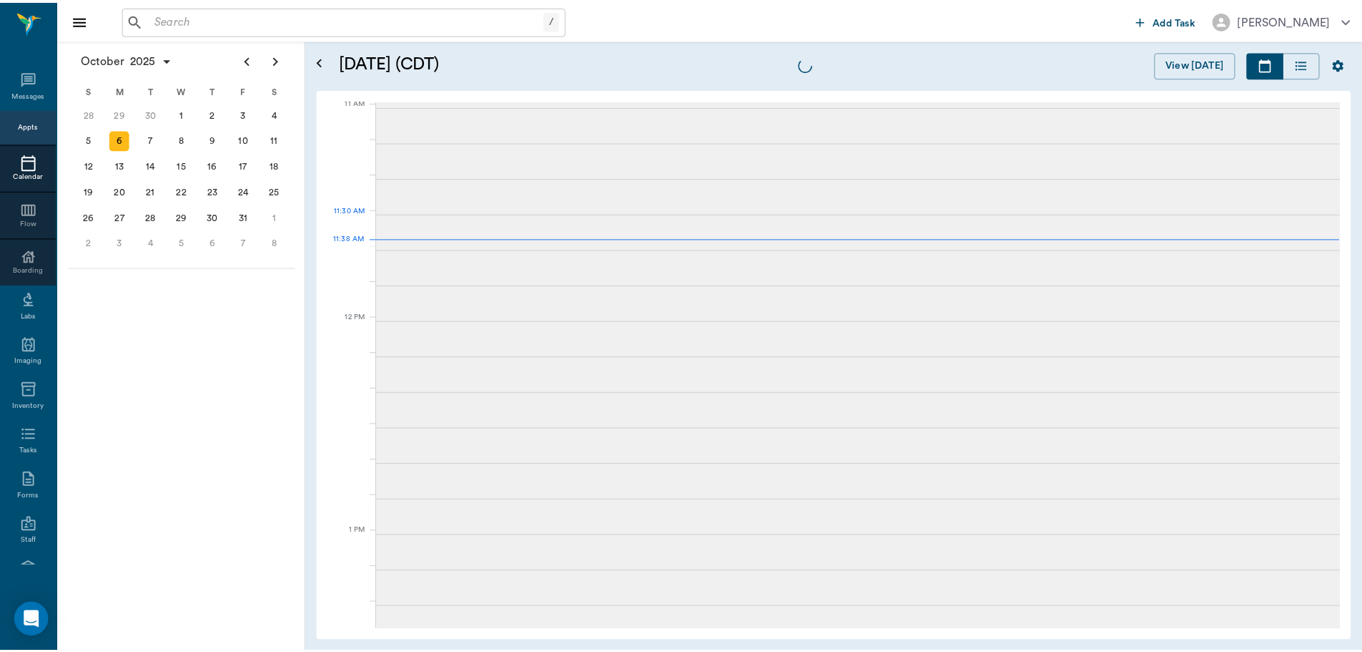
scroll to position [647, 0]
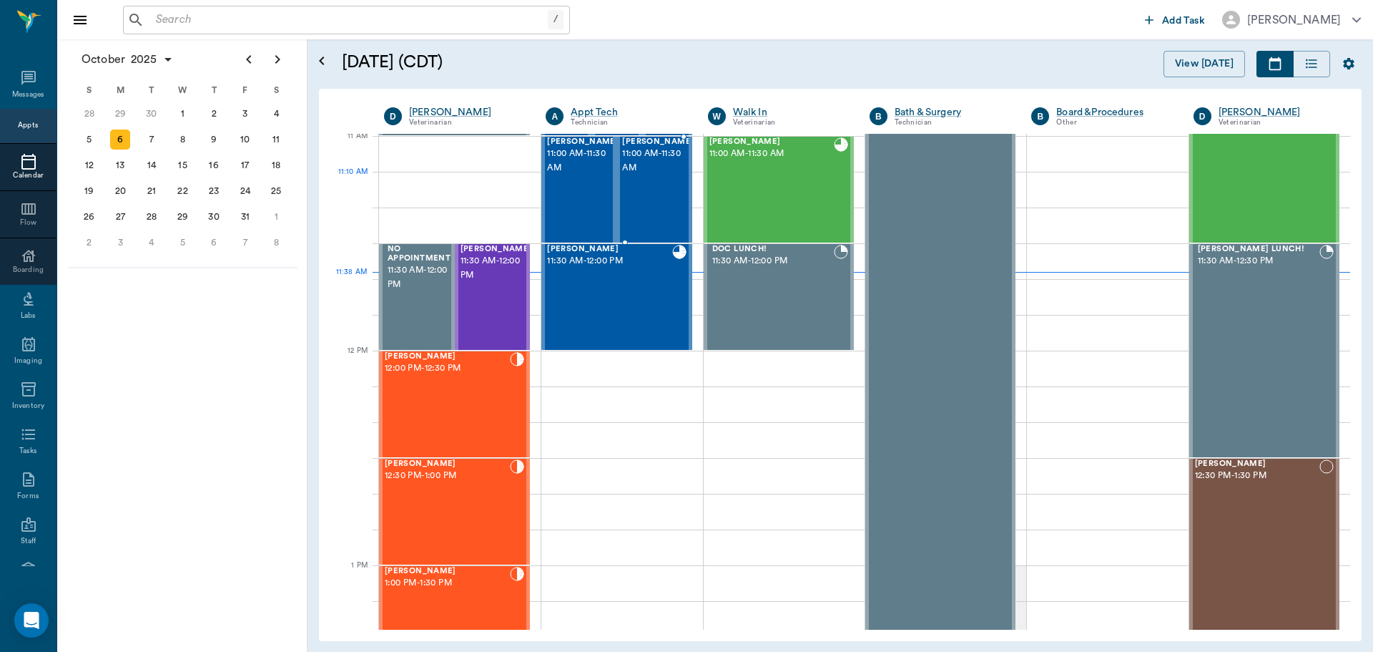
click at [635, 193] on div "[PERSON_NAME] 11:00 AM - 11:30 AM" at bounding box center [658, 189] width 72 height 104
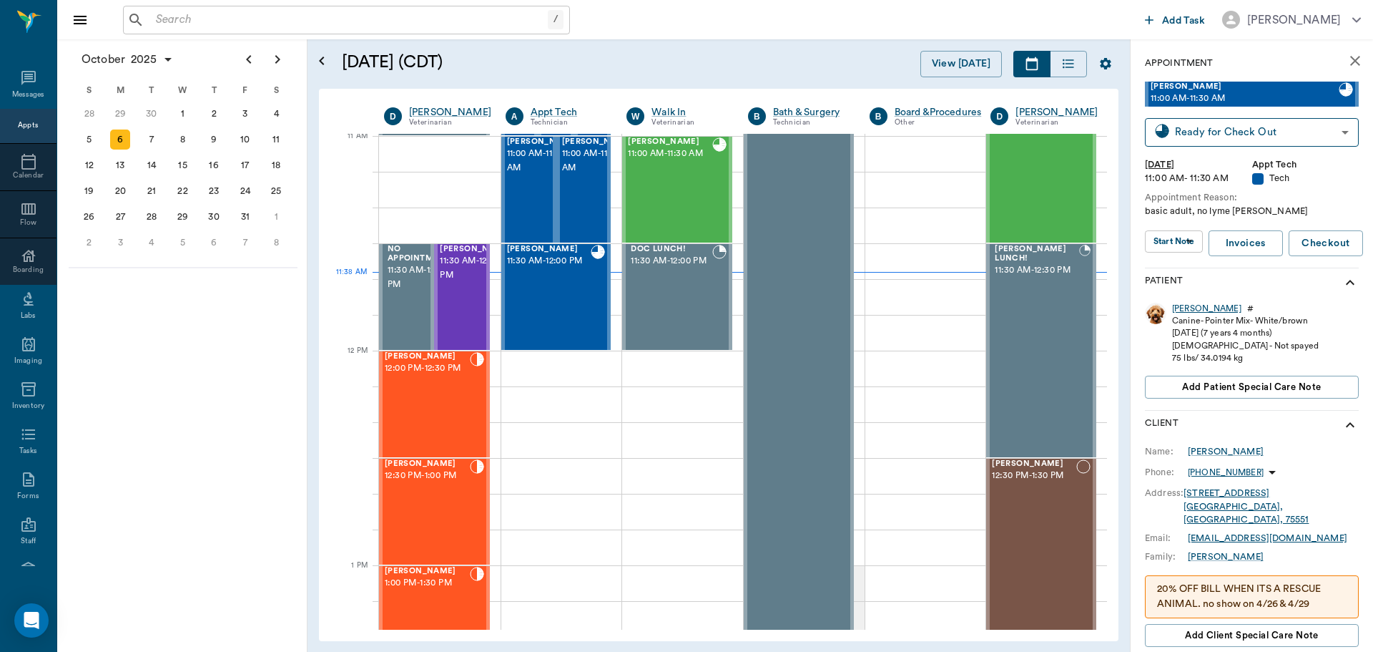
click at [1182, 306] on div "[PERSON_NAME]" at bounding box center [1206, 309] width 69 height 12
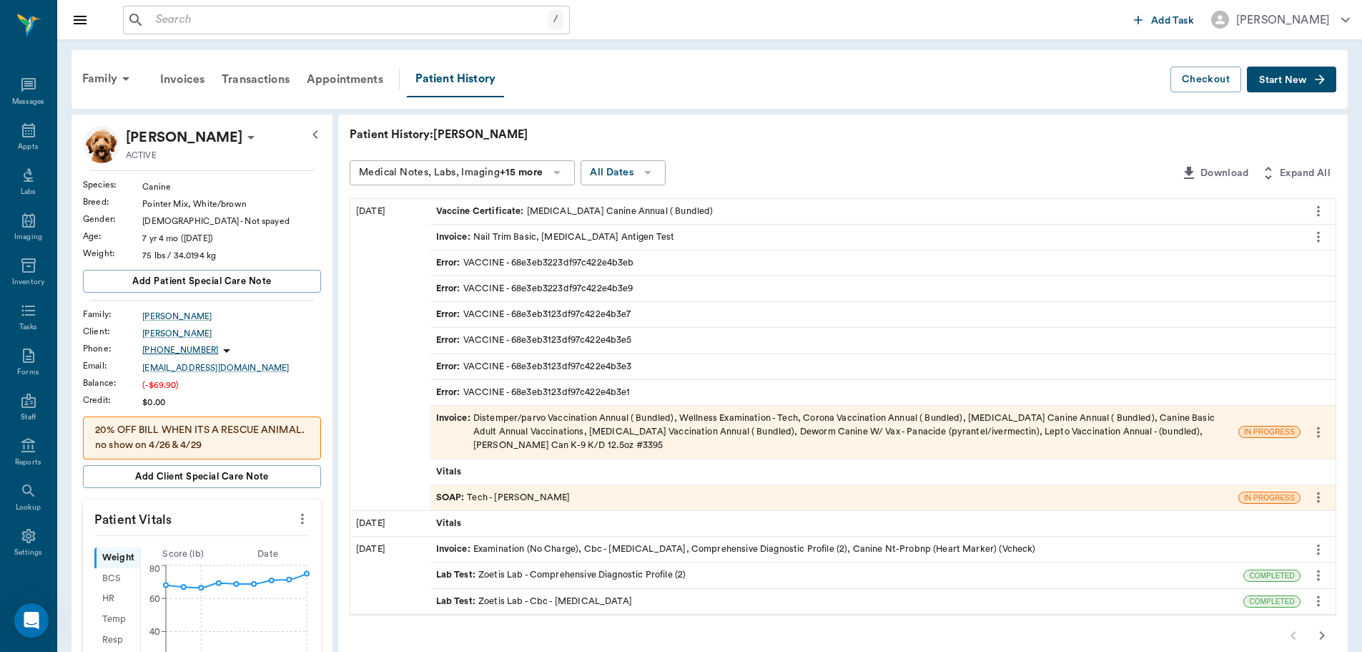
click at [605, 436] on div "Invoice : Distemper/parvo Vaccination Annual ( Bundled), Wellness Examination -…" at bounding box center [834, 431] width 797 height 41
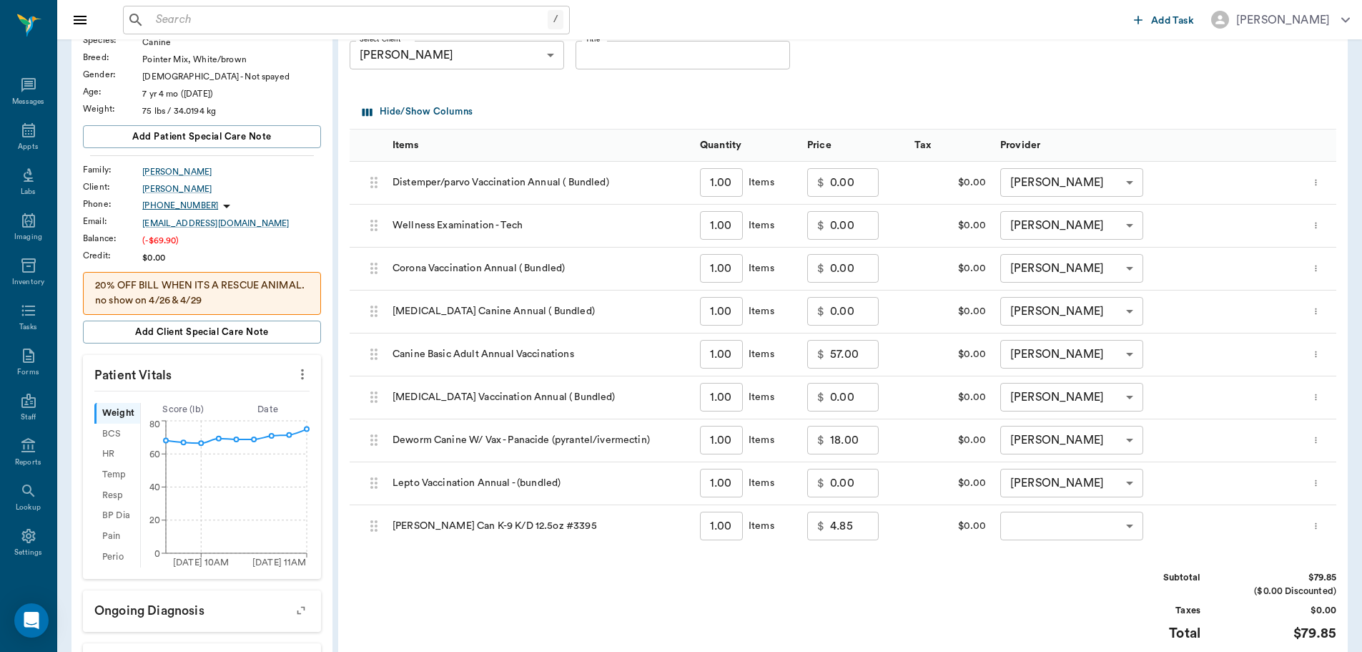
scroll to position [358, 0]
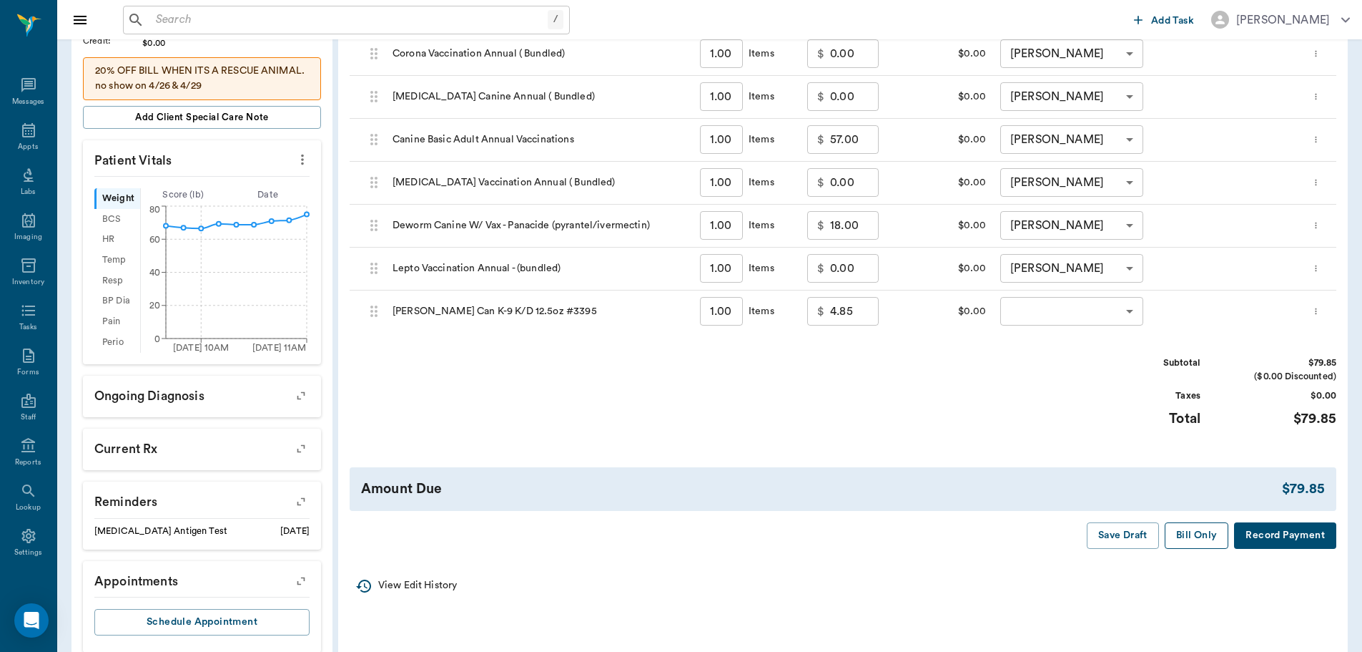
click at [1191, 544] on button "Bill Only" at bounding box center [1197, 535] width 64 height 26
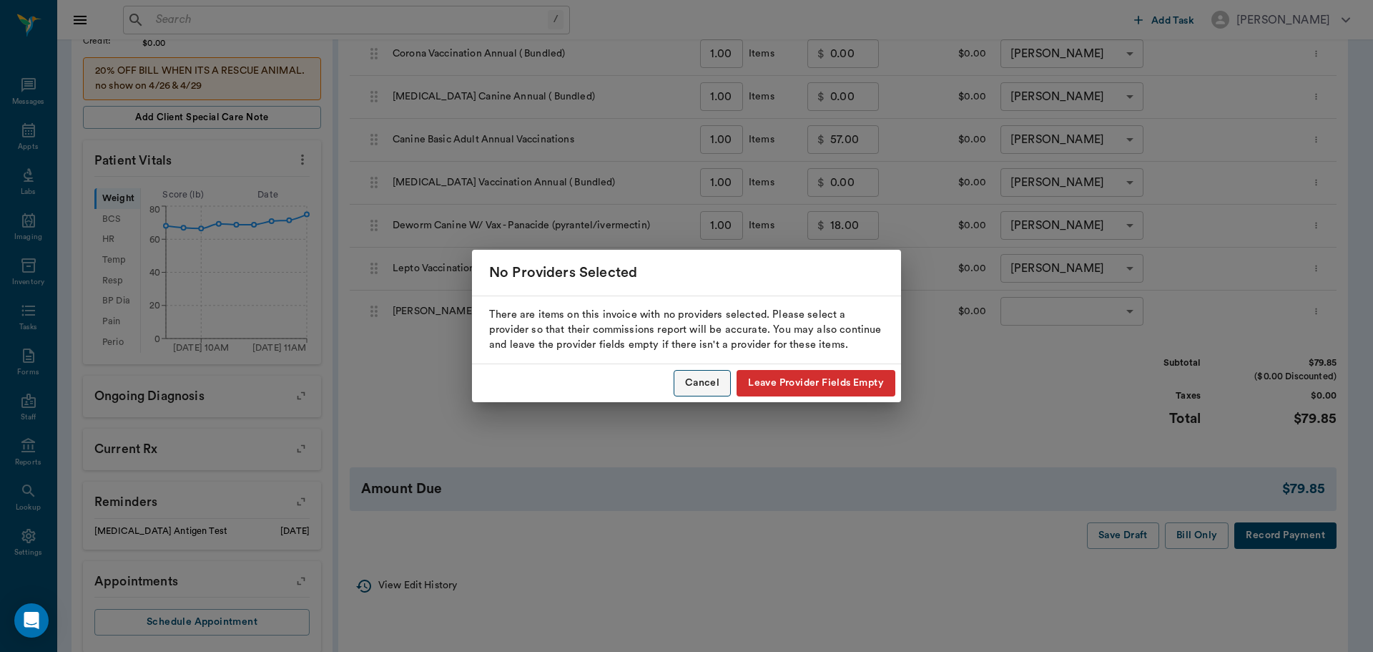
click at [694, 388] on button "Cancel" at bounding box center [702, 383] width 57 height 26
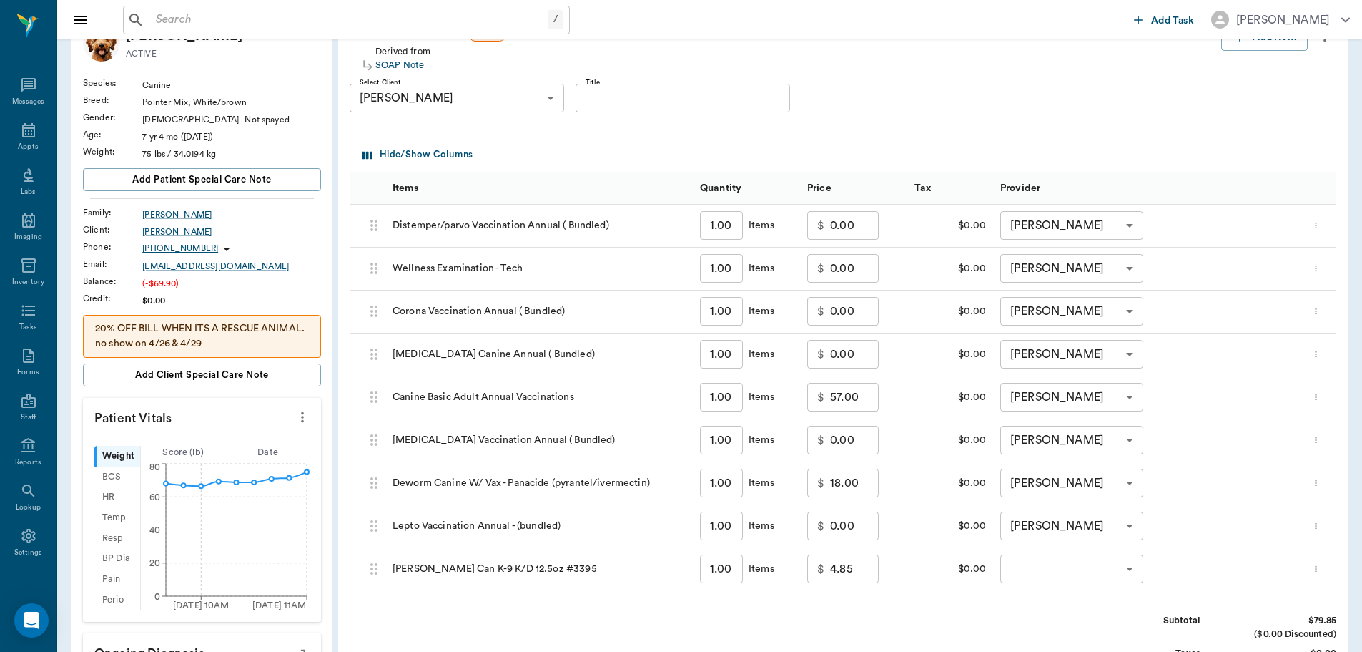
scroll to position [72, 0]
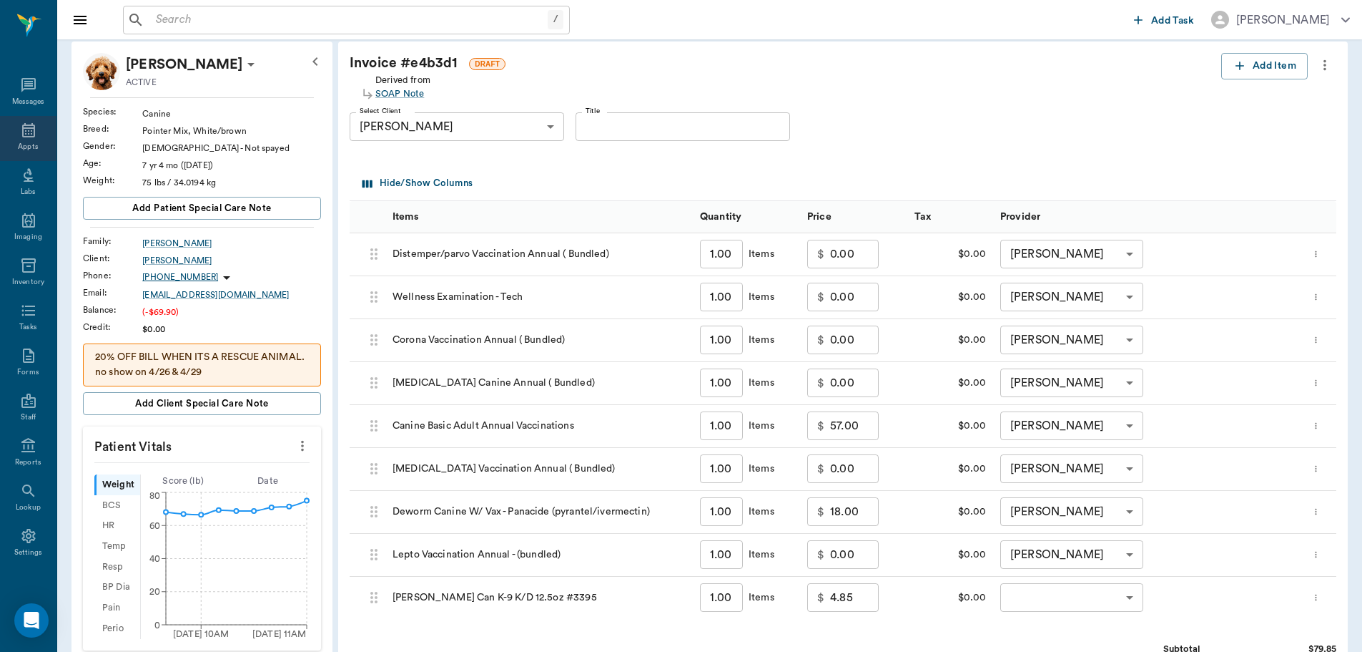
click at [11, 130] on div "Appts" at bounding box center [28, 138] width 57 height 45
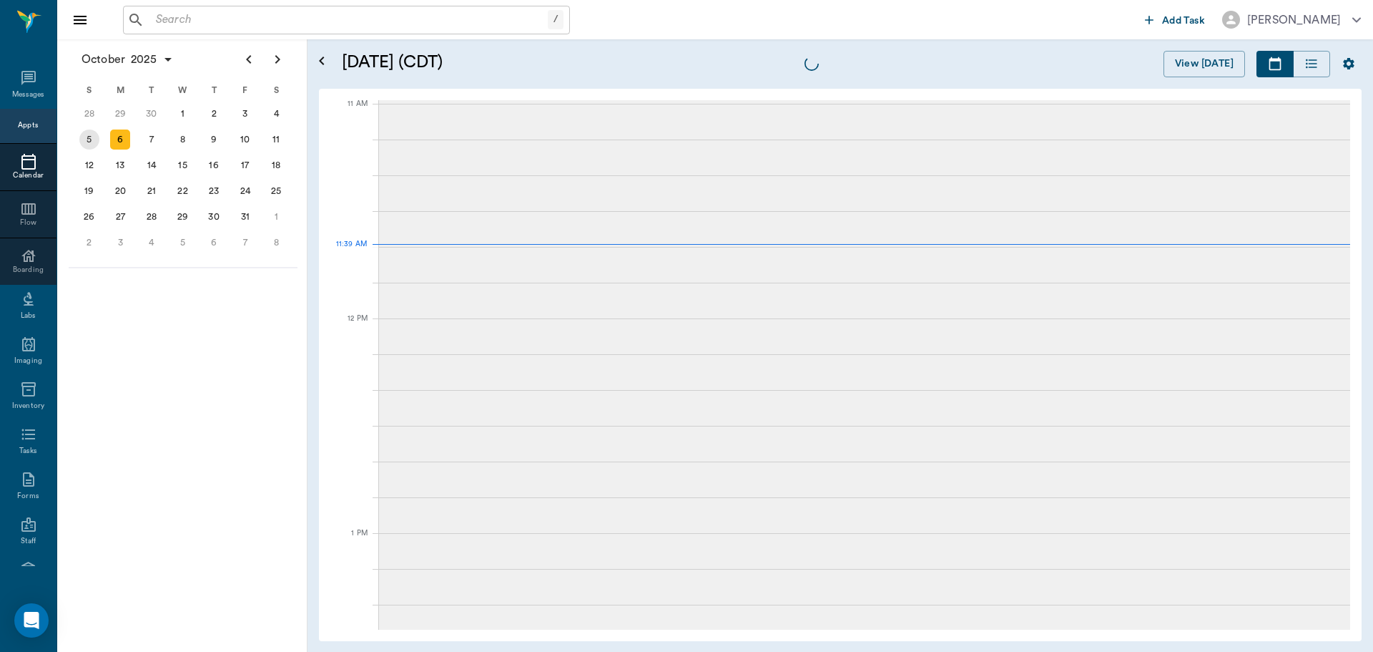
scroll to position [644, 0]
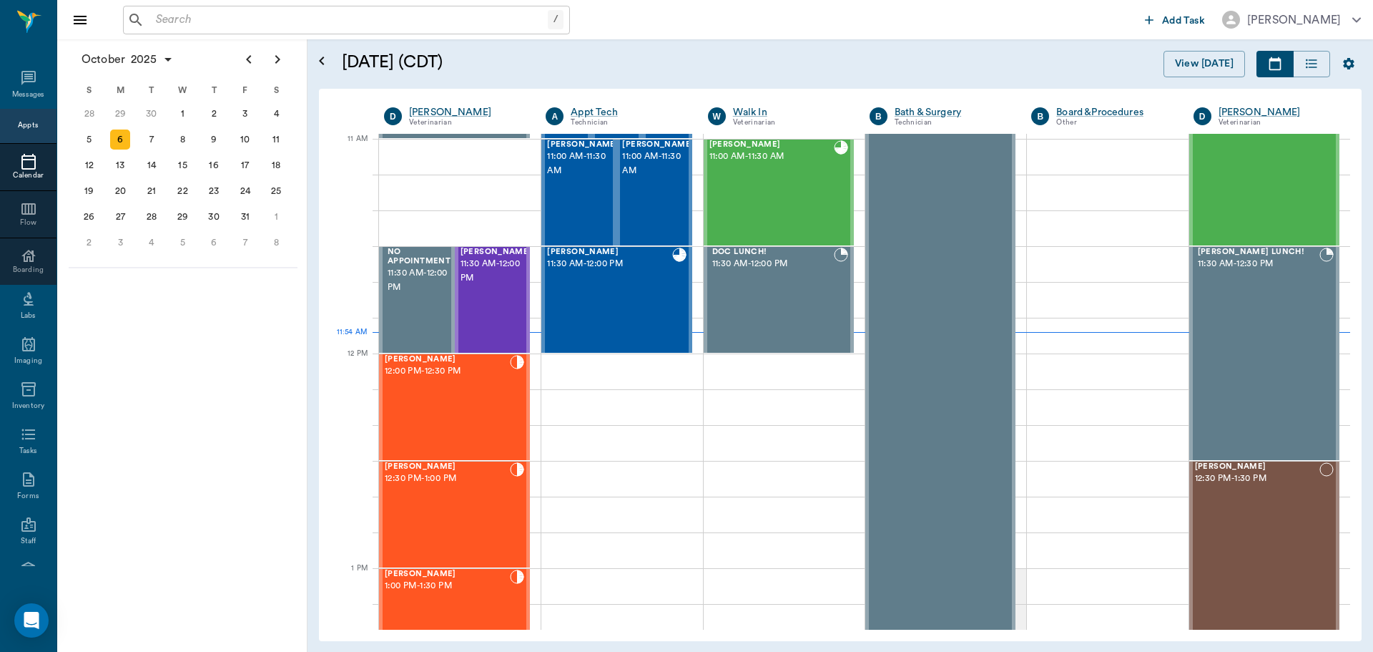
click at [269, 18] on input "text" at bounding box center [349, 20] width 398 height 20
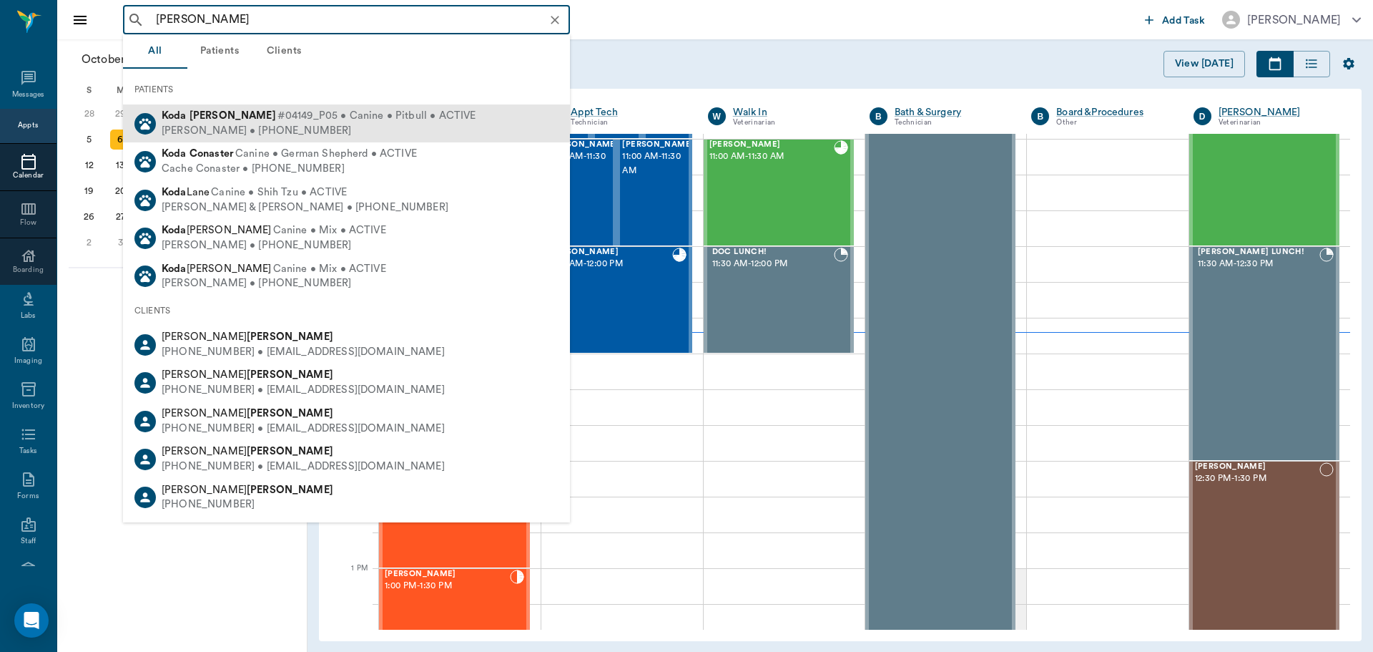
click at [278, 120] on span "#04149_P05 • Canine • Pitbull • ACTIVE" at bounding box center [377, 116] width 199 height 15
type input "[PERSON_NAME]"
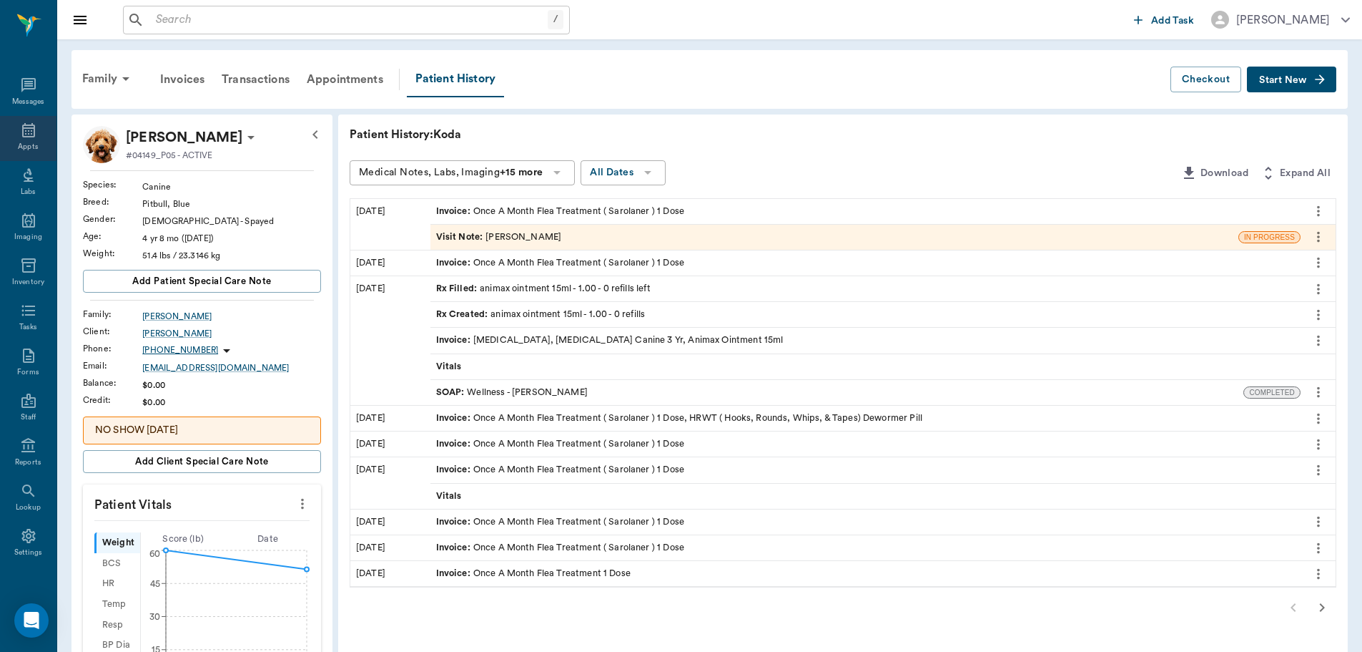
click at [23, 139] on div "Appts" at bounding box center [28, 138] width 57 height 45
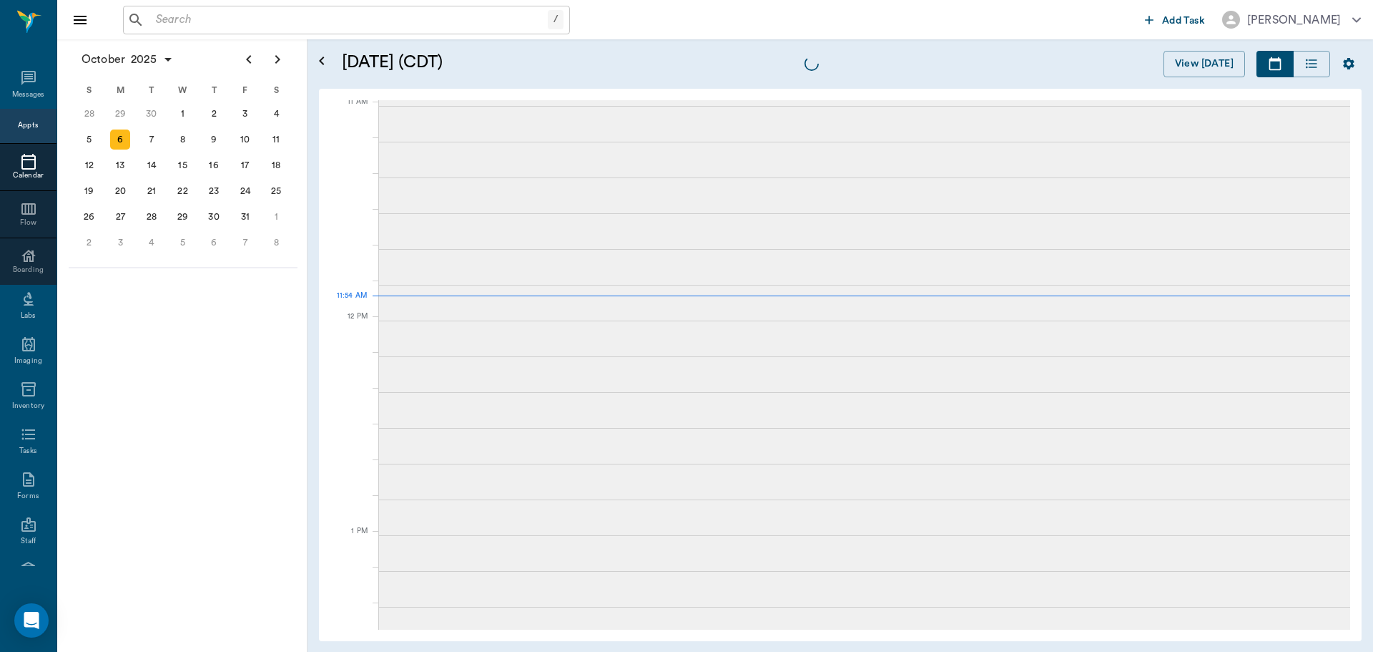
scroll to position [647, 0]
